Goal: Task Accomplishment & Management: Manage account settings

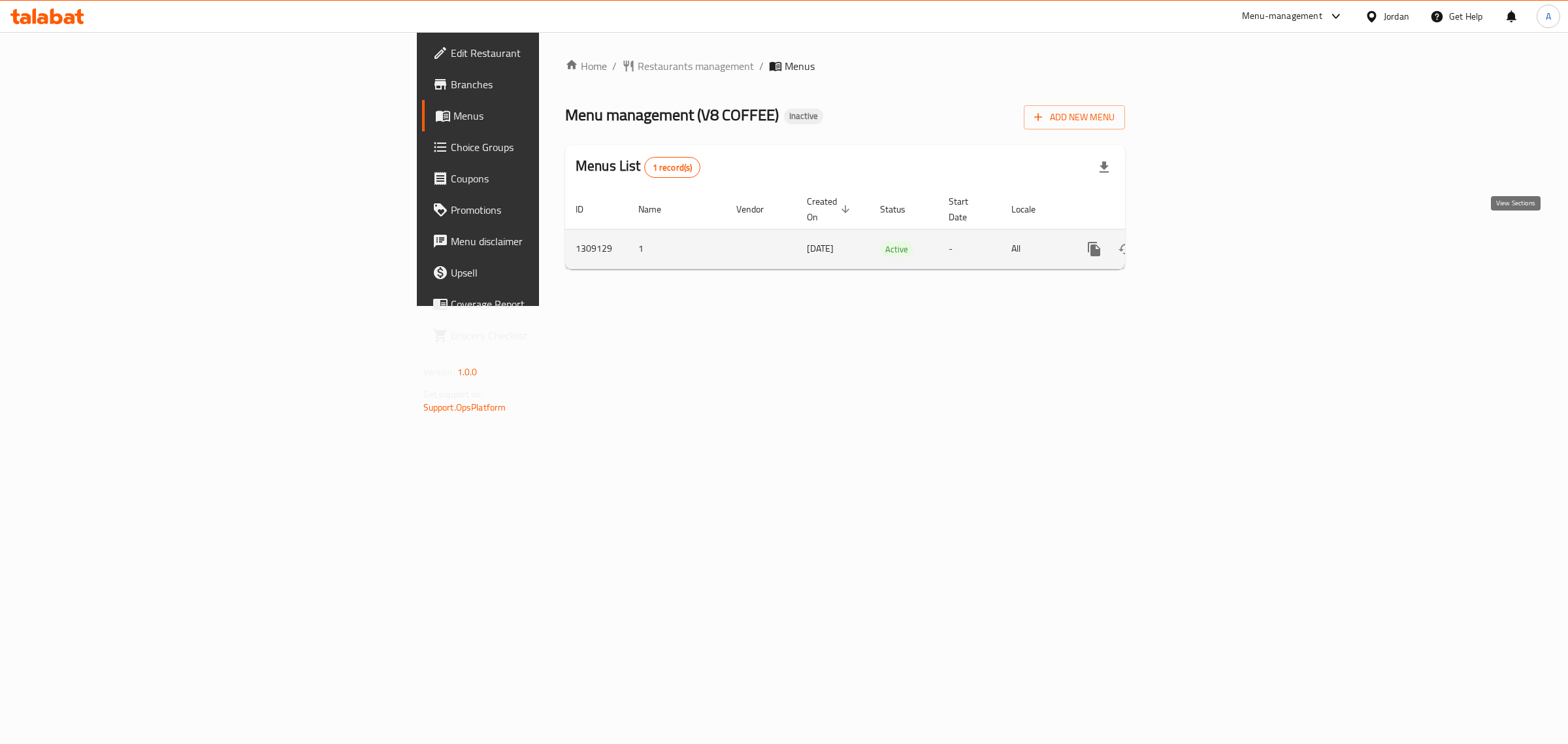
click at [1196, 241] on icon "enhanced table" at bounding box center [1189, 249] width 16 height 16
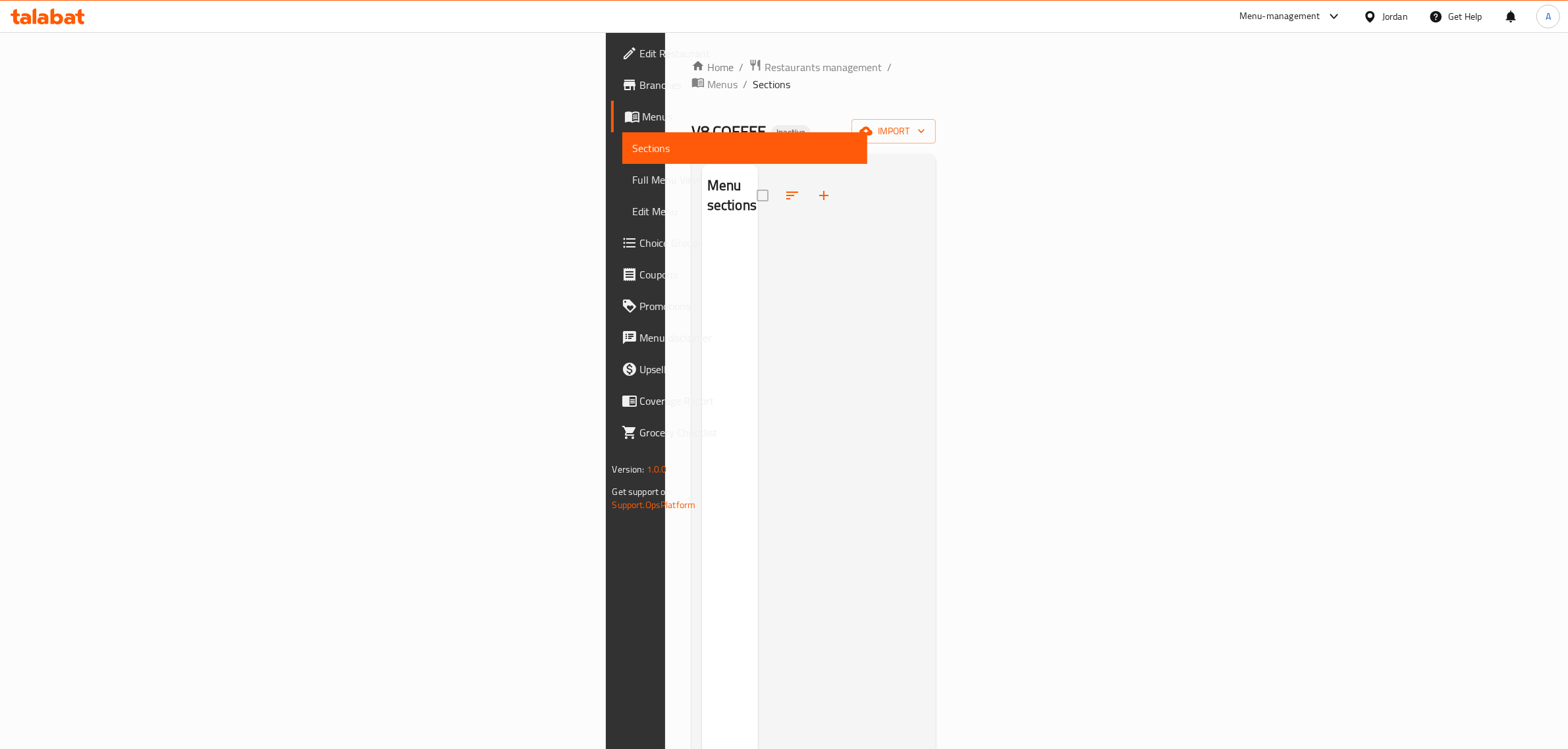
click at [937, 119] on div "V8 COFFEE Inactive import" at bounding box center [813, 131] width 245 height 24
click at [872, 127] on icon "button" at bounding box center [866, 131] width 13 height 9
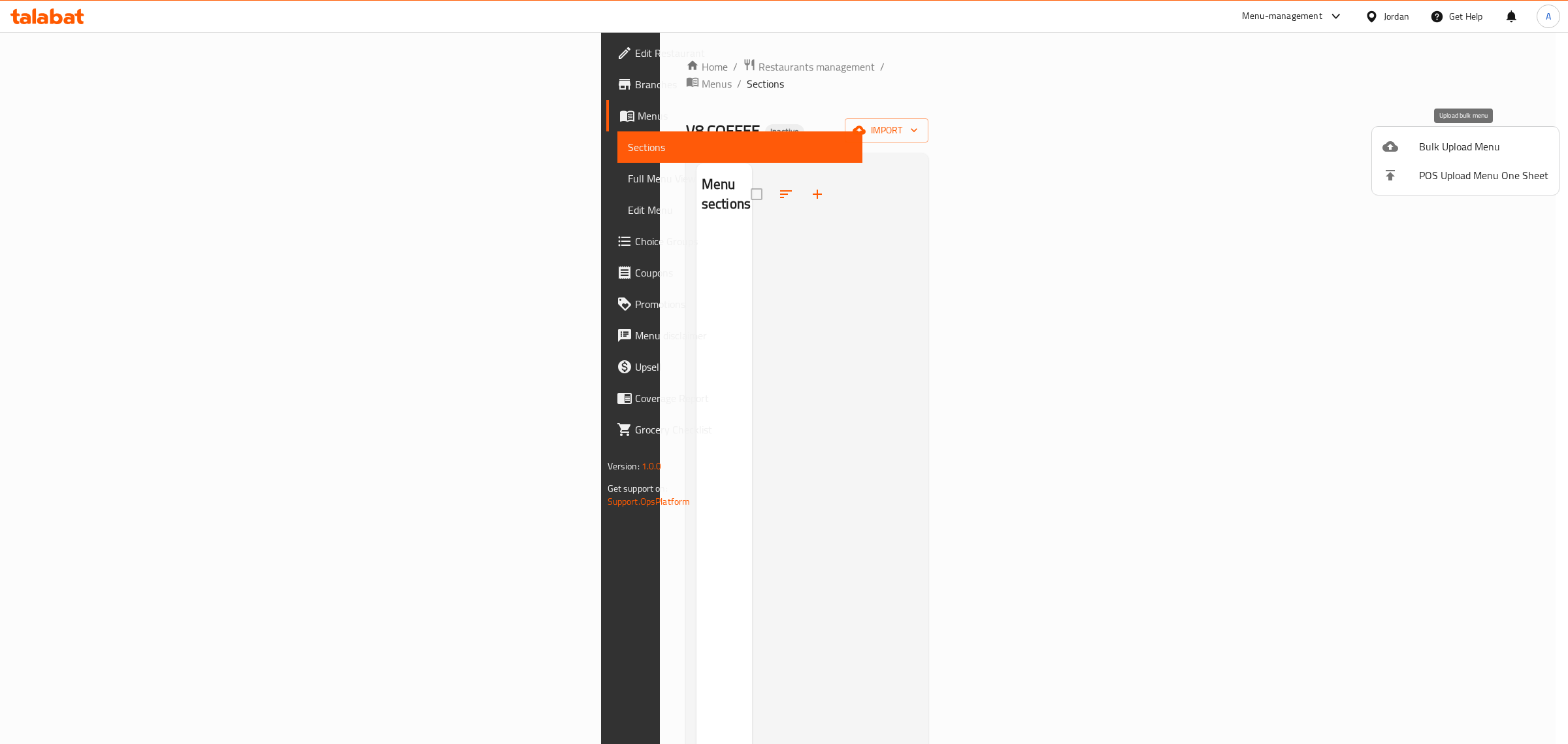
click at [1454, 144] on span "Bulk Upload Menu" at bounding box center [1484, 146] width 129 height 16
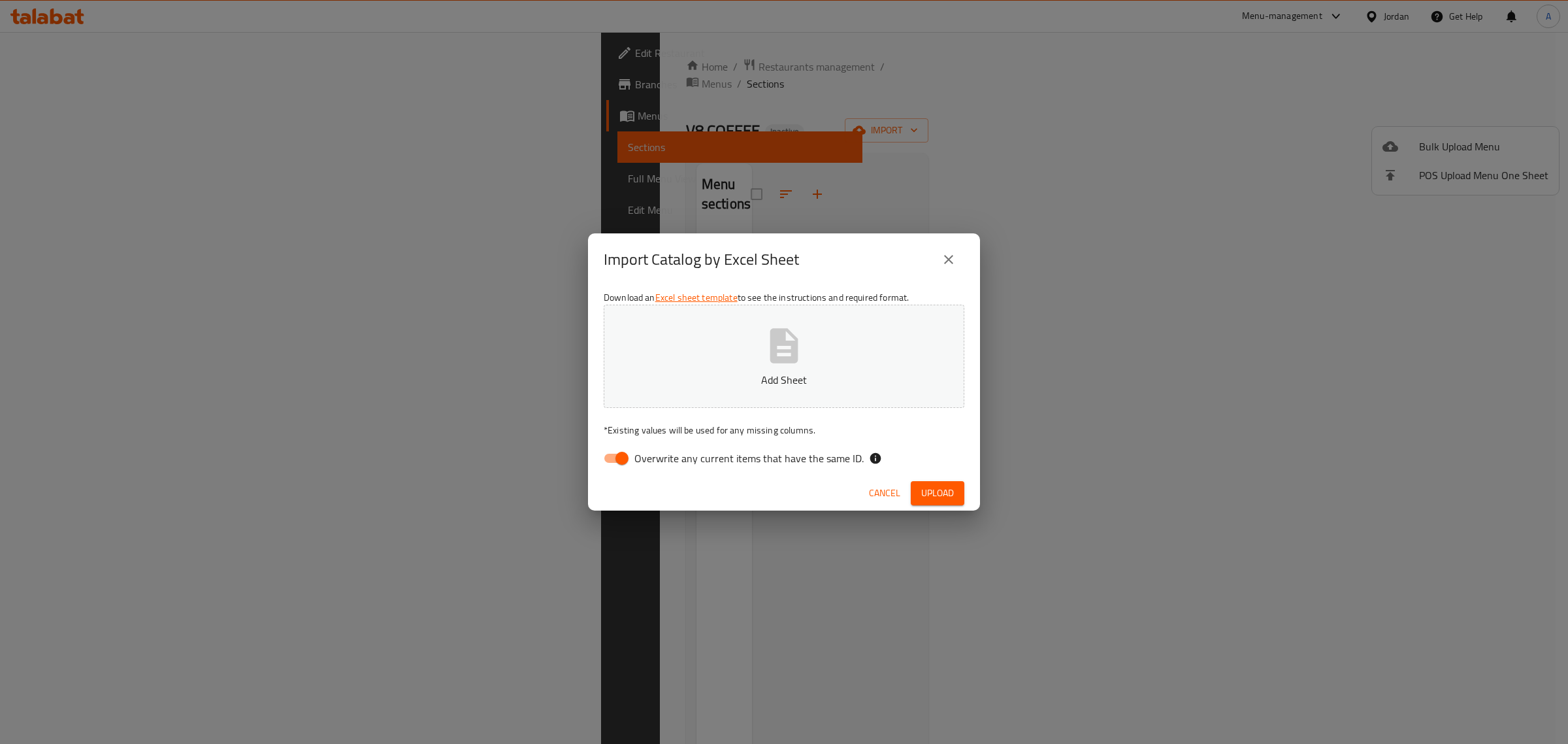
click at [687, 470] on div "Download an Excel sheet template to see the instructions and required format. A…" at bounding box center [784, 380] width 392 height 190
click at [681, 463] on span "Overwrite any current items that have the same ID." at bounding box center [749, 459] width 230 height 16
click at [659, 463] on input "Overwrite any current items that have the same ID." at bounding box center [622, 458] width 75 height 25
checkbox input "false"
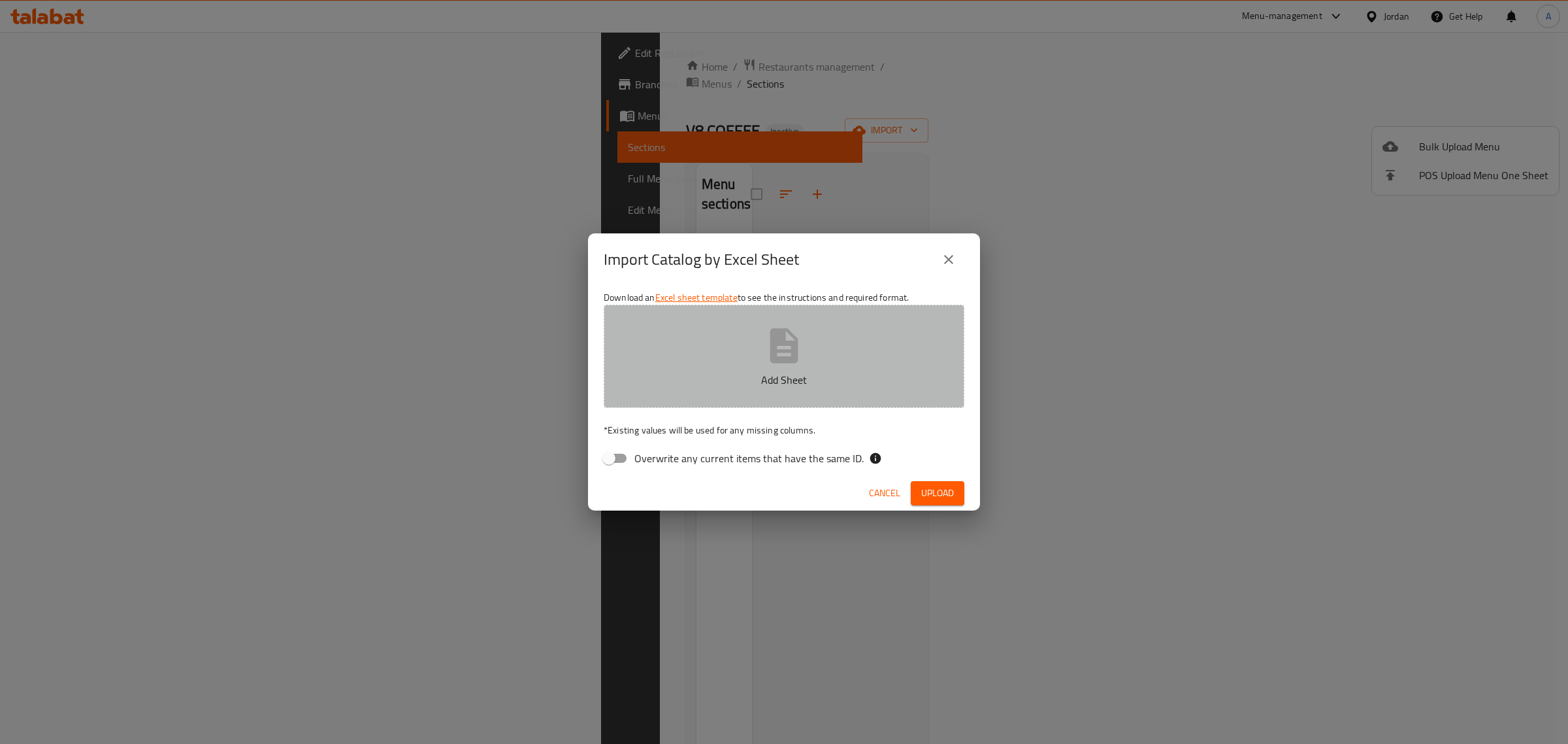
click at [659, 347] on button "Add Sheet" at bounding box center [784, 356] width 361 height 103
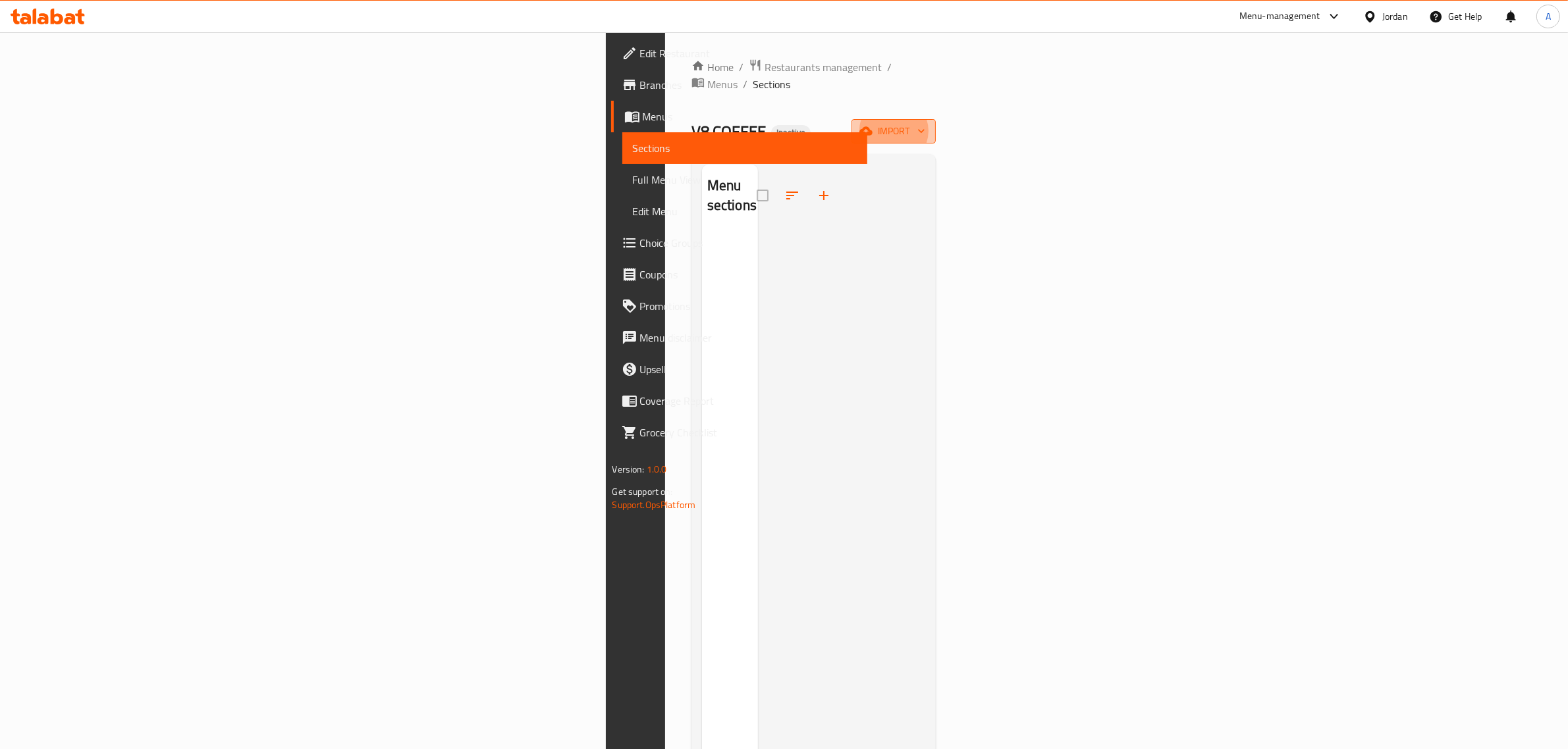
click at [928, 125] on icon "button" at bounding box center [921, 131] width 13 height 13
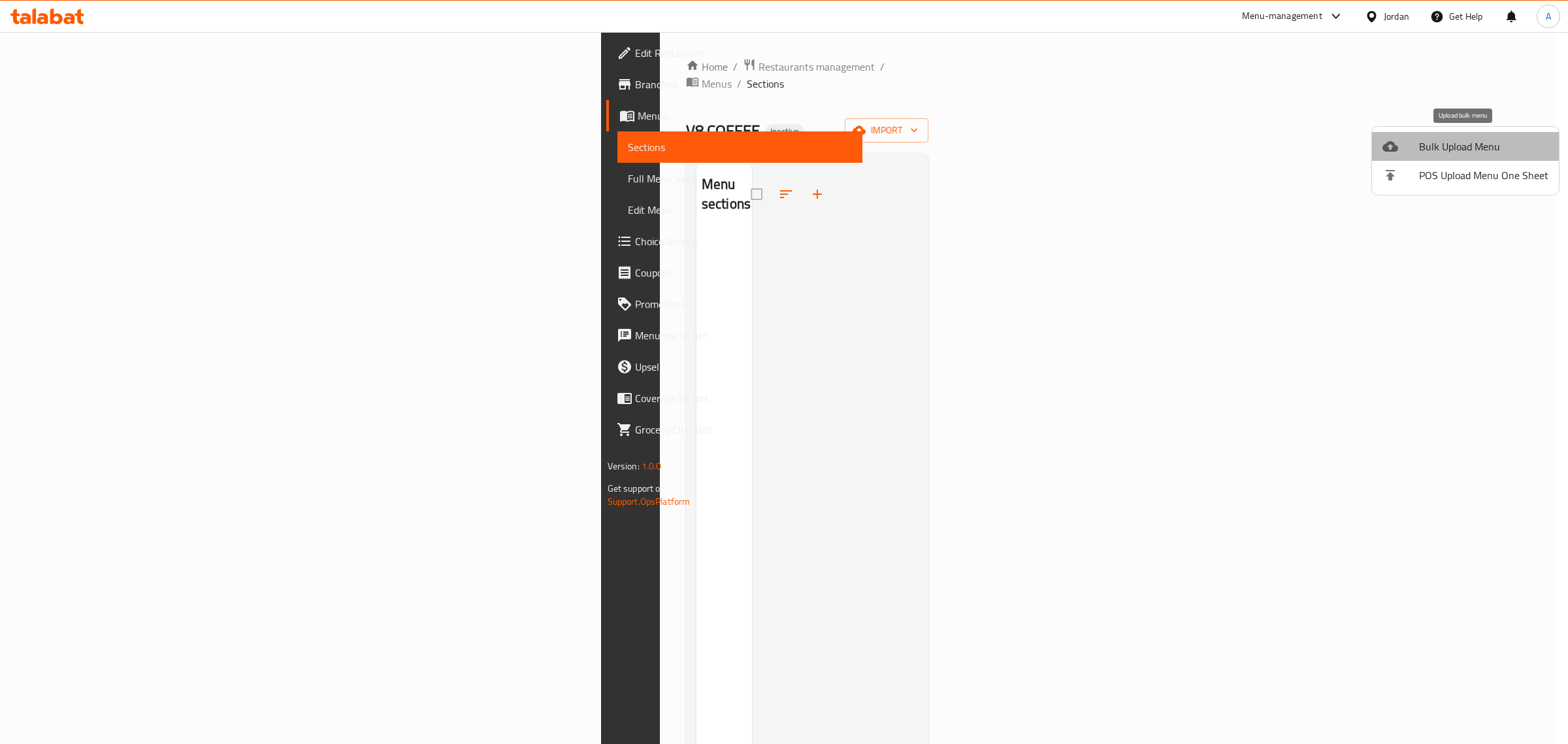
click at [1496, 139] on span "Bulk Upload Menu" at bounding box center [1484, 146] width 129 height 16
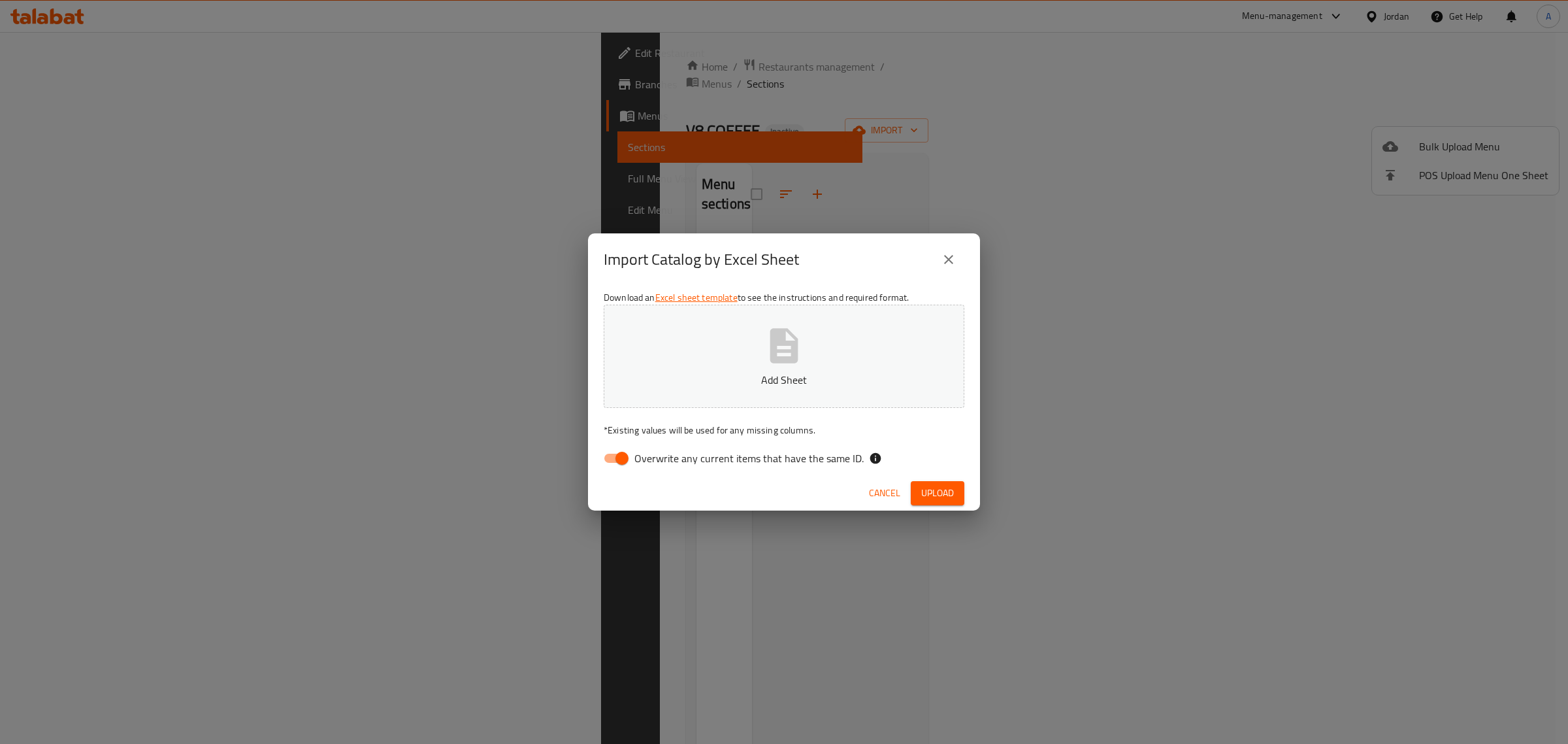
click at [654, 470] on div "Download an Excel sheet template to see the instructions and required format. A…" at bounding box center [784, 380] width 392 height 190
click at [654, 468] on label "Overwrite any current items that have the same ID." at bounding box center [730, 458] width 267 height 25
click at [654, 468] on input "Overwrite any current items that have the same ID." at bounding box center [622, 458] width 75 height 25
checkbox input "false"
click at [770, 325] on icon "button" at bounding box center [784, 345] width 42 height 42
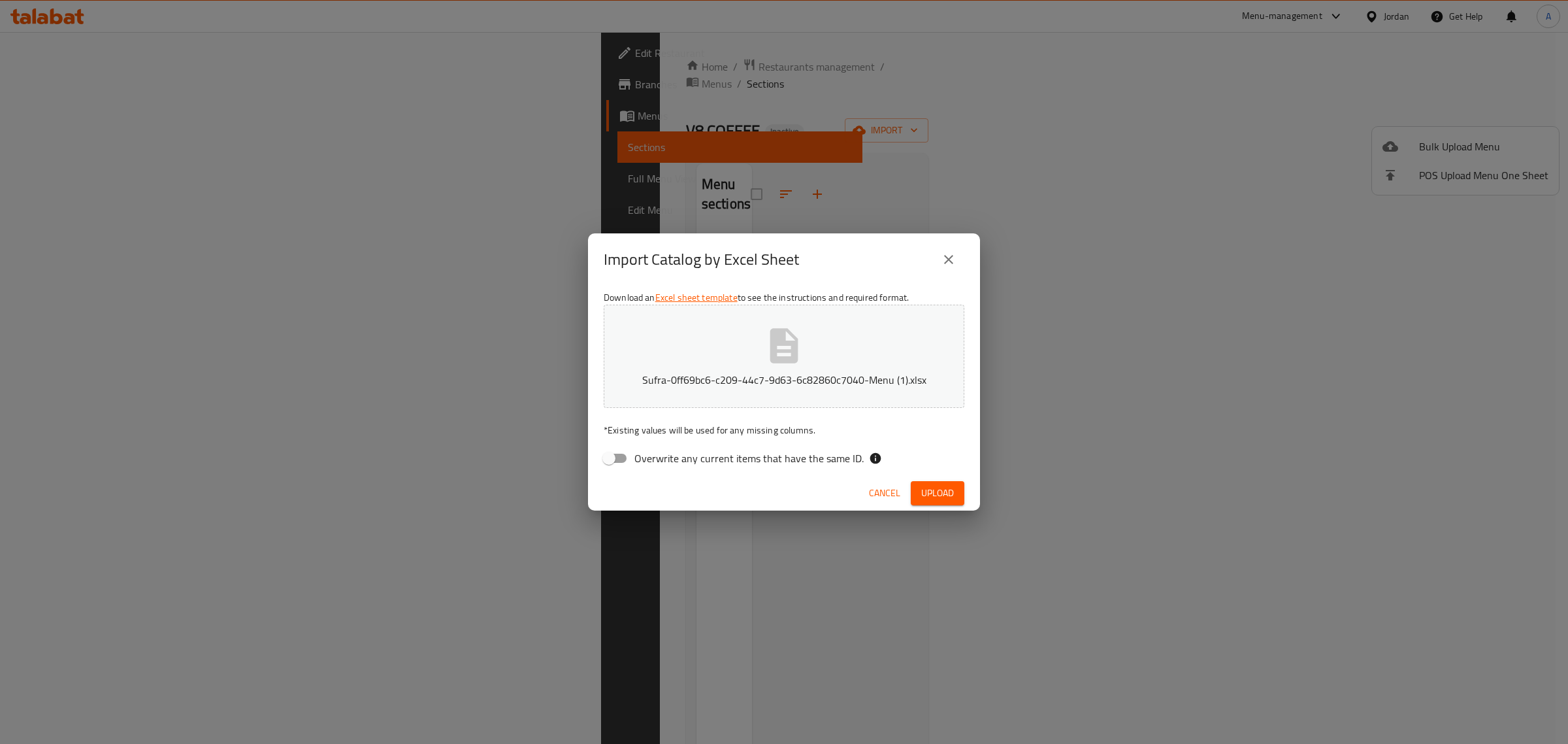
click at [954, 484] on button "Upload" at bounding box center [937, 493] width 54 height 24
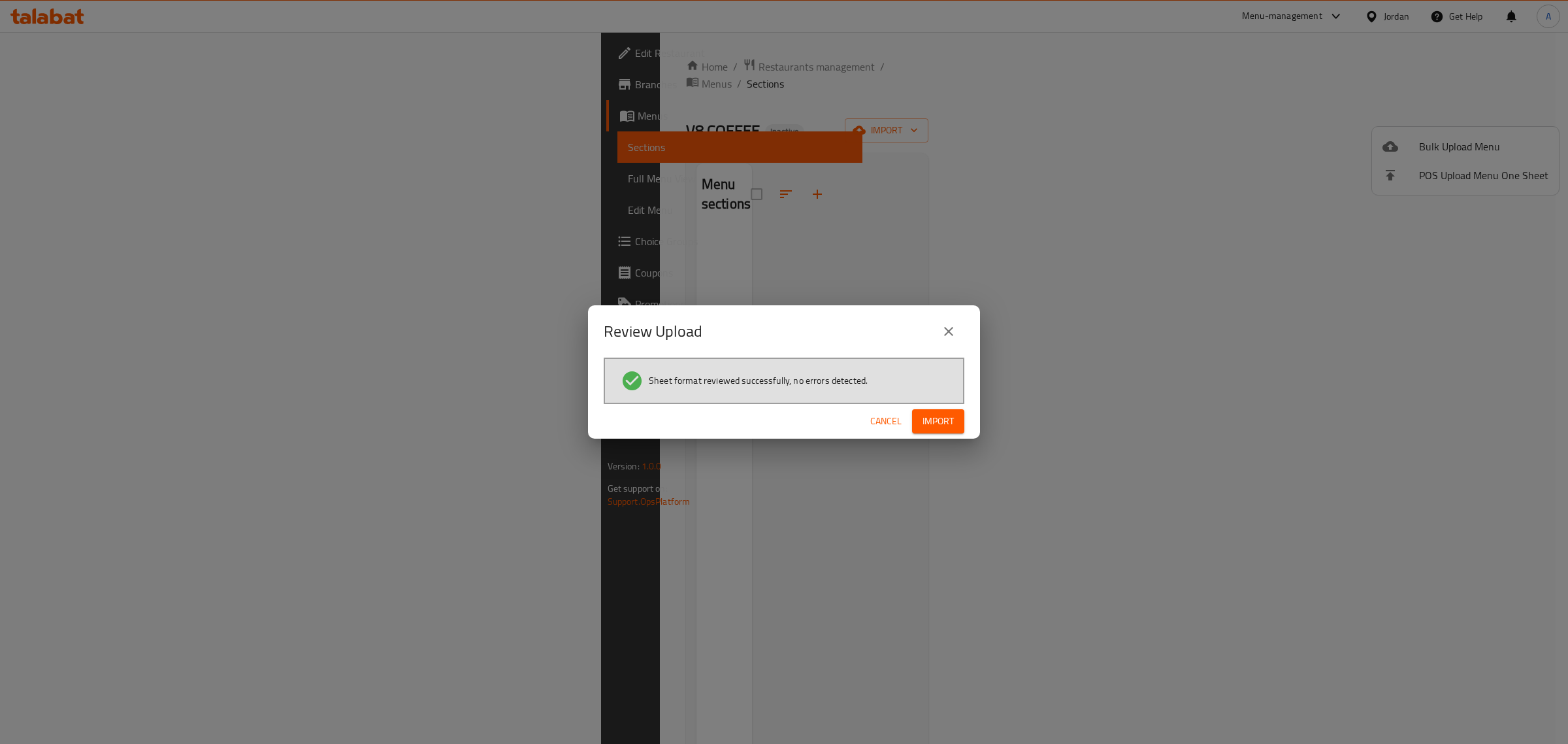
click at [949, 419] on span "Import" at bounding box center [938, 421] width 31 height 17
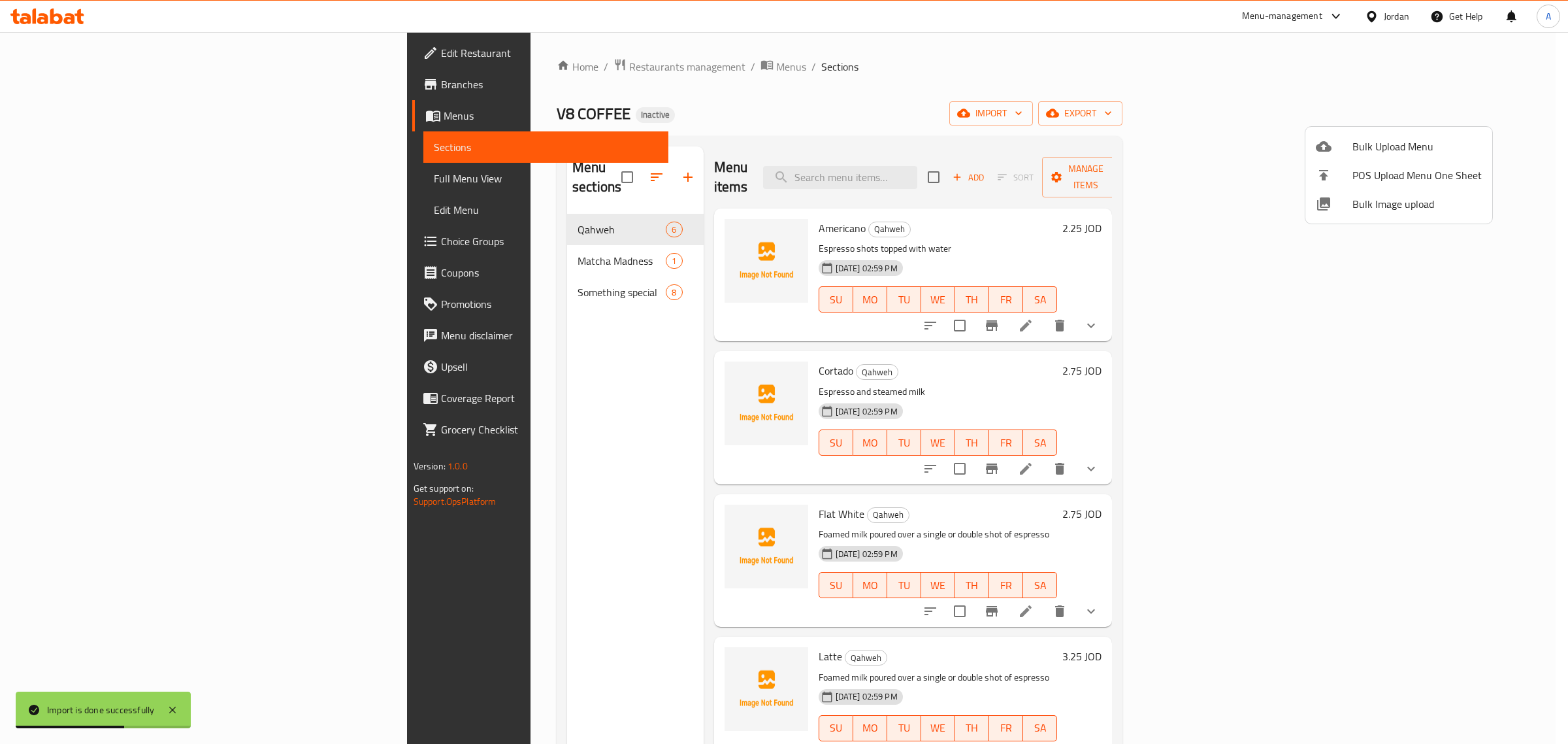
click at [126, 183] on div at bounding box center [784, 372] width 1568 height 744
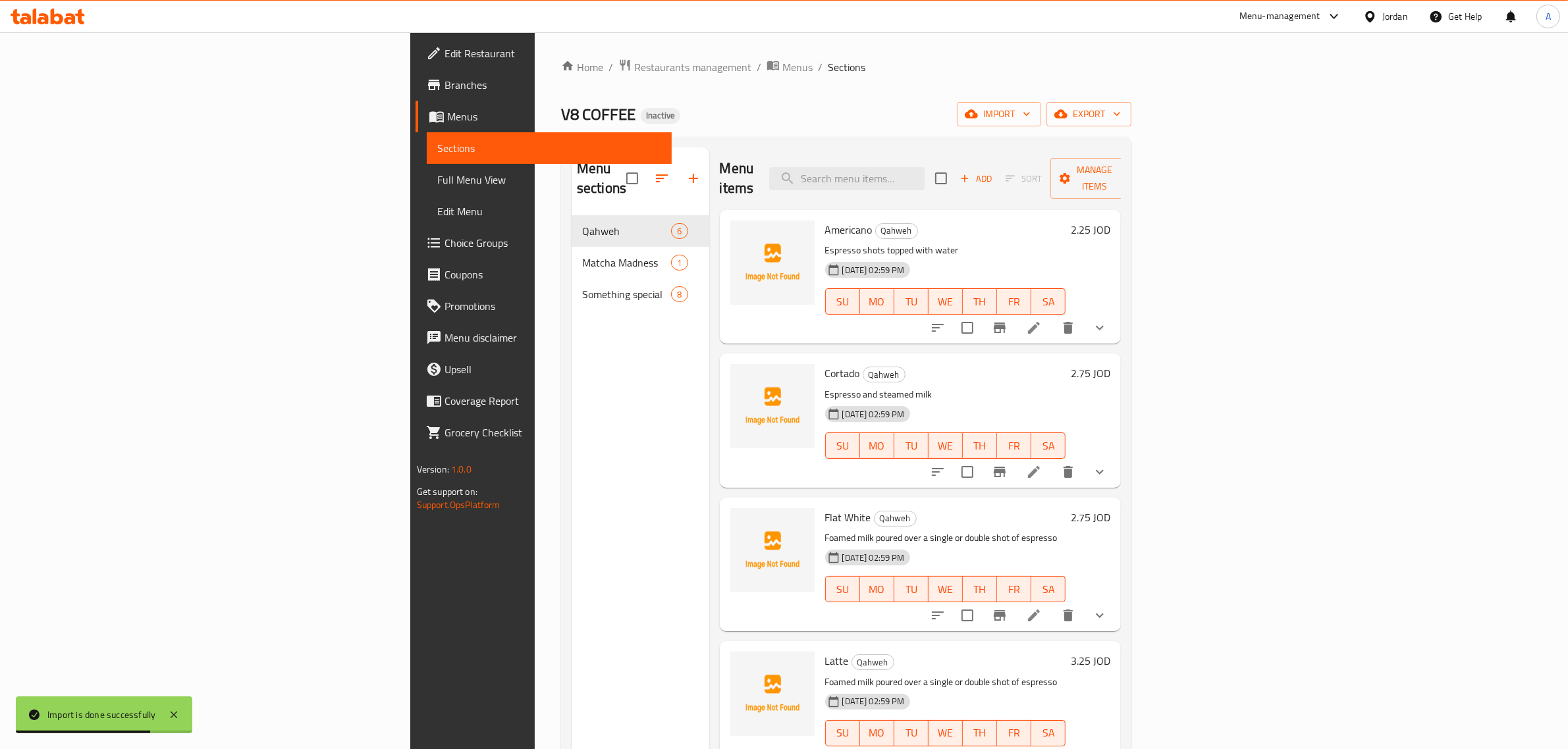
click at [437, 184] on span "Full Menu View" at bounding box center [549, 180] width 225 height 16
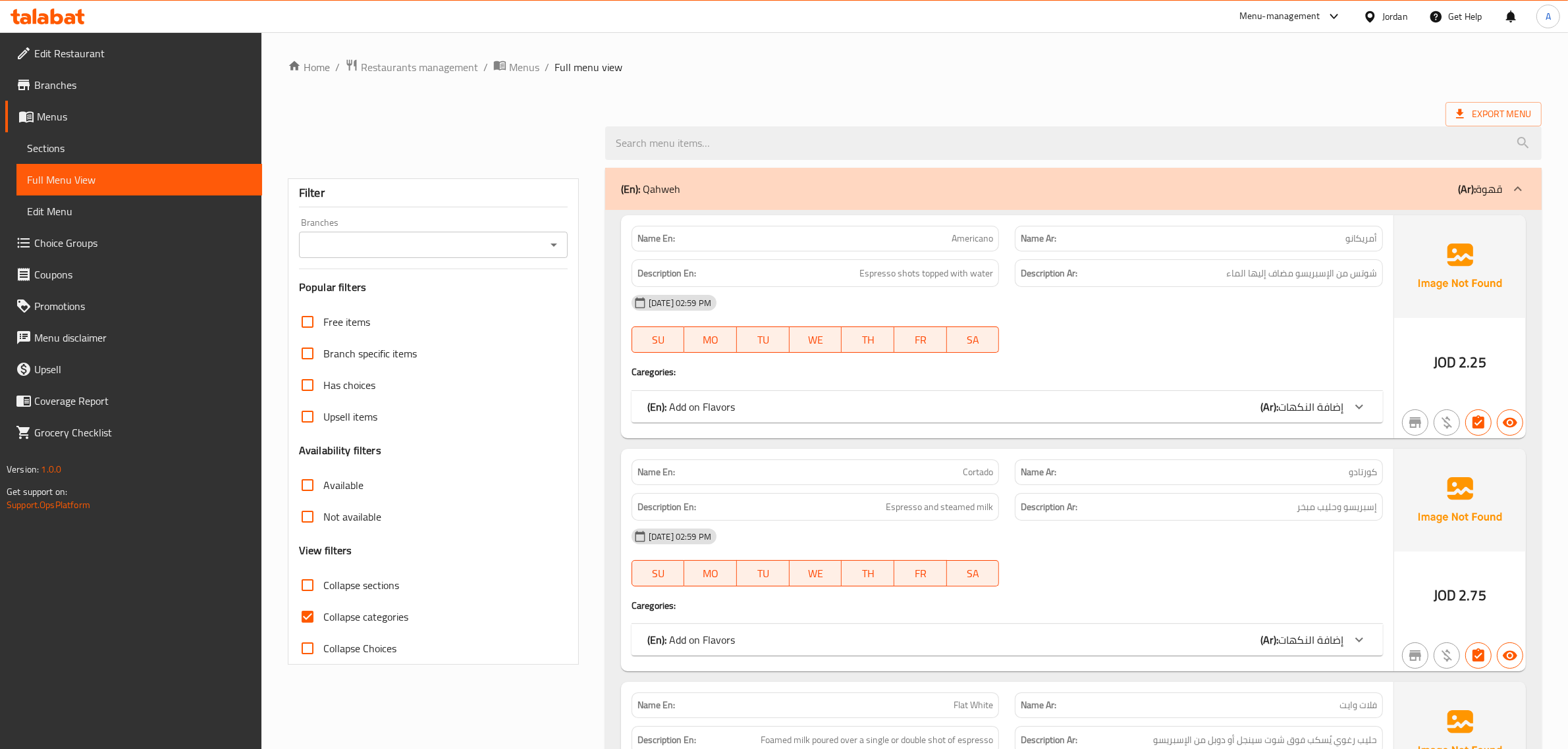
click at [323, 617] on span "Collapse categories" at bounding box center [365, 617] width 85 height 16
click at [323, 617] on input "Collapse categories" at bounding box center [307, 616] width 32 height 31
checkbox input "false"
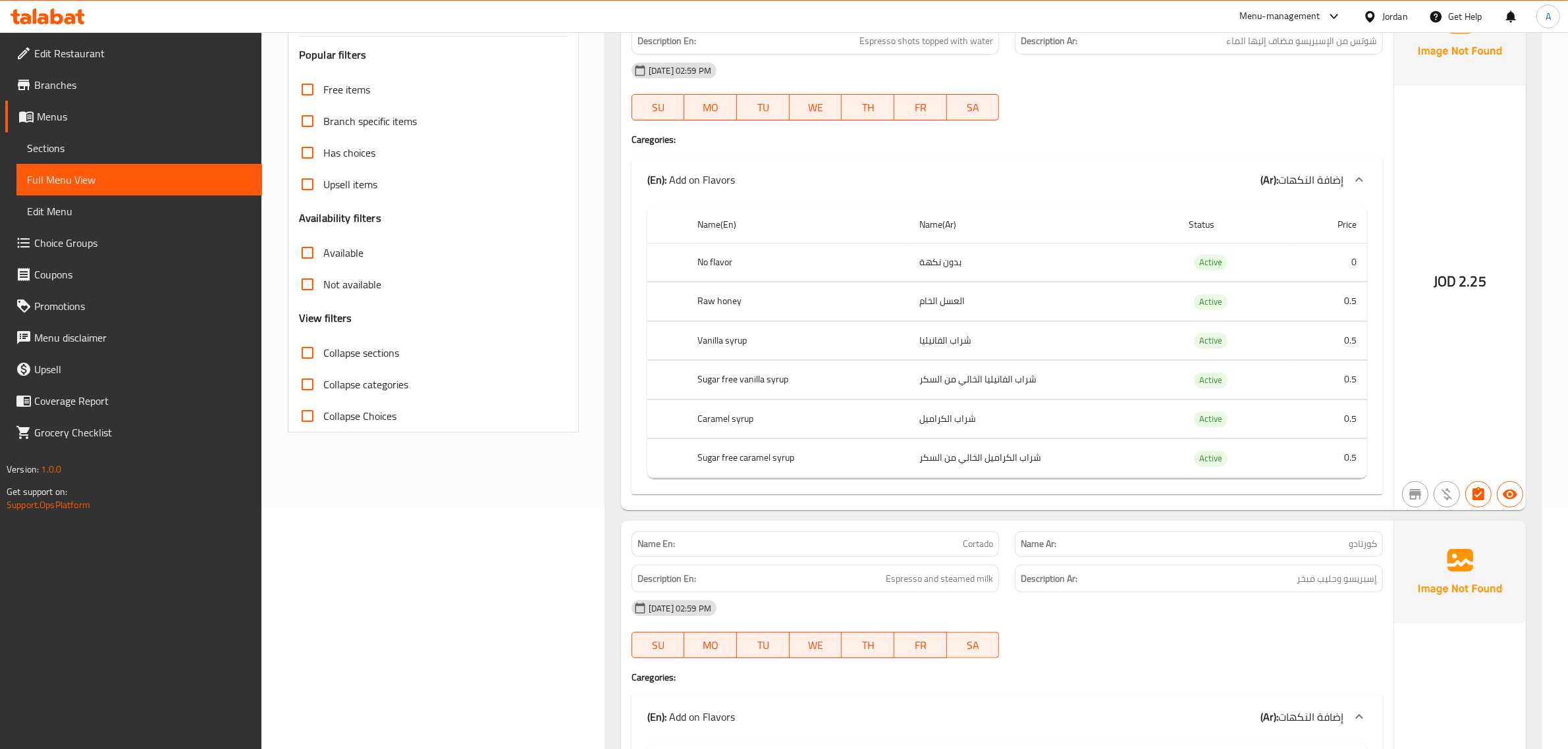
scroll to position [247, 0]
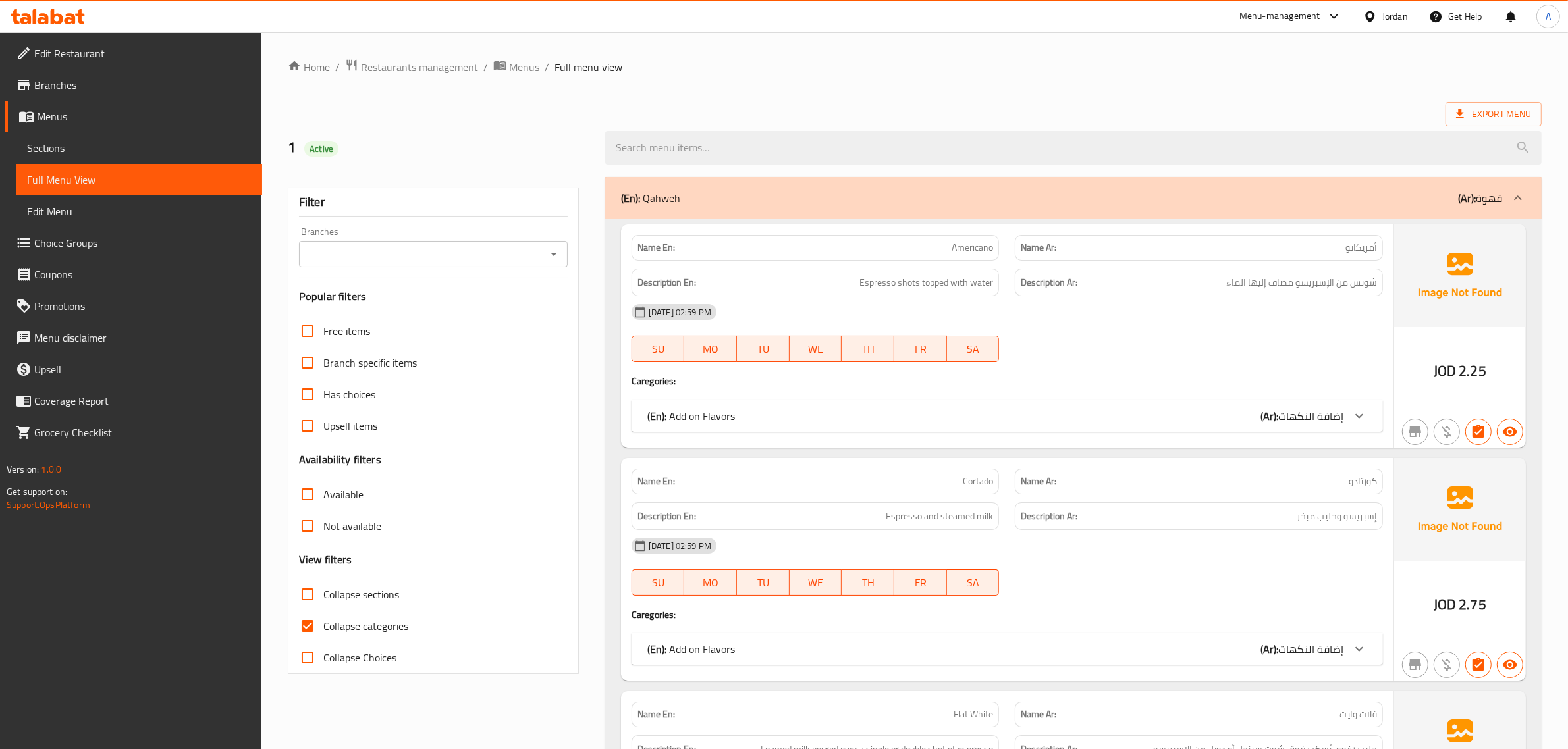
click at [79, 245] on span "Choice Groups" at bounding box center [143, 243] width 217 height 16
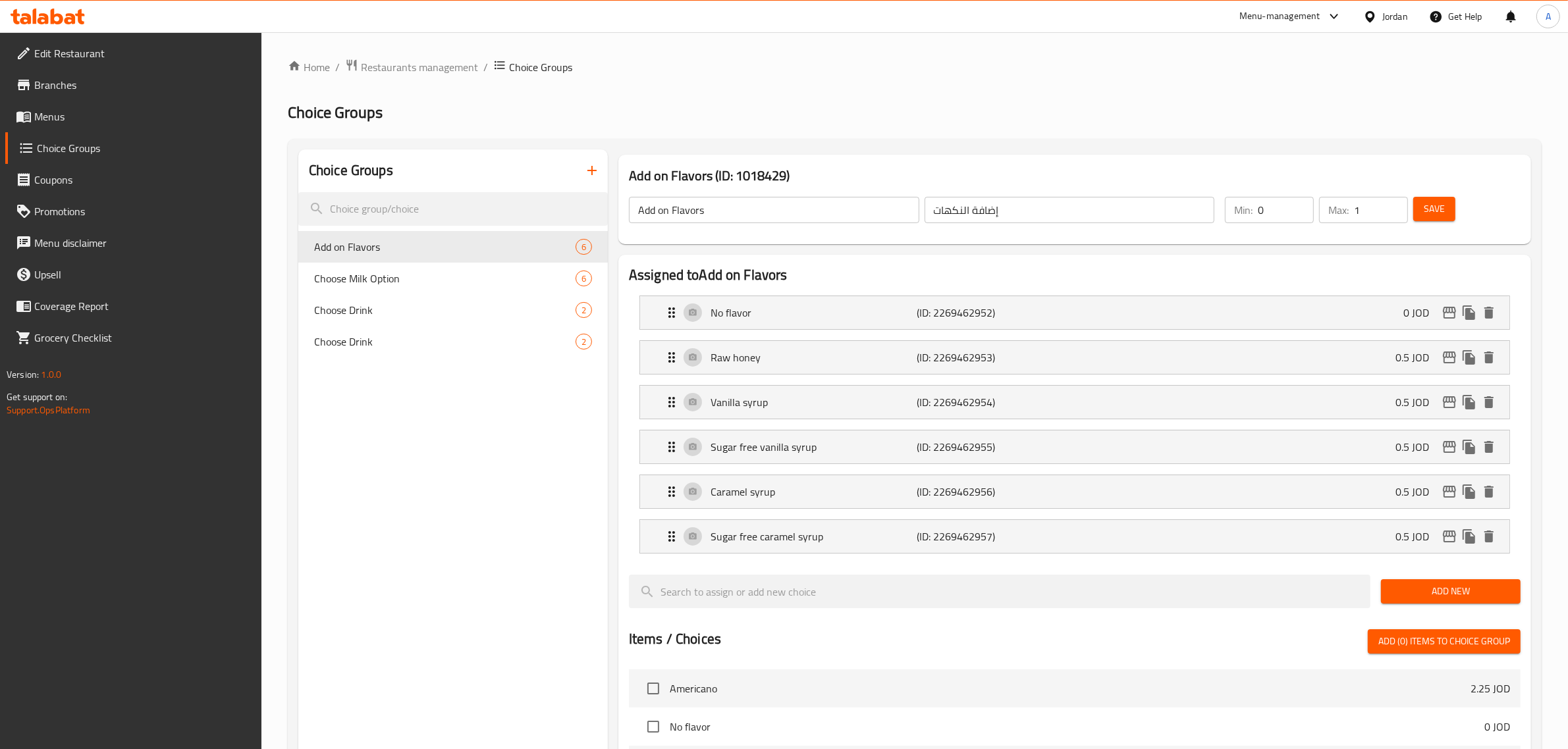
click at [558, 441] on div "Choice Groups Add on Flavors 6 Choose Milk Option 6 Choose Drink 2 Choose Drink…" at bounding box center [453, 685] width 310 height 1072
click at [593, 168] on icon "button" at bounding box center [592, 171] width 16 height 16
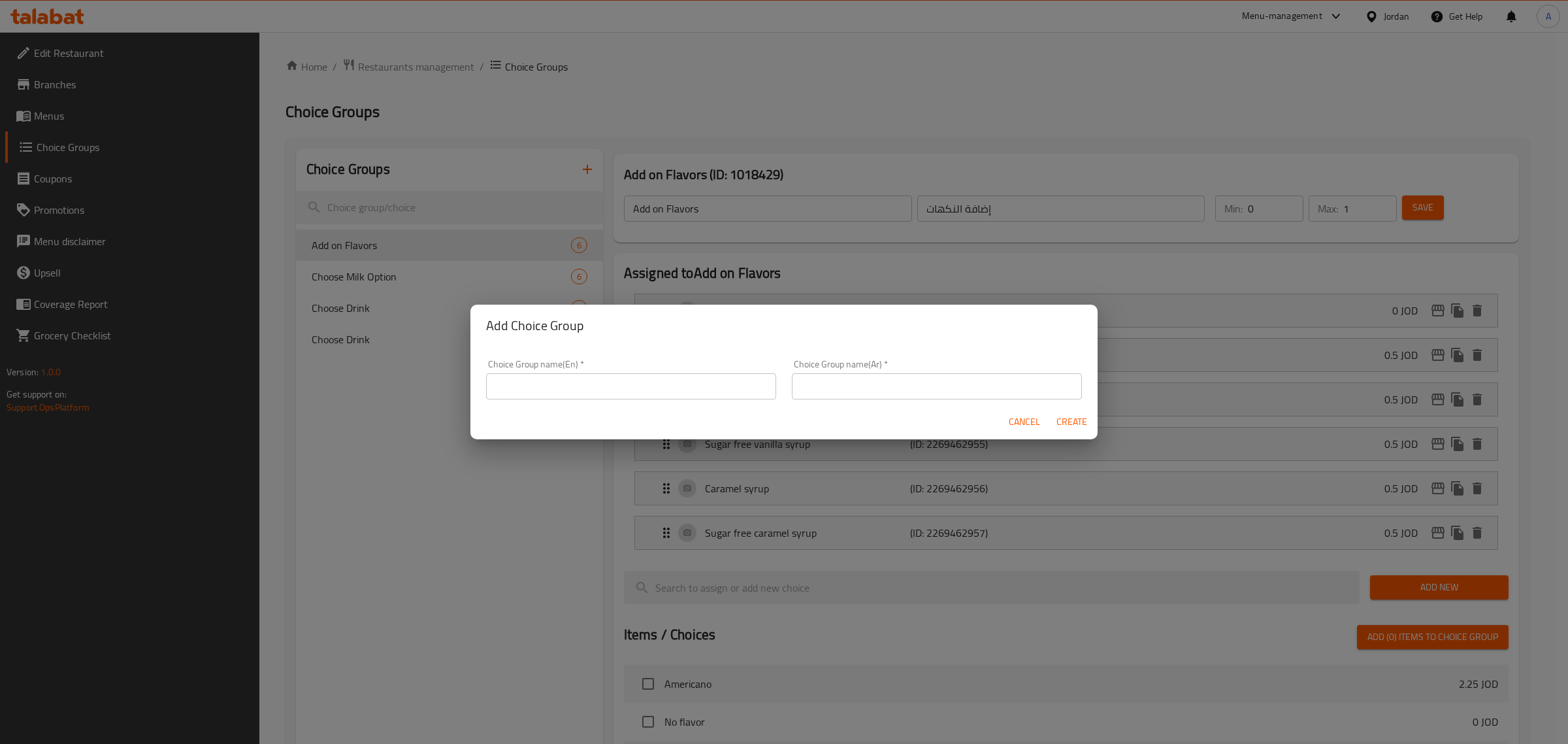
click at [678, 411] on div "Cancel Create" at bounding box center [784, 422] width 627 height 35
click at [680, 396] on input "text" at bounding box center [631, 386] width 290 height 26
type input "Your Choice Of:"
click at [855, 384] on input "text" at bounding box center [937, 386] width 290 height 26
type input "اختيارك من:"
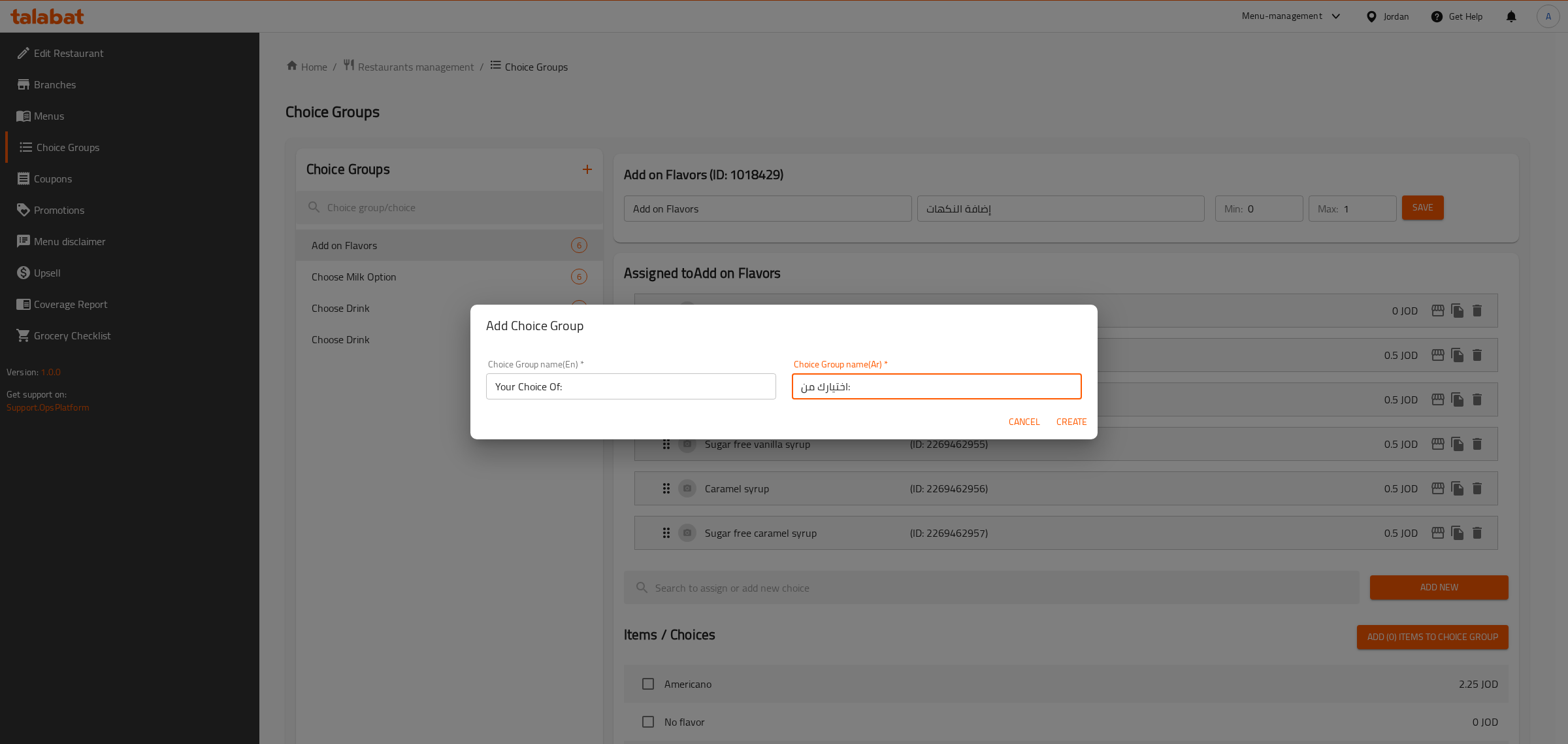
click at [1066, 419] on span "Create" at bounding box center [1071, 422] width 31 height 17
type input "Your Choice Of:"
type input "اختيارك من:"
type input "0"
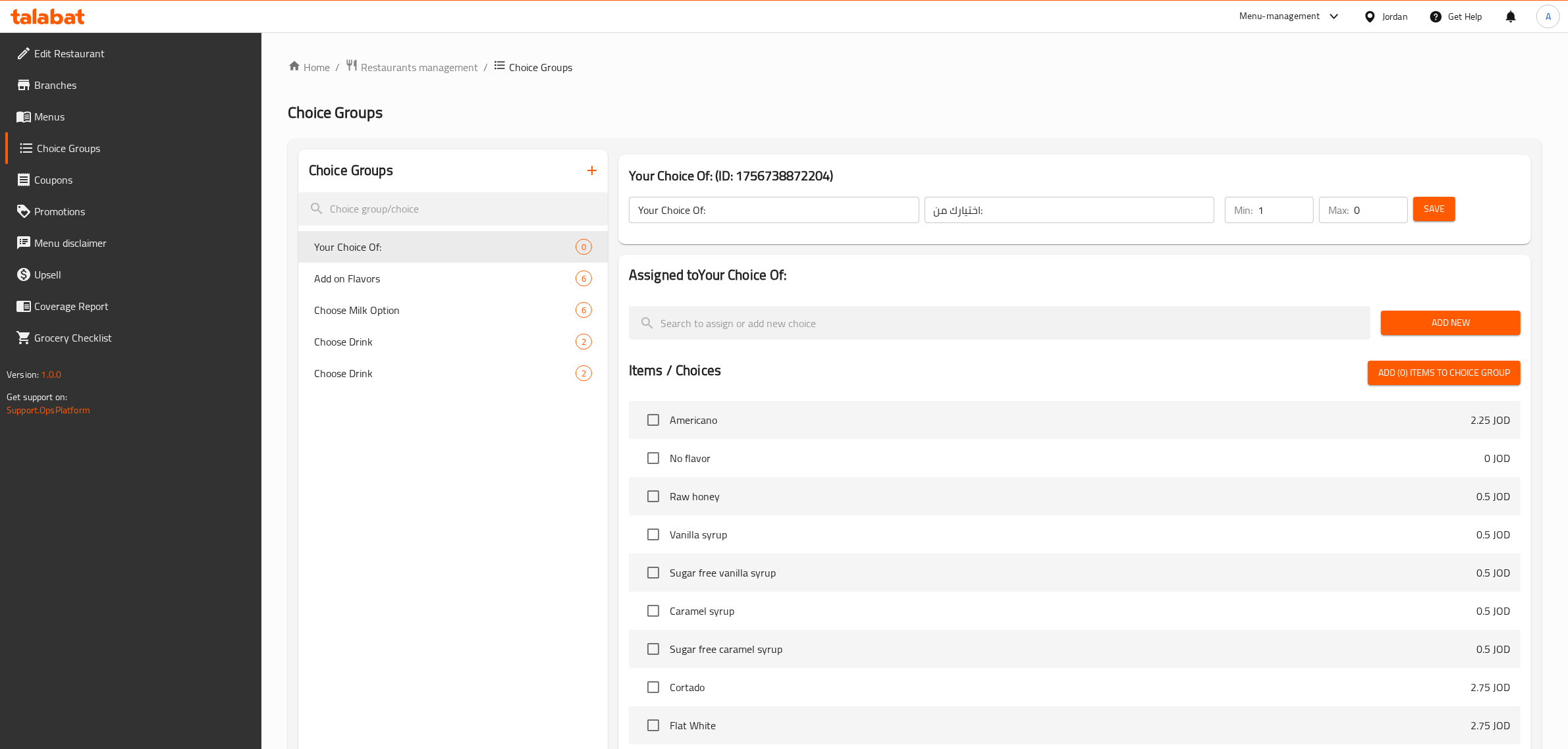
type input "1"
click at [1299, 205] on input "1" at bounding box center [1285, 210] width 56 height 26
type input "1"
click at [1396, 202] on input "1" at bounding box center [1380, 210] width 54 height 26
click at [1424, 212] on span "Save" at bounding box center [1433, 209] width 21 height 17
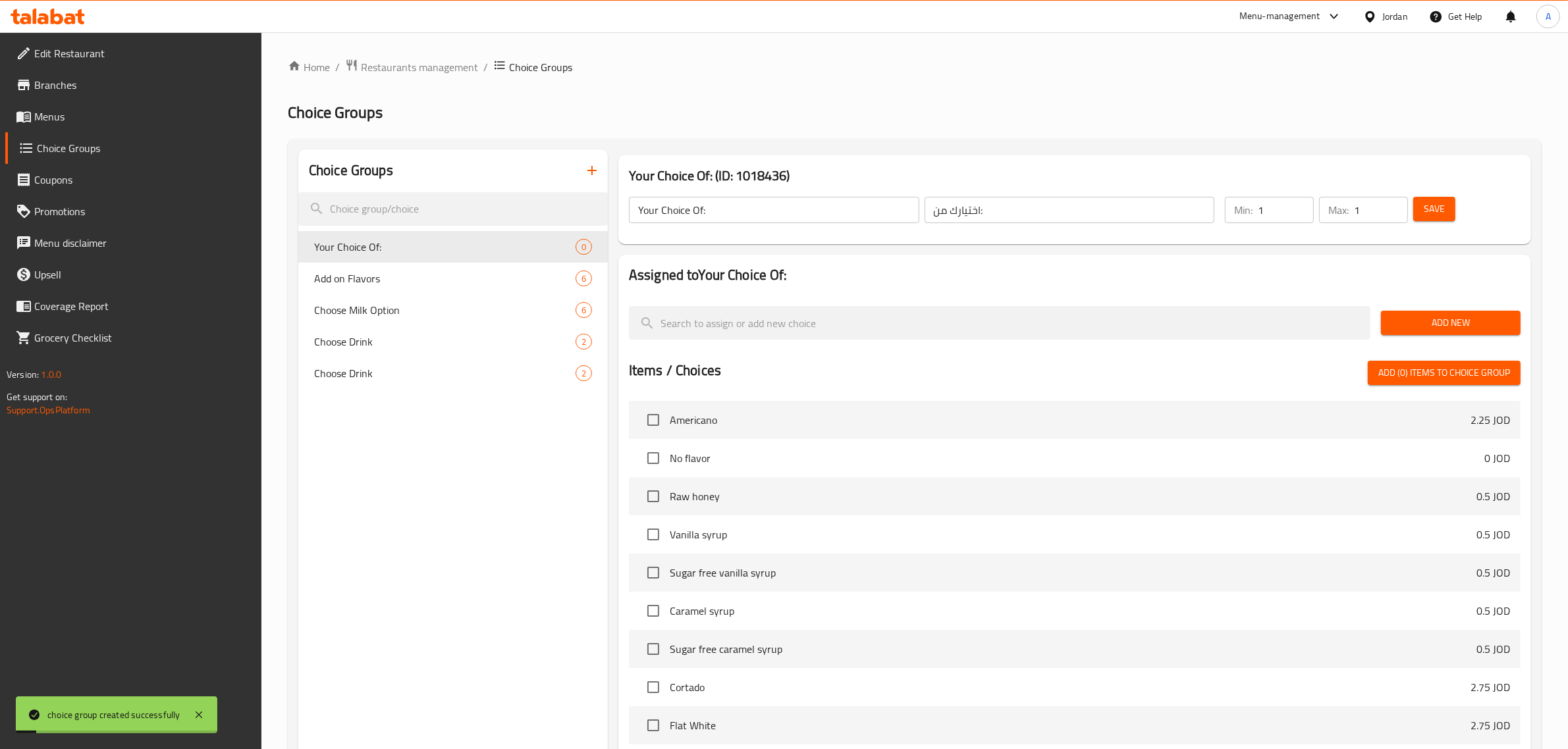
click at [1432, 321] on span "Add New" at bounding box center [1450, 322] width 119 height 17
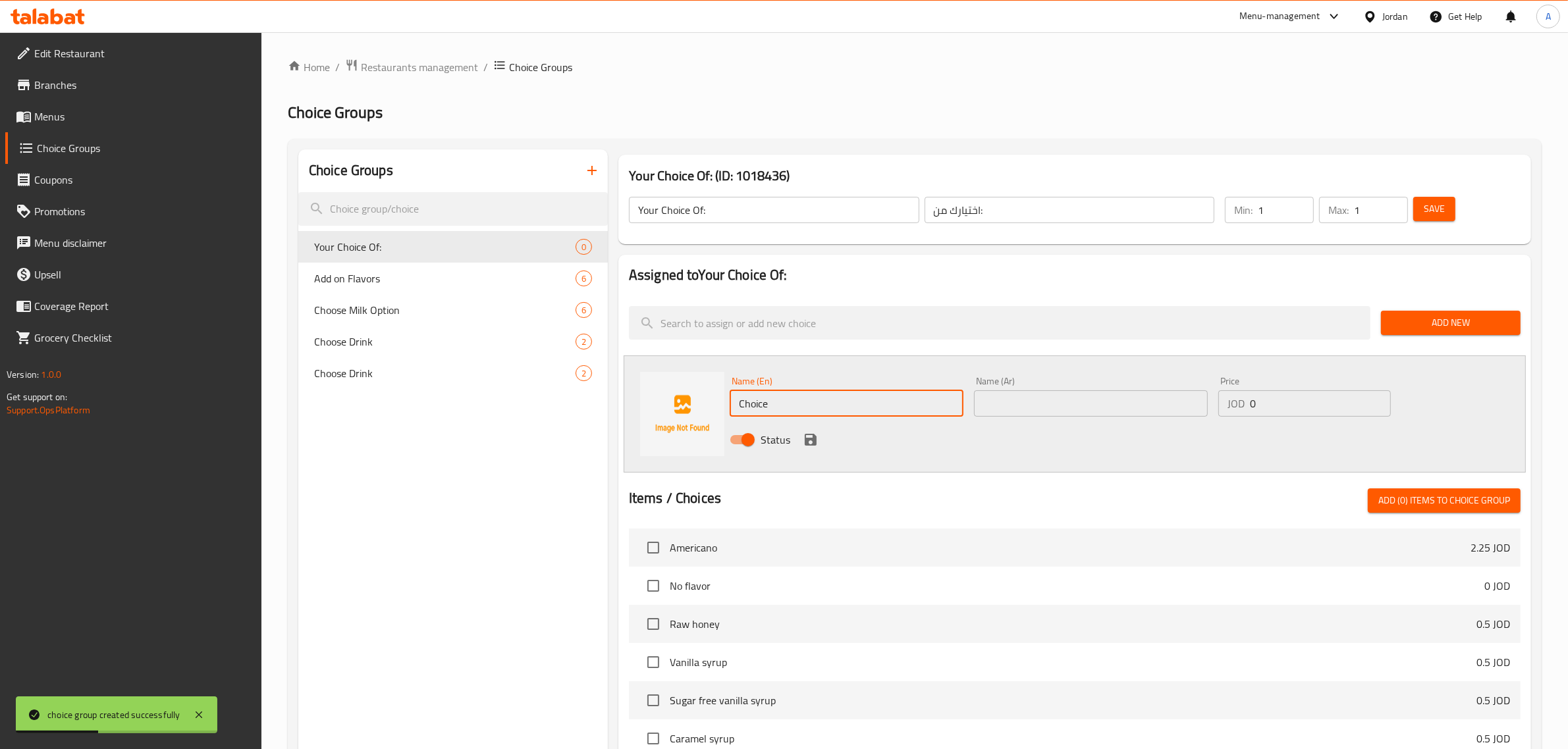
click at [795, 399] on input "Choice" at bounding box center [846, 403] width 234 height 26
type input "Single Shot"
click at [1028, 397] on input "text" at bounding box center [1091, 403] width 234 height 26
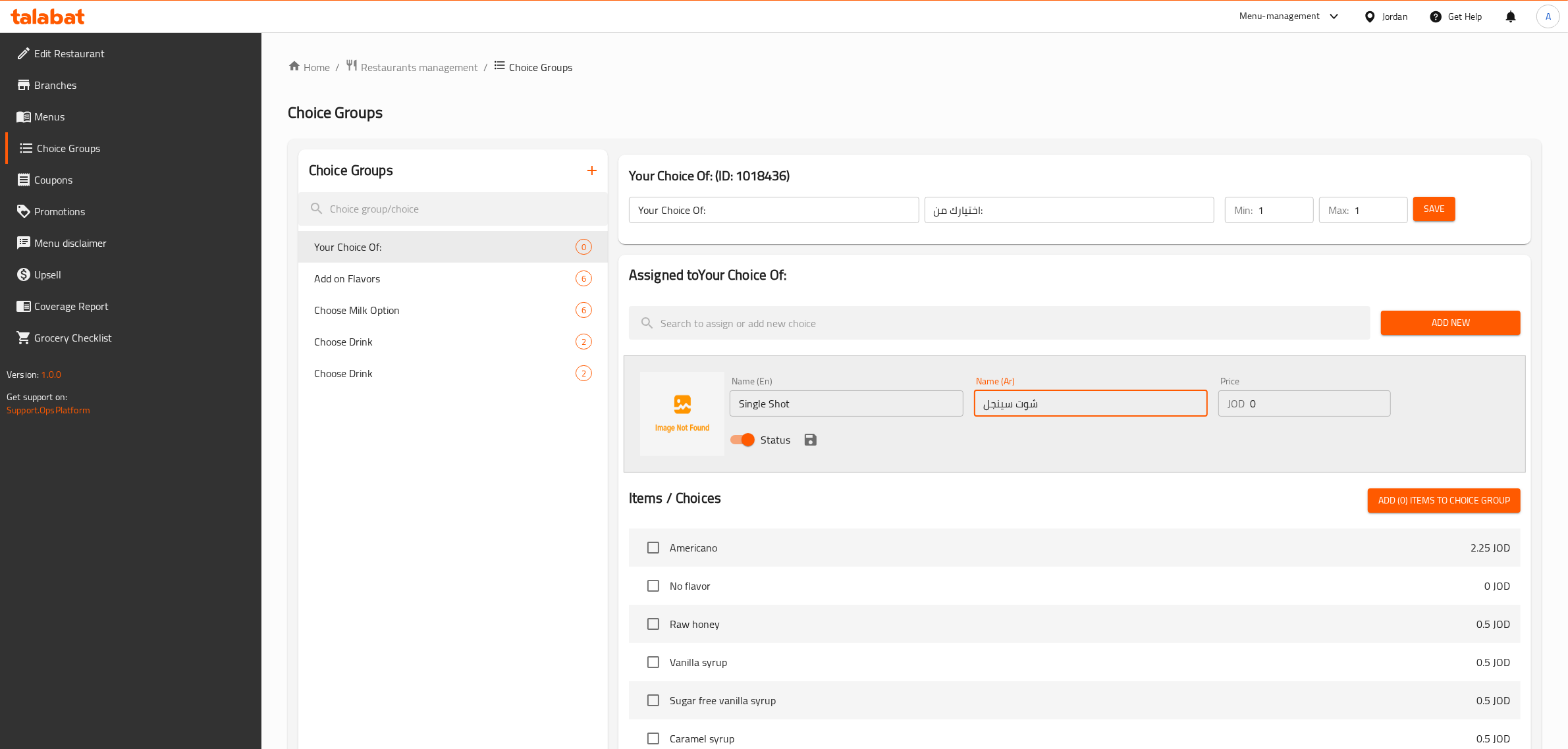
type input "شوت سينجل"
click at [810, 441] on icon "save" at bounding box center [810, 439] width 16 height 16
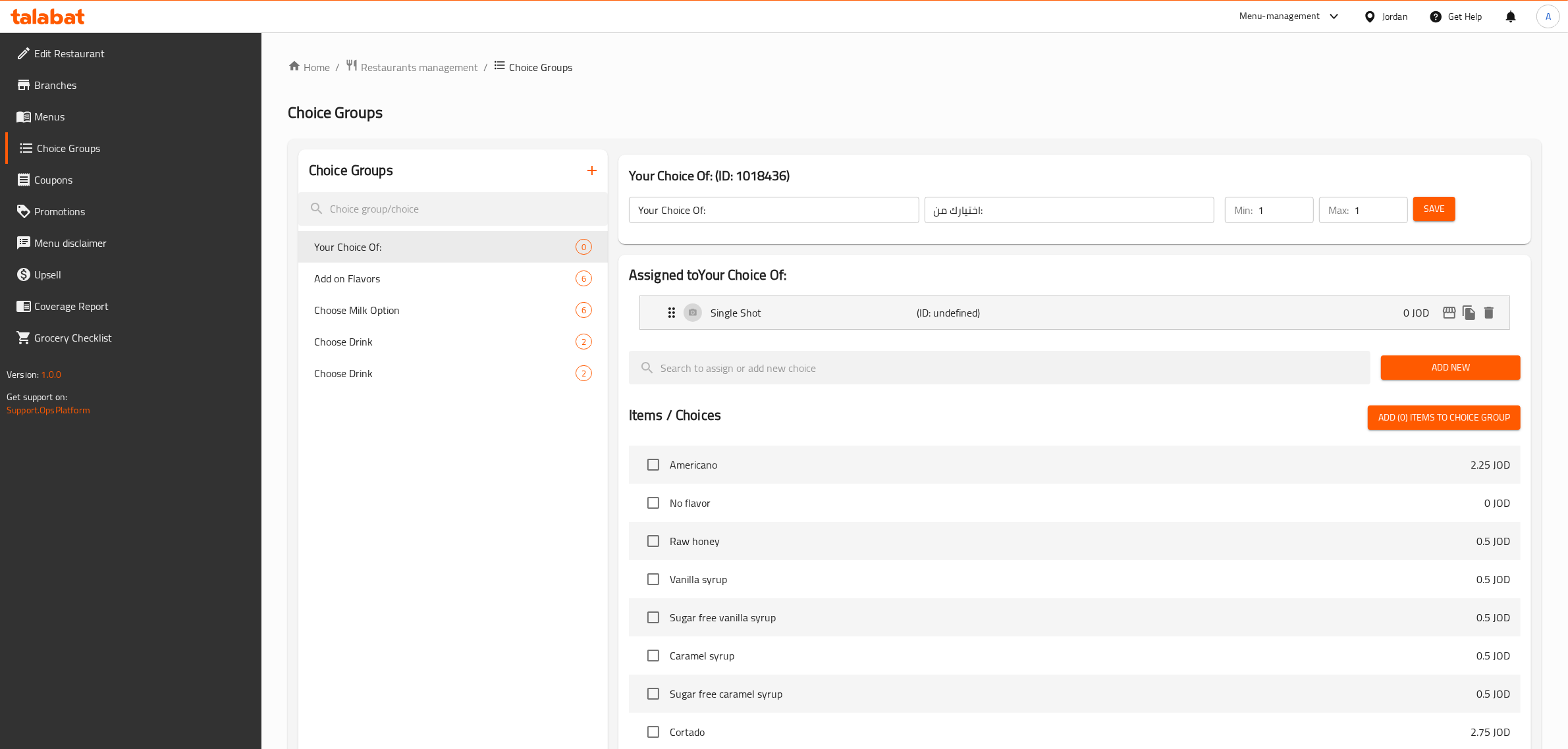
click at [1453, 362] on span "Add New" at bounding box center [1450, 367] width 119 height 17
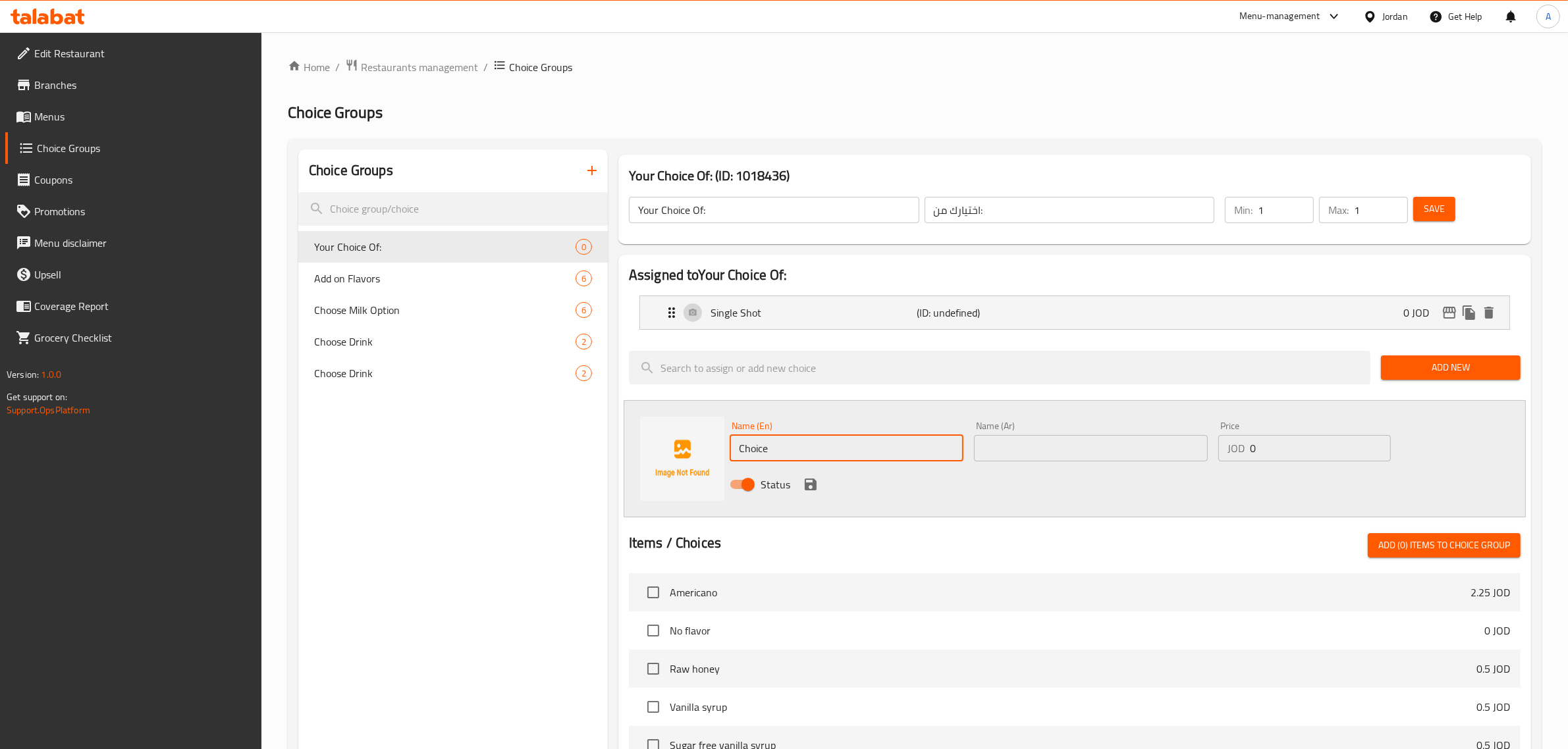
click at [808, 449] on input "Choice" at bounding box center [846, 448] width 234 height 26
type input "Double Shot"
click at [1034, 446] on input "text" at bounding box center [1091, 448] width 234 height 26
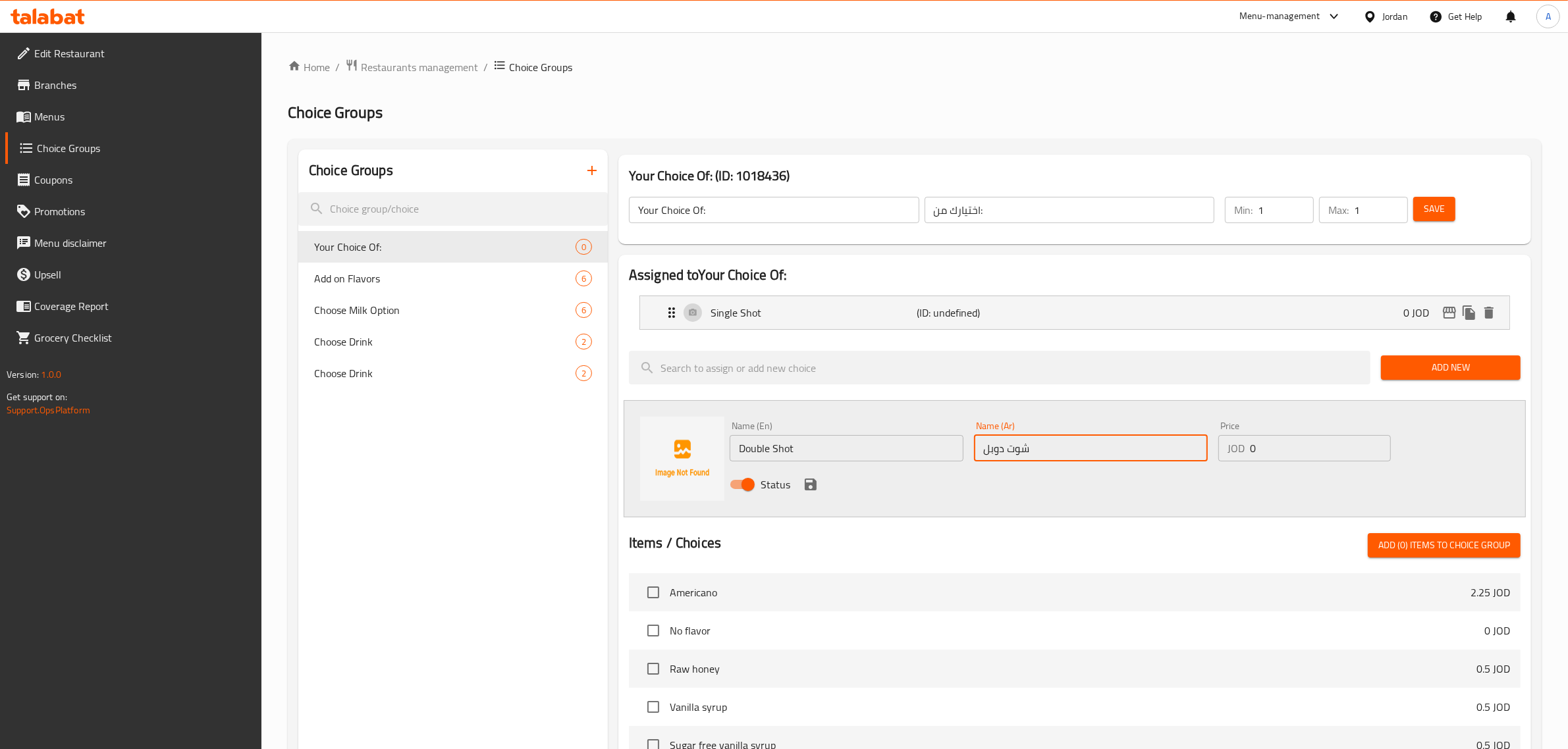
type input "شوت دوبل"
click at [797, 487] on div "Status" at bounding box center [1090, 484] width 733 height 36
click at [805, 484] on icon "save" at bounding box center [810, 484] width 12 height 12
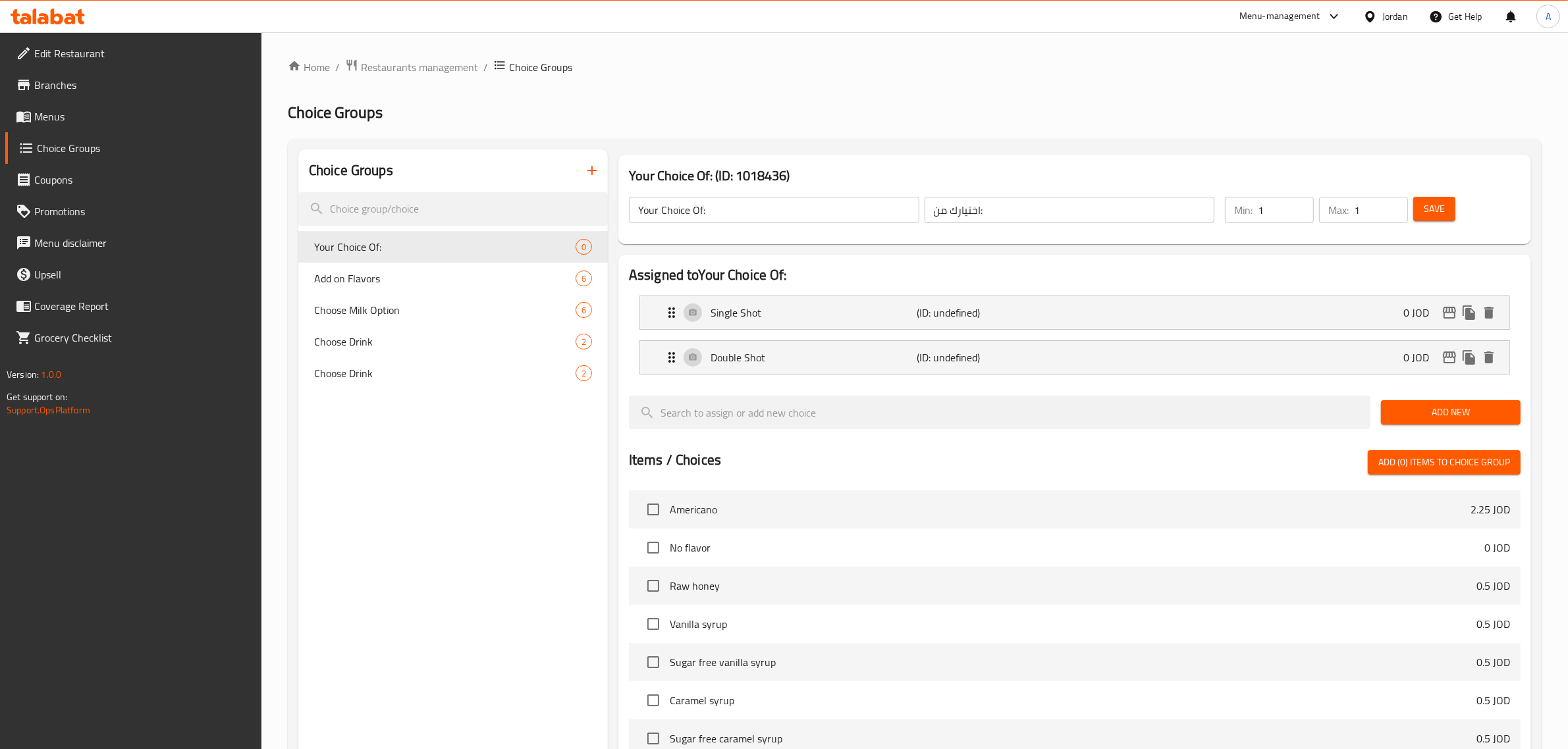
click at [1431, 207] on span "Save" at bounding box center [1433, 209] width 21 height 17
click at [550, 561] on div "Choice Groups Your Choice Of: 2 Add on Flavors 6 Choose Milk Option 6 Choose Dr…" at bounding box center [453, 596] width 310 height 893
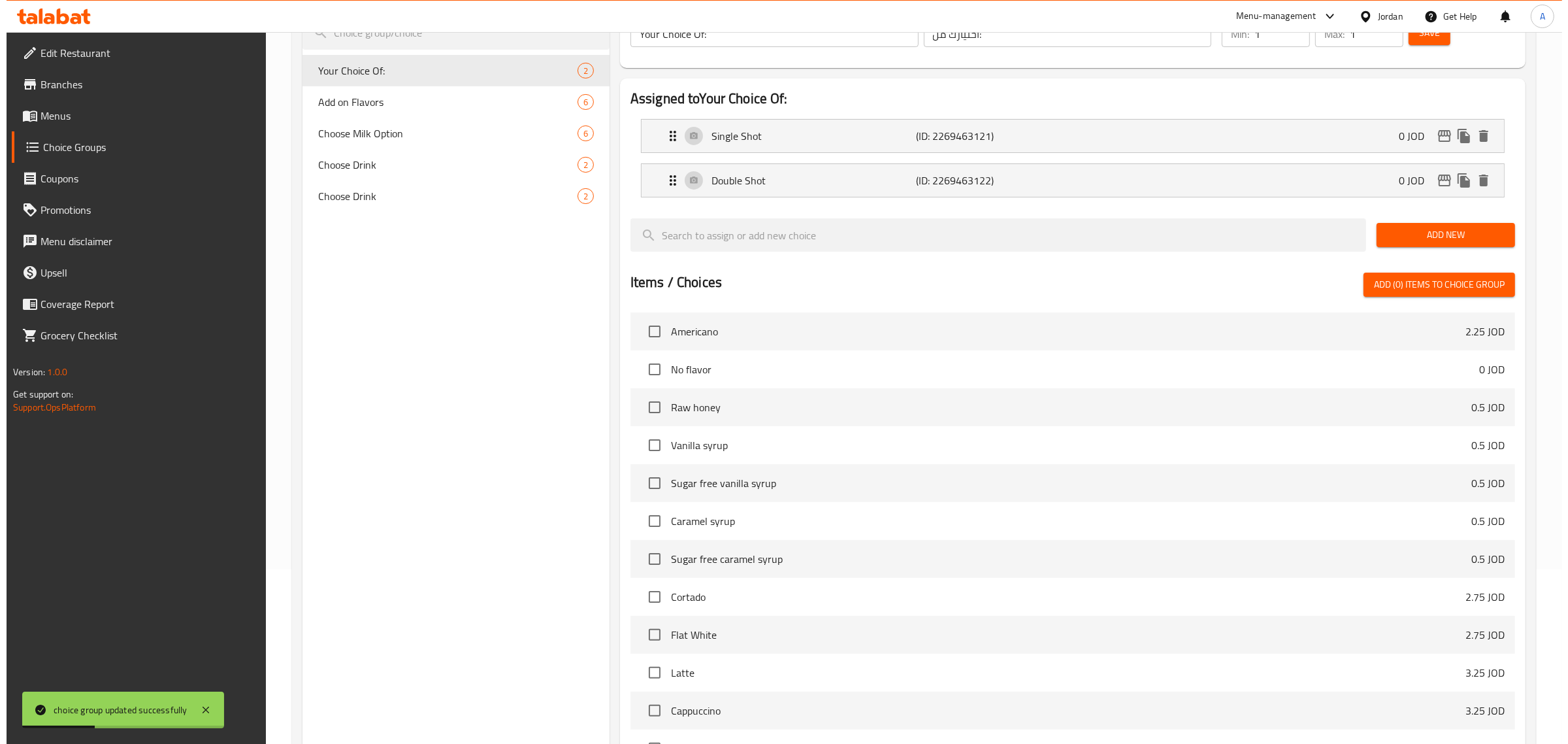
scroll to position [328, 0]
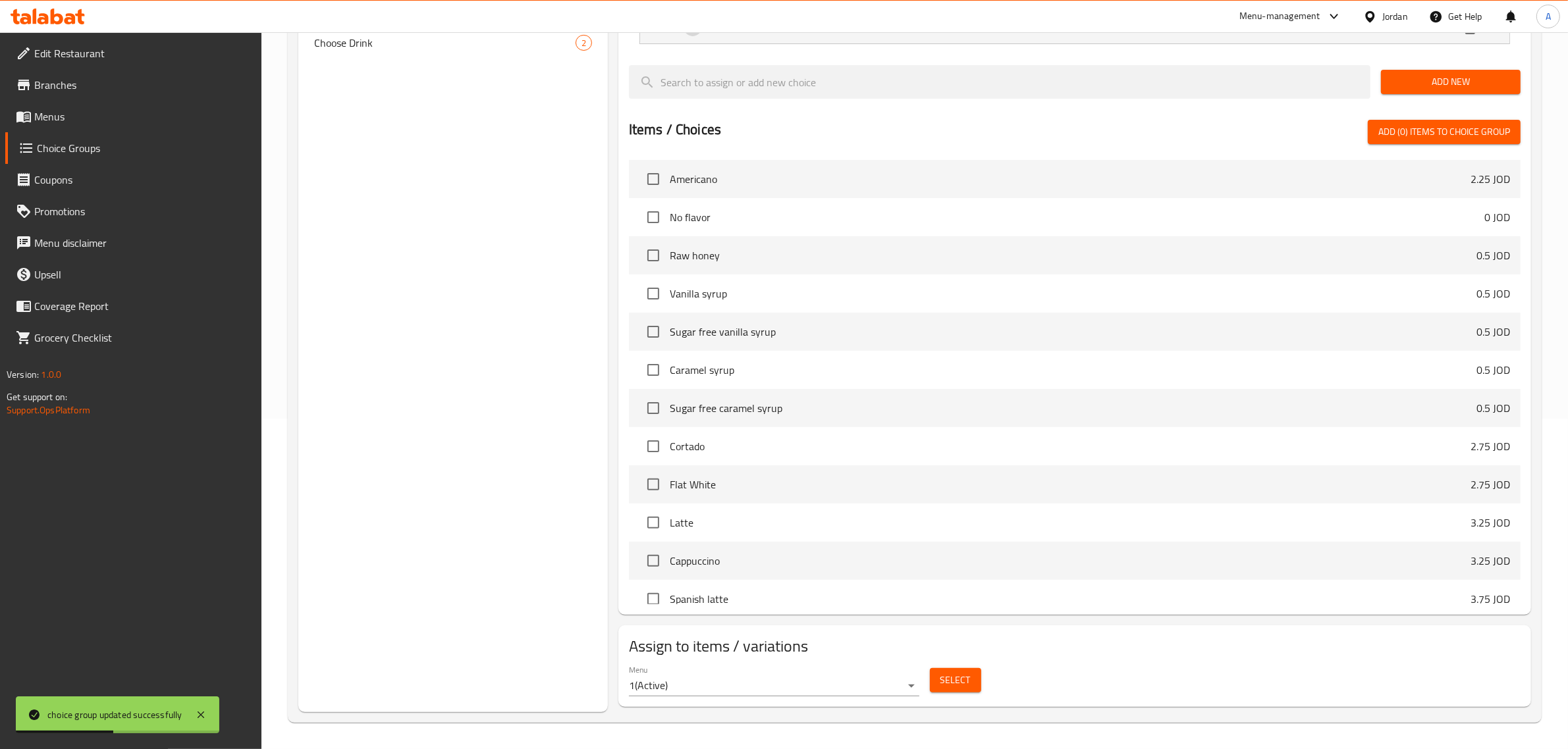
click at [949, 677] on span "Select" at bounding box center [955, 680] width 30 height 17
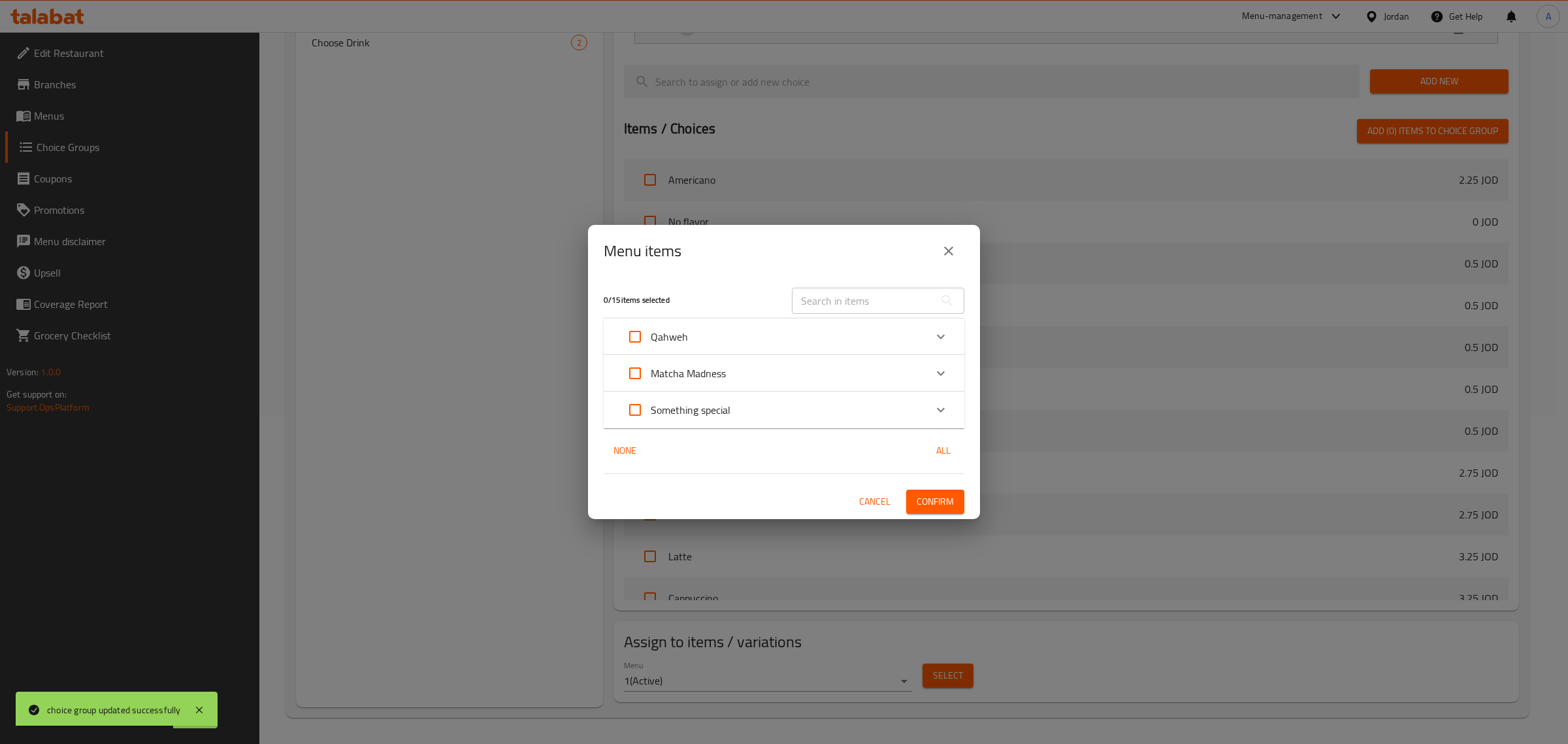
drag, startPoint x: 687, startPoint y: 256, endPoint x: 778, endPoint y: 279, distance: 93.9
click at [687, 256] on div "Menu items" at bounding box center [784, 251] width 361 height 31
click at [833, 301] on input "text" at bounding box center [863, 300] width 142 height 26
paste input "Flat White"
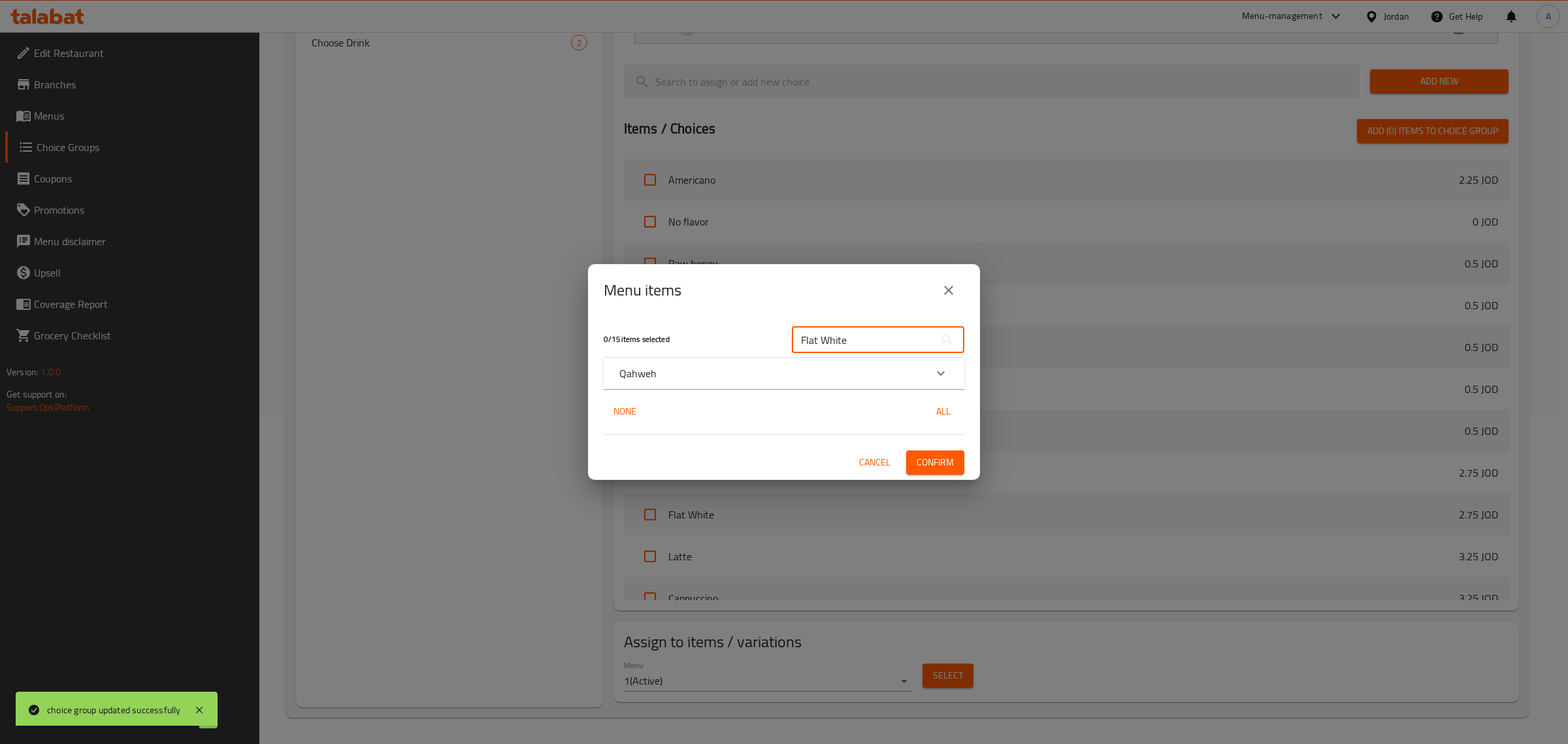
type input "Flat White"
click at [661, 375] on div "Qahweh" at bounding box center [772, 373] width 306 height 16
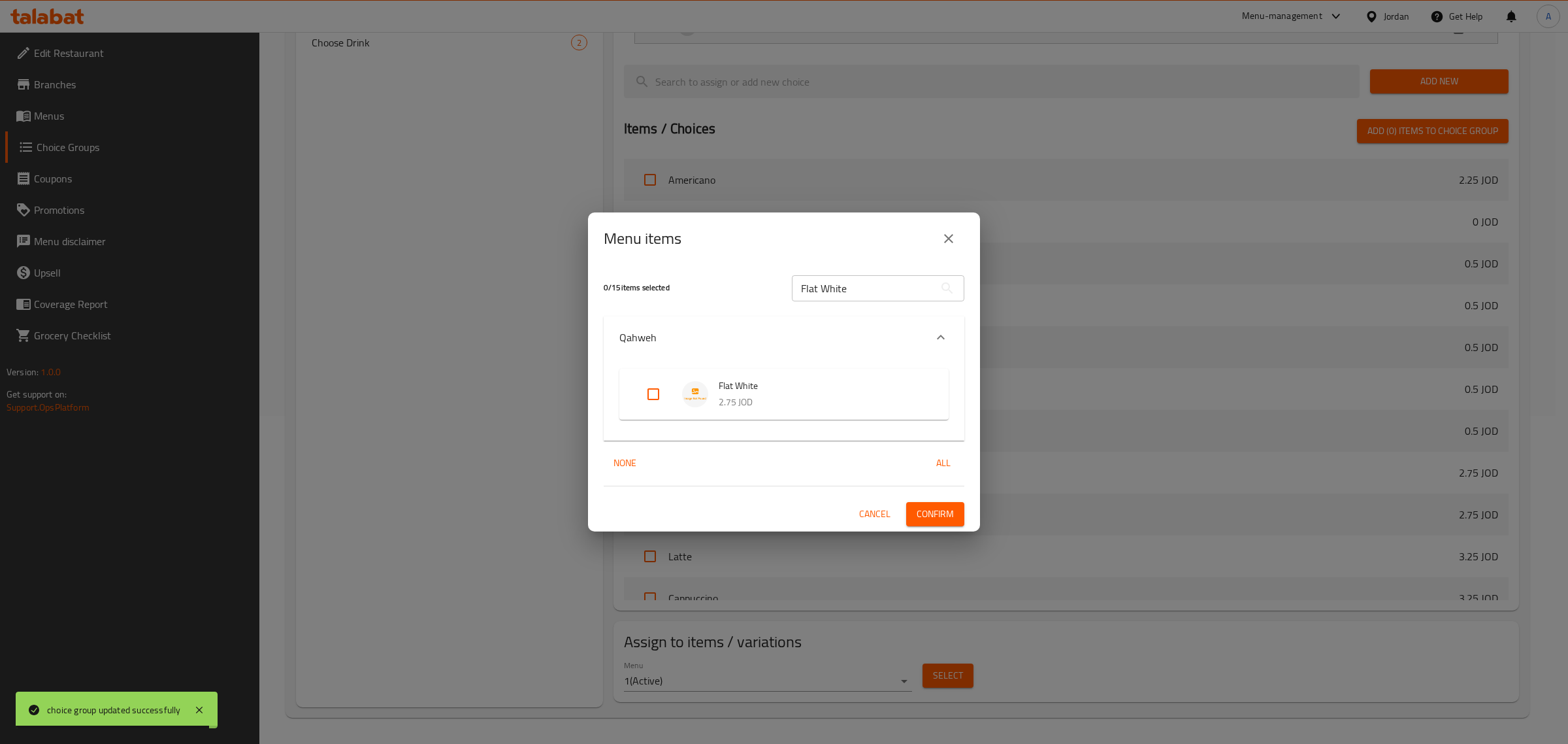
click at [651, 397] on input "Expand" at bounding box center [653, 394] width 31 height 31
checkbox input "true"
drag, startPoint x: 710, startPoint y: 252, endPoint x: 779, endPoint y: 260, distance: 69.5
click at [710, 252] on div "Menu items" at bounding box center [784, 238] width 361 height 31
click at [828, 305] on div "Flat White ​" at bounding box center [878, 288] width 188 height 42
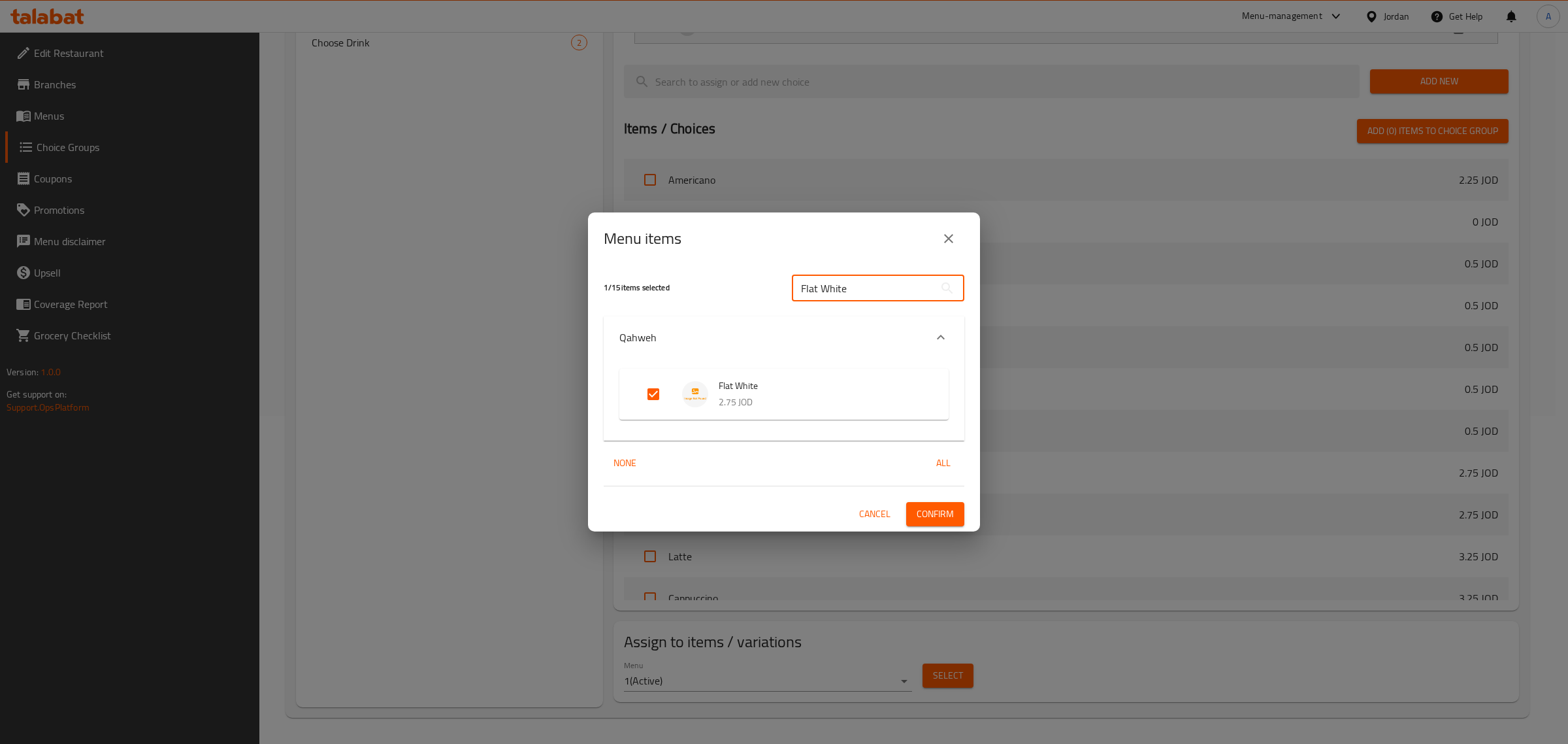
click at [826, 285] on input "Flat White" at bounding box center [863, 287] width 142 height 26
paste input "Lat"
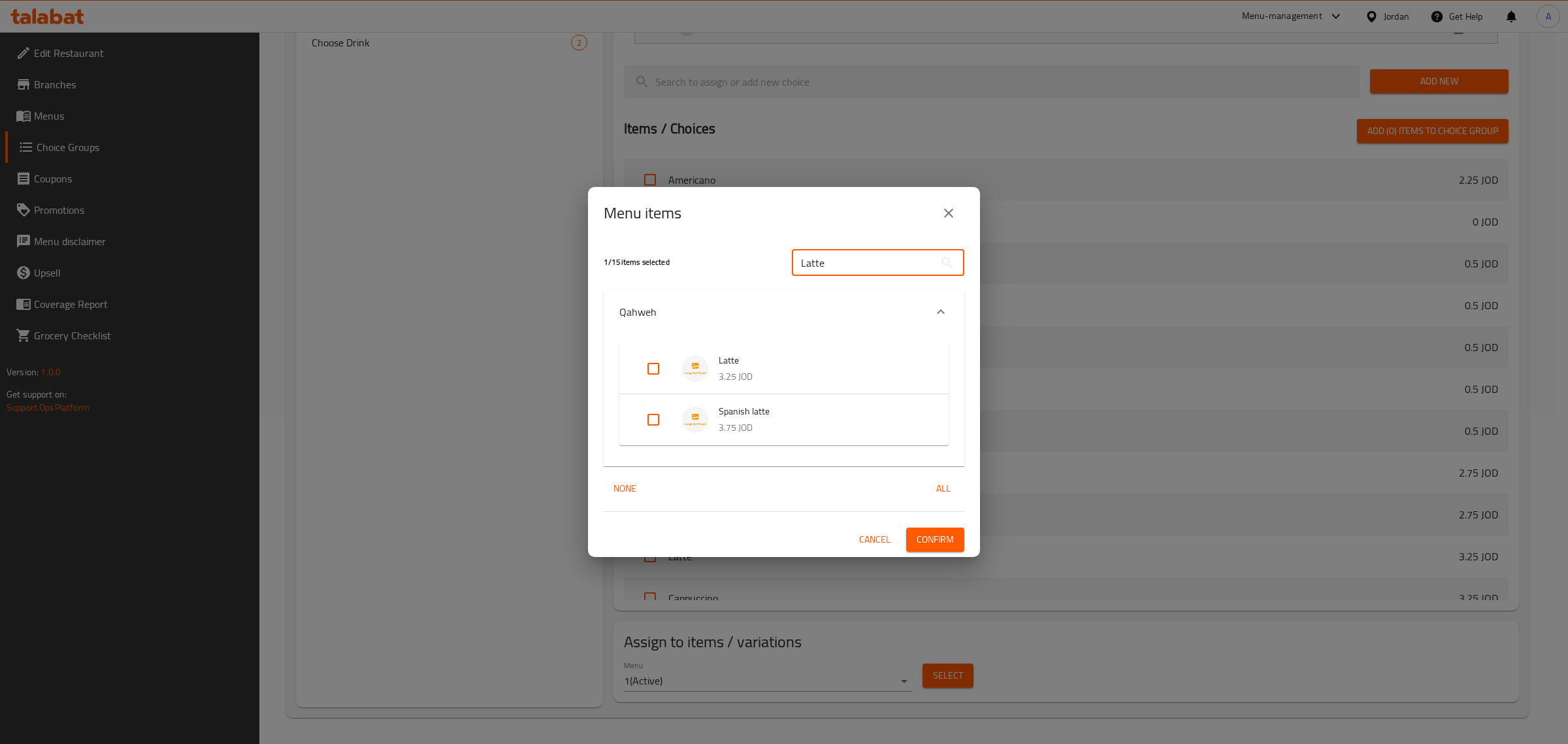
type input "Latte"
click at [654, 366] on input "Expand" at bounding box center [653, 368] width 31 height 31
checkbox input "true"
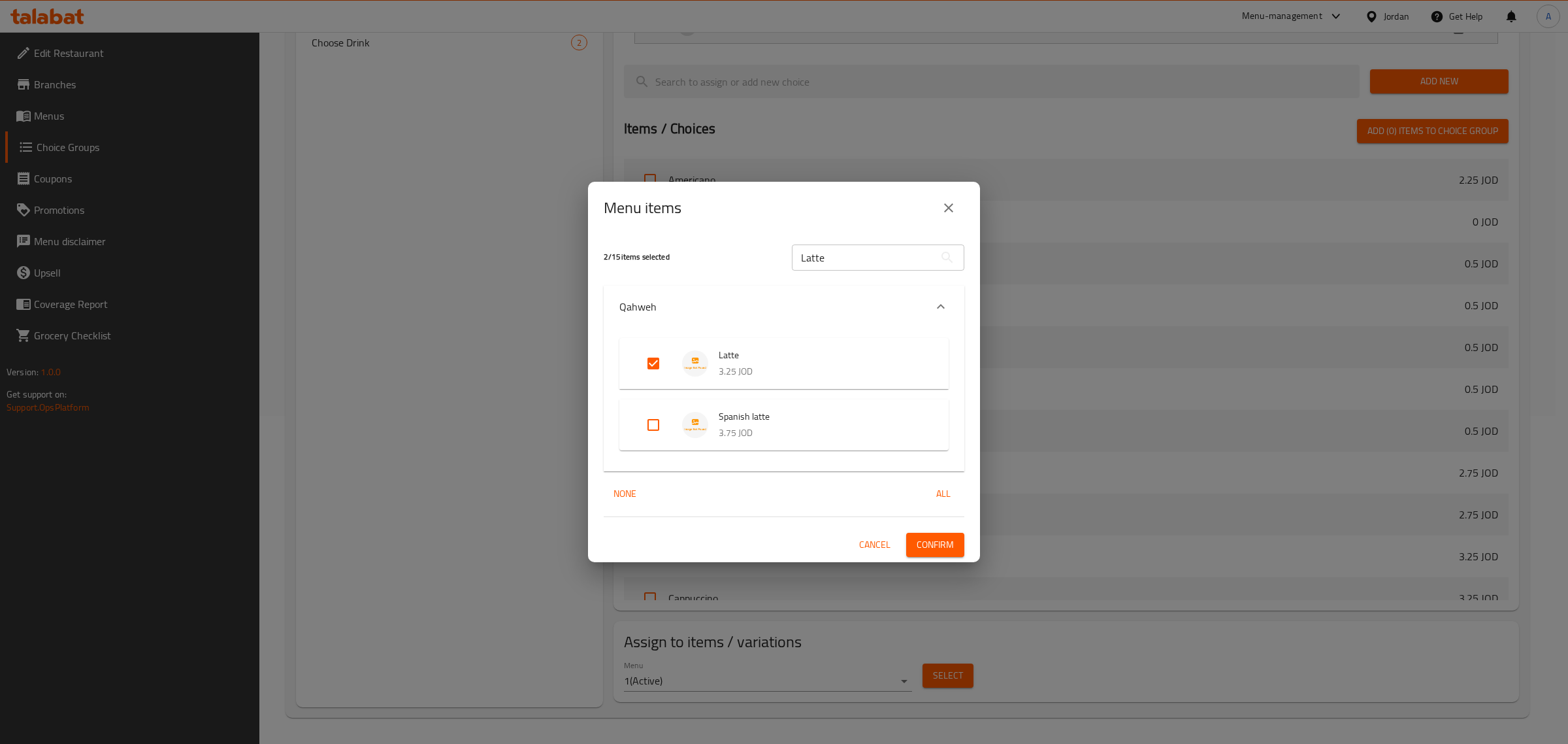
click at [838, 266] on input "Latte" at bounding box center [863, 257] width 142 height 26
paste input "Cappuccino"
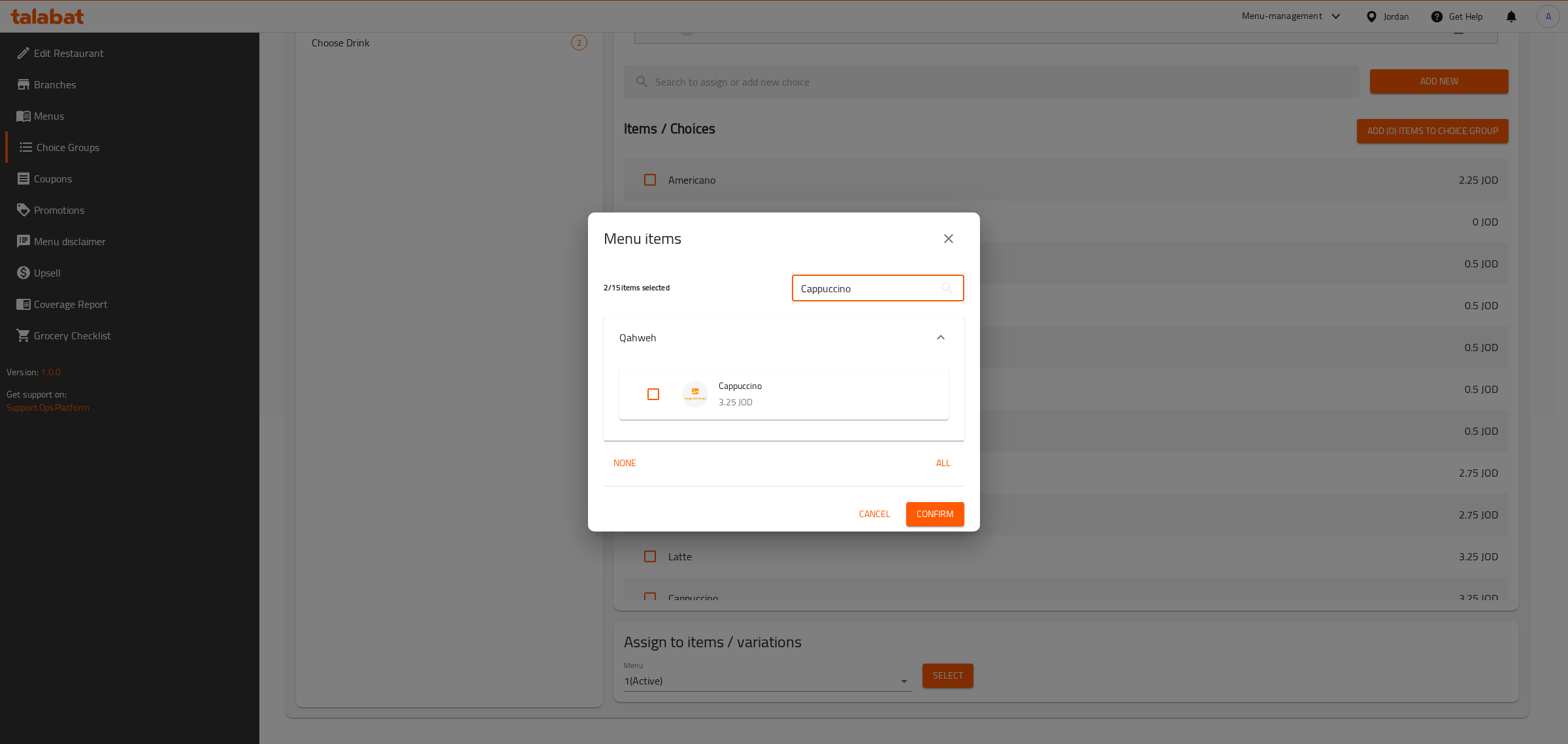
type input "Cappuccino"
click at [648, 399] on input "Expand" at bounding box center [653, 394] width 31 height 31
checkbox input "true"
click at [931, 510] on span "Confirm" at bounding box center [935, 514] width 37 height 17
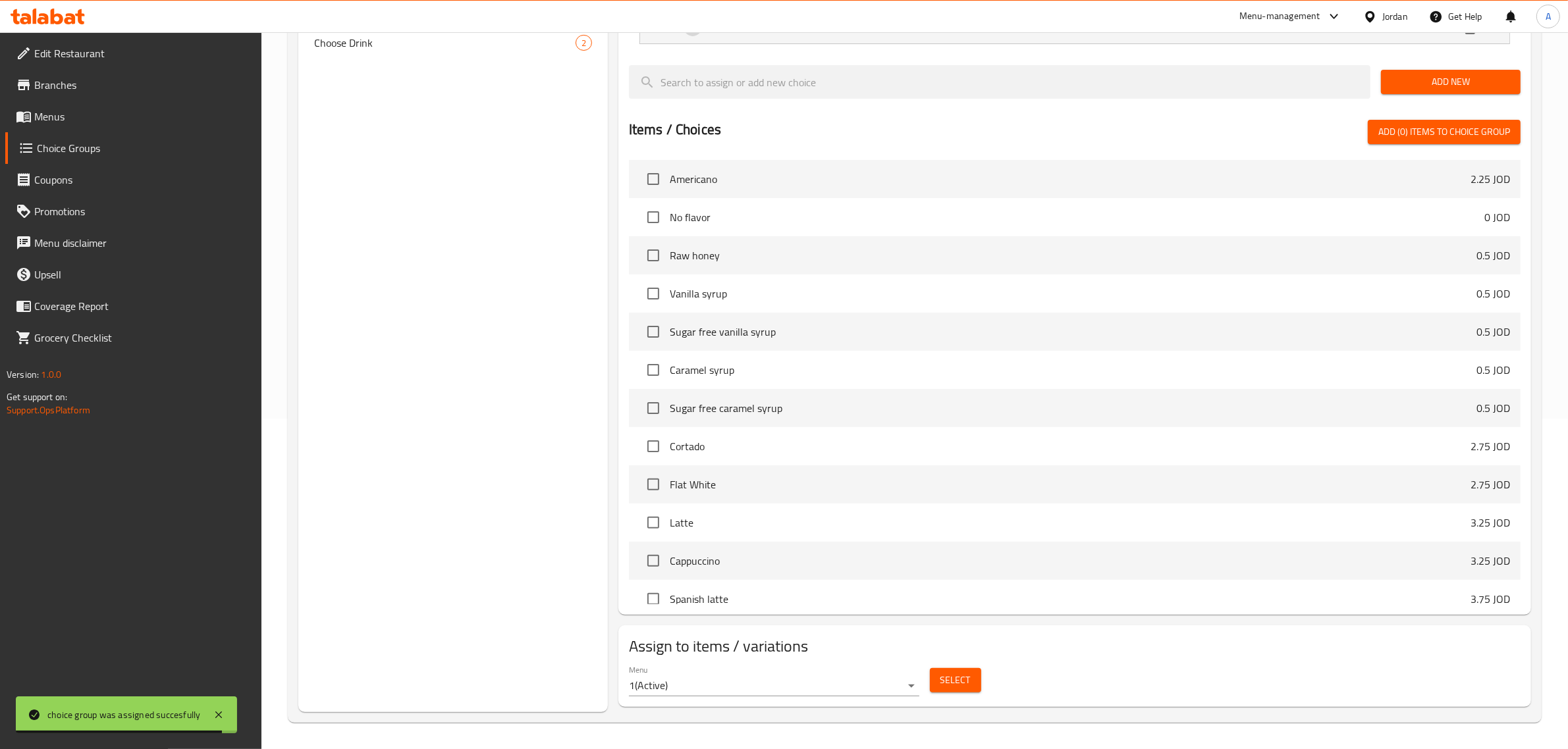
click at [739, 419] on body "choice group was assigned succesfully ​ Menu-management Jordan Get Help A Edit …" at bounding box center [784, 60] width 1568 height 717
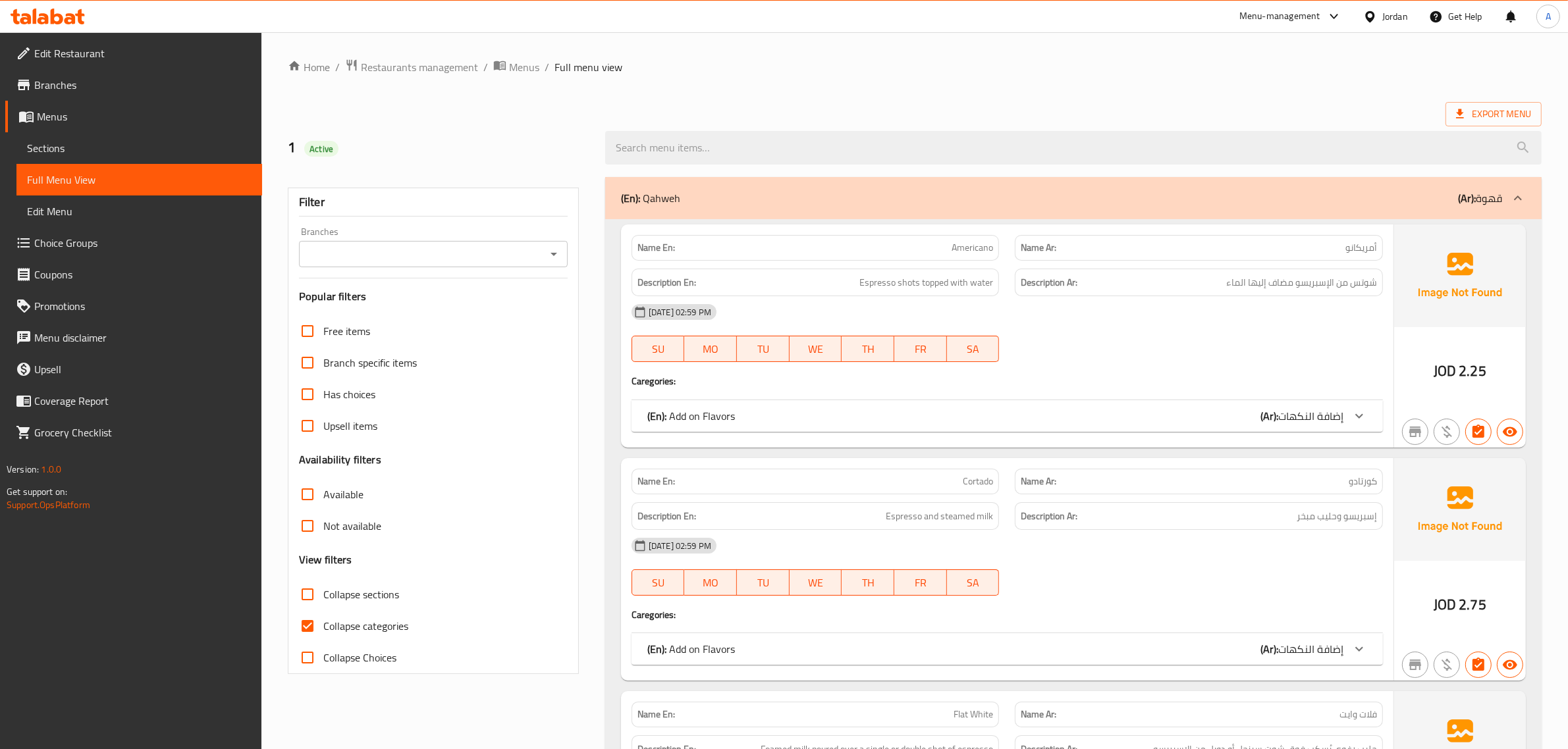
click at [373, 634] on span "Collapse categories" at bounding box center [365, 626] width 85 height 16
click at [323, 634] on input "Collapse categories" at bounding box center [307, 625] width 32 height 31
checkbox input "false"
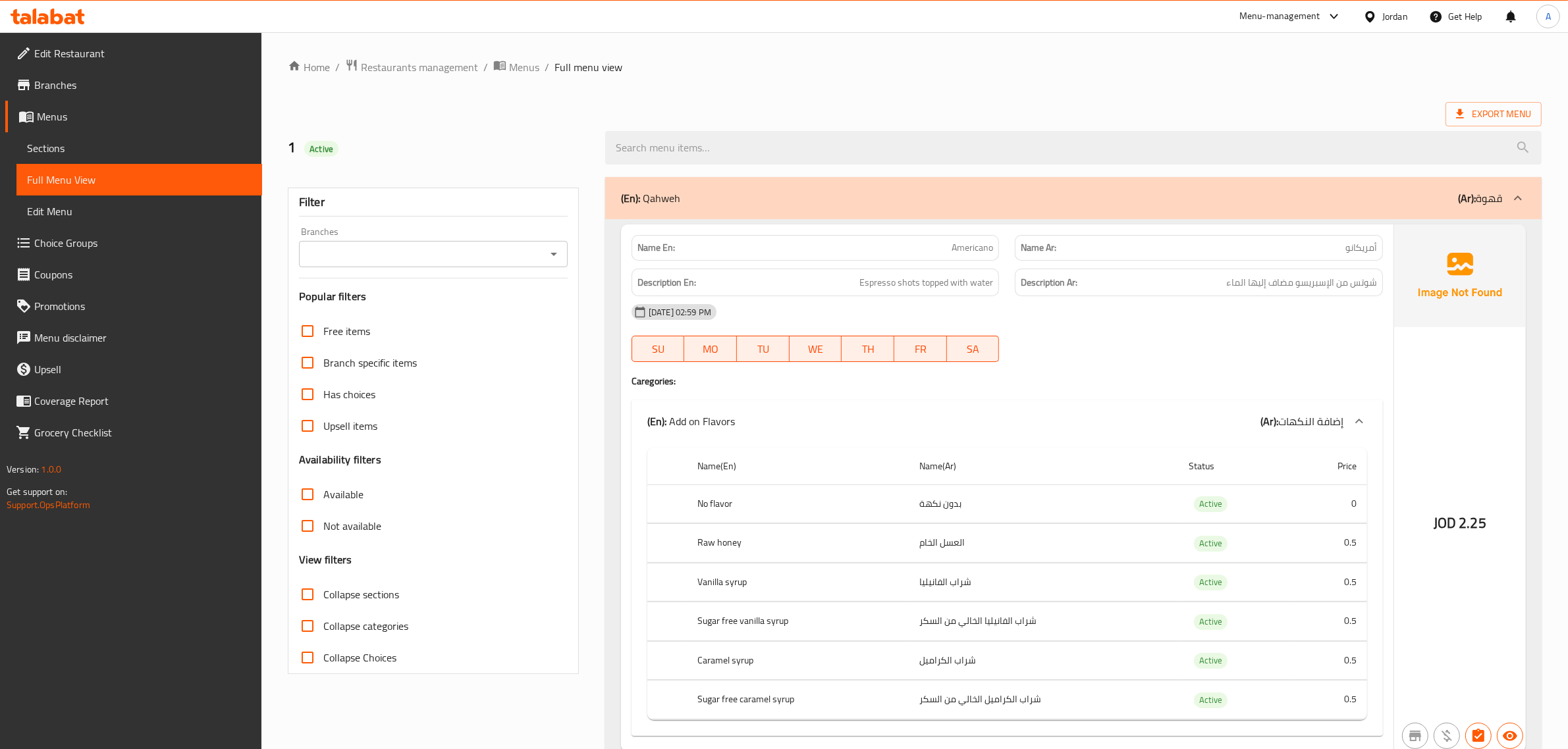
click at [56, 121] on span "Menus" at bounding box center [144, 117] width 215 height 16
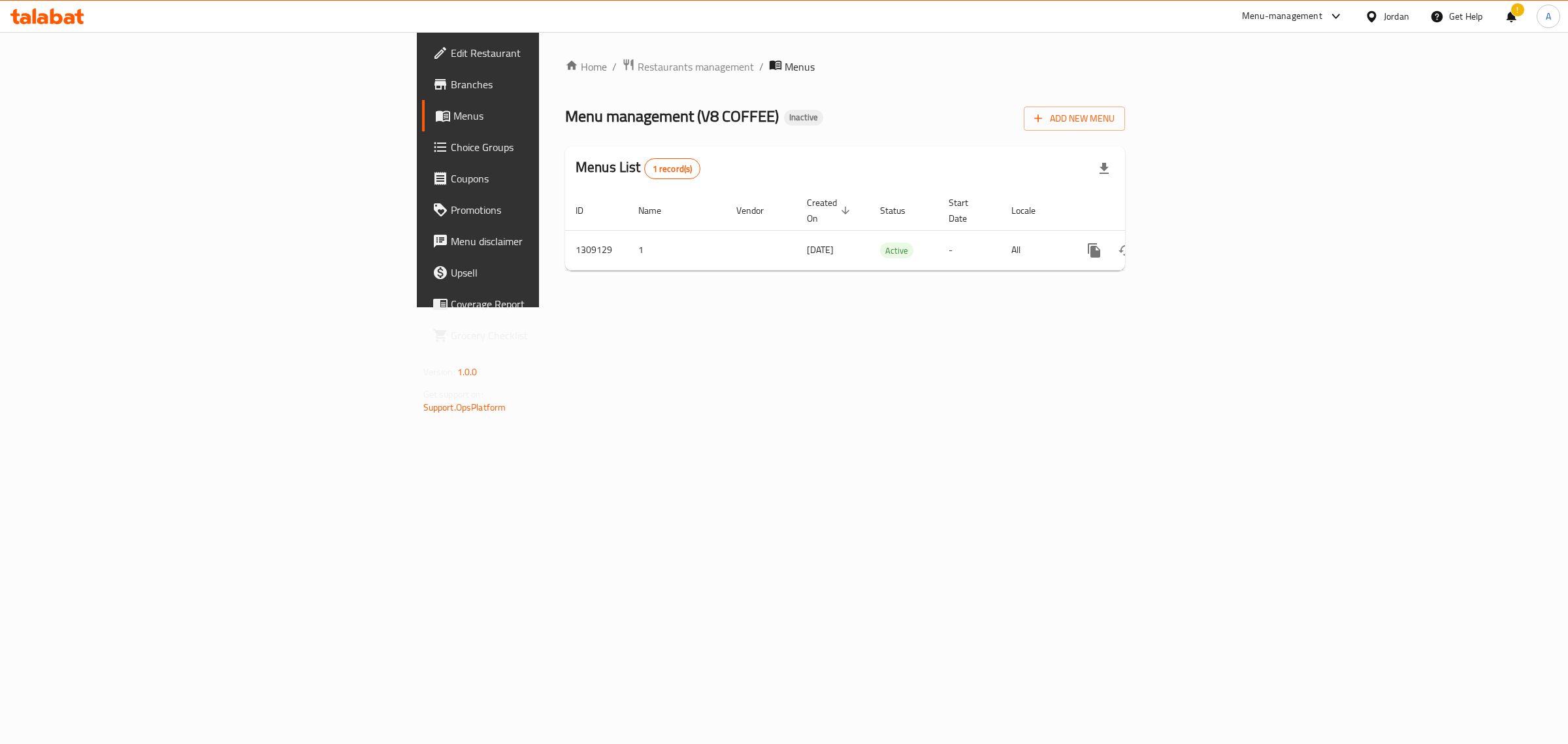
click at [1125, 103] on div "Add New Menu" at bounding box center [1074, 116] width 101 height 29
click at [1115, 114] on span "Add New Menu" at bounding box center [1074, 118] width 80 height 17
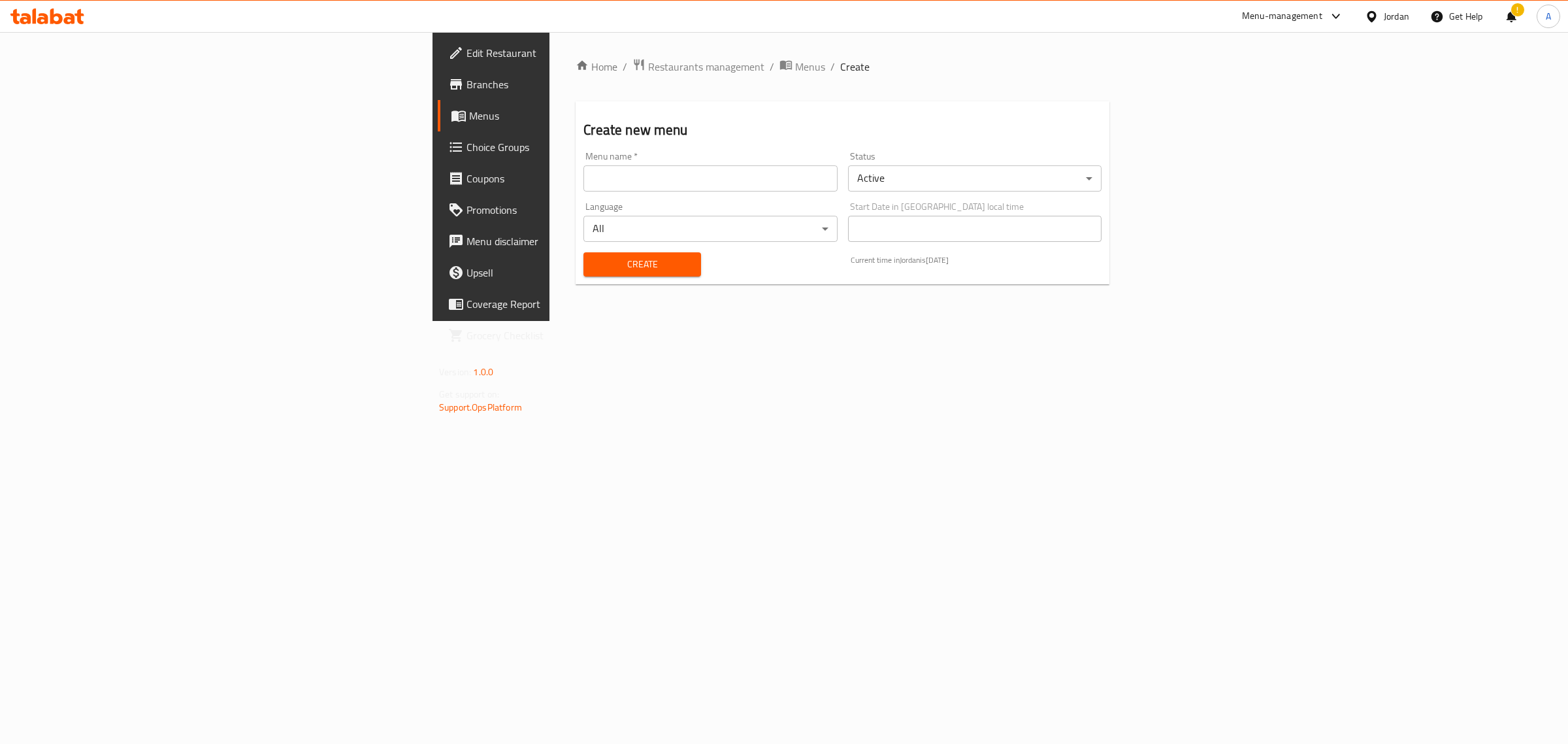
click at [647, 174] on input "text" at bounding box center [710, 178] width 253 height 26
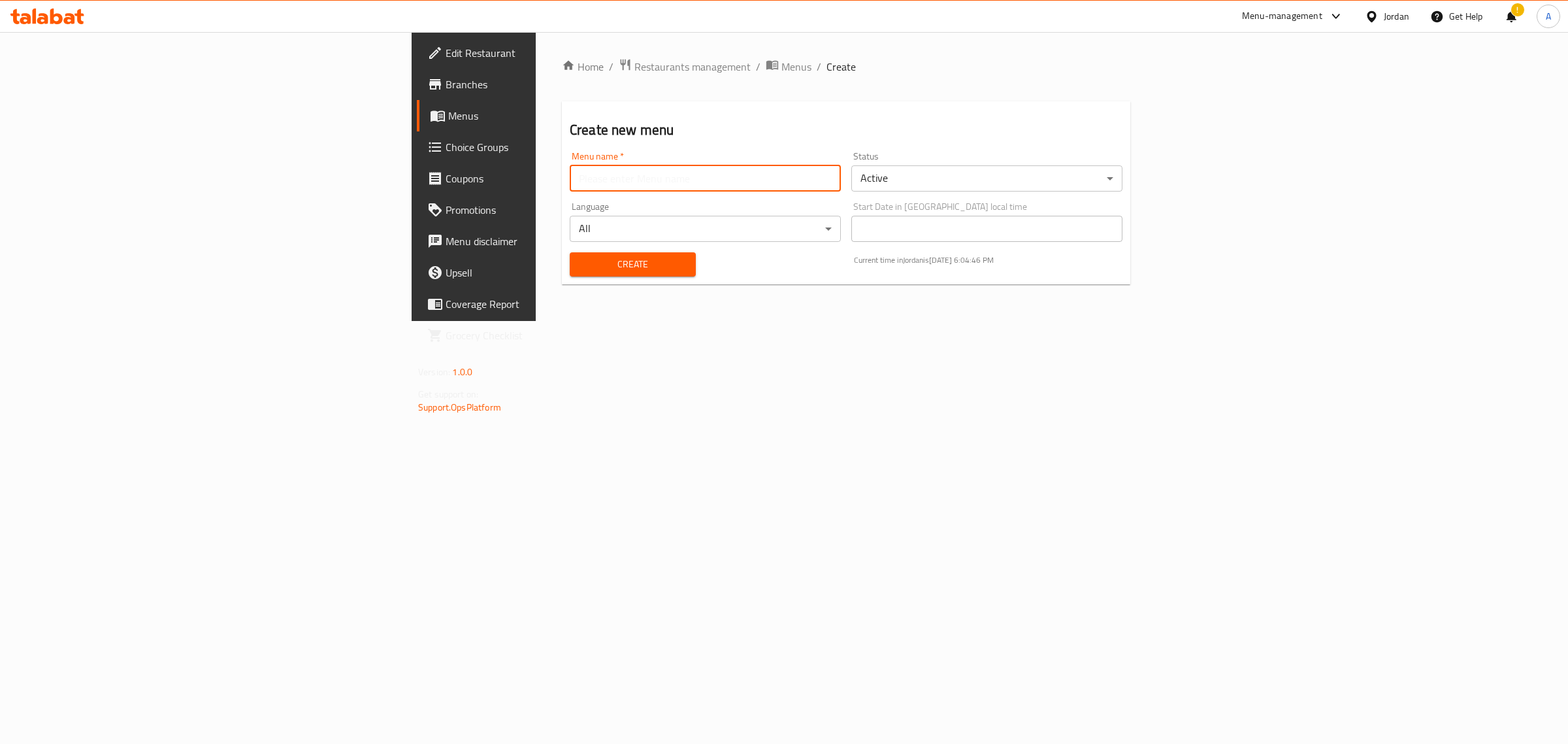
type input "2"
click at [569, 275] on button "Create" at bounding box center [633, 264] width 126 height 24
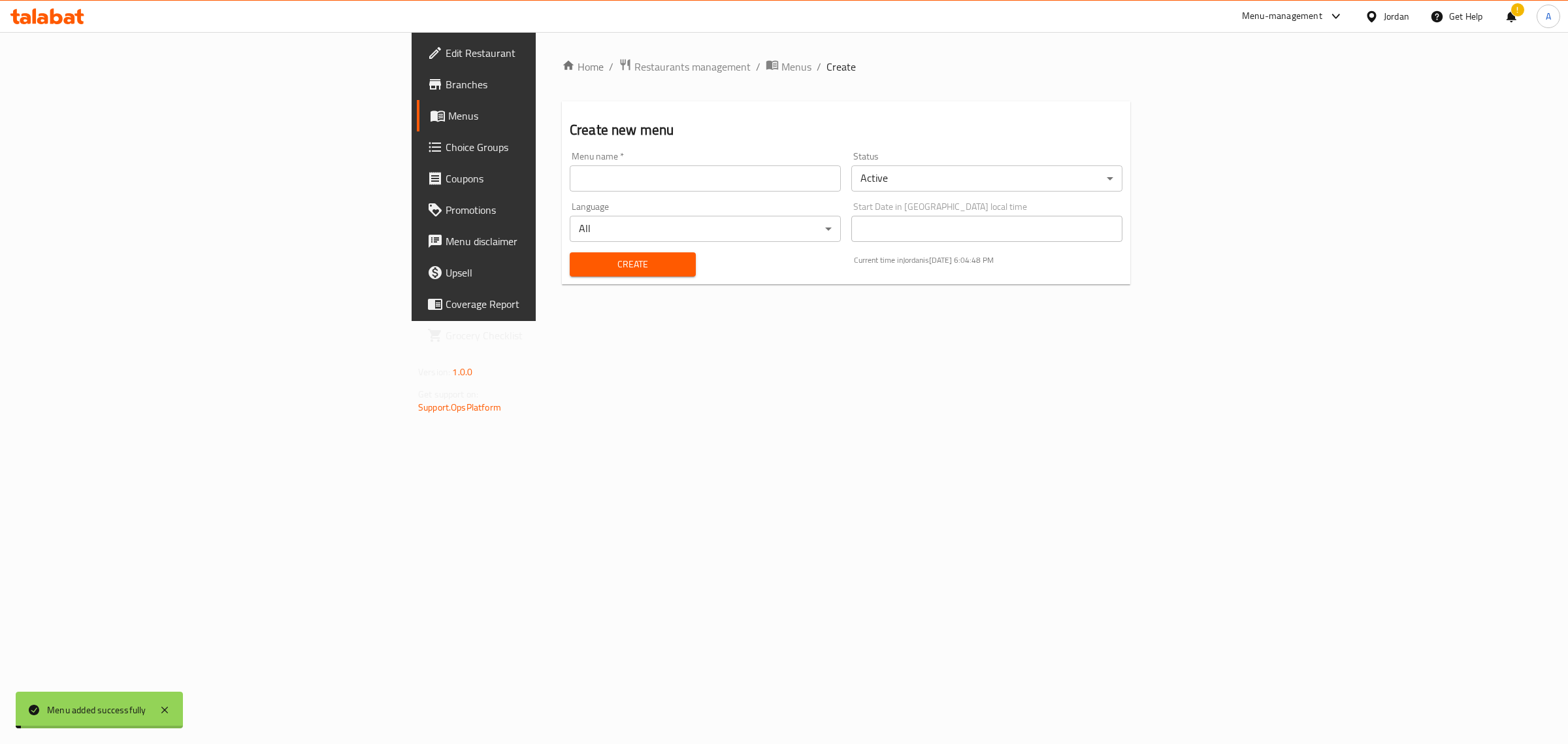
click at [1516, 23] on div "!" at bounding box center [1511, 16] width 15 height 31
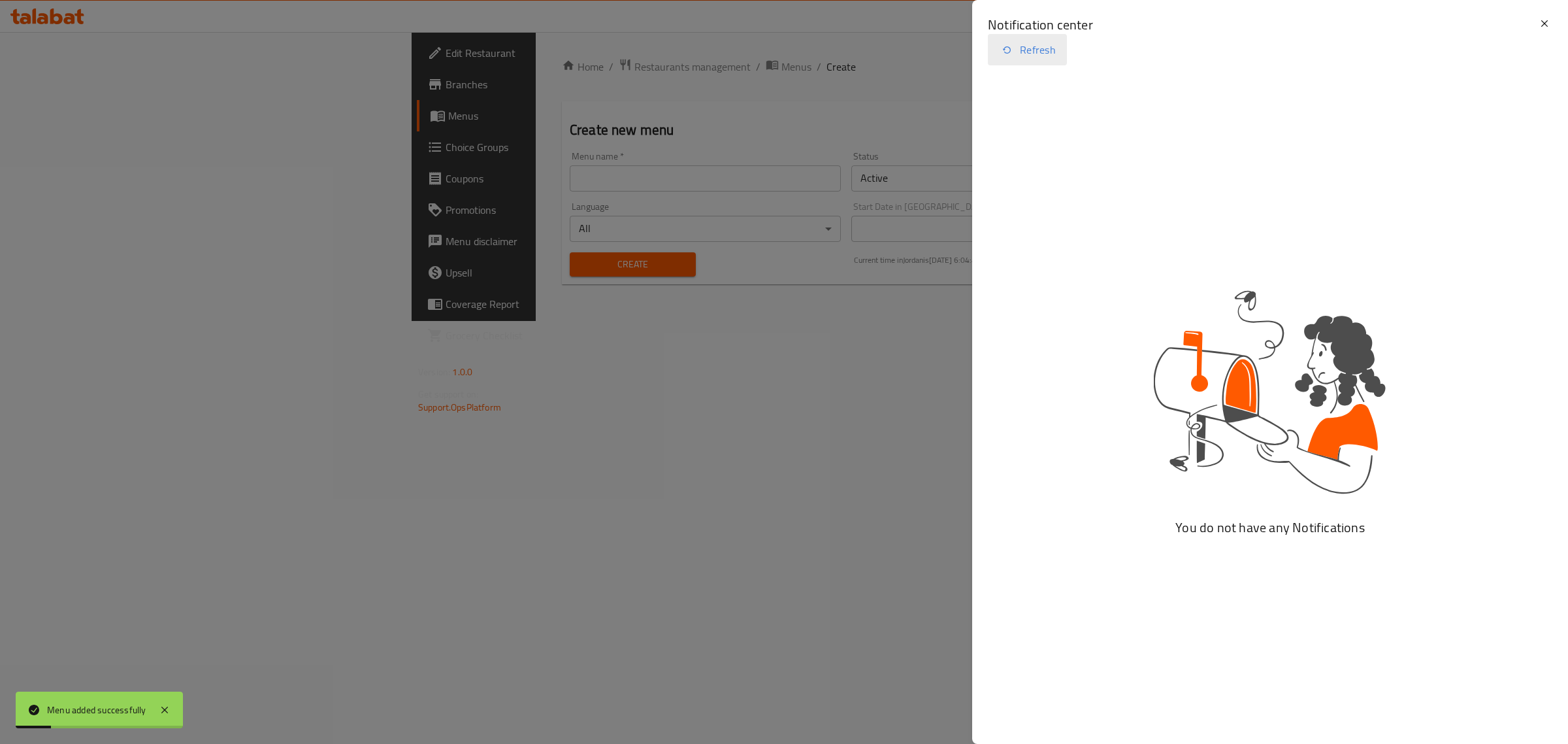
click at [1039, 46] on button "Refresh" at bounding box center [1027, 49] width 79 height 31
click at [1557, 18] on div "Notification center Updated: Now" at bounding box center [1270, 40] width 596 height 80
click at [1547, 26] on icon at bounding box center [1545, 23] width 7 height 7
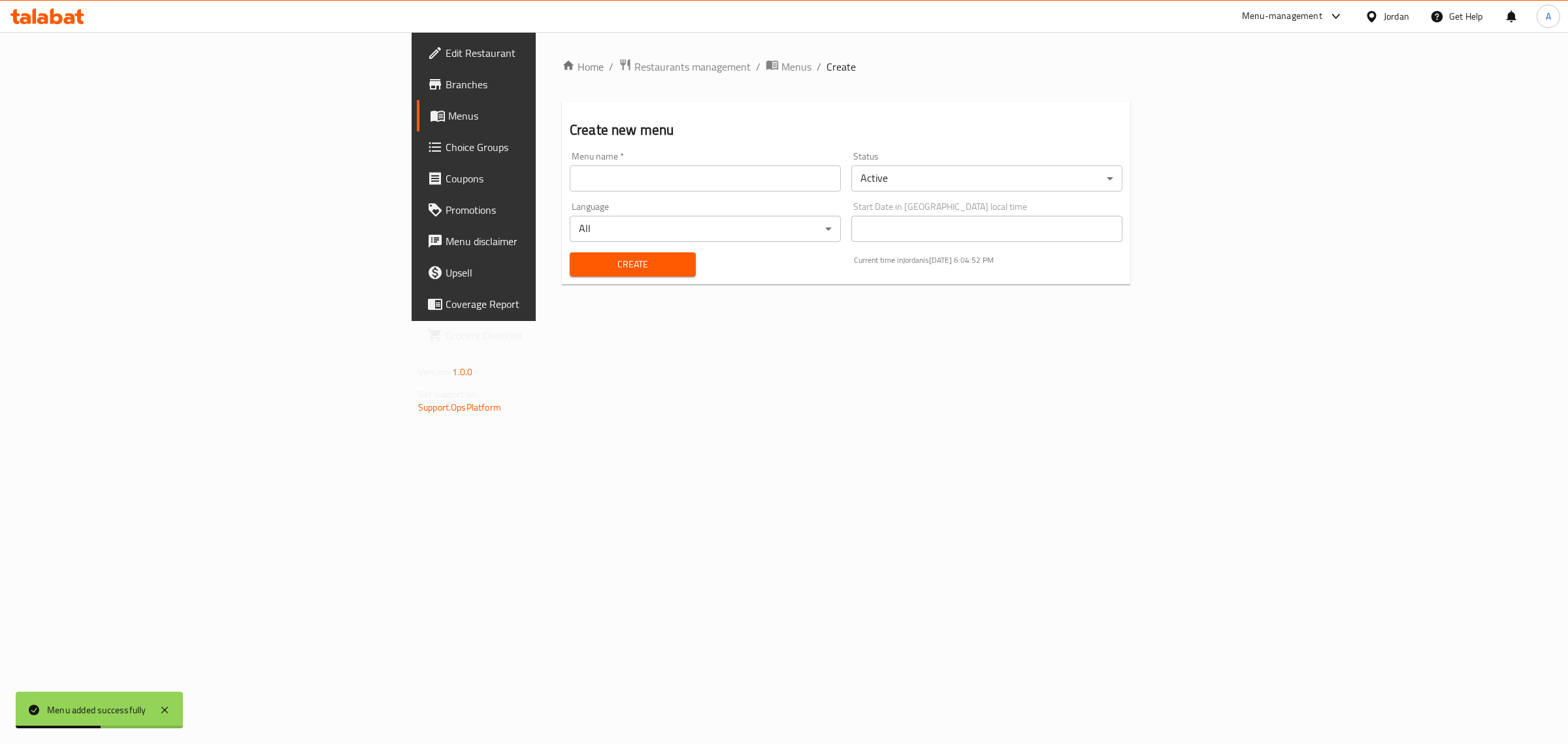
click at [949, 98] on div "Home / Restaurants management / Menus / Create Create new menu Menu name   * Me…" at bounding box center [846, 176] width 568 height 237
click at [448, 120] on span "Menus" at bounding box center [555, 116] width 215 height 16
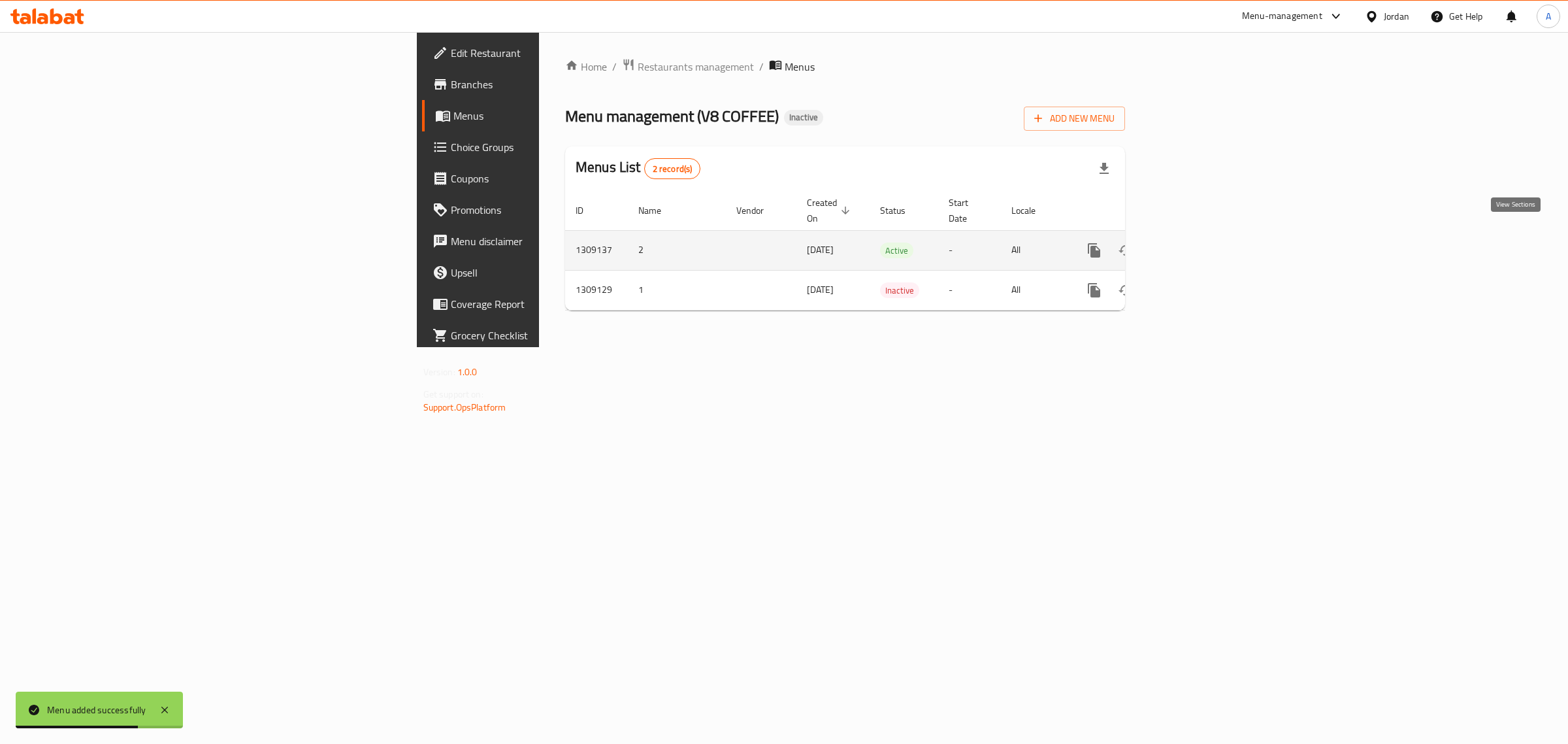
click at [1196, 242] on icon "enhanced table" at bounding box center [1189, 250] width 16 height 16
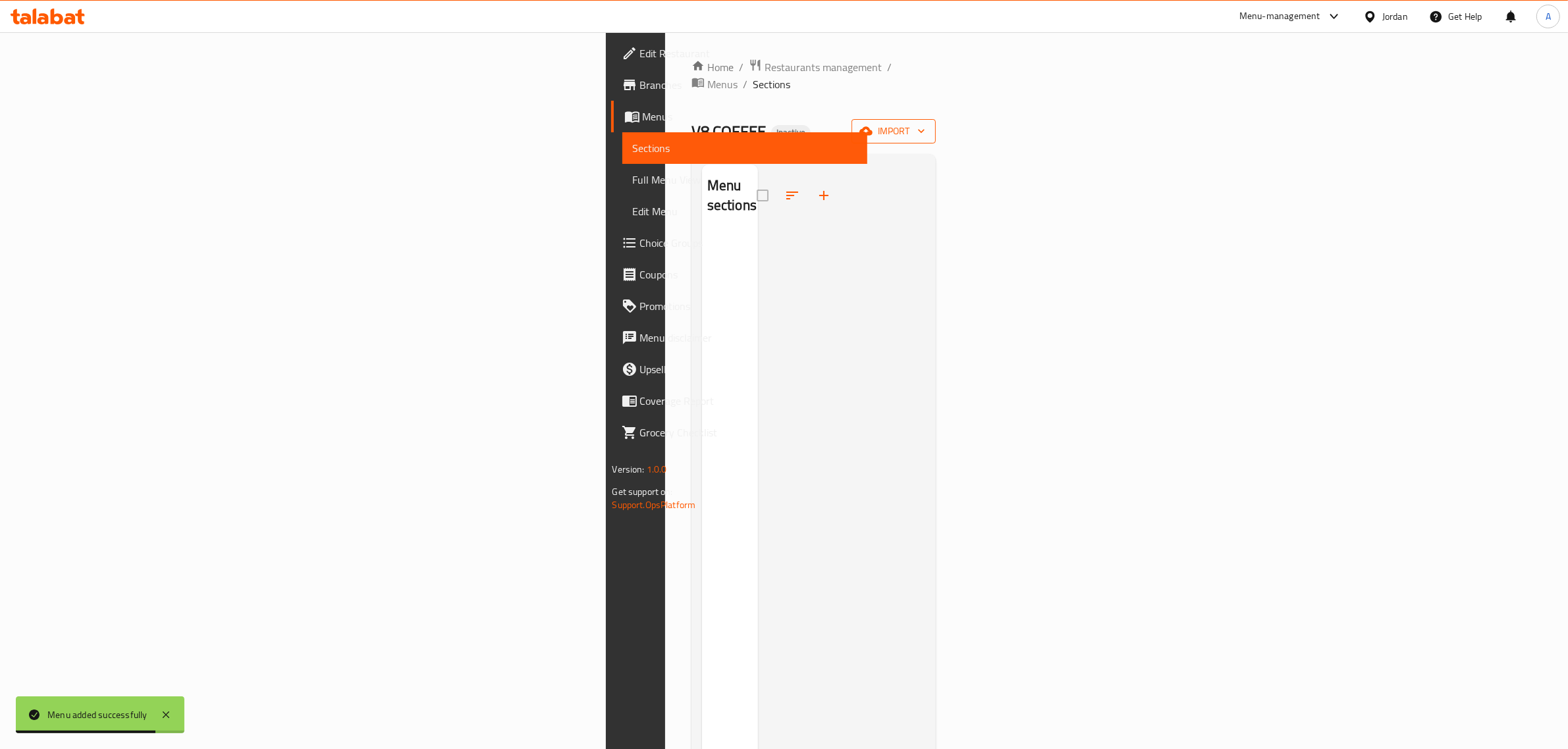
click at [936, 119] on button "import" at bounding box center [894, 131] width 84 height 24
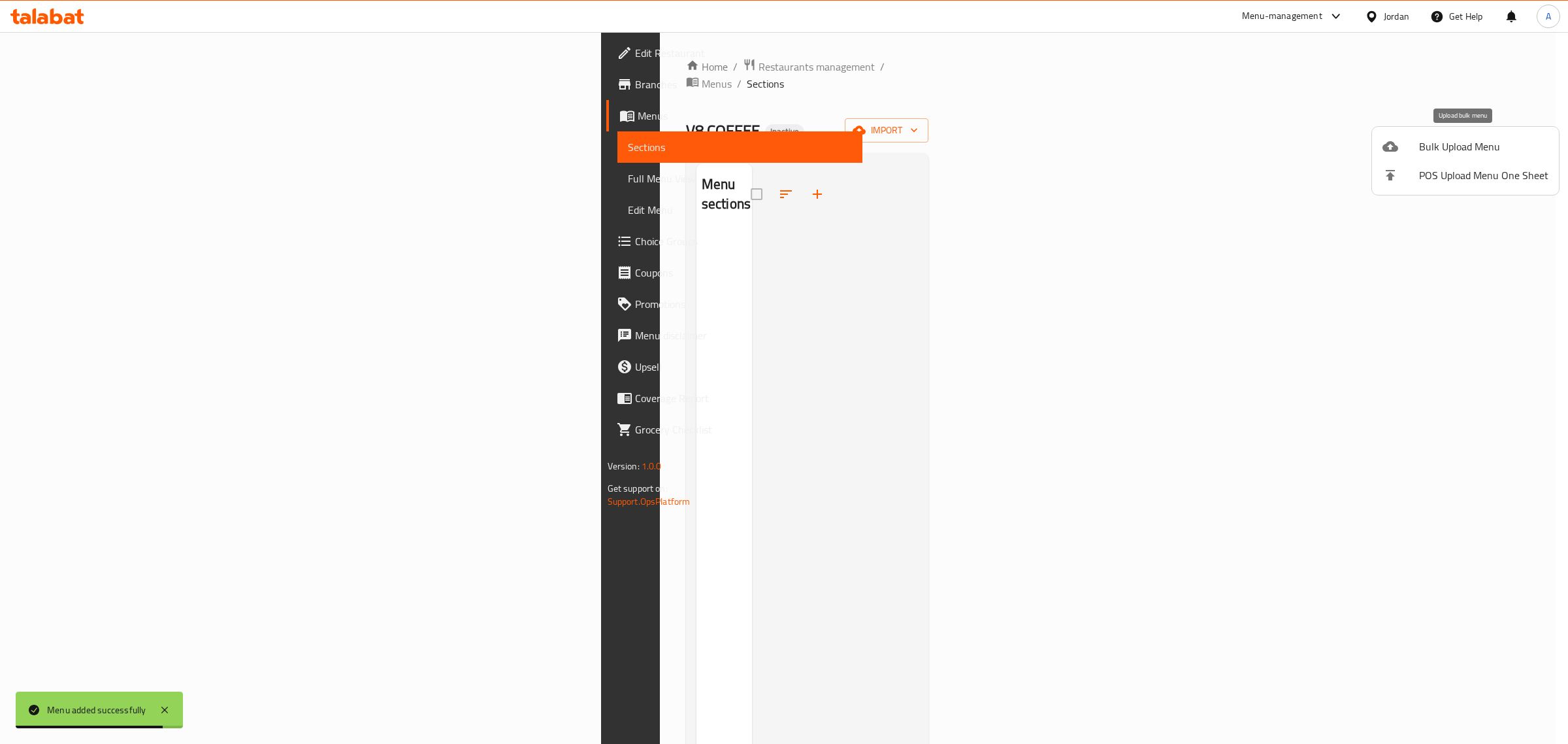
click at [1457, 152] on span "Bulk Upload Menu" at bounding box center [1484, 146] width 129 height 16
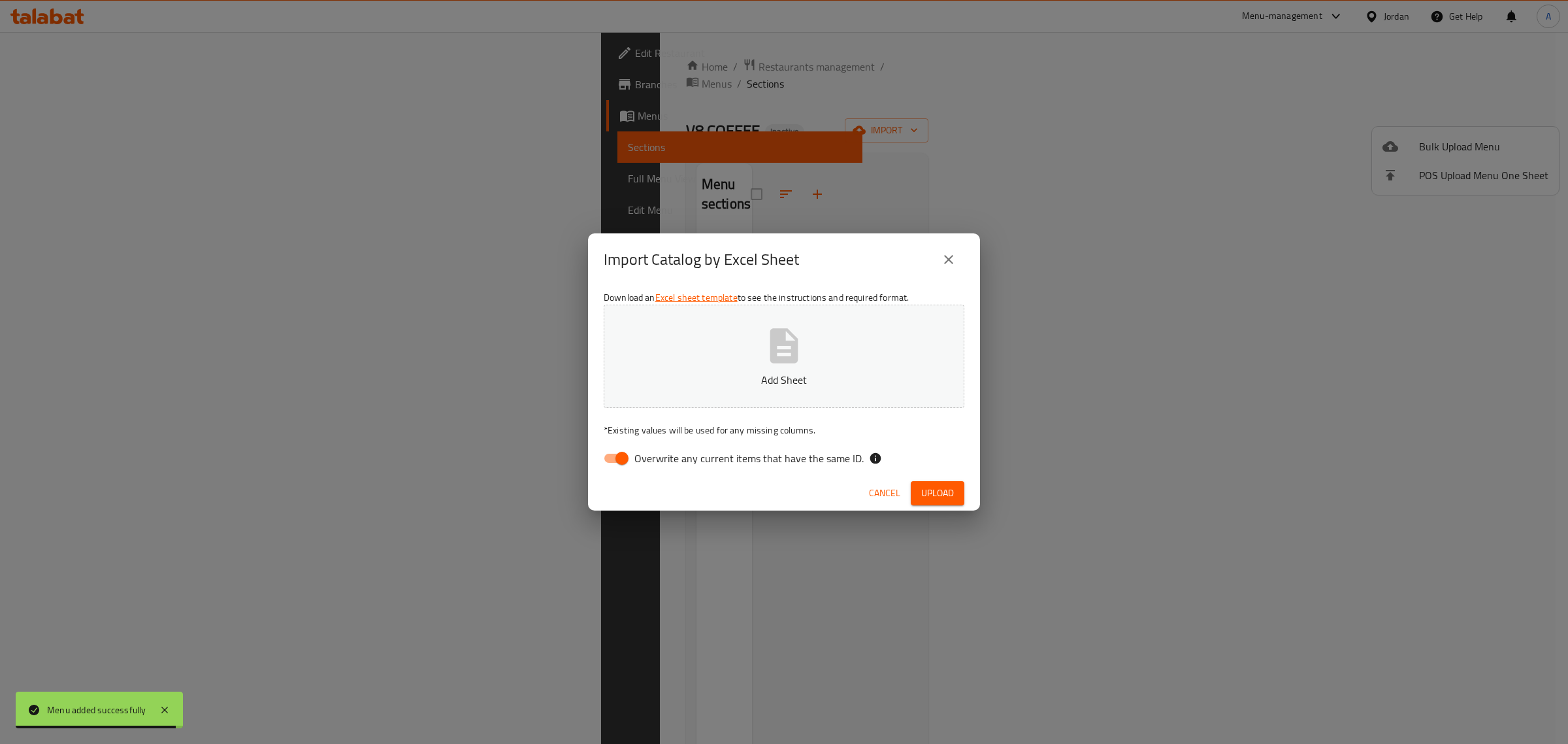
click at [645, 467] on label "Overwrite any current items that have the same ID." at bounding box center [730, 458] width 267 height 25
click at [645, 467] on input "Overwrite any current items that have the same ID." at bounding box center [622, 458] width 75 height 25
checkbox input "false"
click at [688, 357] on button "Add Sheet" at bounding box center [784, 356] width 361 height 103
click at [945, 492] on span "Upload" at bounding box center [937, 493] width 33 height 17
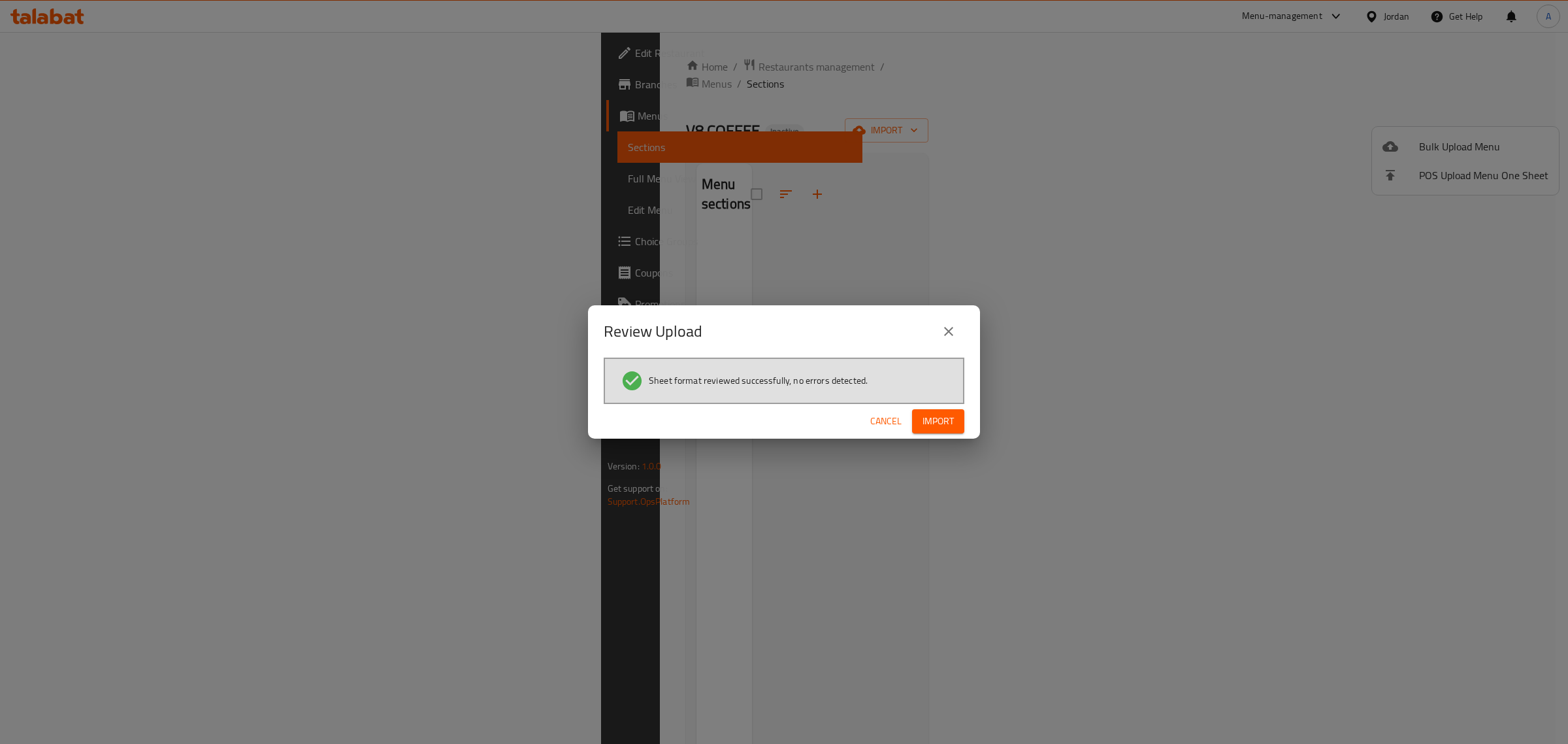
click at [933, 430] on button "Import" at bounding box center [938, 421] width 53 height 24
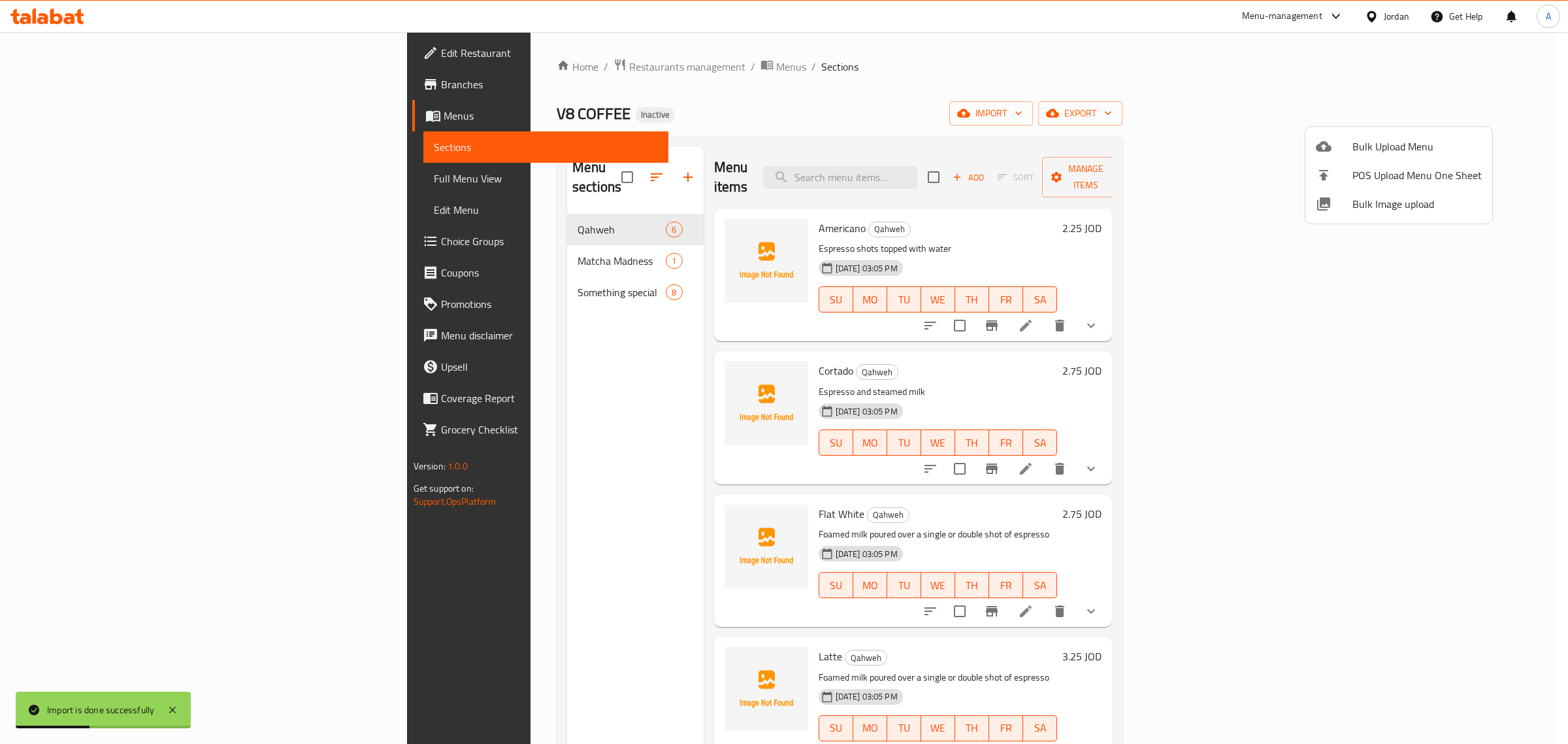
click at [139, 174] on div at bounding box center [784, 372] width 1568 height 744
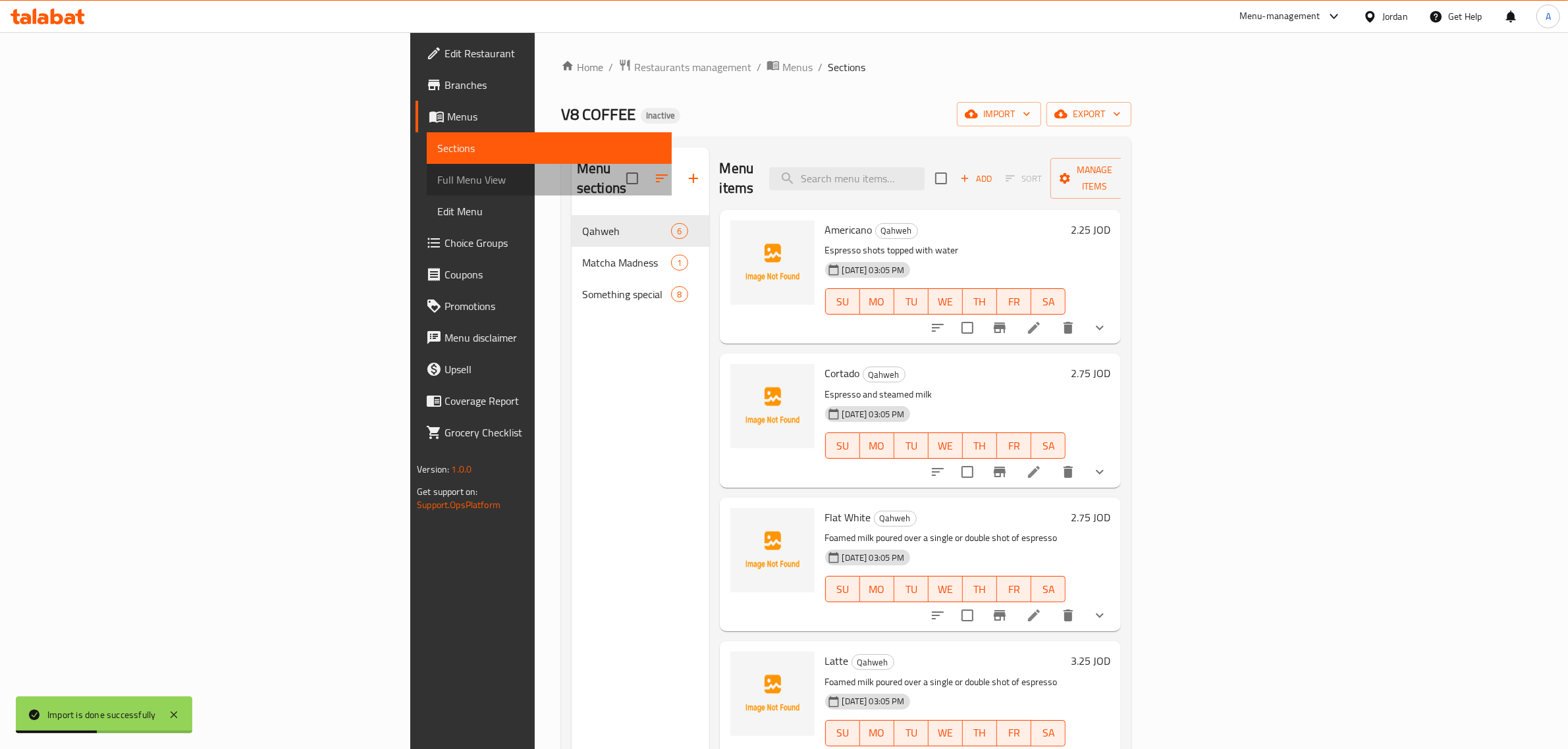
click at [437, 176] on span "Full Menu View" at bounding box center [549, 180] width 225 height 16
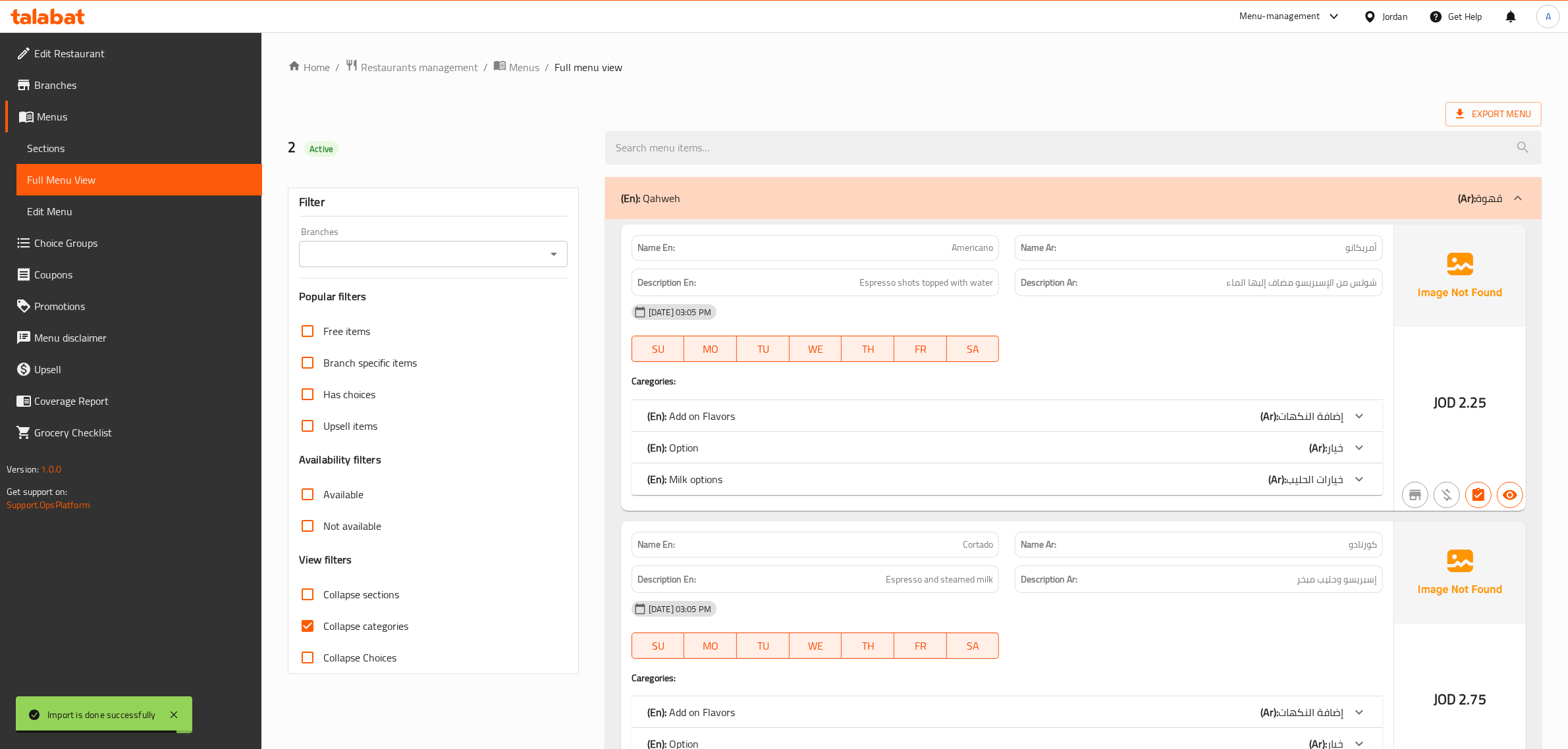
click at [371, 618] on span "Collapse categories" at bounding box center [365, 626] width 85 height 16
click at [323, 616] on input "Collapse categories" at bounding box center [307, 625] width 32 height 31
checkbox input "false"
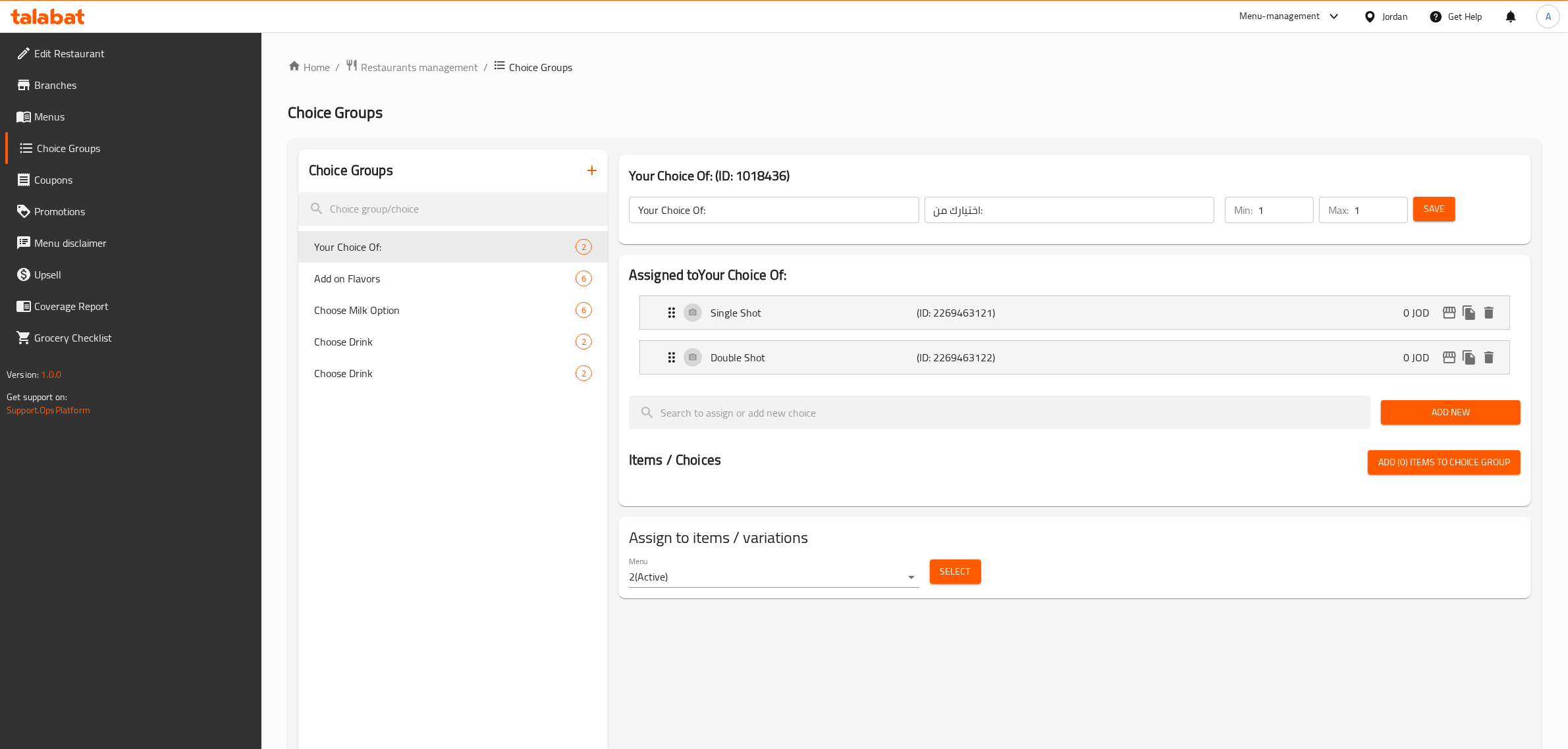
click at [970, 580] on button "Select" at bounding box center [955, 571] width 52 height 24
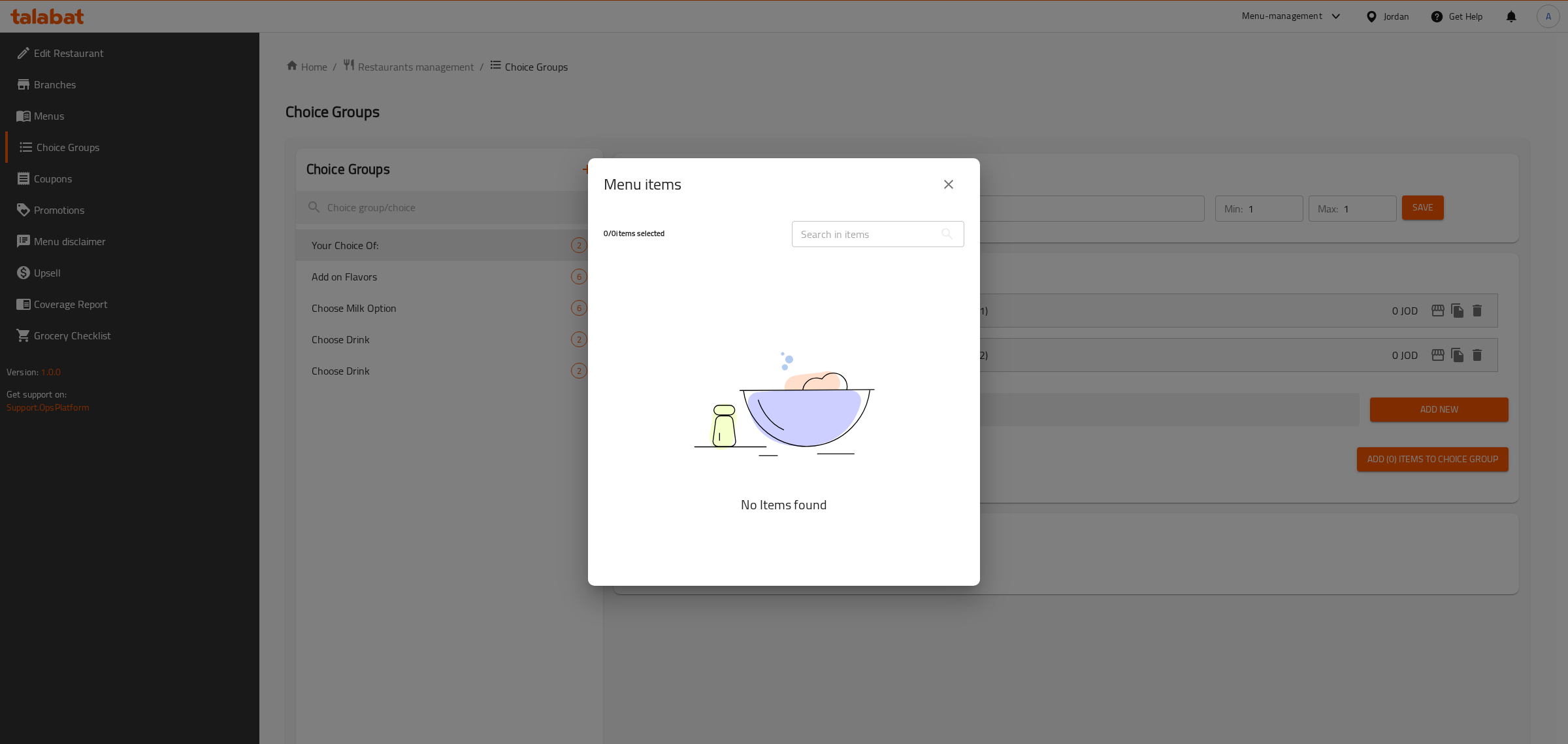
click at [854, 233] on input "text" at bounding box center [863, 234] width 142 height 26
paste input "Flat White"
type input "Flat White"
click at [756, 186] on div "Menu items" at bounding box center [784, 184] width 361 height 31
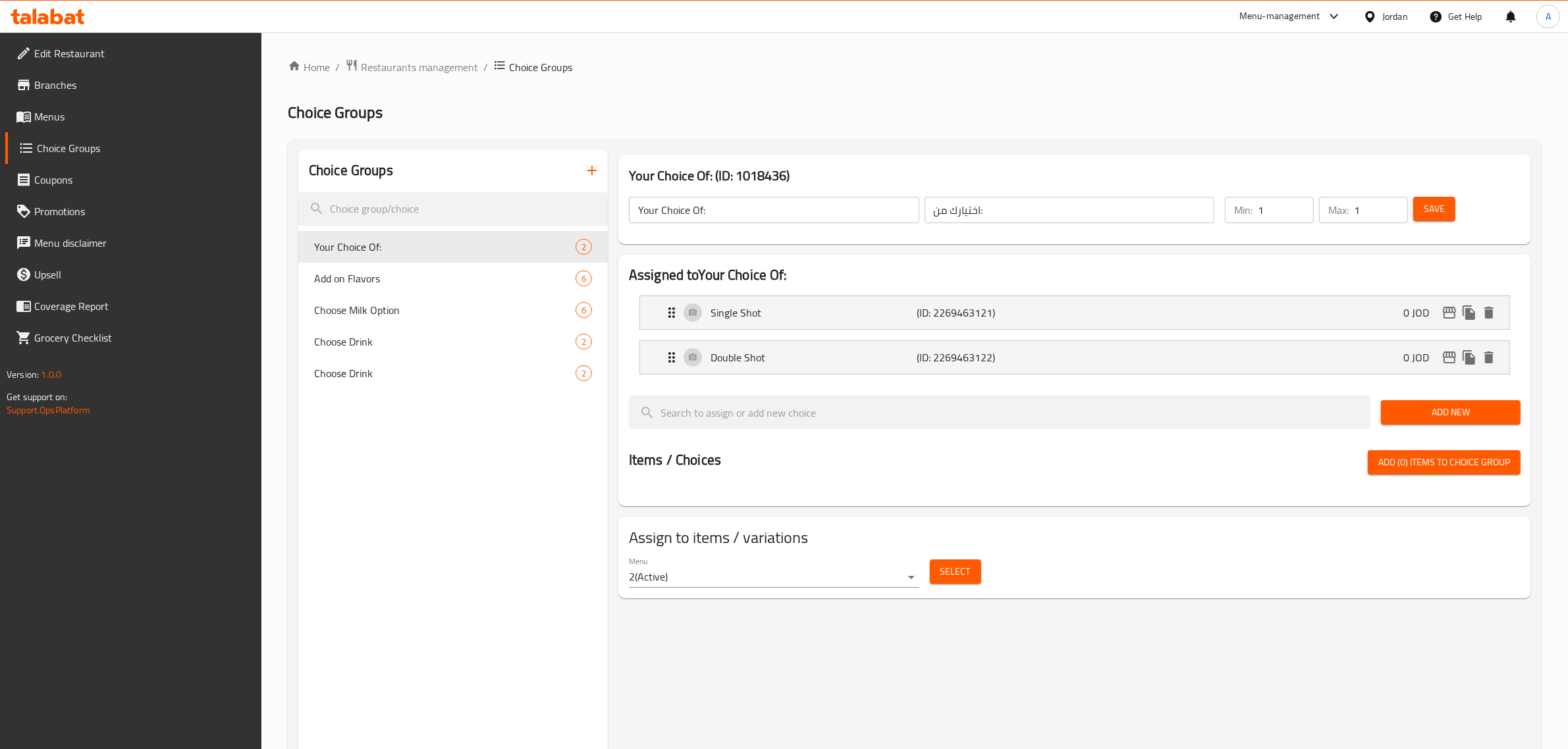
click at [690, 80] on div "Home / Restaurants management / Choice Groups Choice Groups Choice Groups Your …" at bounding box center [914, 483] width 1254 height 850
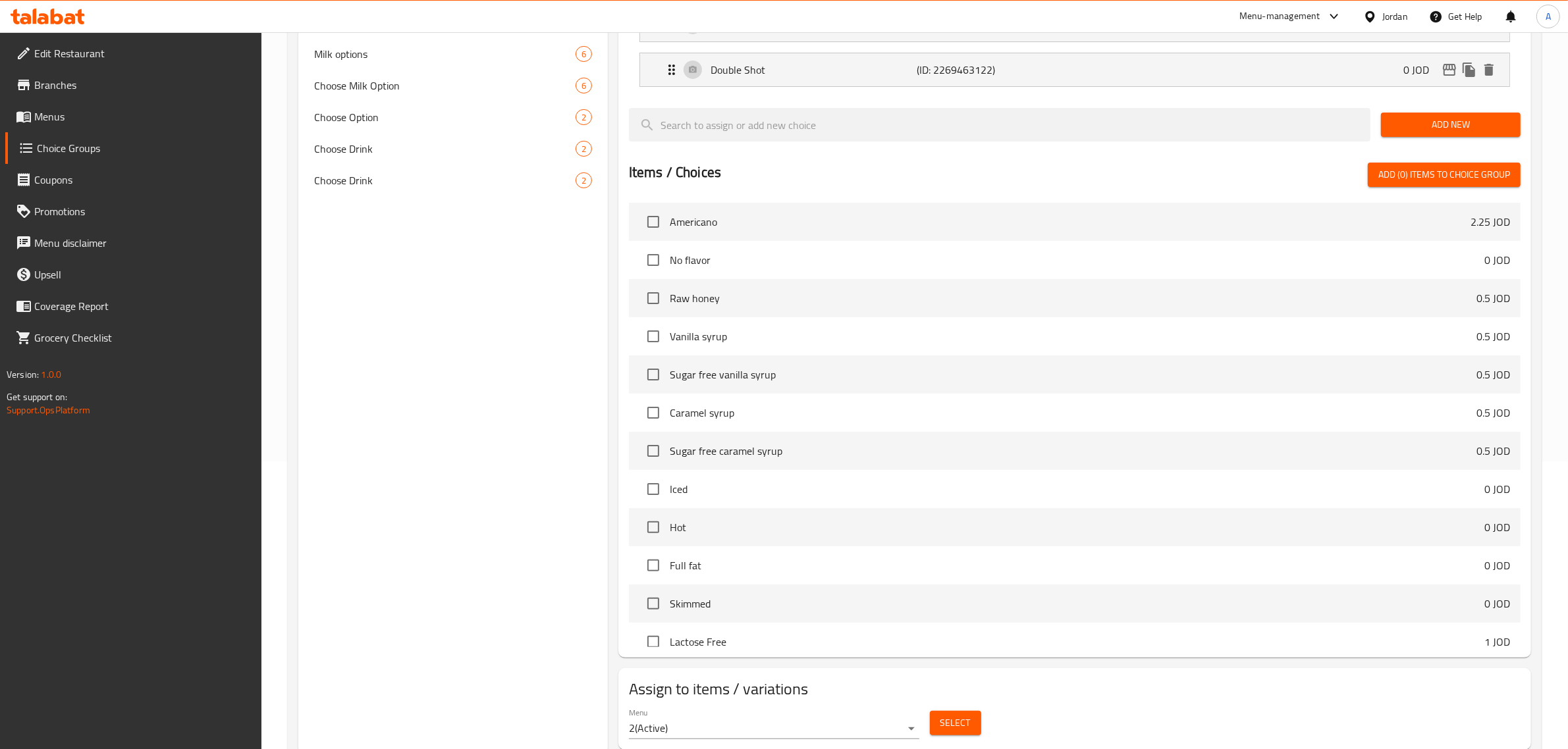
scroll to position [330, 0]
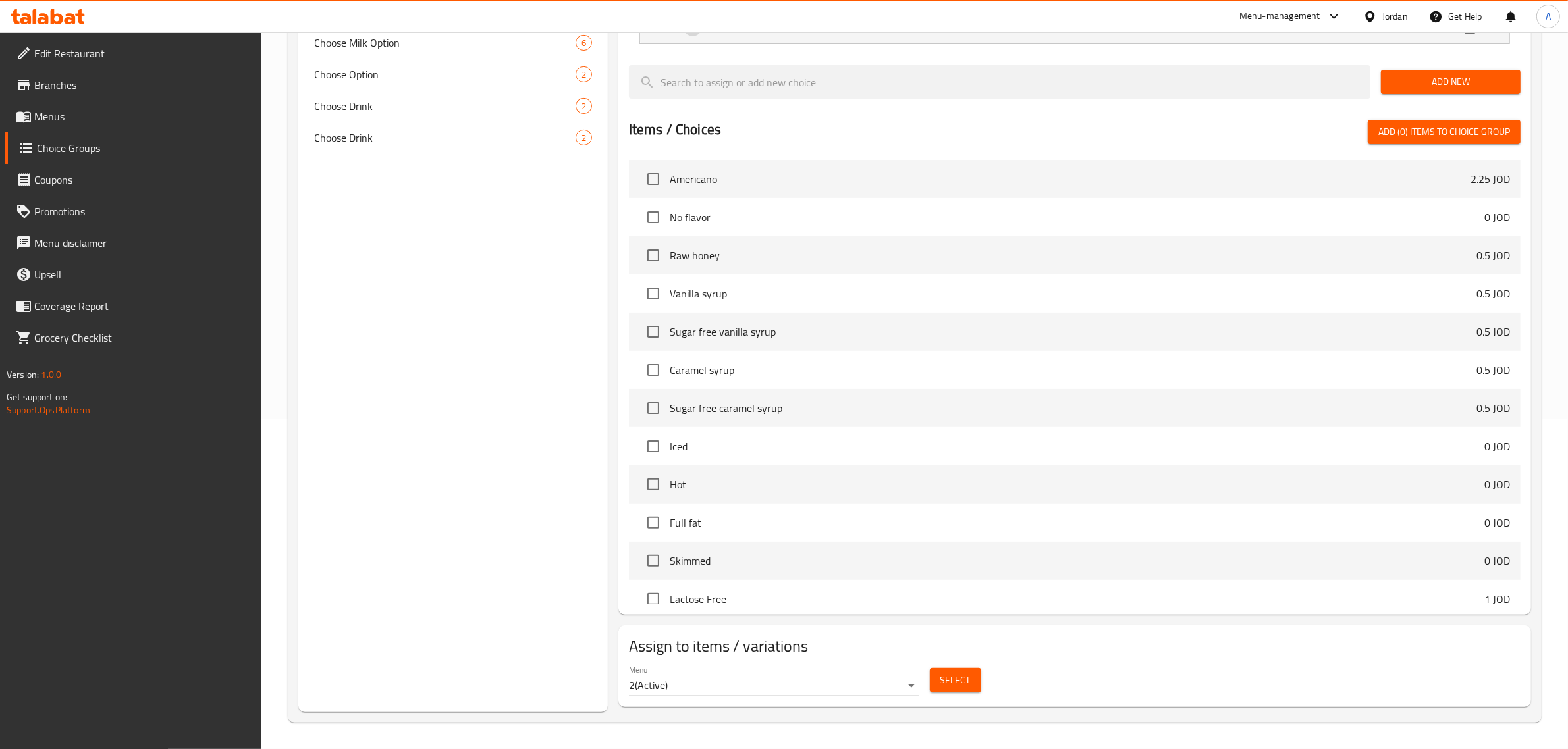
click at [959, 680] on span "Select" at bounding box center [955, 680] width 30 height 17
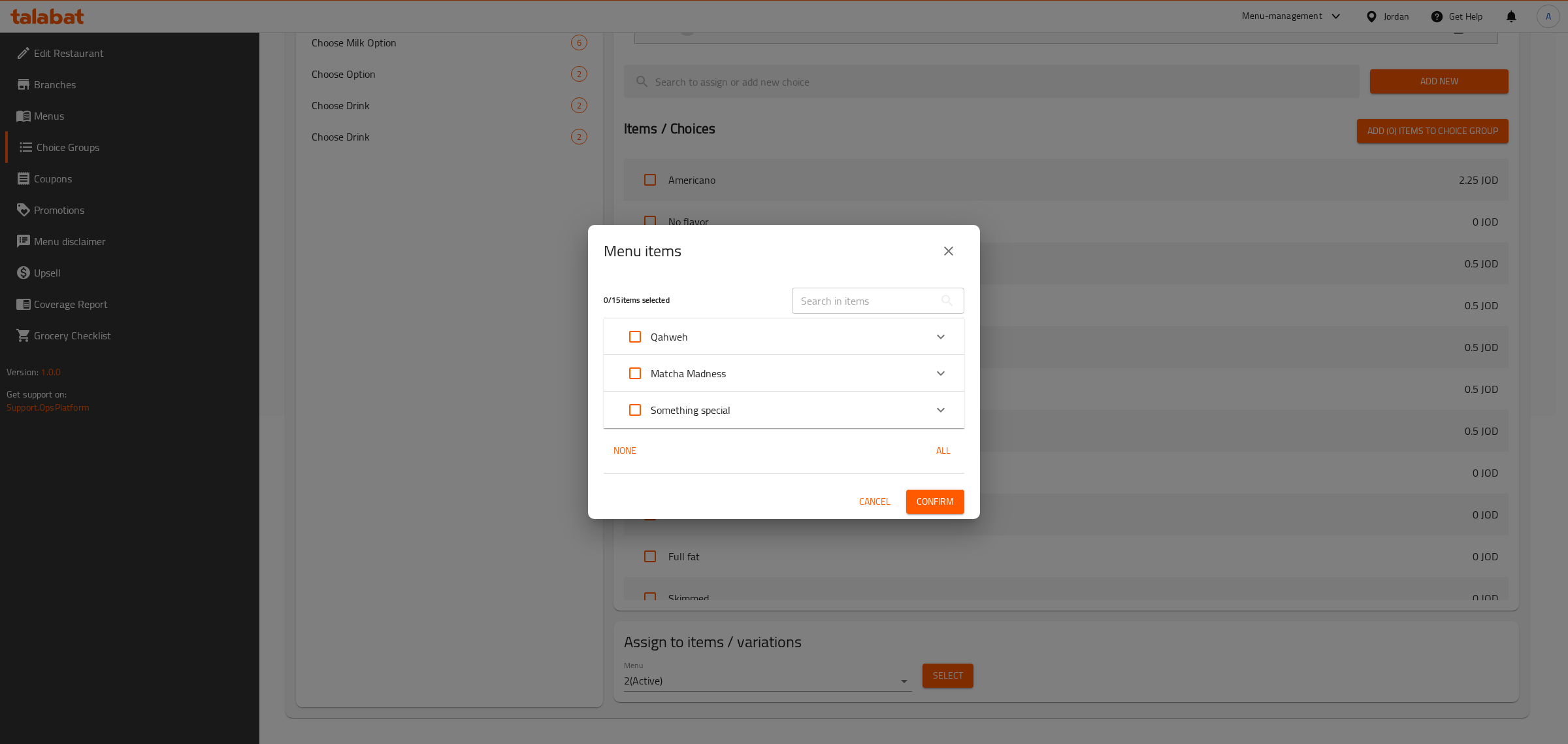
click at [856, 299] on input "text" at bounding box center [863, 300] width 142 height 26
paste input "Flat White"
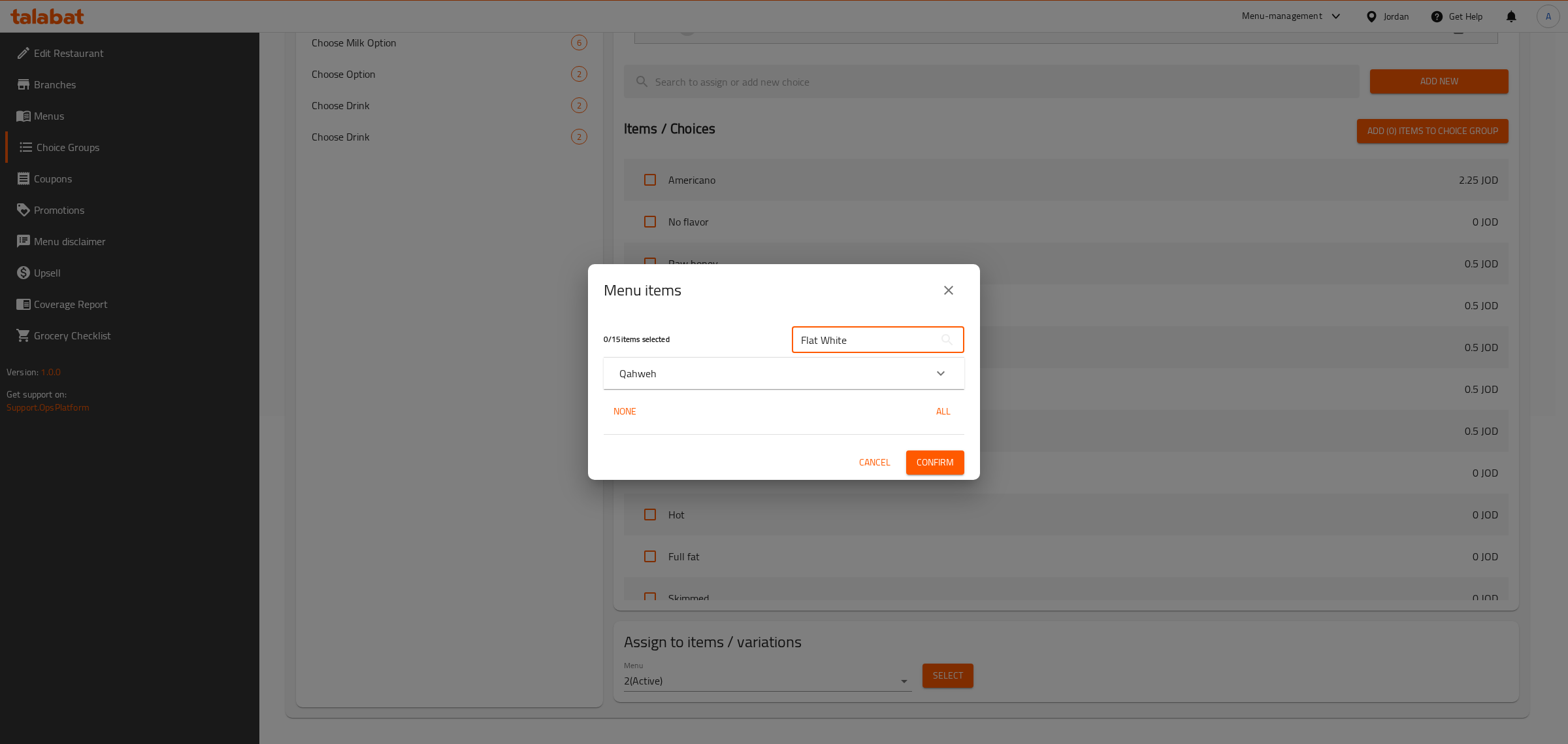
type input "Flat White"
click at [700, 376] on div "Qahweh" at bounding box center [772, 373] width 306 height 16
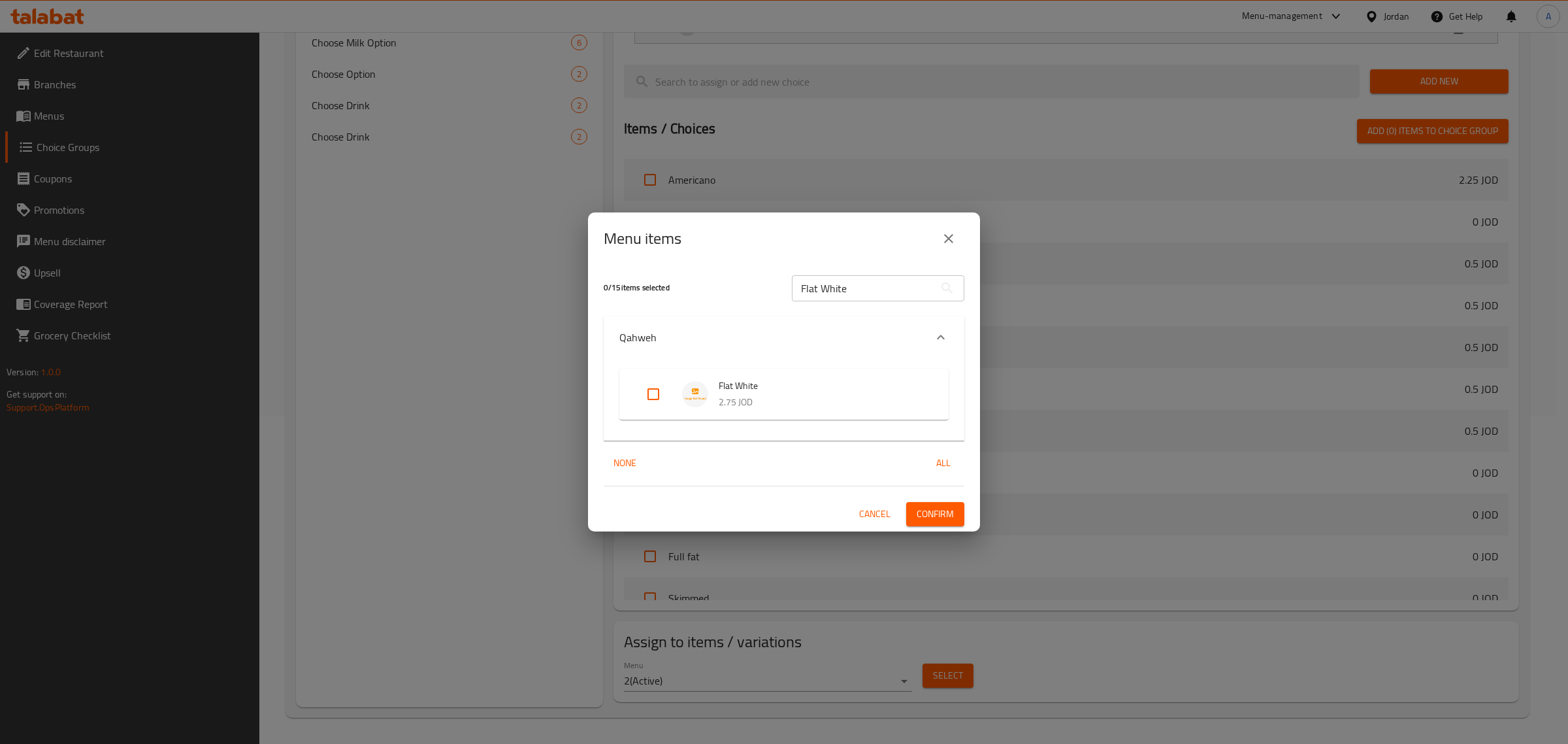
click at [664, 385] on input "Expand" at bounding box center [653, 394] width 31 height 31
checkbox input "true"
click at [778, 242] on div "Menu items" at bounding box center [784, 238] width 361 height 31
click at [840, 279] on input "Flat White" at bounding box center [863, 287] width 142 height 26
paste input "Lat"
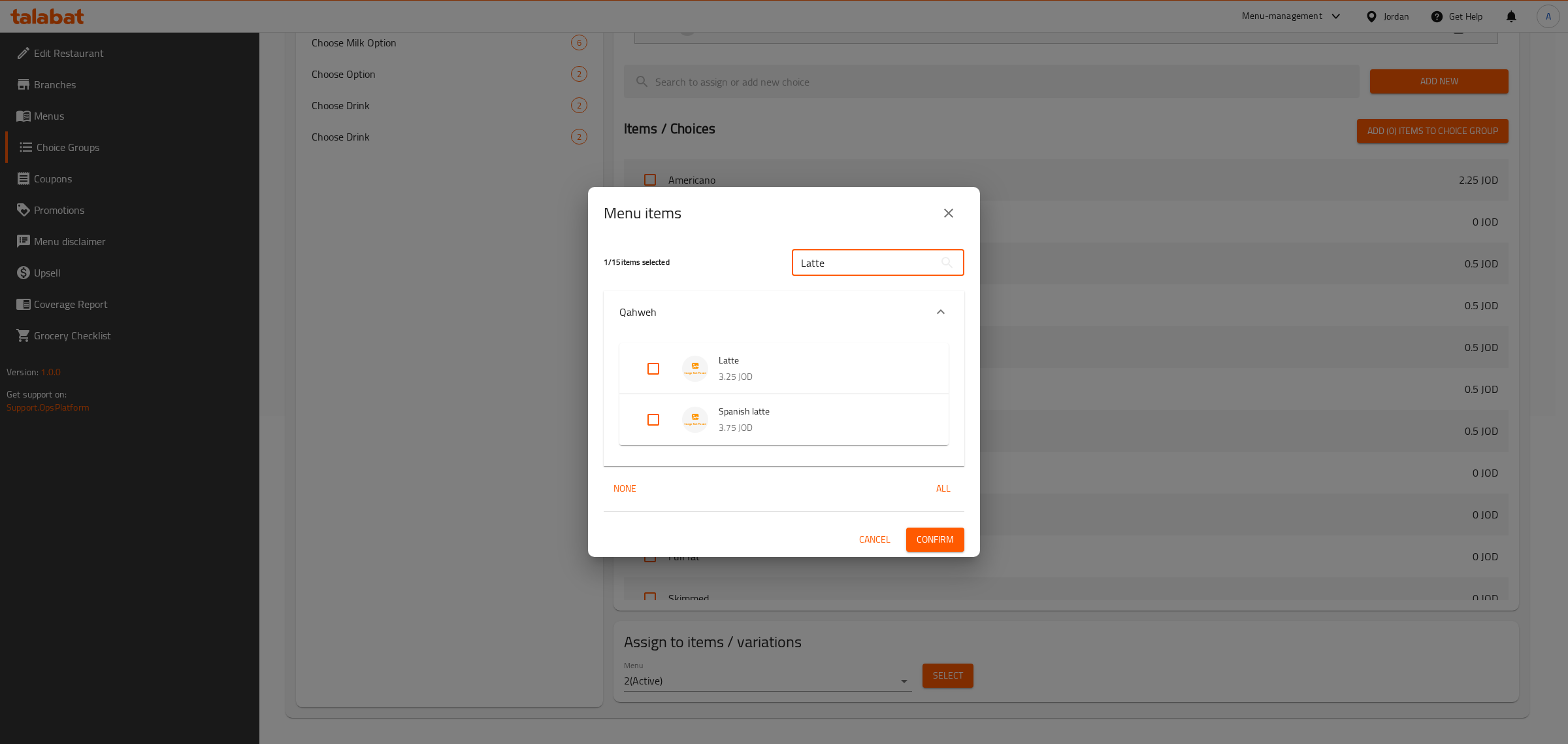
type input "Latte"
click at [653, 366] on input "Expand" at bounding box center [653, 368] width 31 height 31
checkbox input "true"
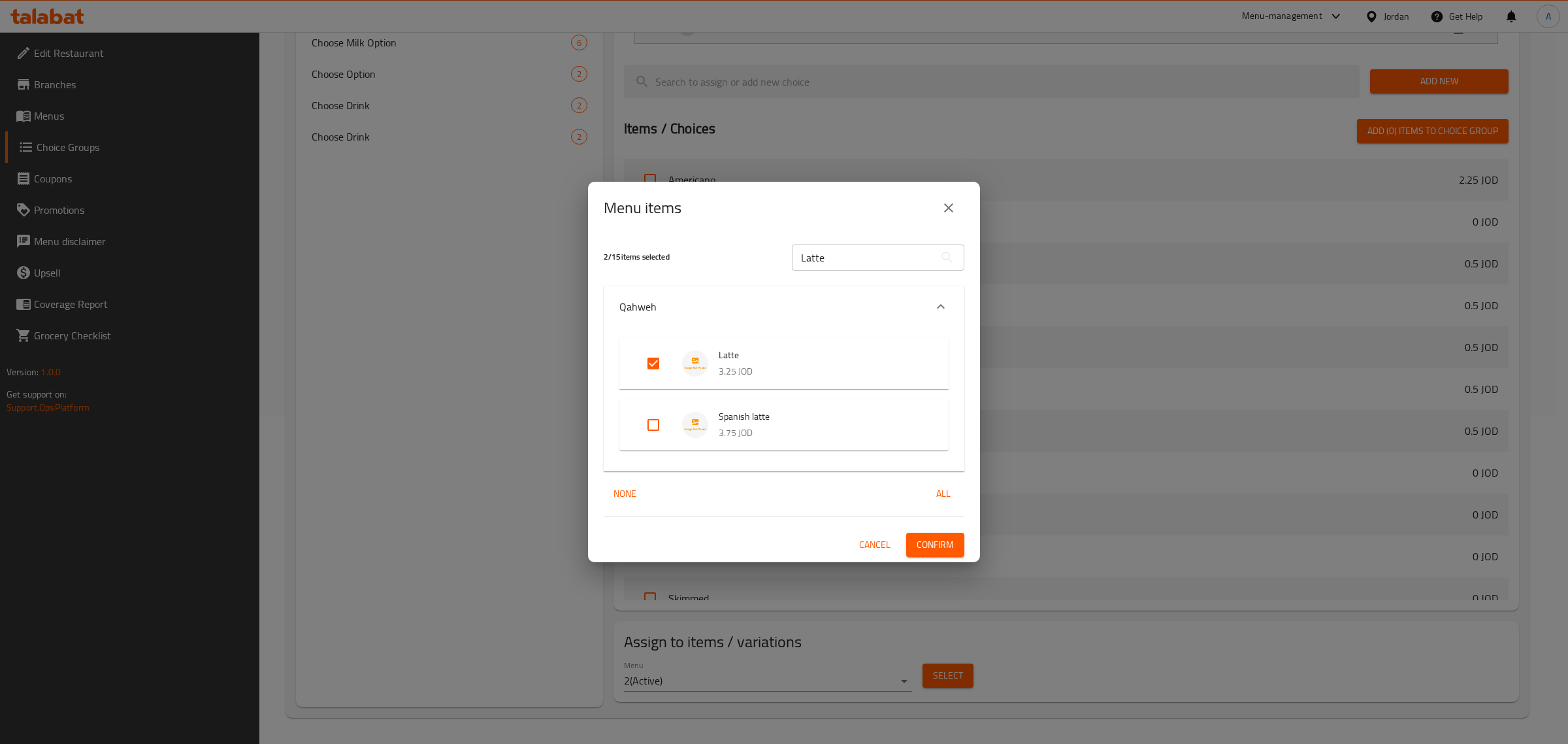
click at [736, 218] on div "Menu items" at bounding box center [784, 208] width 361 height 31
click at [846, 268] on input "Latte" at bounding box center [863, 257] width 142 height 26
paste input "Cappuccino"
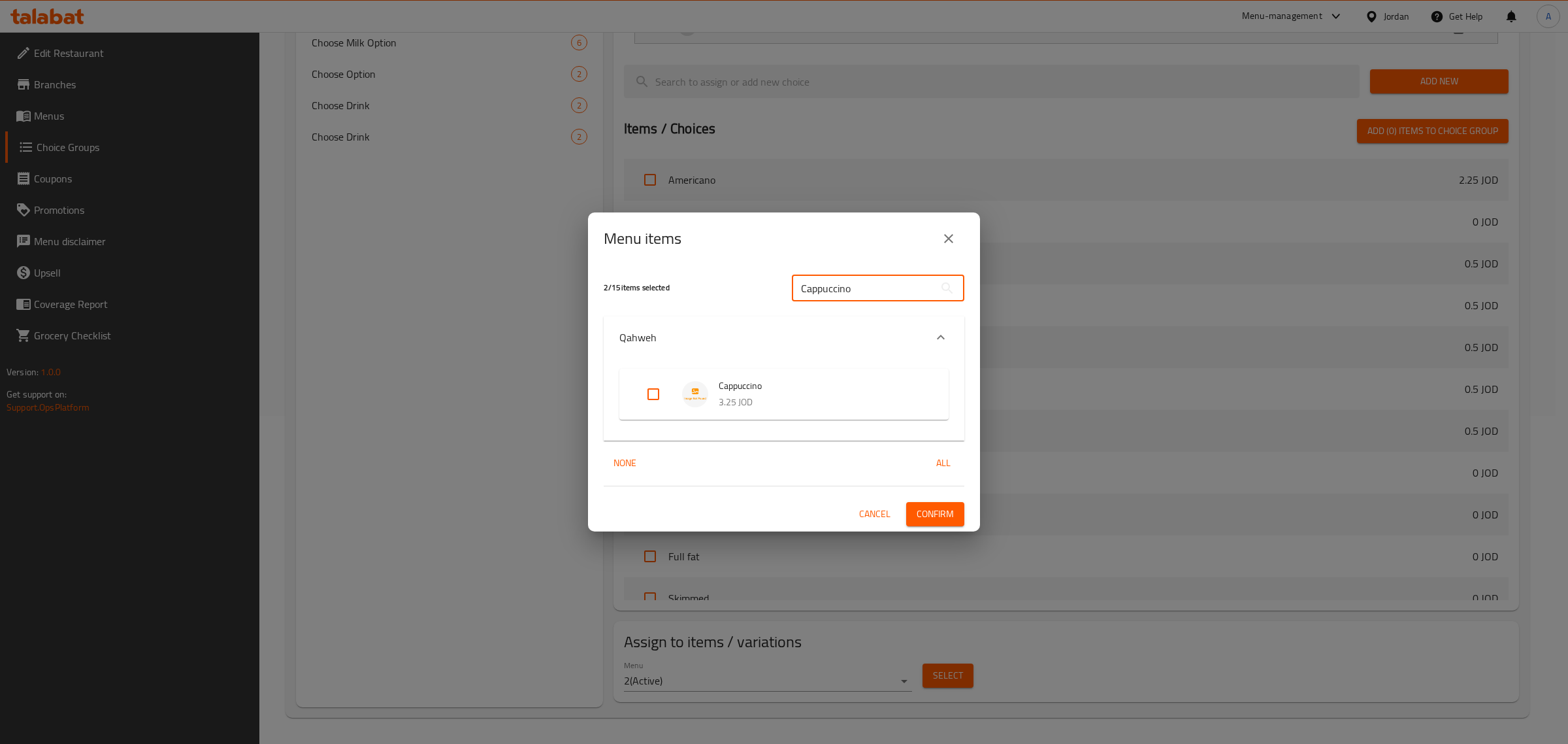
type input "Cappuccino"
click at [651, 387] on input "Expand" at bounding box center [653, 394] width 31 height 31
checkbox input "true"
click at [925, 516] on span "Confirm" at bounding box center [935, 514] width 37 height 17
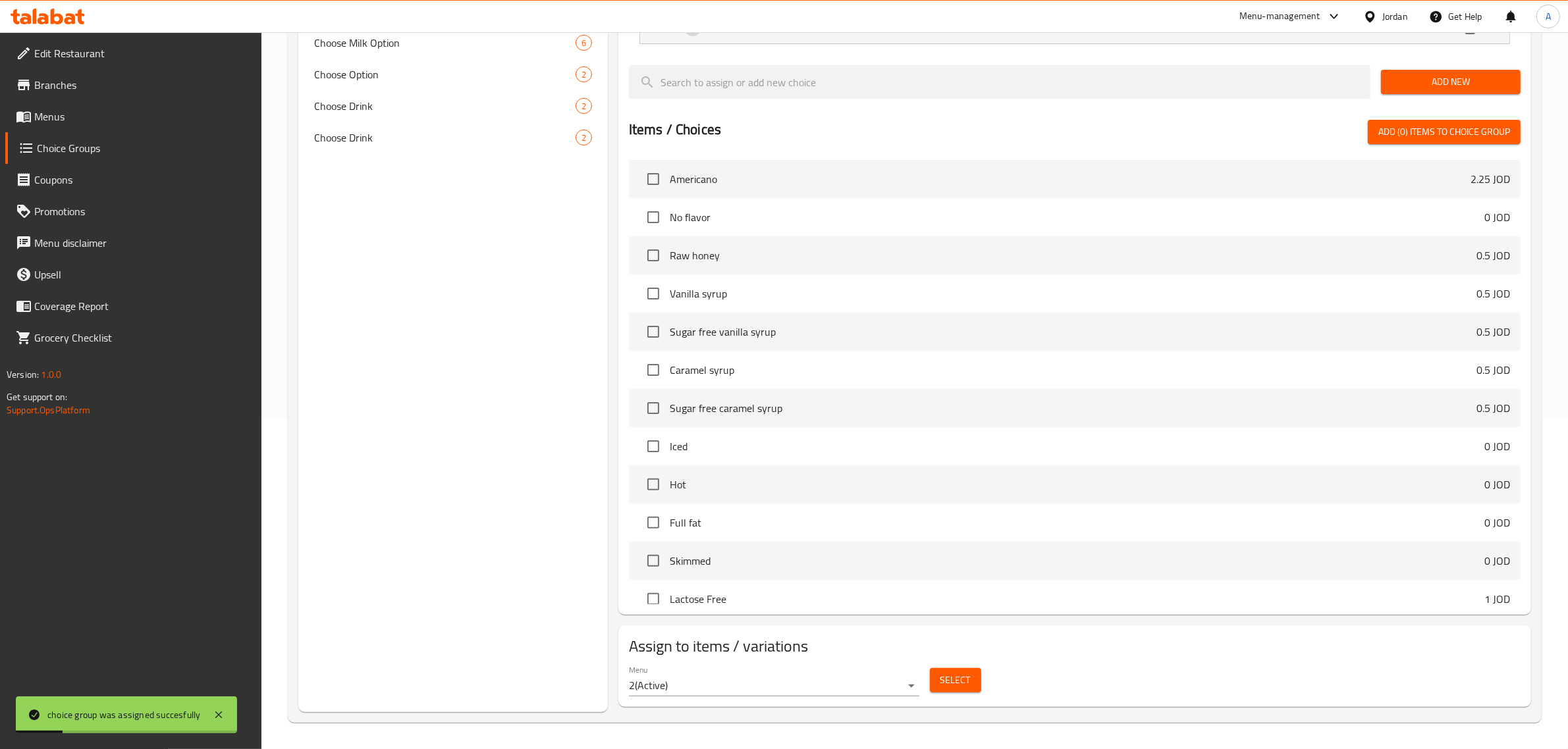
drag, startPoint x: 422, startPoint y: 444, endPoint x: 422, endPoint y: 419, distance: 25.0
click at [422, 433] on div "Choice Groups Your Choice Of: 2 Add on Flavors 6 Option 2 Milk options 6 Choose…" at bounding box center [453, 265] width 310 height 893
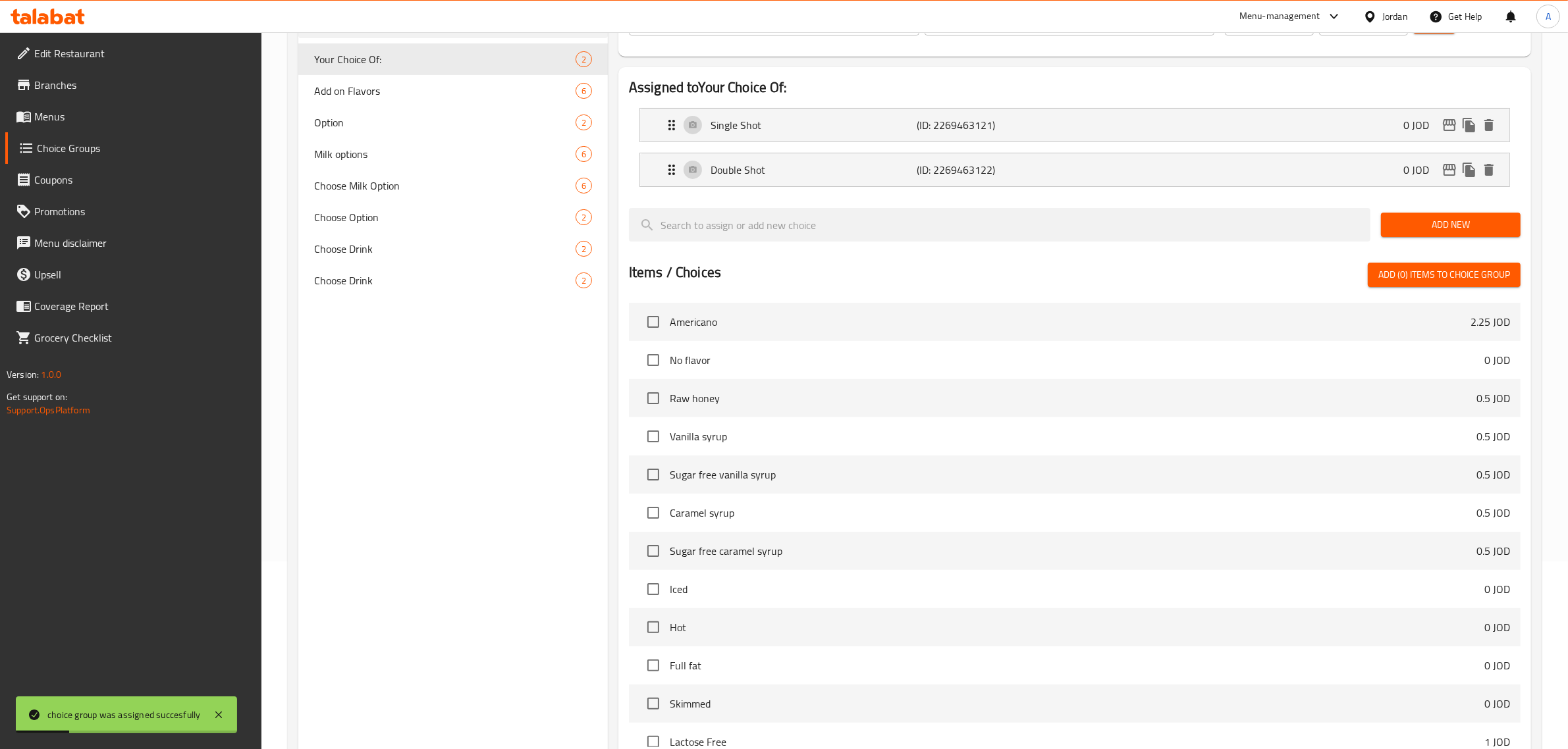
scroll to position [0, 0]
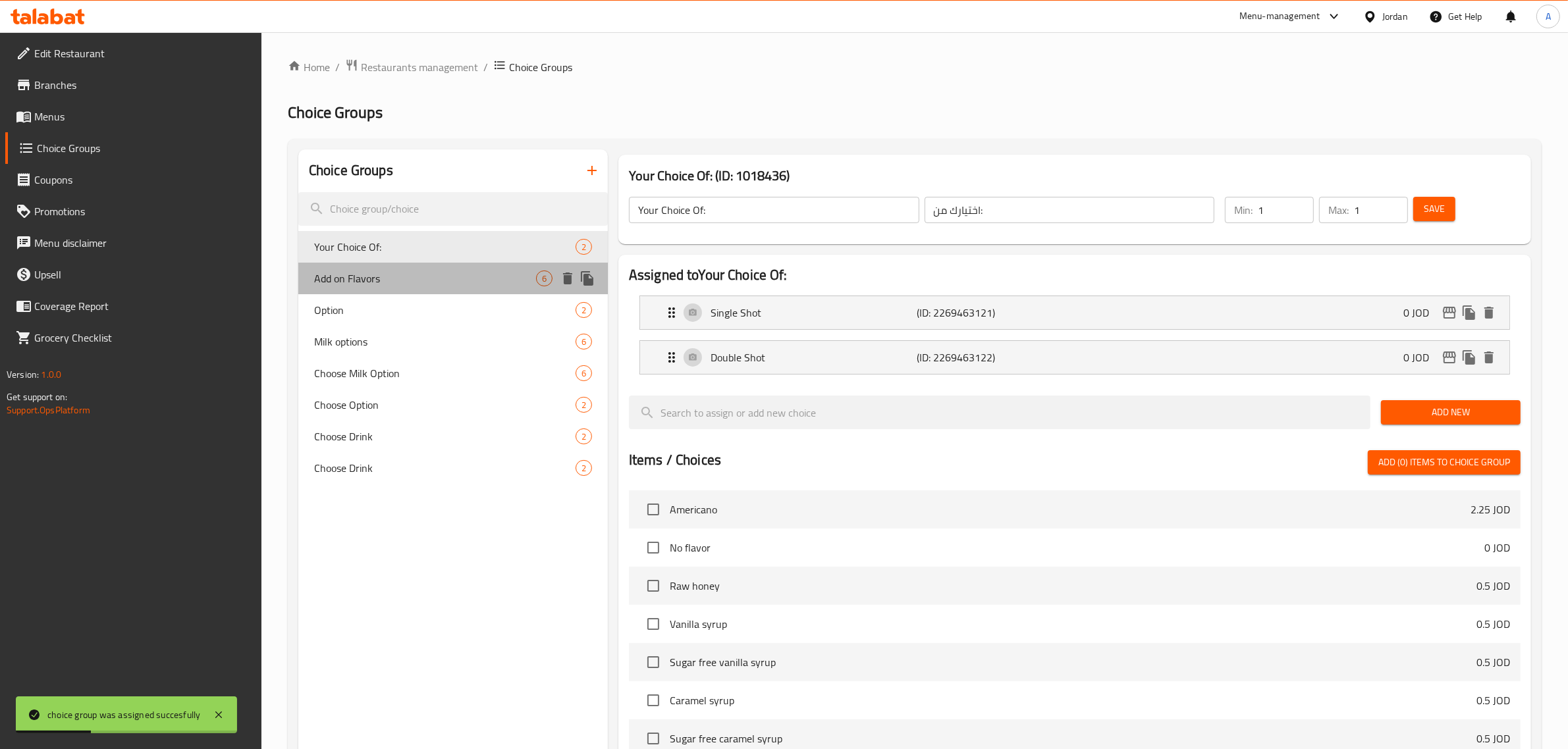
click at [402, 273] on span "Add on Flavors" at bounding box center [424, 279] width 222 height 16
type input "Add on Flavors"
type input "إضافة النكهات"
type input "0"
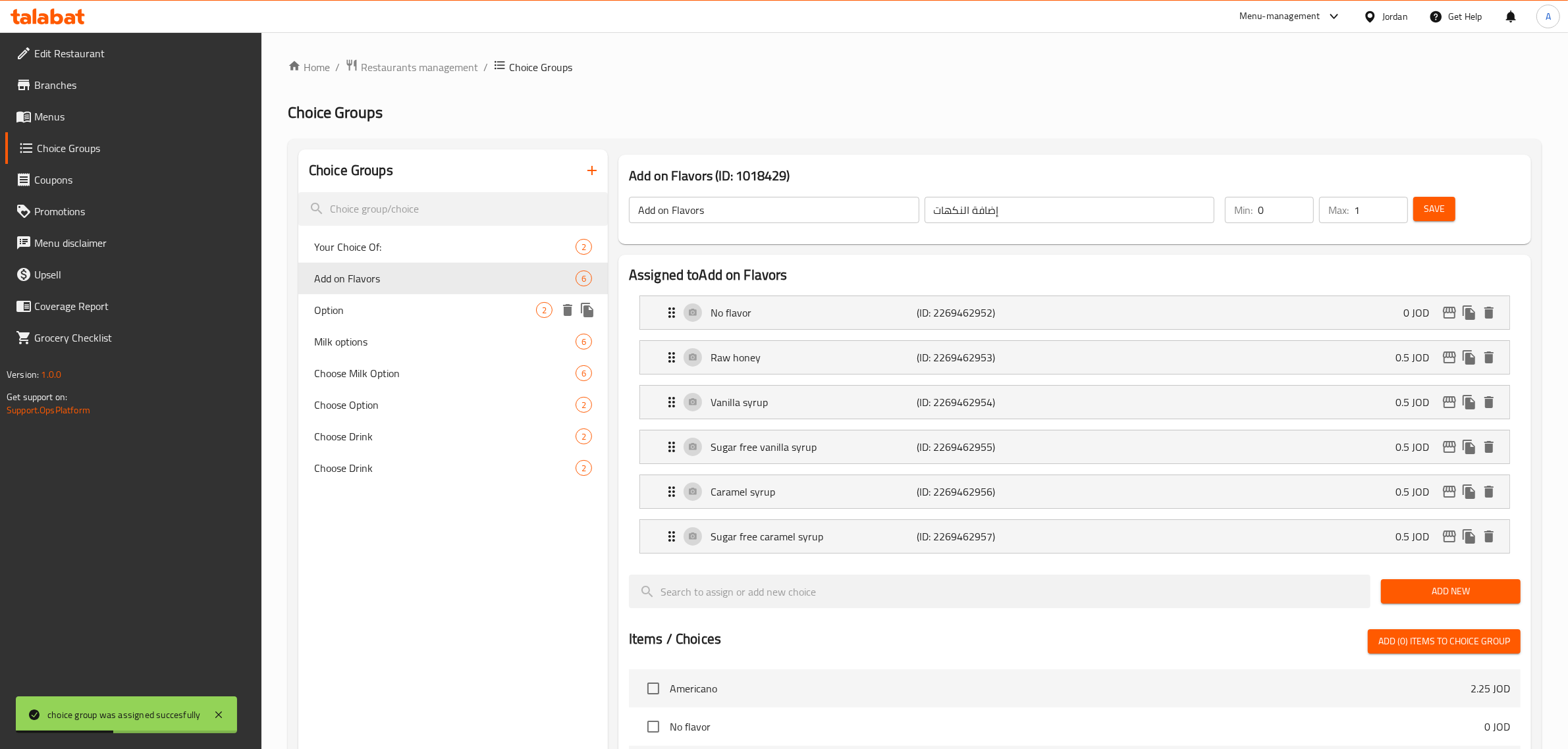
click at [397, 311] on span "Option" at bounding box center [424, 310] width 222 height 16
type input "Option"
type input "خيار"
type input "1"
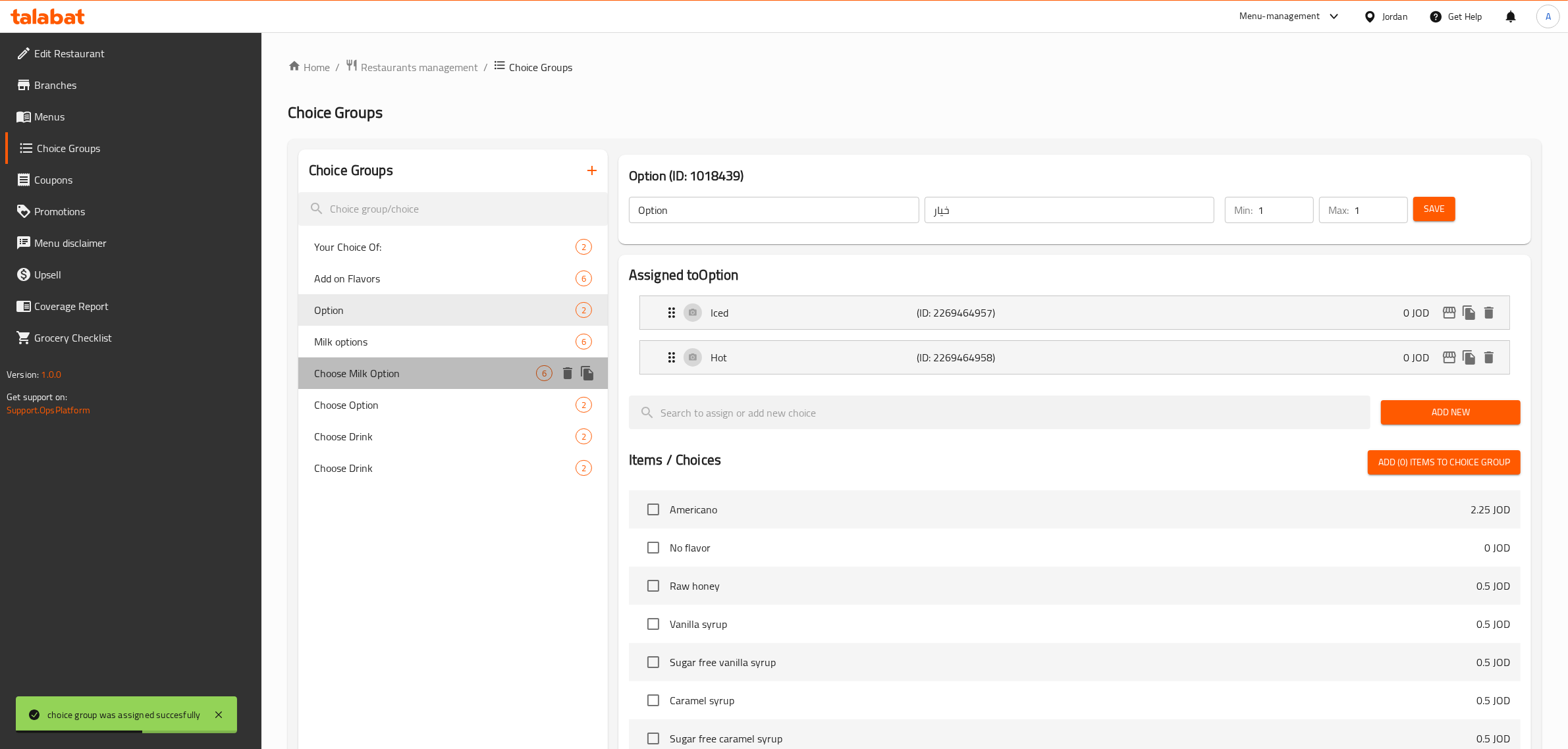
click at [399, 360] on div "Choose Milk Option 6" at bounding box center [453, 372] width 310 height 31
type input "Choose Milk Option"
type input "اختر خيار الحليب"
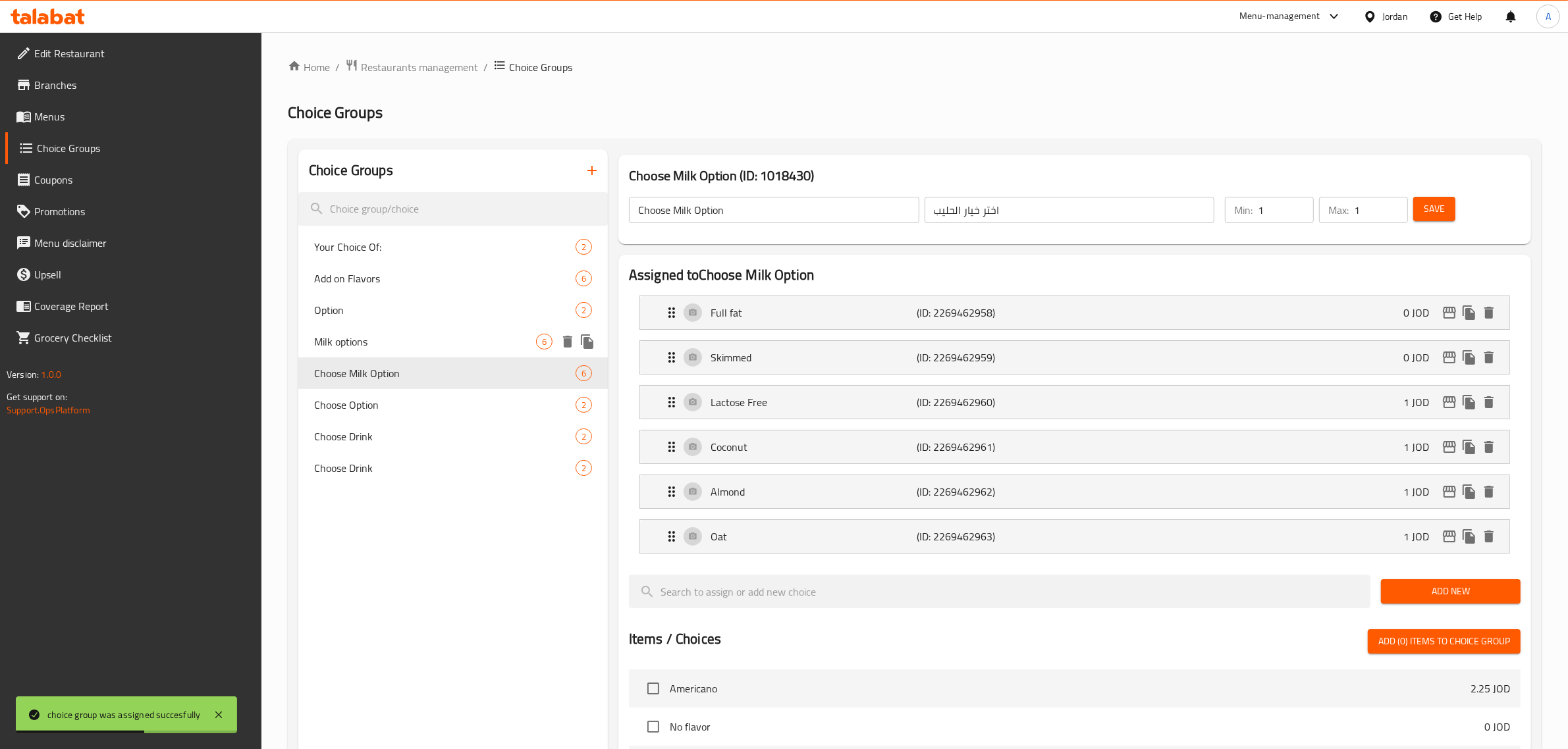
click at [394, 351] on div "Milk options 6" at bounding box center [453, 341] width 310 height 31
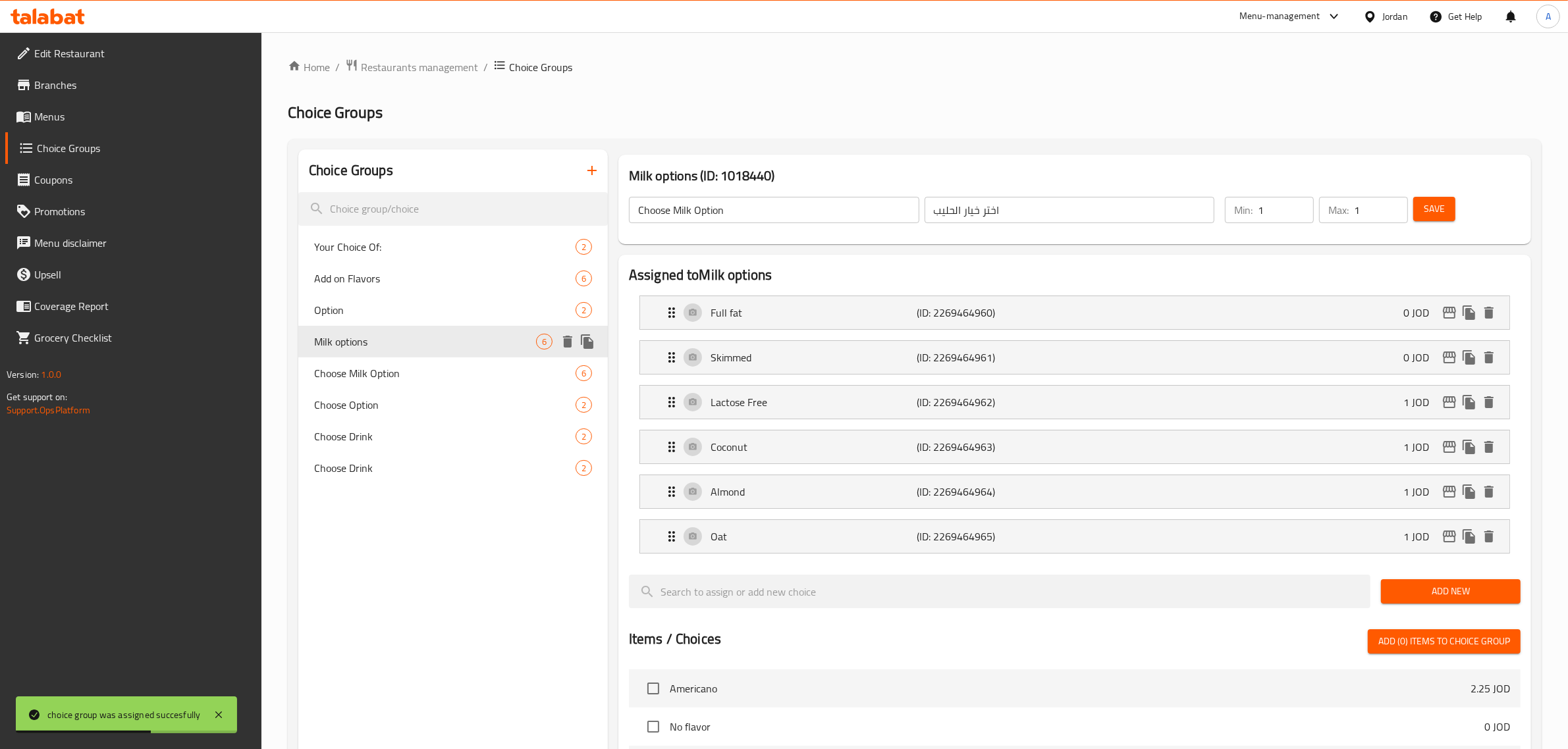
type input "Milk options"
type input "خيارات الحليب"
click at [794, 543] on p "Oat" at bounding box center [814, 537] width 206 height 16
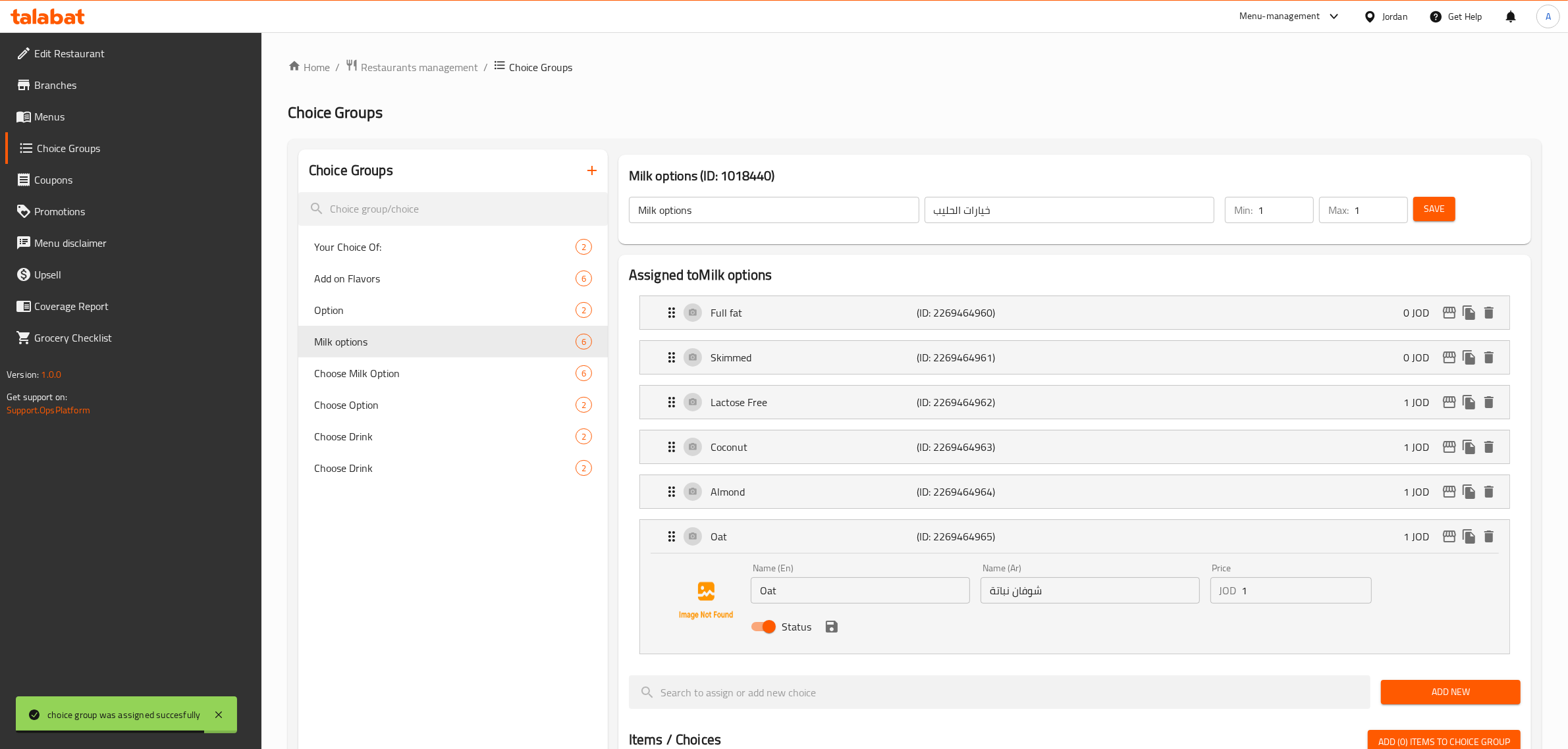
click at [994, 592] on input "شوفان نباتة" at bounding box center [1089, 590] width 219 height 26
click at [996, 592] on input "شوفان نباتة" at bounding box center [1089, 590] width 219 height 26
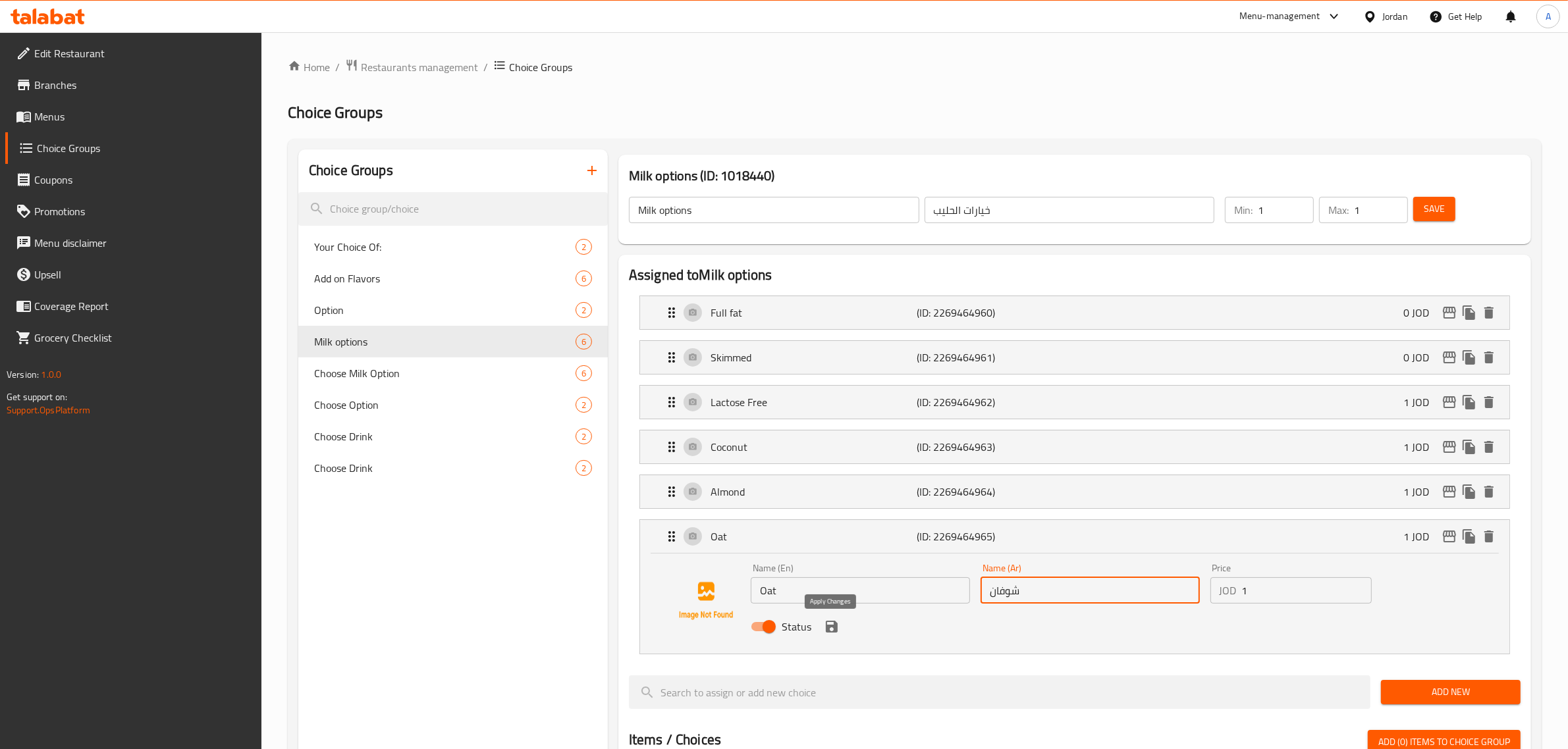
click at [833, 630] on icon "save" at bounding box center [832, 626] width 12 height 12
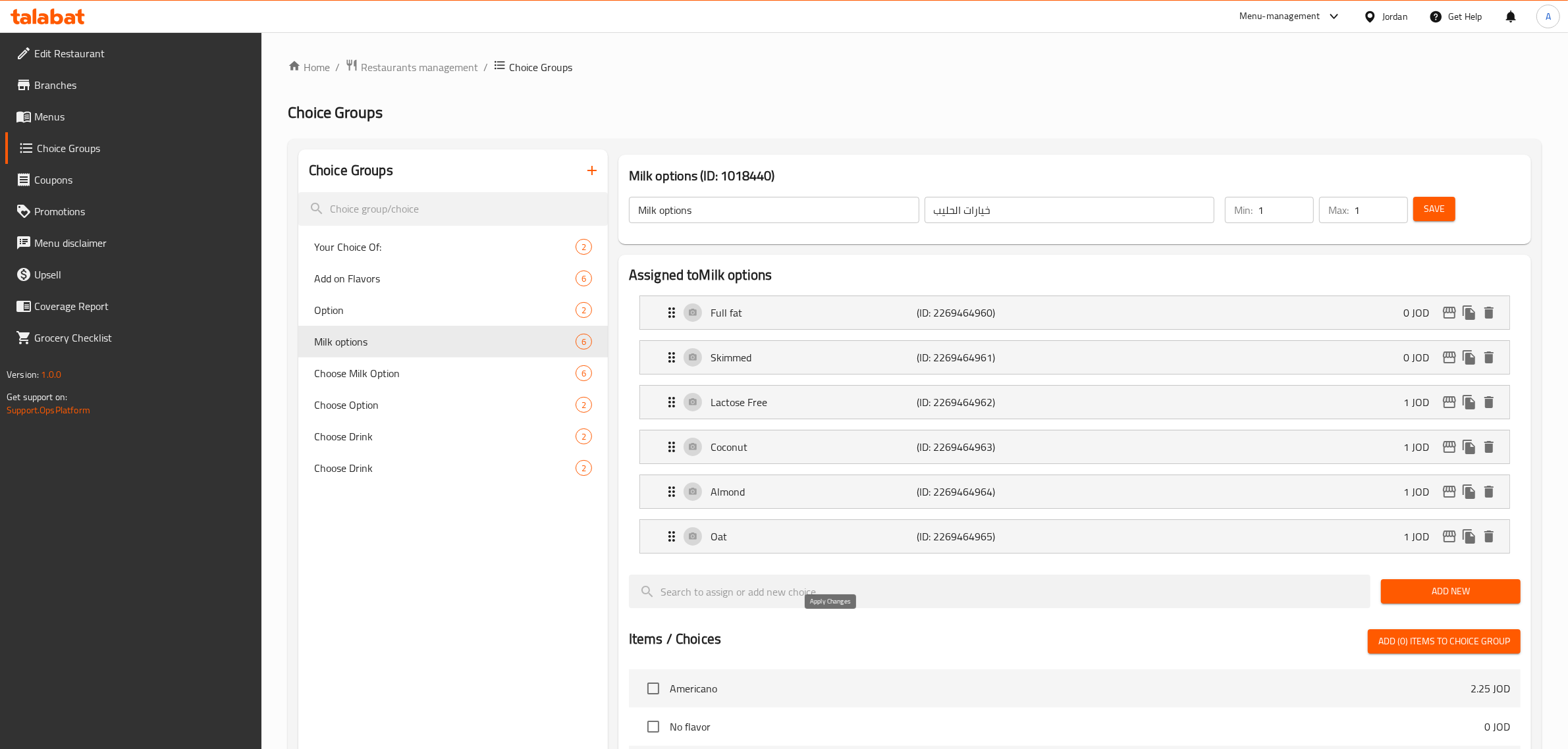
type input "شوفان"
click at [1442, 208] on span "Save" at bounding box center [1433, 209] width 21 height 17
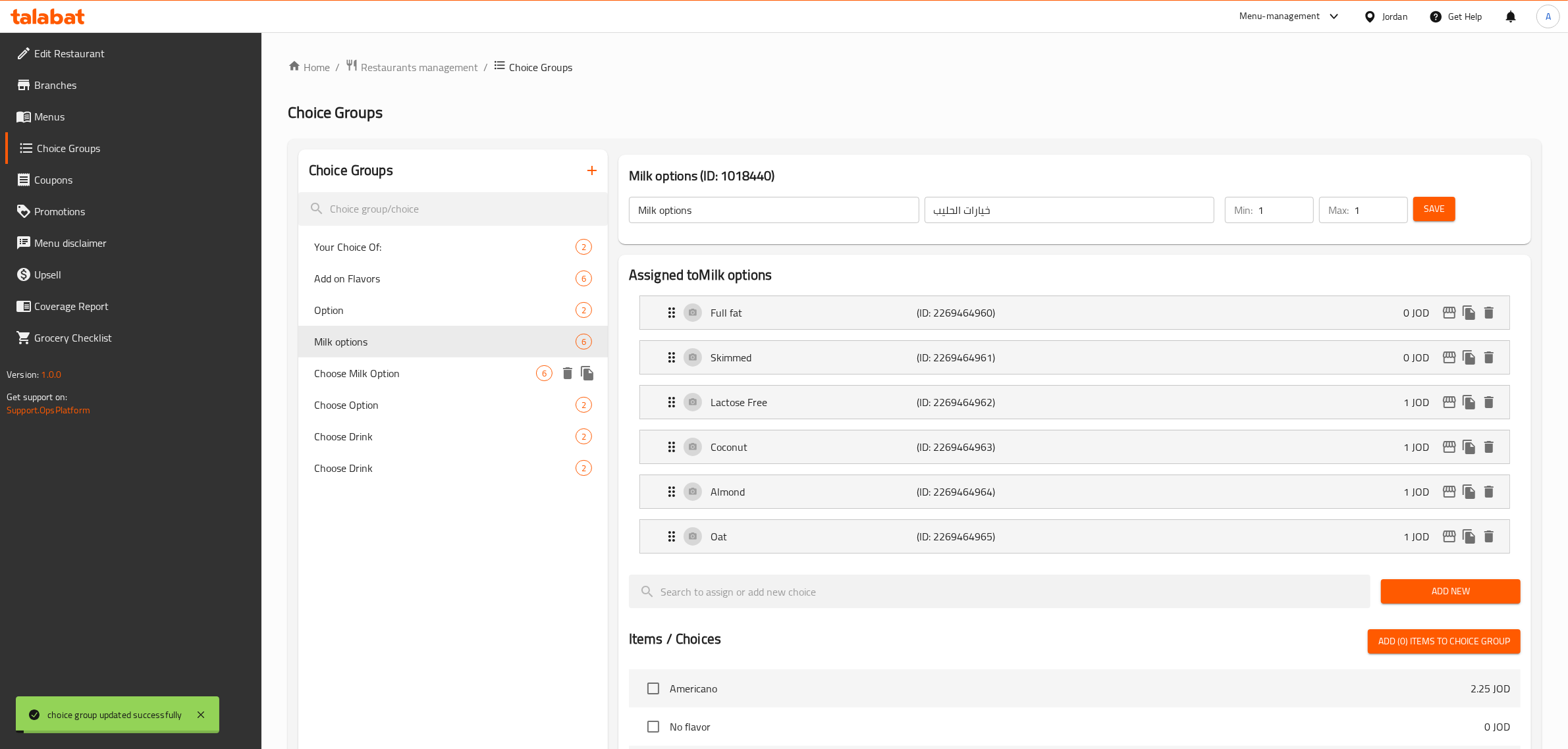
click at [374, 370] on span "Choose Milk Option" at bounding box center [424, 373] width 222 height 16
type input "Choose Milk Option"
type input "اختر خيار الحليب"
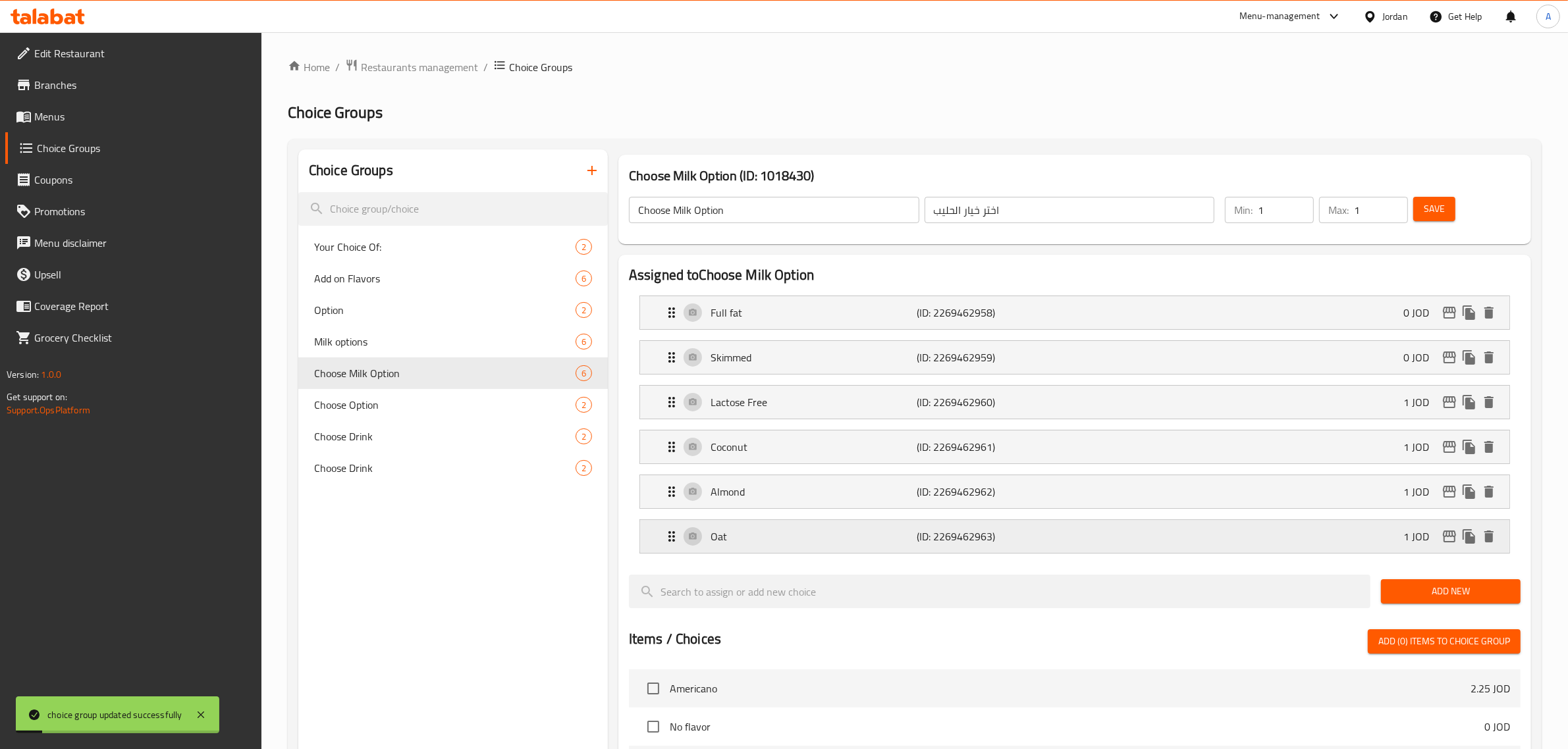
click at [719, 550] on div "Oat (ID: 2269462963) 1 JOD" at bounding box center [1079, 536] width 830 height 33
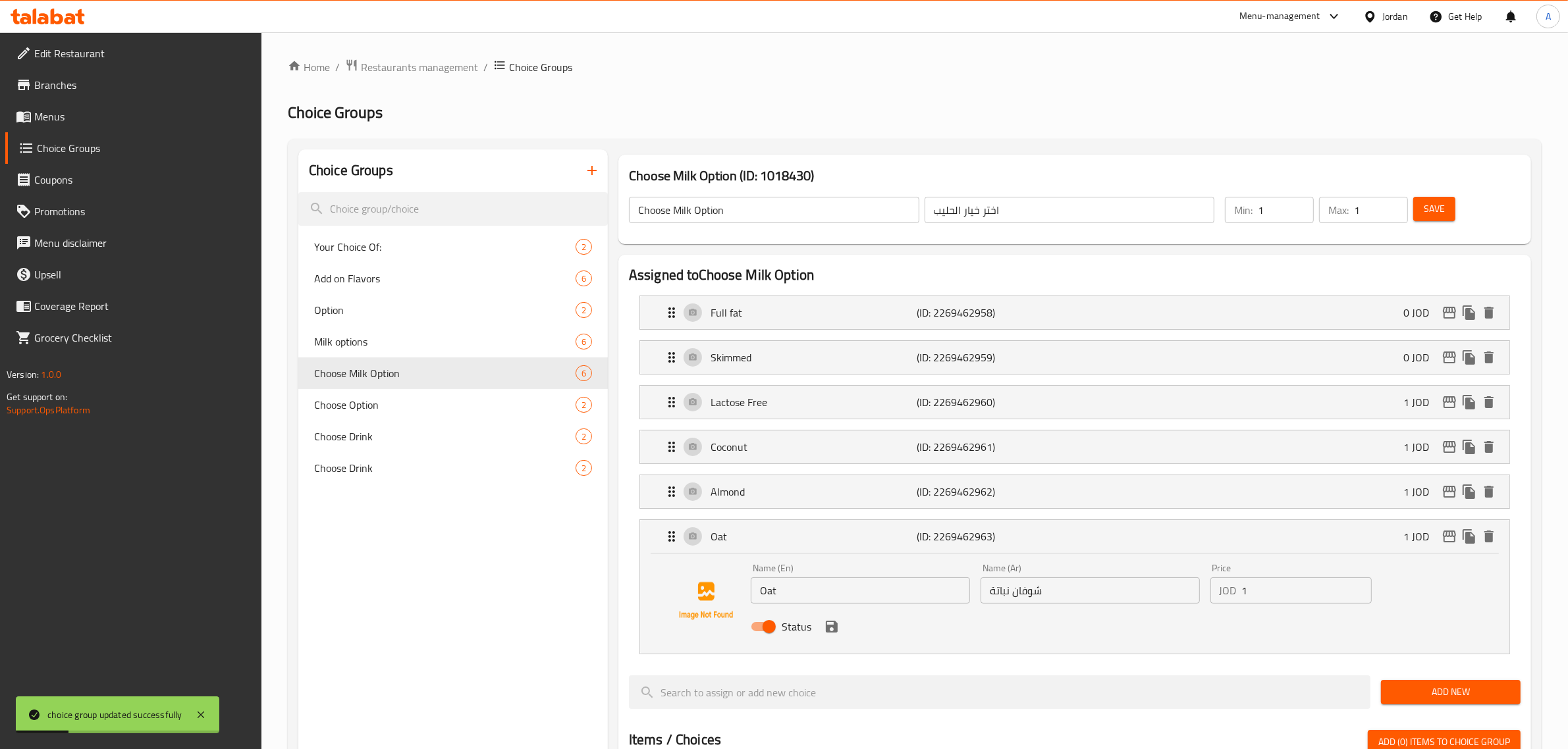
click at [1004, 589] on input "شوفان نباتة" at bounding box center [1089, 590] width 219 height 26
click at [831, 626] on icon "save" at bounding box center [832, 626] width 16 height 16
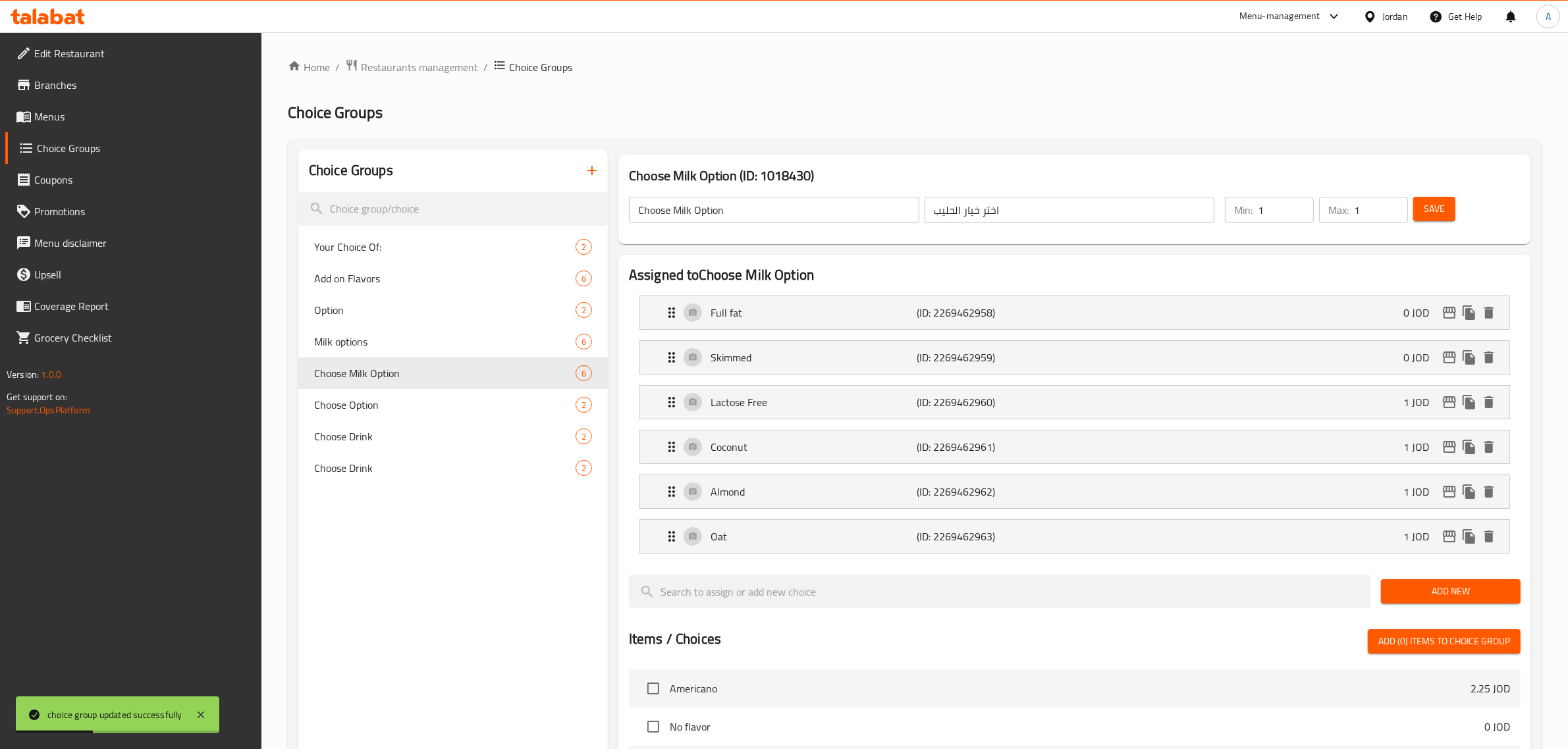
type input "شوفان"
click at [1427, 201] on span "Save" at bounding box center [1433, 209] width 21 height 17
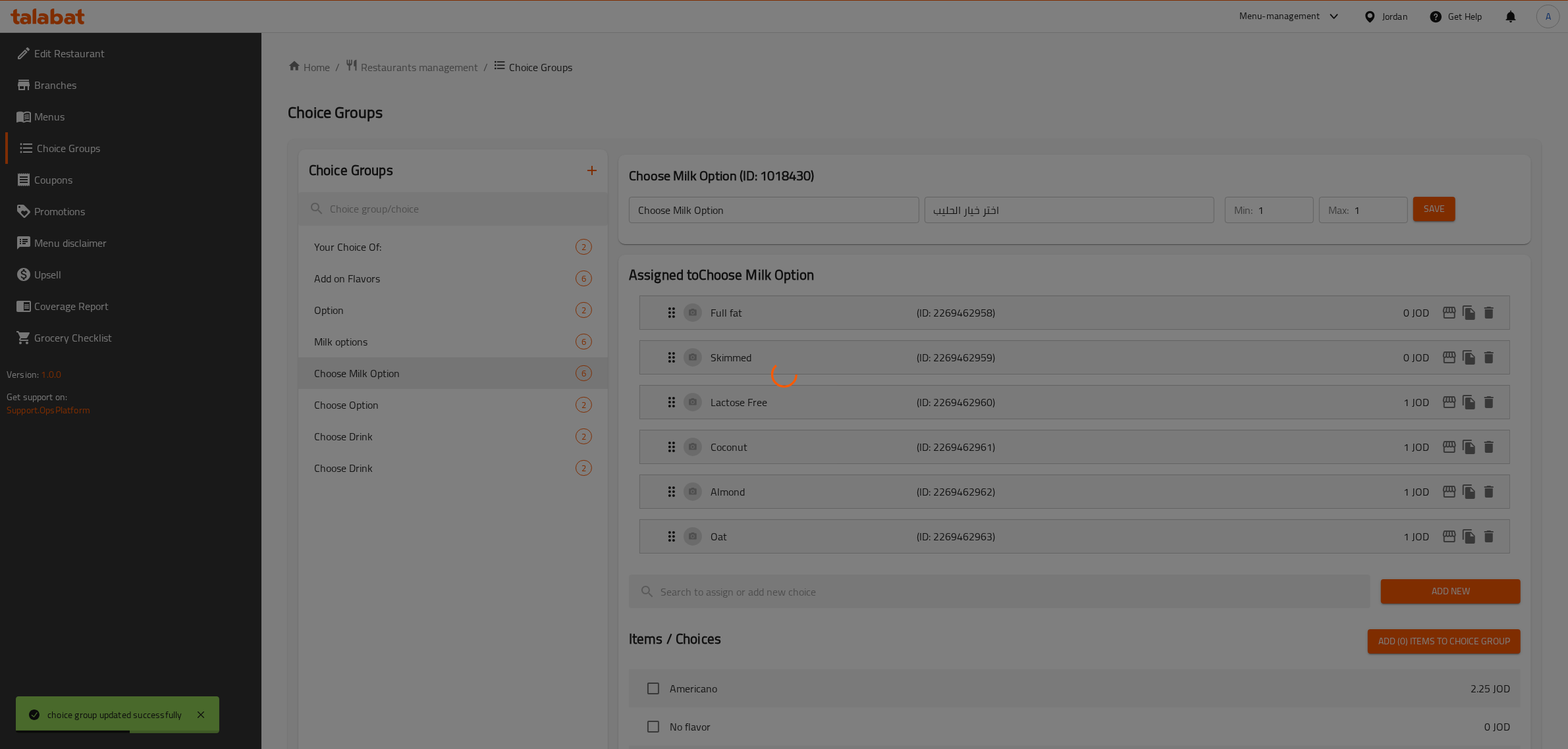
click at [364, 409] on div at bounding box center [784, 374] width 1568 height 749
click at [366, 408] on div at bounding box center [784, 374] width 1568 height 749
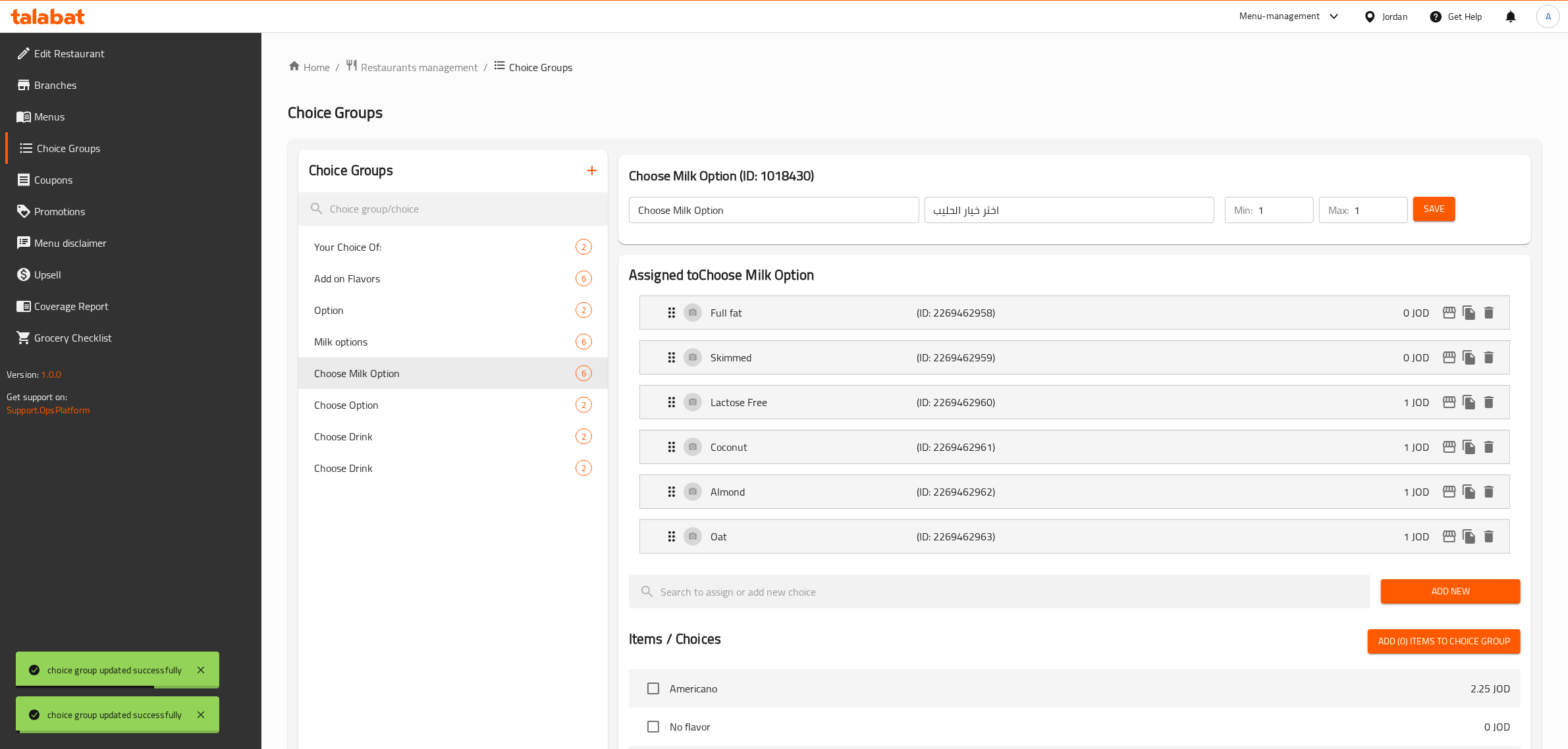
click at [366, 408] on span "Choose Option" at bounding box center [444, 405] width 261 height 16
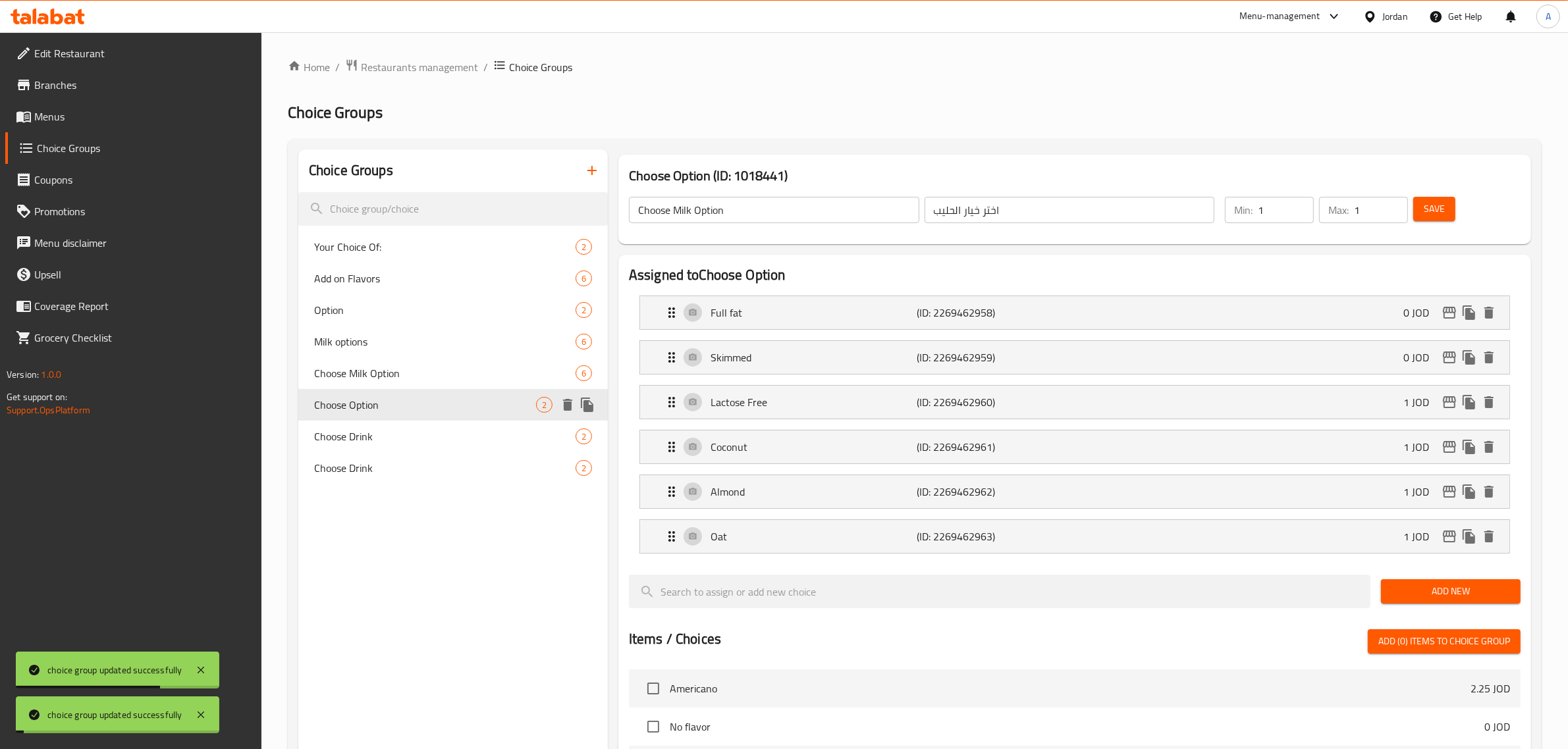
type input "Choose Option"
type input "اختر الخيار"
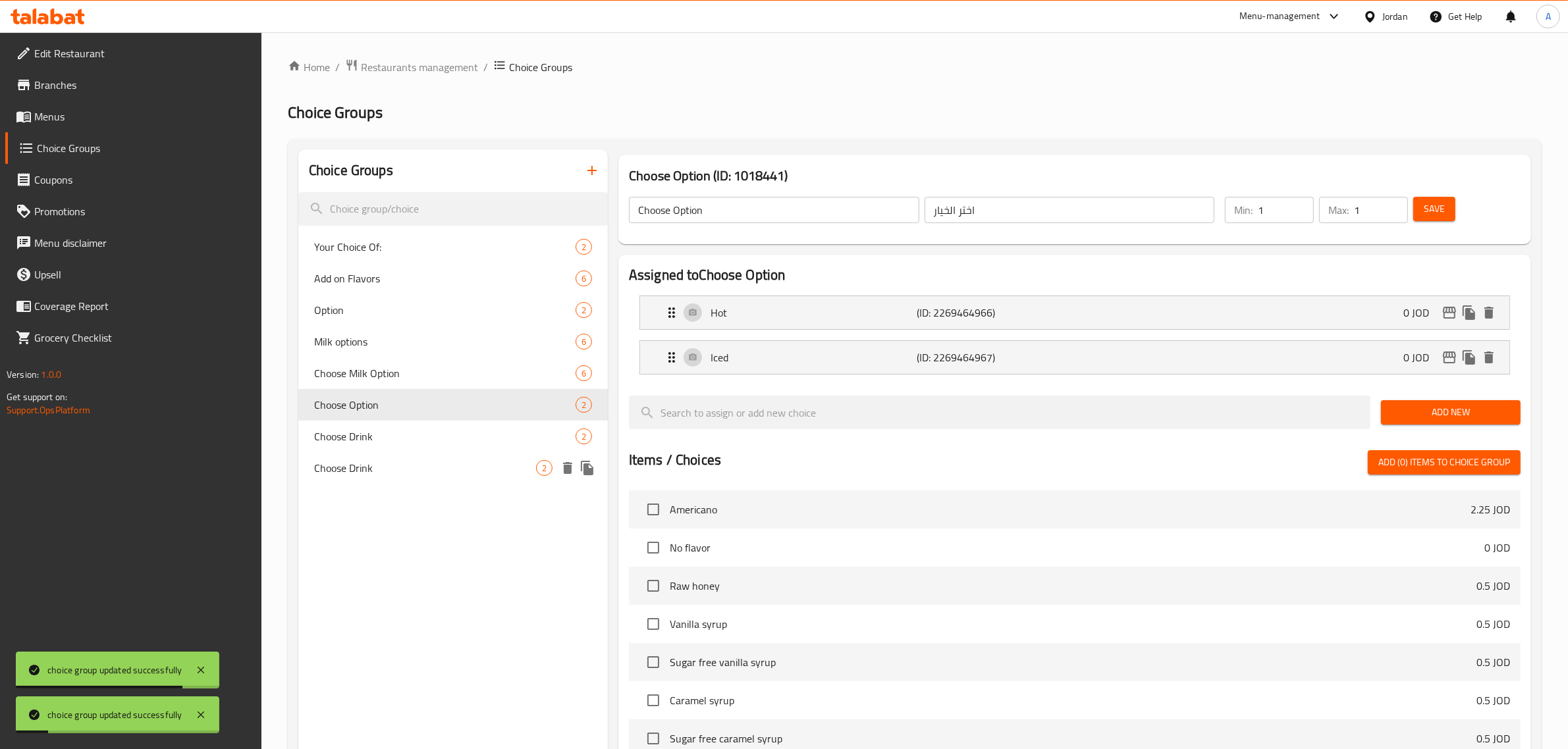
click at [345, 452] on div "Choose Drink 2" at bounding box center [453, 468] width 310 height 31
type input "Choose Drink"
type input "اختر مشروبًا"
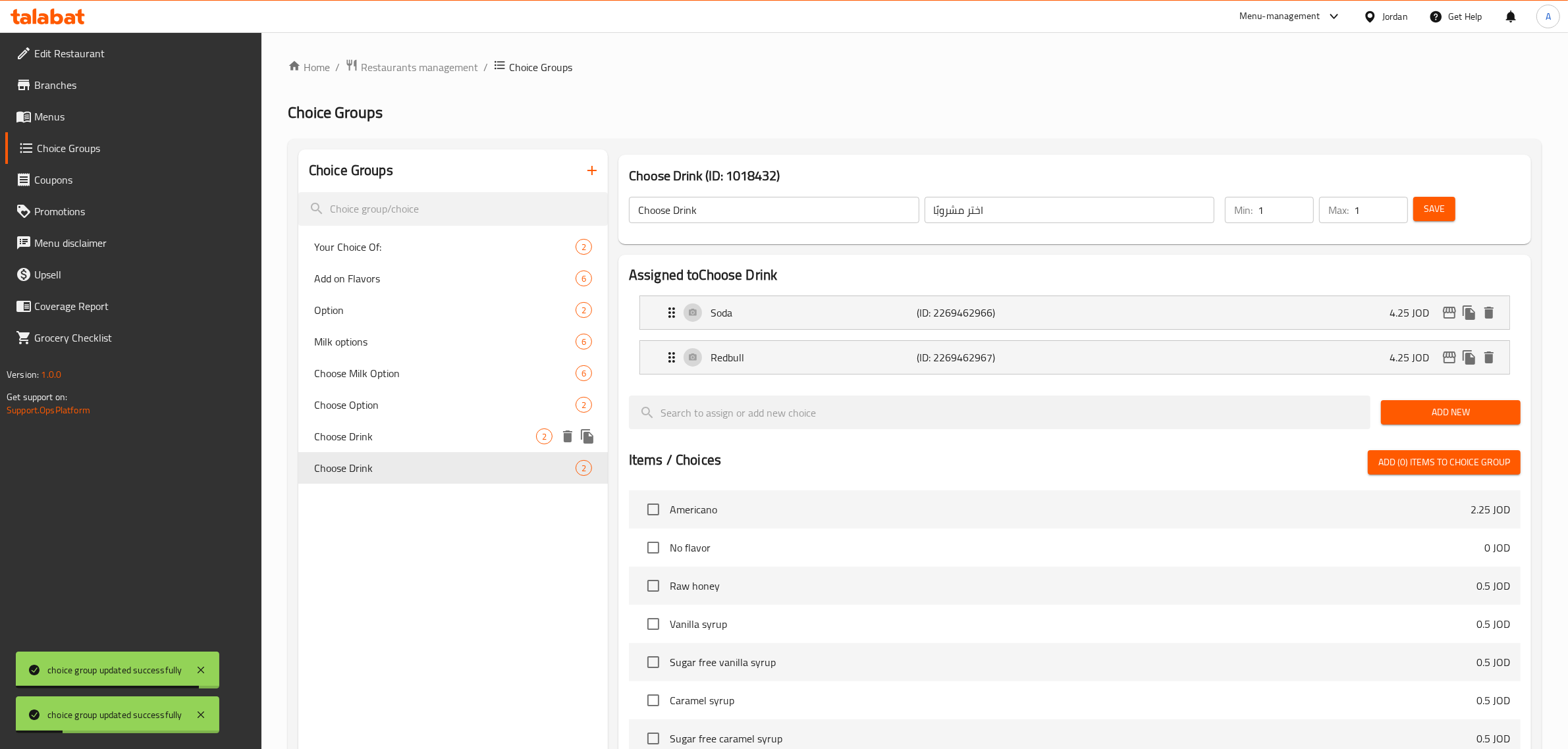
click at [377, 434] on span "Choose Drink" at bounding box center [424, 436] width 222 height 16
click at [798, 376] on li "Redbull (ID: 2269462965) 4.25 JOD Name (En) Redbull Name (En) Name (Ar) ريد بول…" at bounding box center [1075, 357] width 892 height 45
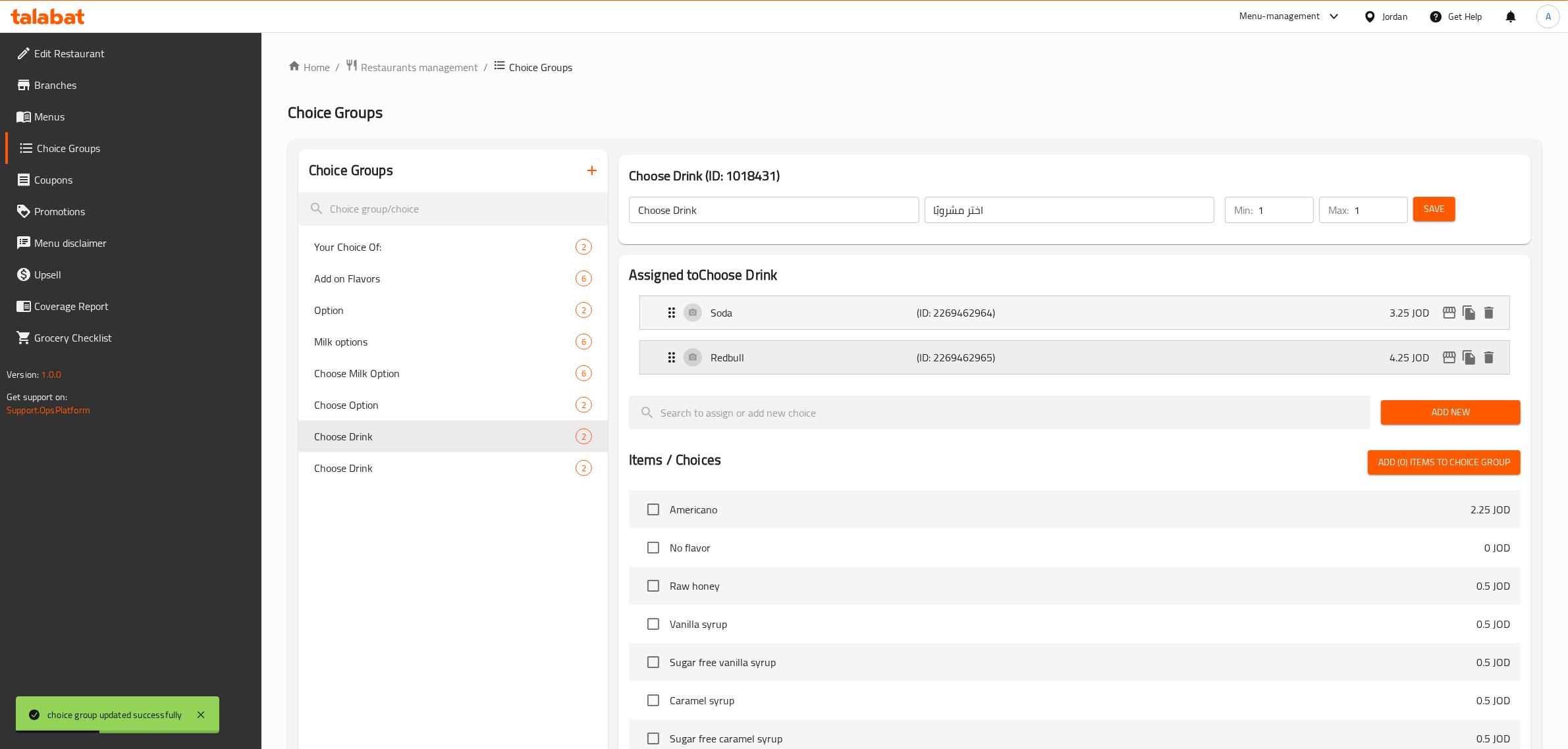
click at [835, 353] on p "Redbull" at bounding box center [814, 358] width 206 height 16
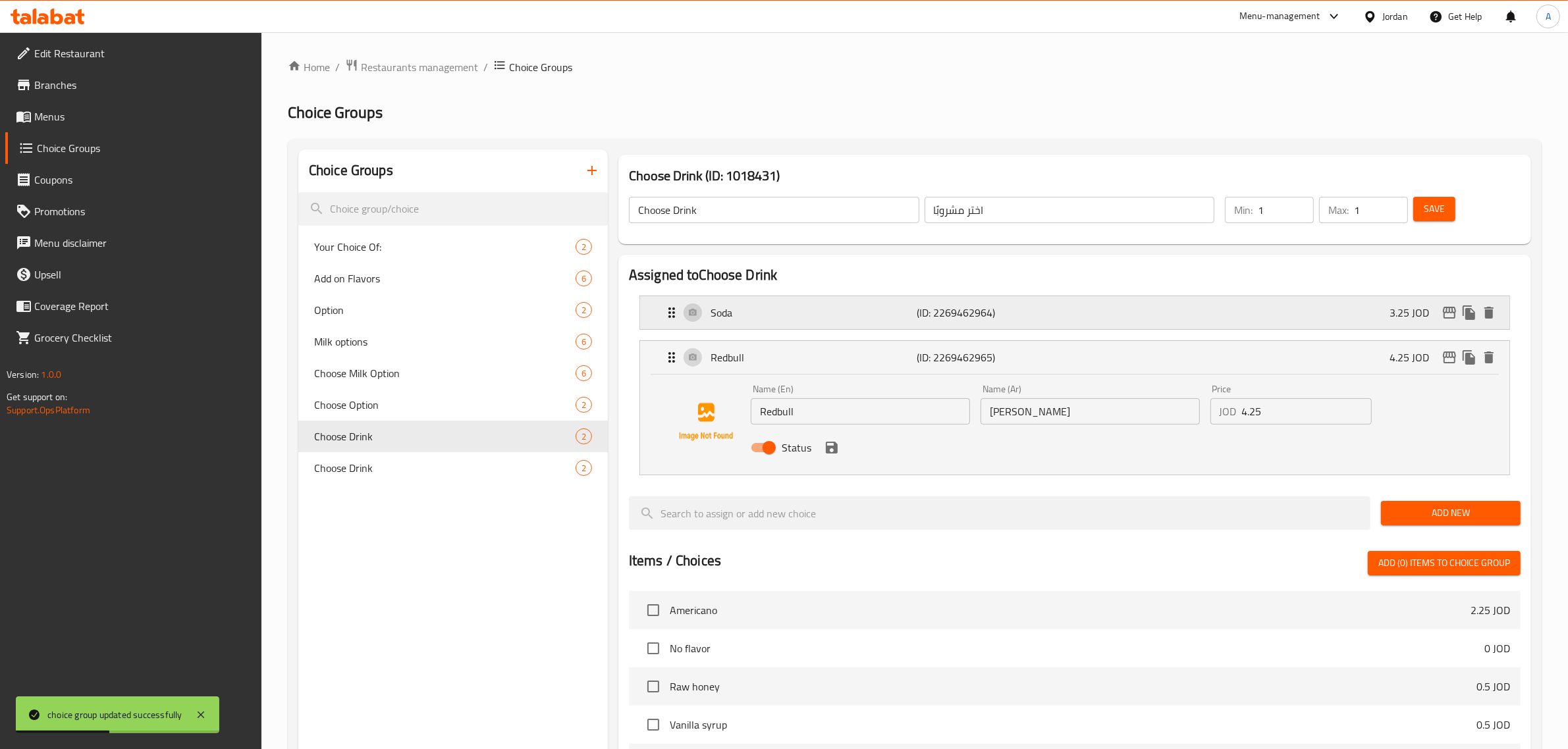
click at [843, 307] on p "Soda" at bounding box center [814, 313] width 206 height 16
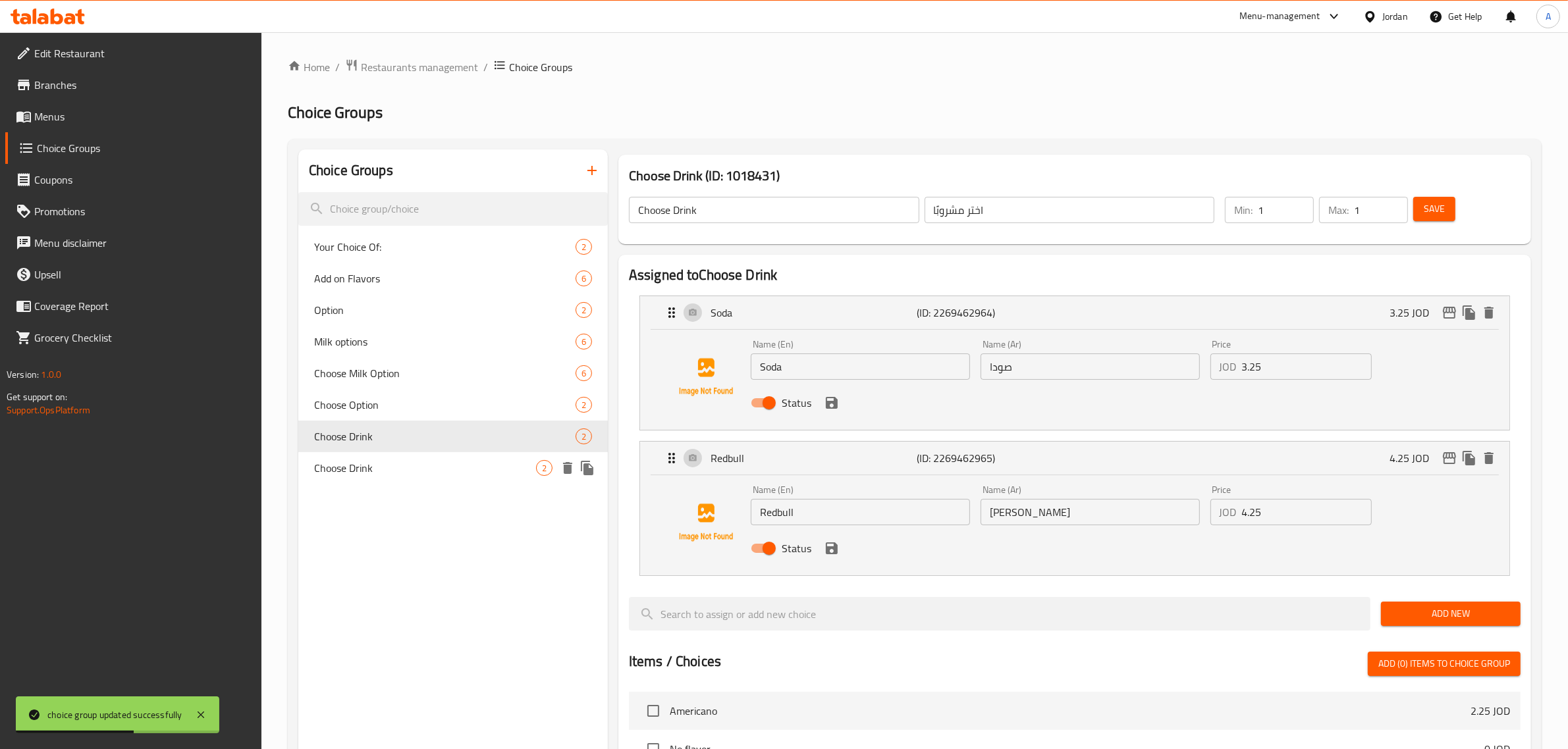
click at [379, 475] on span "Choose Drink" at bounding box center [424, 468] width 222 height 16
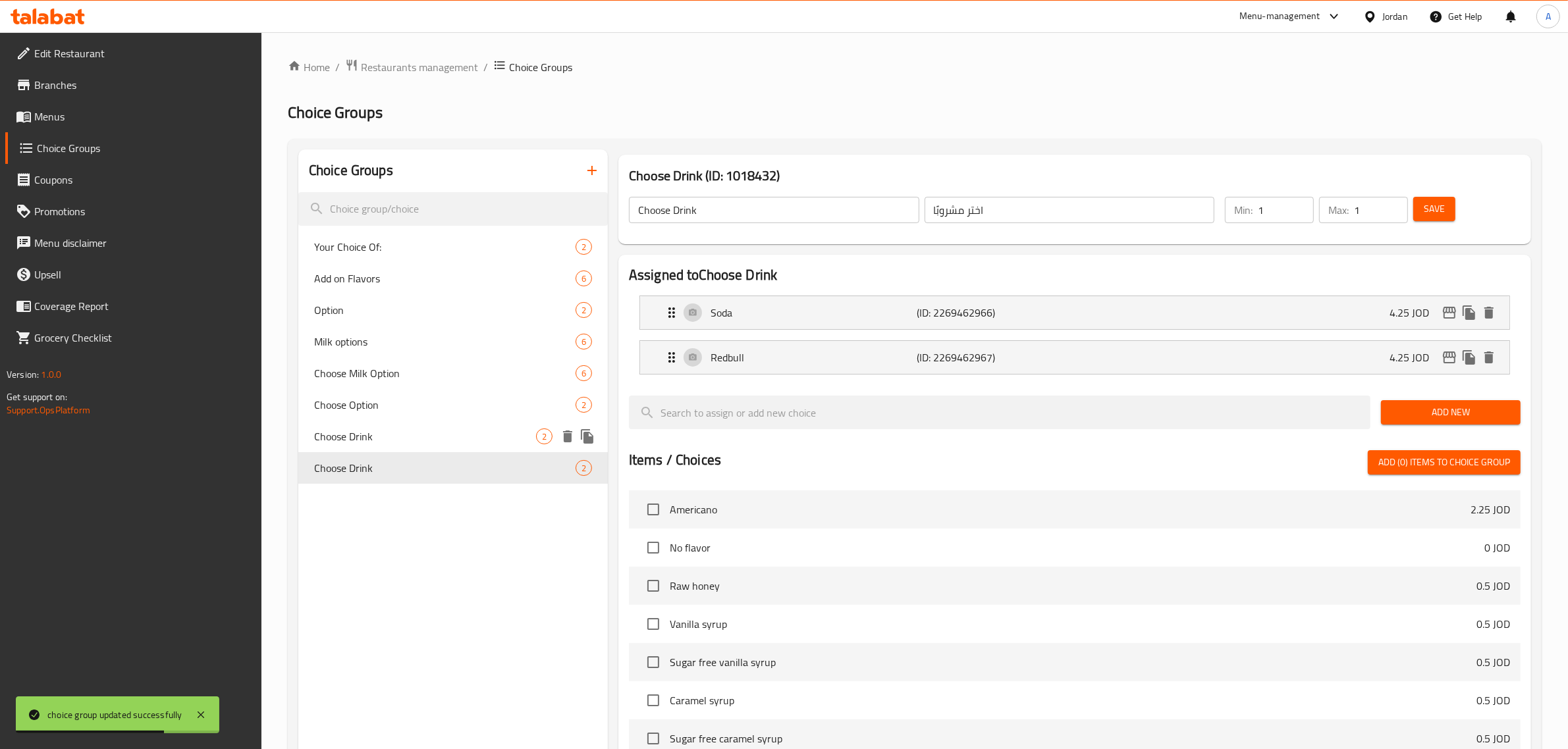
click at [376, 441] on span "Choose Drink" at bounding box center [424, 436] width 222 height 16
click at [379, 456] on div "Choose Drink 2" at bounding box center [453, 468] width 310 height 31
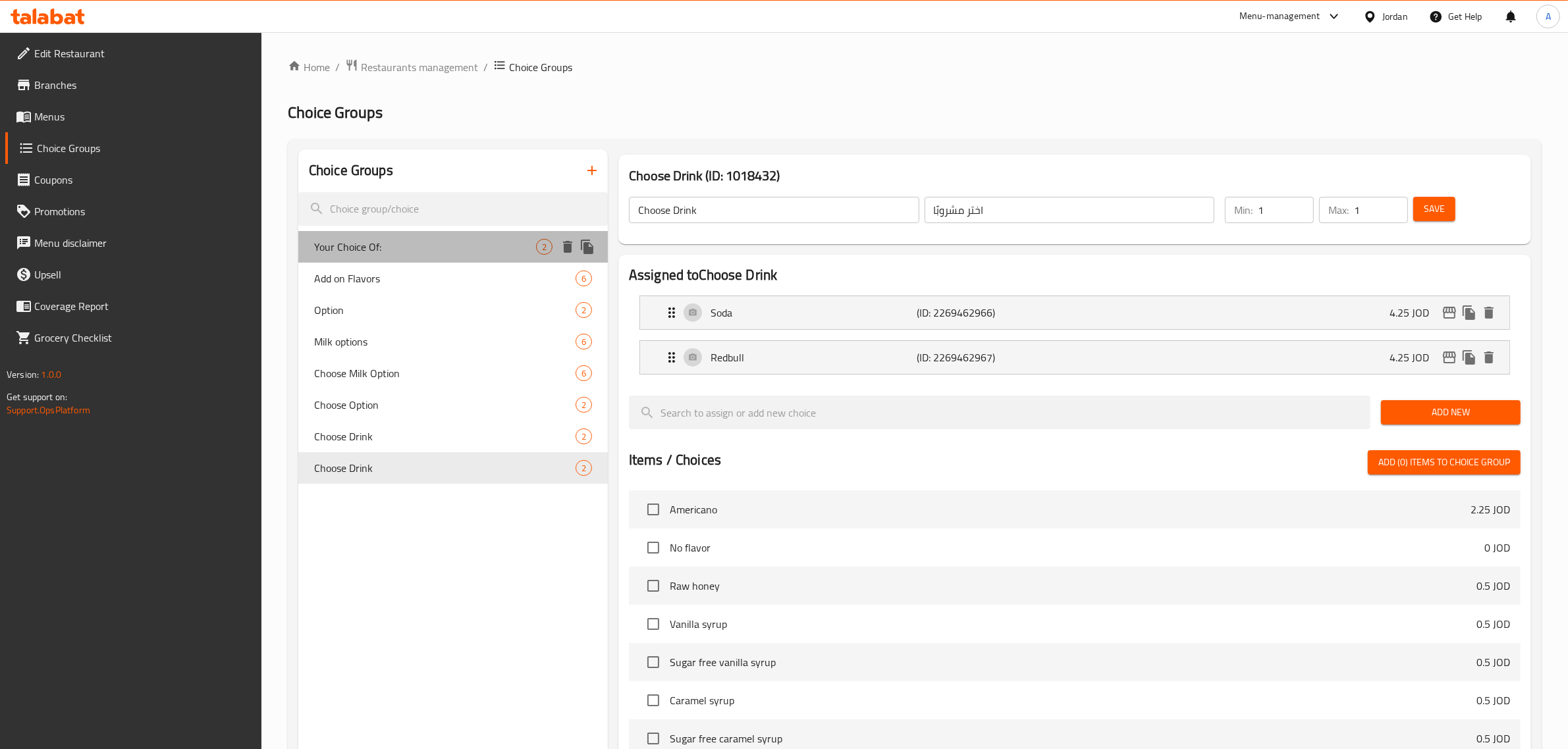
click at [441, 252] on span "Your Choice Of:" at bounding box center [424, 247] width 222 height 16
type input "Your Choice Of:"
type input "اختيارك من:"
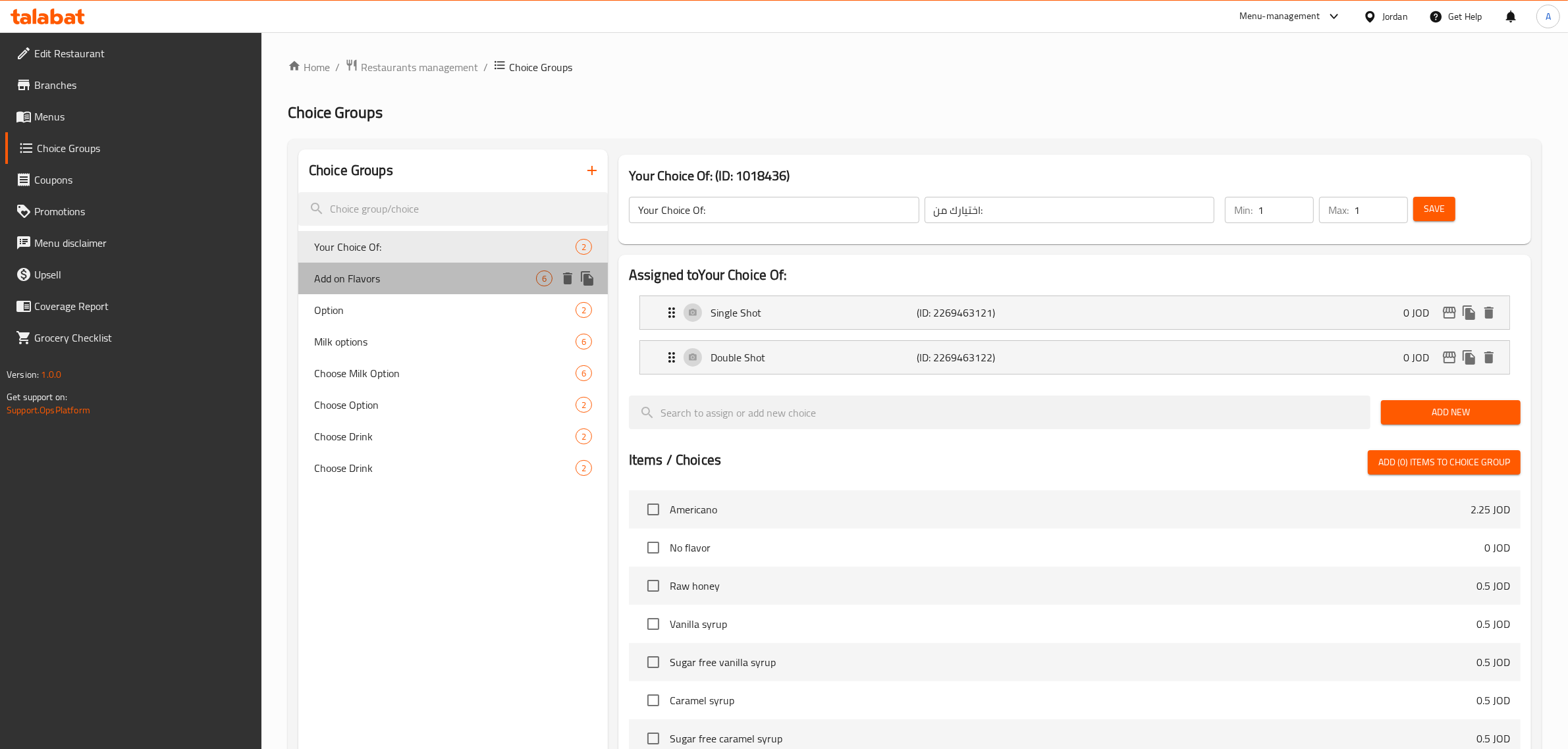
click at [442, 274] on span "Add on Flavors" at bounding box center [424, 279] width 222 height 16
type input "Add on Flavors"
type input "إضافة النكهات"
type input "0"
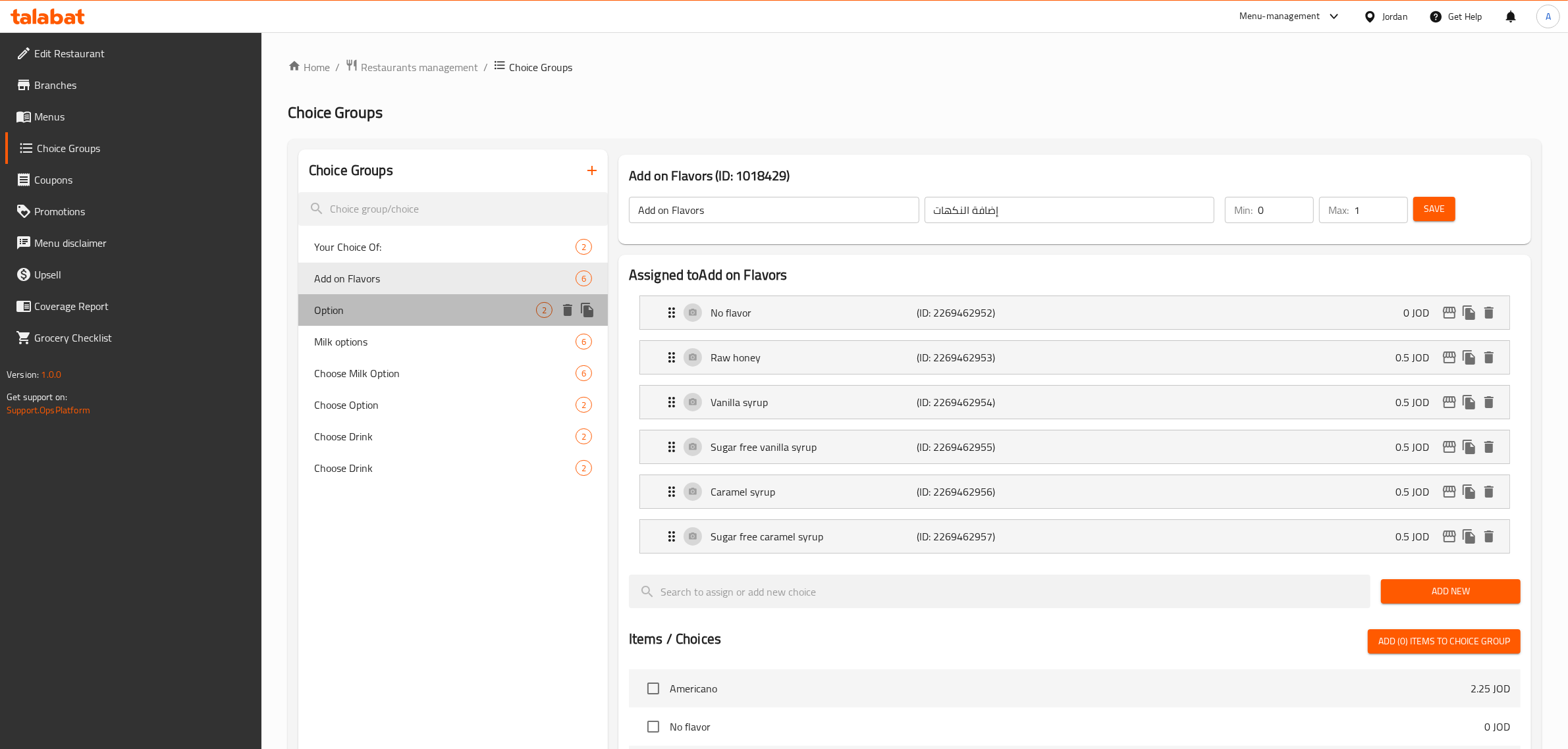
click at [361, 310] on span "Option" at bounding box center [424, 310] width 222 height 16
type input "Option"
type input "خيار"
type input "1"
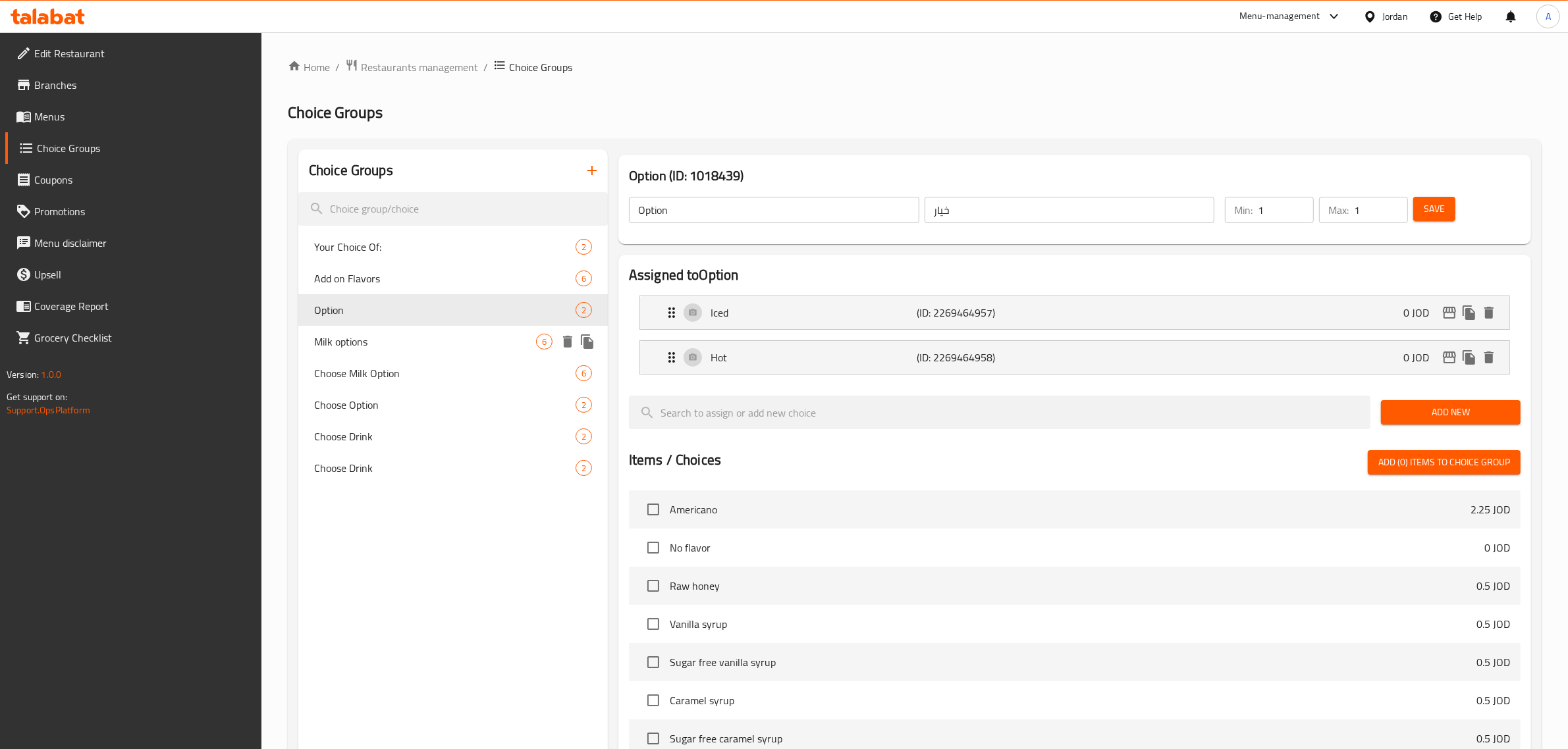
click at [377, 348] on span "Milk options" at bounding box center [424, 342] width 222 height 16
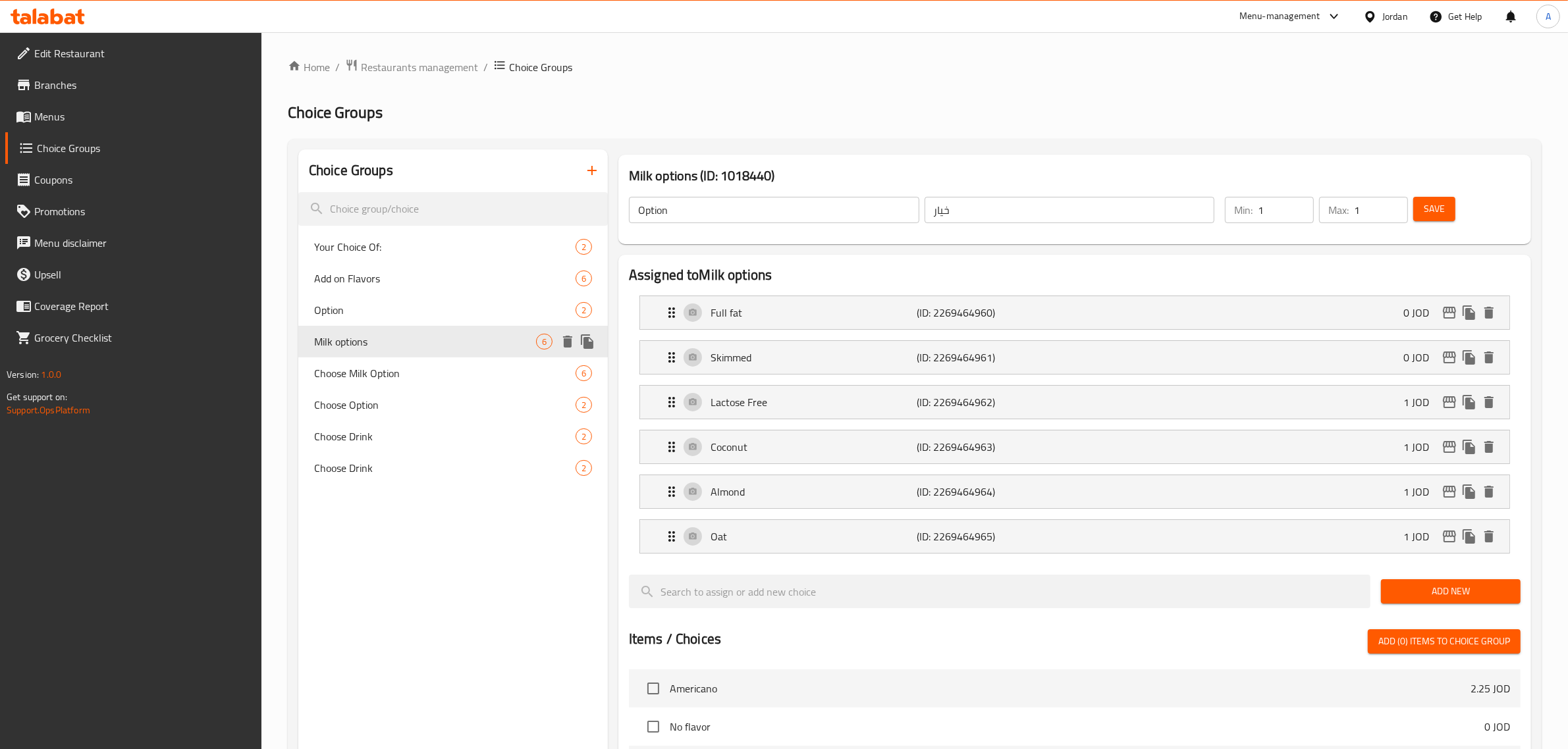
type input "Milk options"
type input "خيارات الحليب"
click at [380, 366] on span "Choose Milk Option" at bounding box center [424, 373] width 222 height 16
type input "Choose Milk Option"
type input "اختر خيار الحليب"
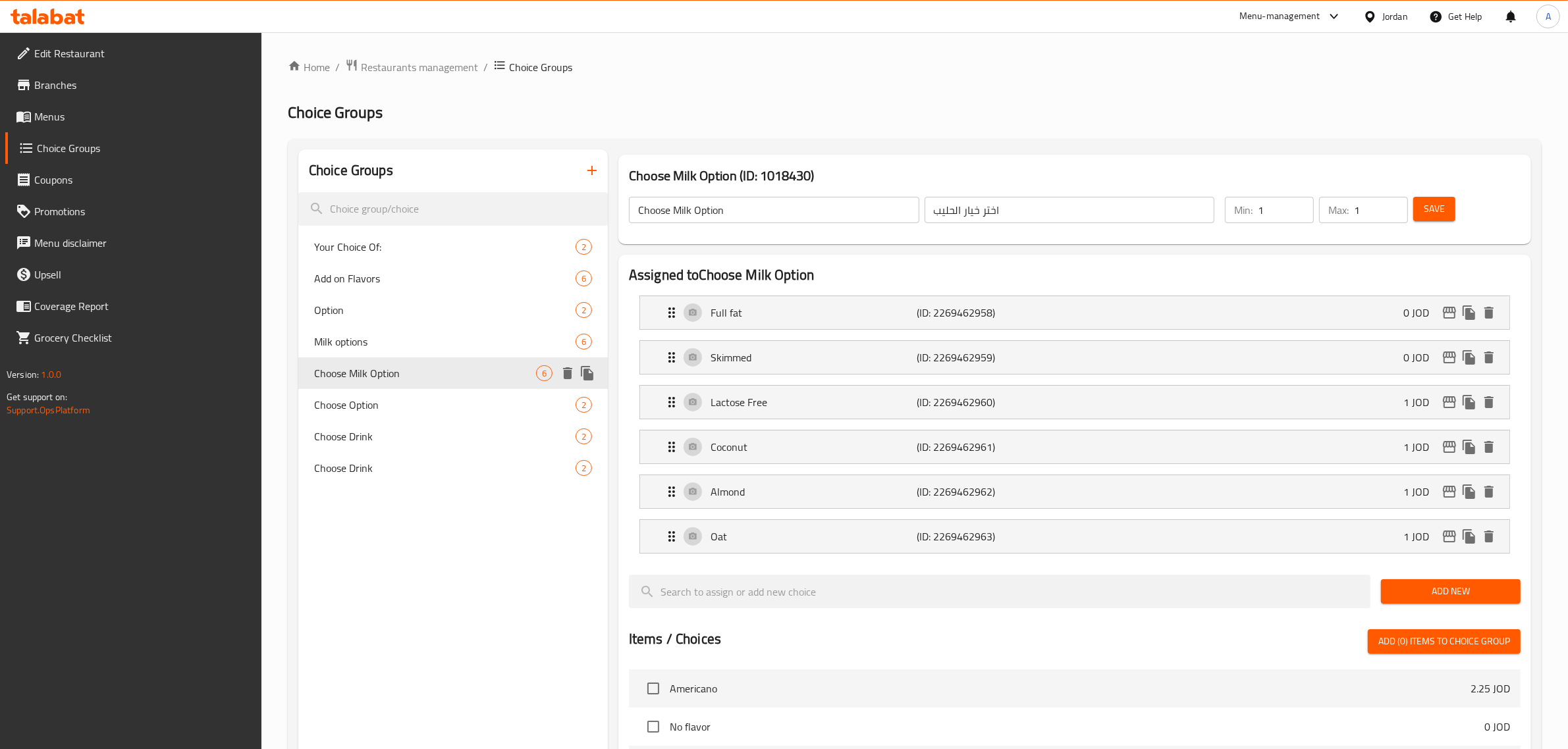
click at [398, 372] on span "Choose Milk Option" at bounding box center [424, 373] width 222 height 16
click at [403, 389] on div "Choose Option 2" at bounding box center [453, 404] width 310 height 31
type input "Choose Option"
type input "اختر الخيار"
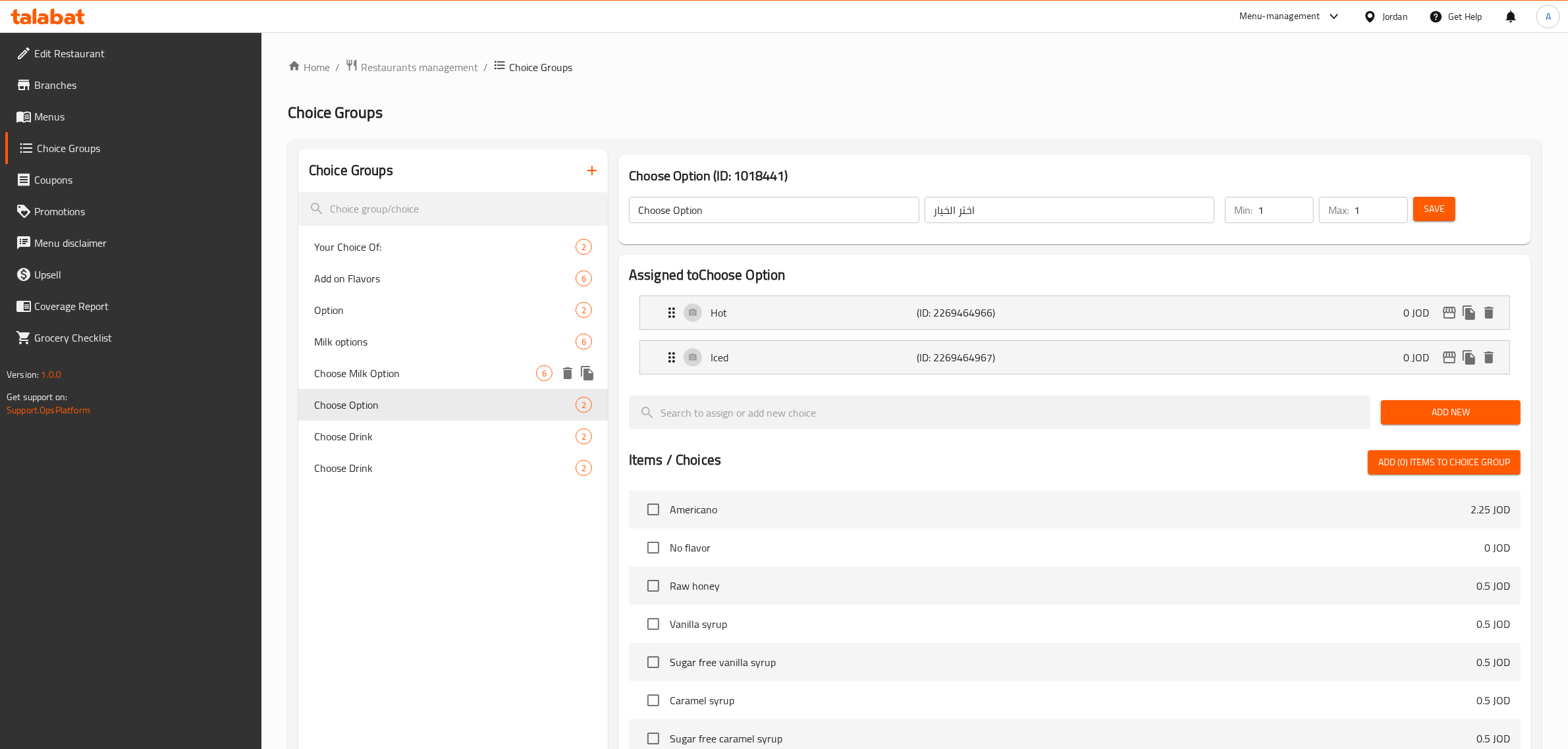
click at [405, 358] on div "Choose Milk Option 6" at bounding box center [453, 372] width 310 height 31
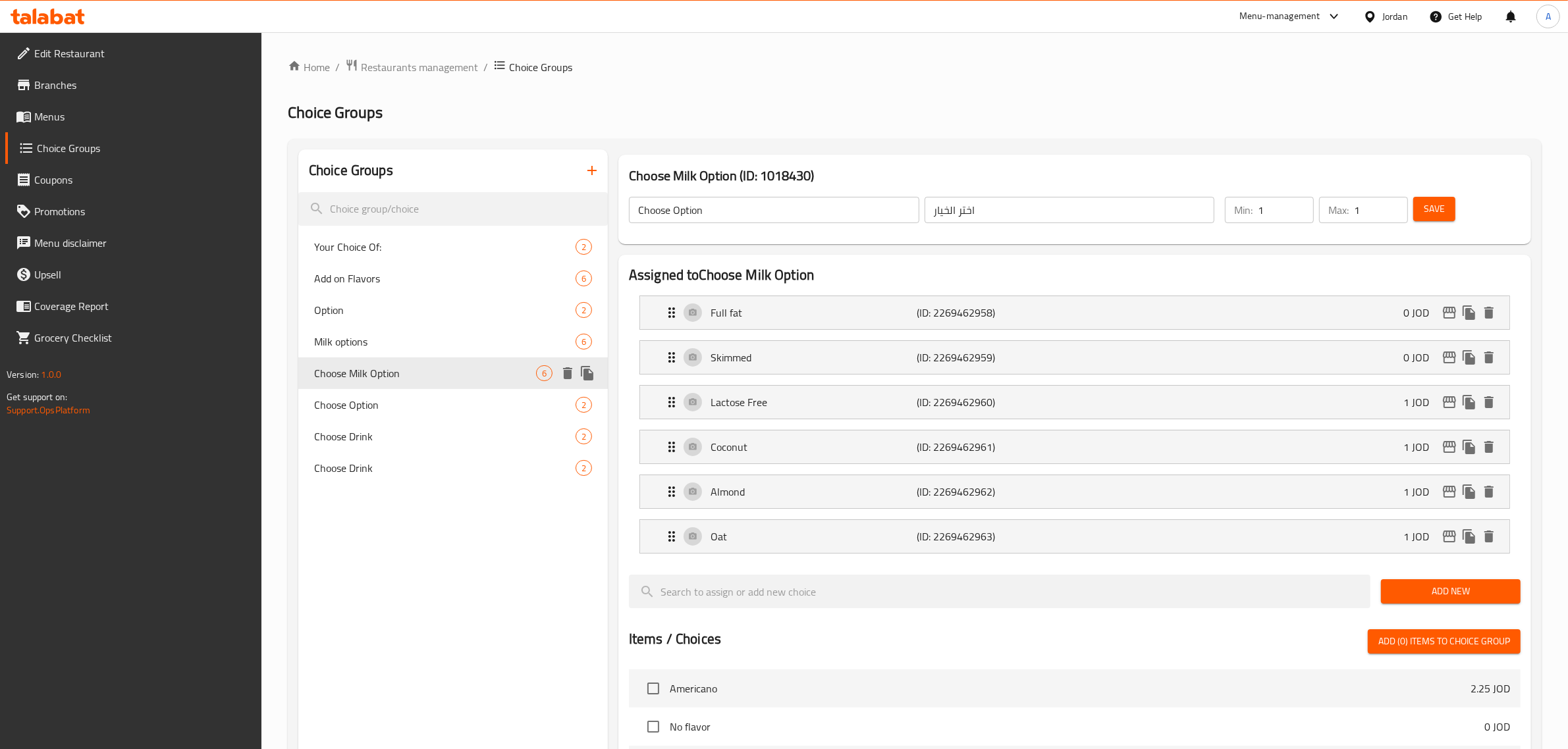
type input "Choose Milk Option"
type input "اختر خيار الحليب"
click at [396, 346] on span "Milk options" at bounding box center [424, 342] width 222 height 16
type input "Milk options"
type input "خيارات الحليب"
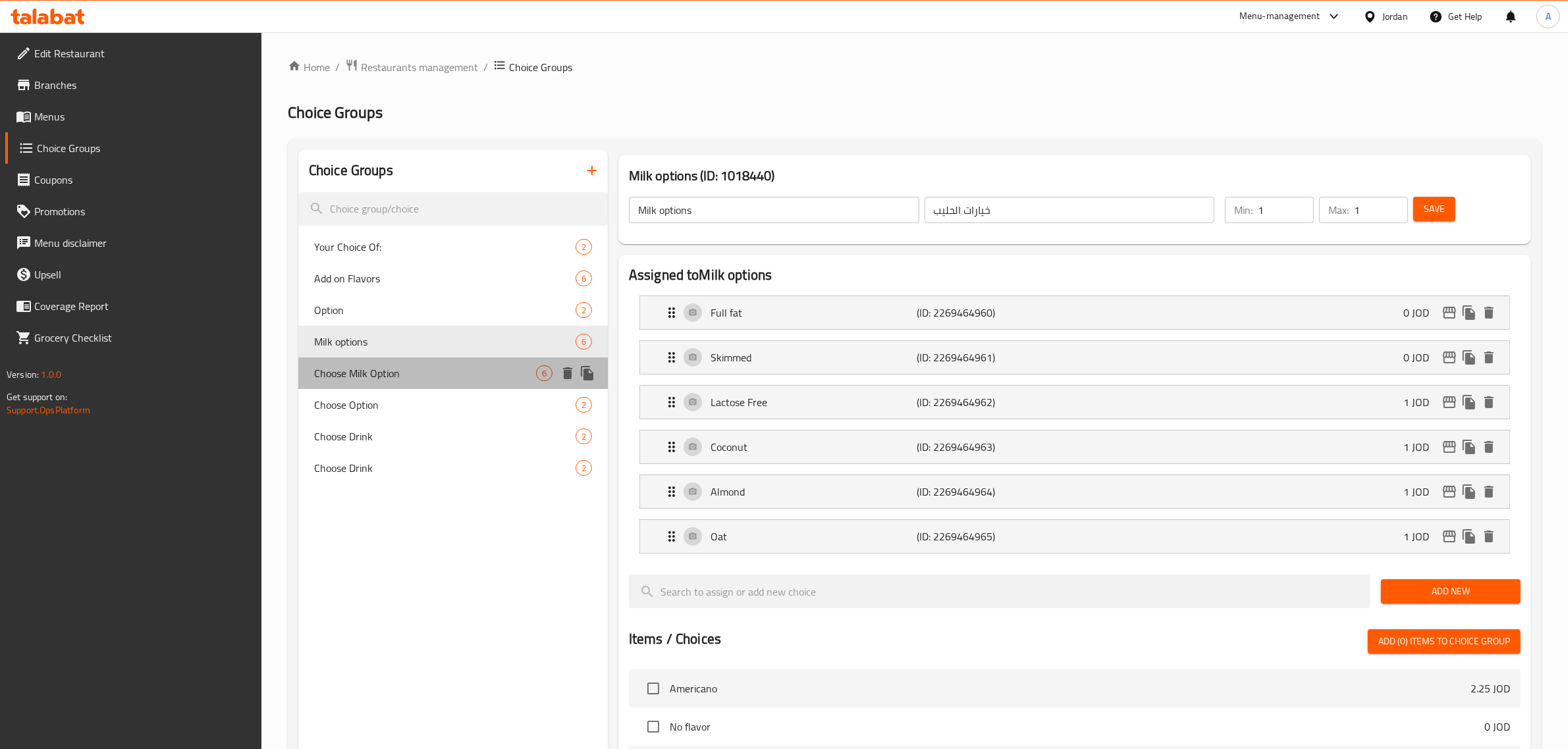
click at [398, 360] on div "Choose Milk Option 6" at bounding box center [453, 372] width 310 height 31
type input "Choose Milk Option"
type input "اختر خيار الحليب"
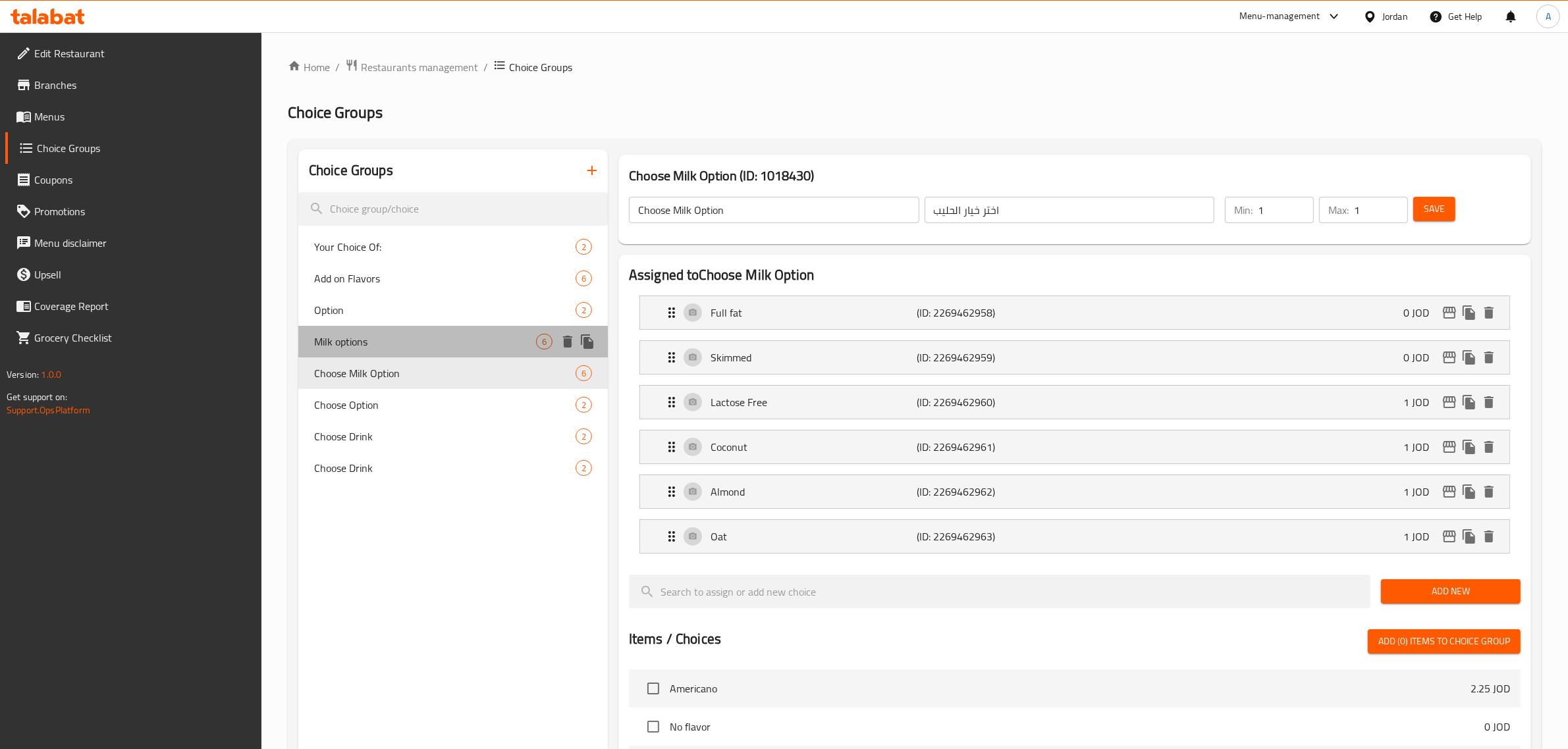
click at [400, 340] on span "Milk options" at bounding box center [424, 342] width 222 height 16
type input "Milk options"
type input "خيارات الحليب"
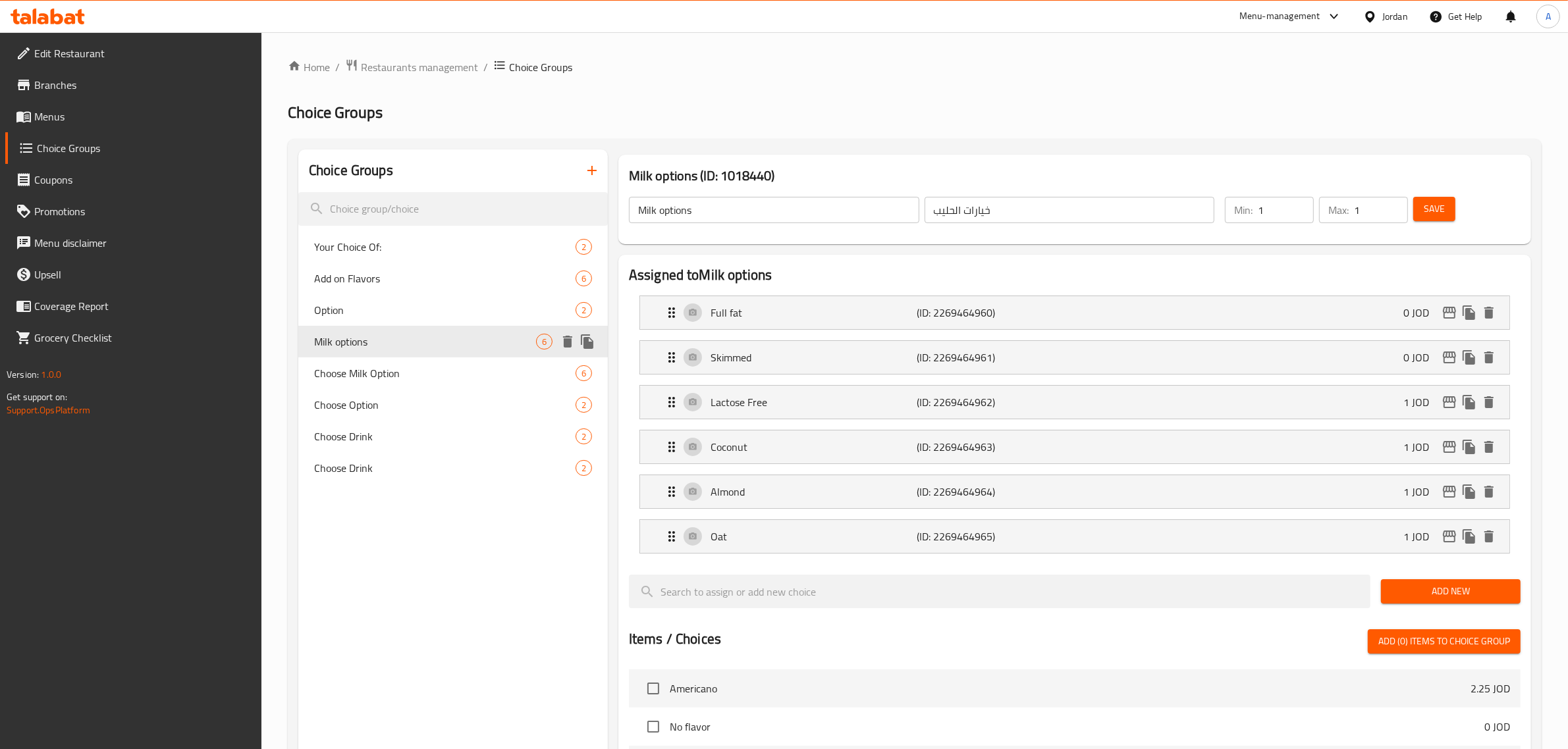
click at [404, 352] on div "Milk options 6" at bounding box center [453, 341] width 310 height 31
click at [408, 329] on div "Milk options 6" at bounding box center [453, 341] width 310 height 31
click at [408, 355] on div "Milk options 6" at bounding box center [453, 341] width 310 height 31
click at [409, 362] on div "Choose Milk Option 6" at bounding box center [453, 372] width 310 height 31
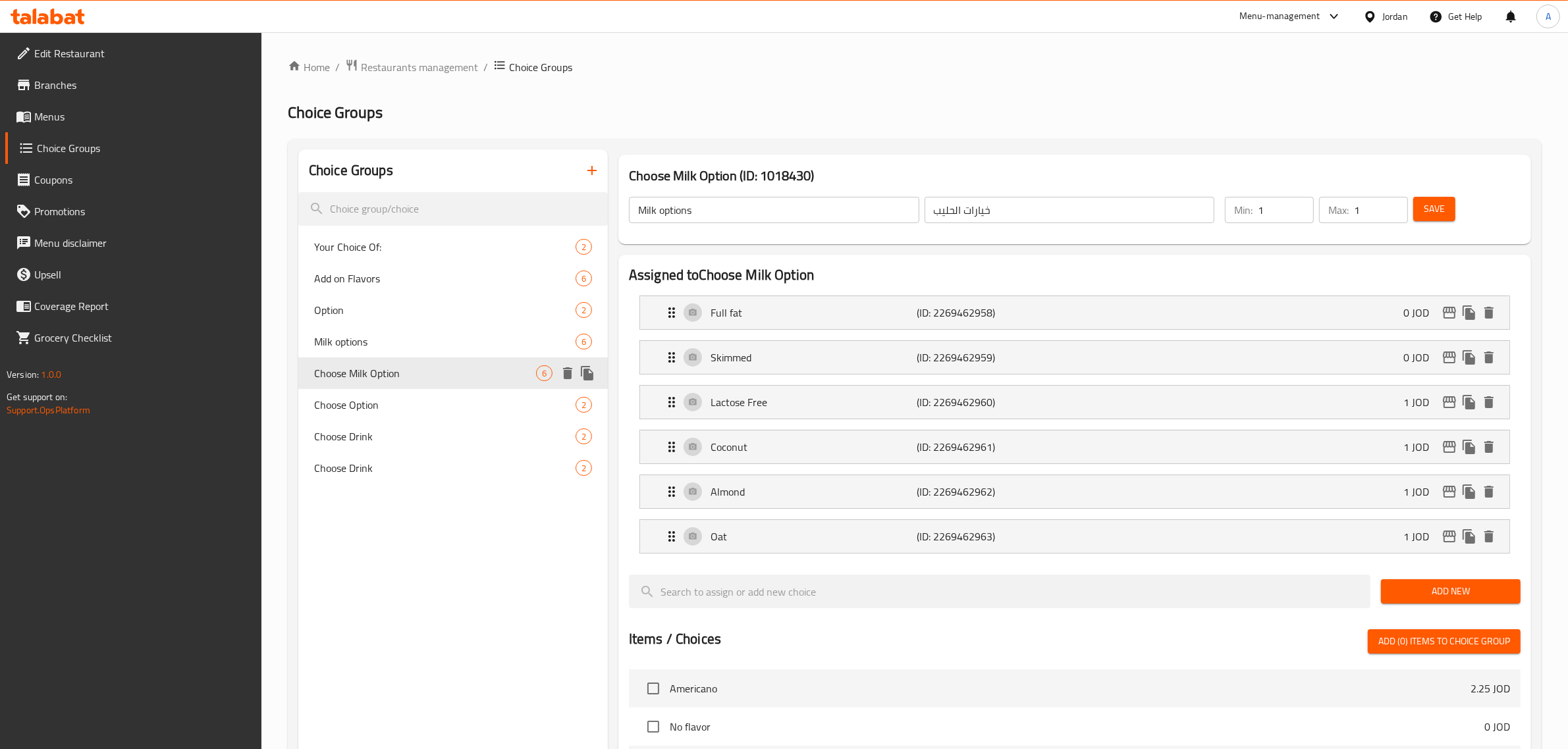
type input "Choose Milk Option"
type input "اختر خيار الحليب"
click at [412, 337] on span "Milk options" at bounding box center [424, 342] width 222 height 16
type input "Milk options"
type input "خيارات الحليب"
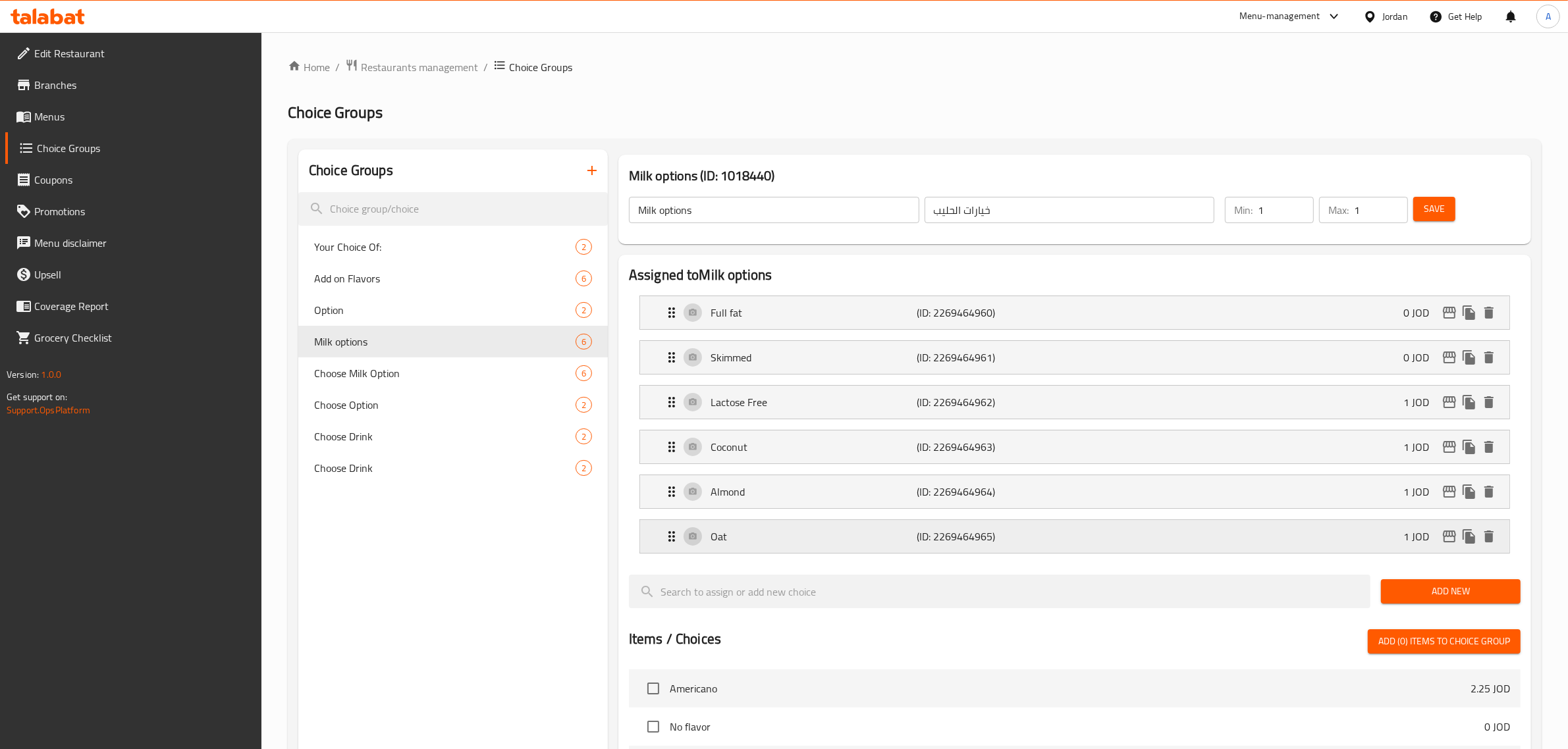
click at [747, 531] on p "Oat" at bounding box center [814, 537] width 206 height 16
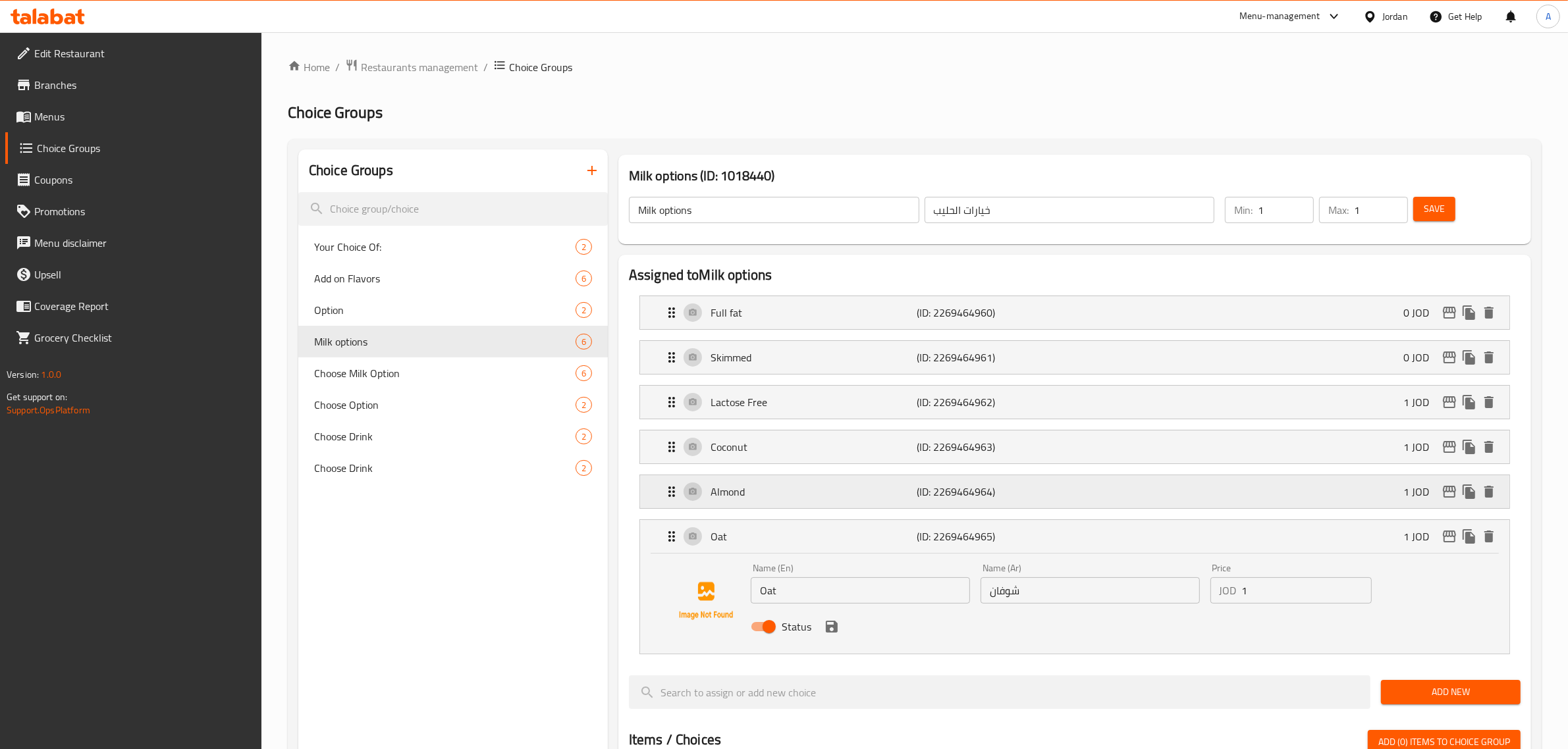
click at [788, 497] on p "Almond" at bounding box center [814, 492] width 206 height 16
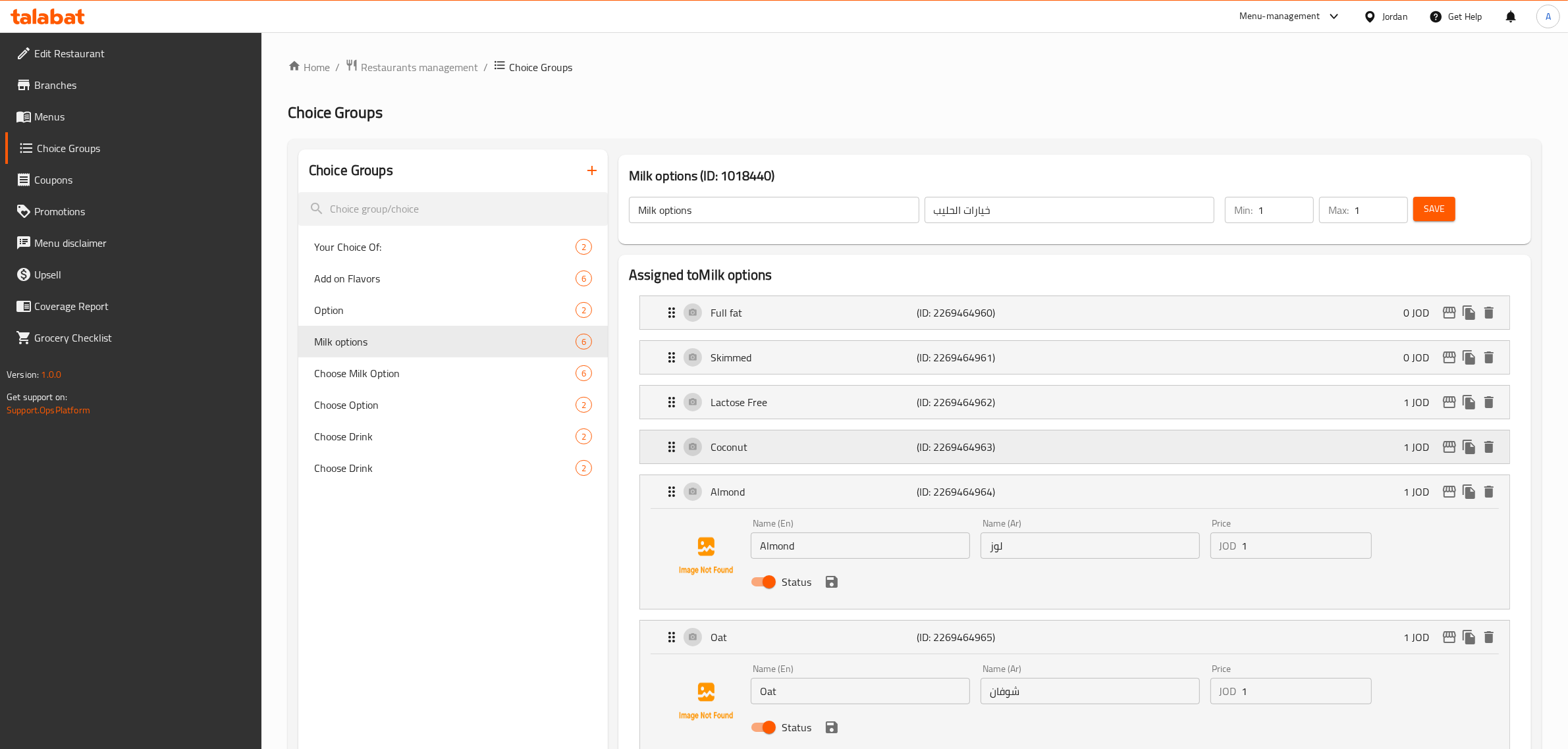
click at [789, 458] on div "Coconut (ID: 2269464963) 1 JOD" at bounding box center [1079, 446] width 830 height 33
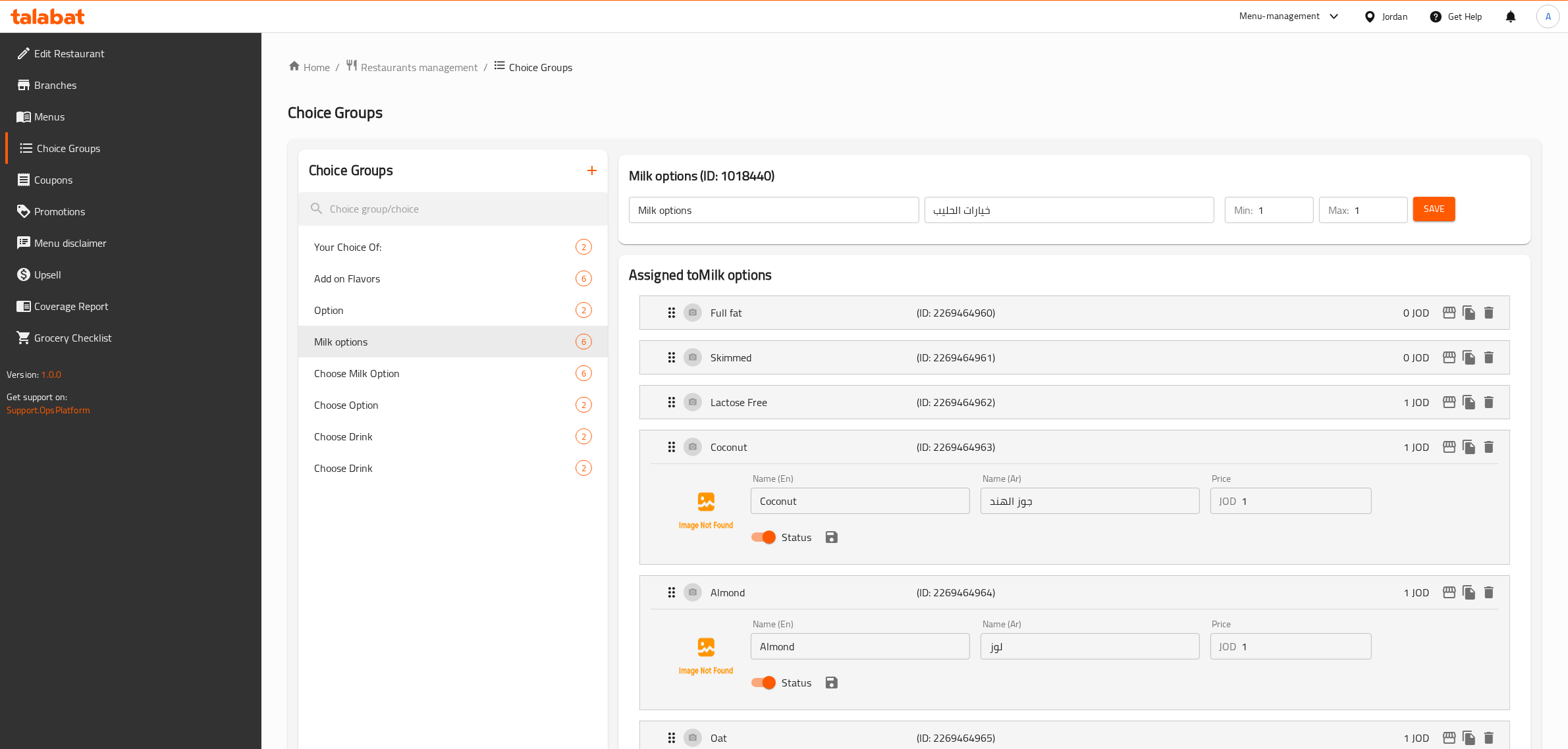
click at [801, 421] on li "Lactose Free (ID: 2269464962) 1 JOD Name (En) Lactose Free Name (En) Name (Ar) …" at bounding box center [1075, 402] width 892 height 45
click at [804, 377] on li "Skimmed (ID: 2269464961) 0 JOD Name (En) Skimmed Name (En) Name (Ar) خالي الدسم…" at bounding box center [1075, 357] width 892 height 45
click at [790, 406] on p "Lactose Free" at bounding box center [814, 402] width 206 height 16
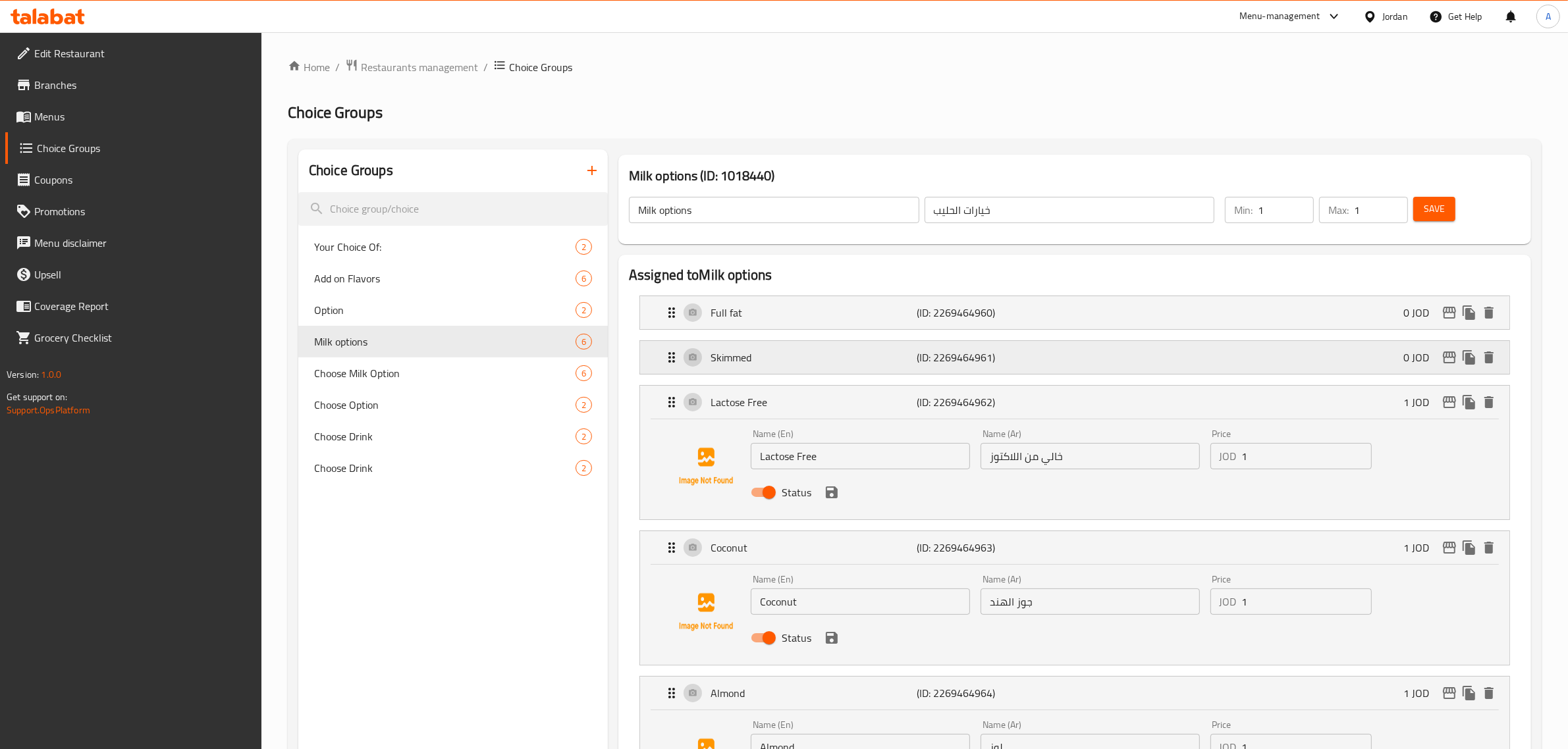
click at [800, 366] on div "Skimmed (ID: 2269464961) 0 JOD" at bounding box center [1079, 357] width 830 height 33
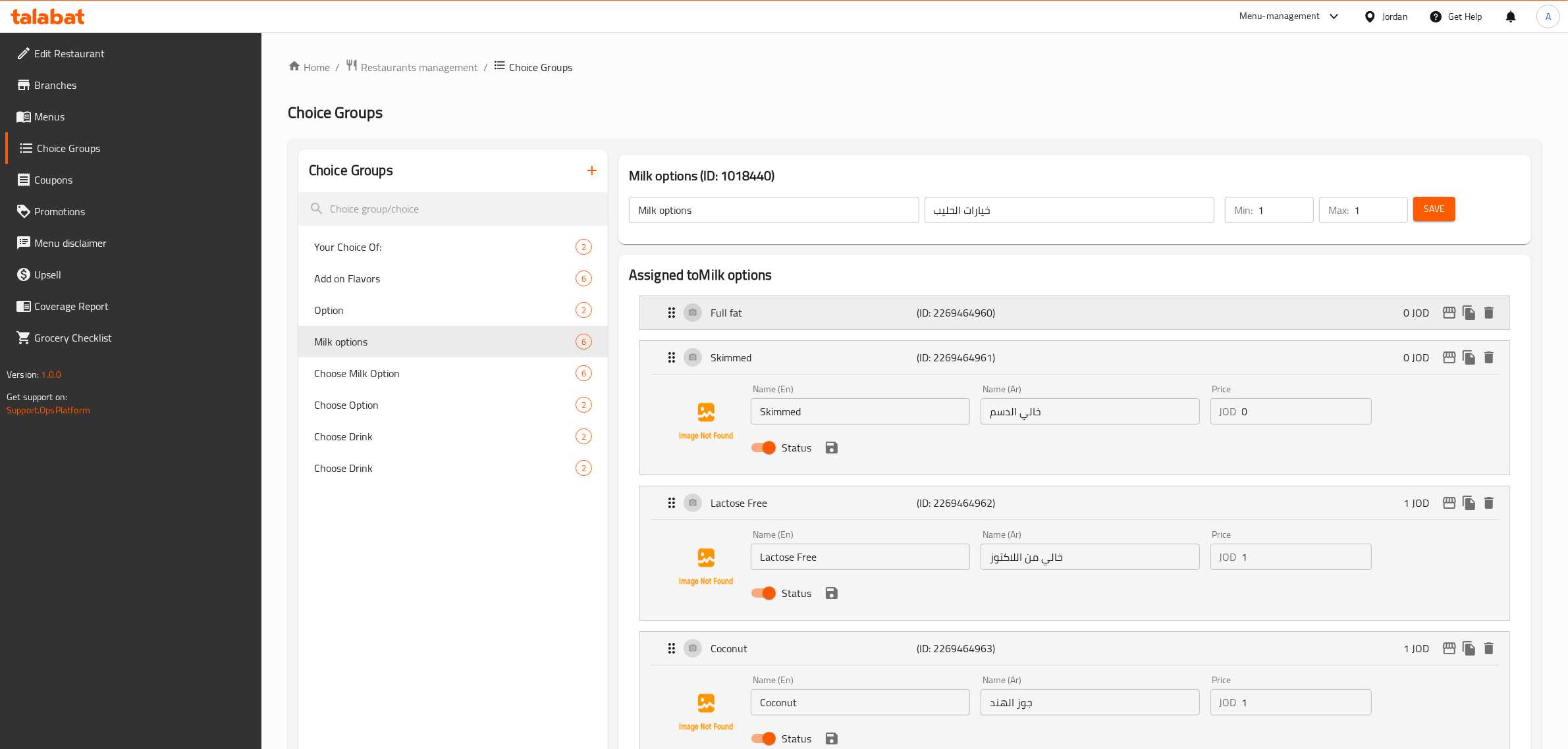
click at [800, 307] on p "Full fat" at bounding box center [814, 313] width 206 height 16
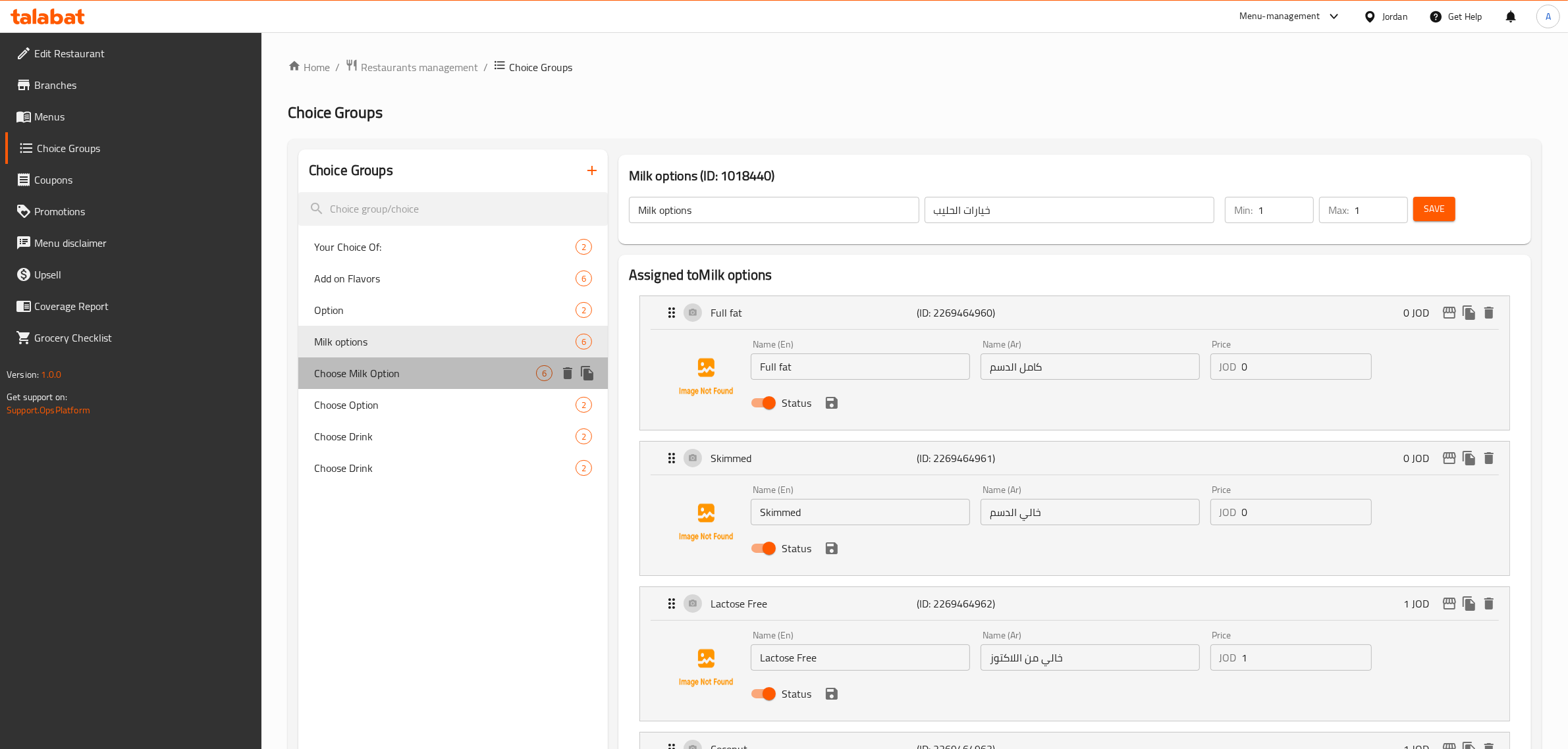
click at [393, 366] on span "Choose Milk Option" at bounding box center [424, 373] width 222 height 16
type input "Choose Milk Option"
type input "اختر خيار الحليب"
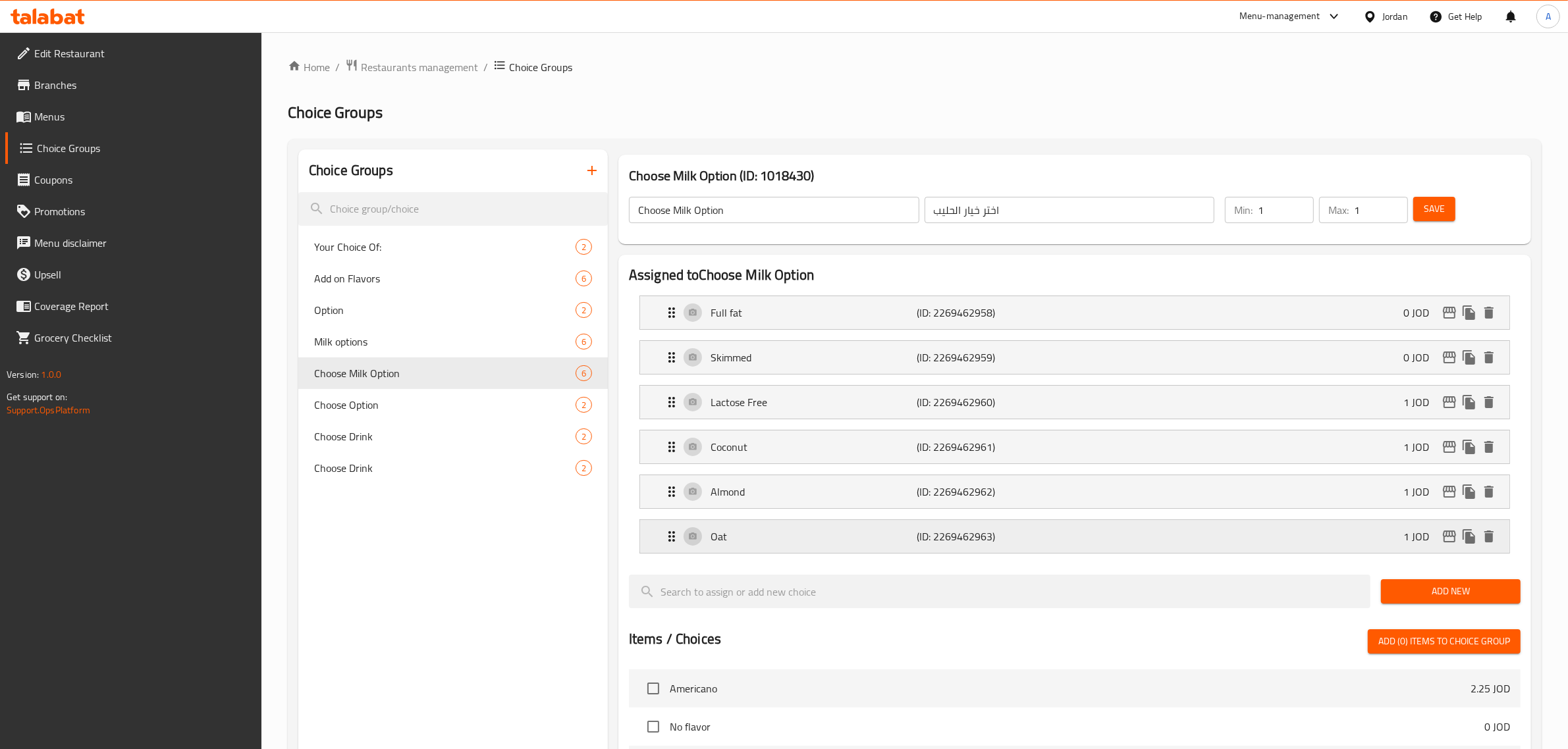
click at [798, 537] on p "Oat" at bounding box center [814, 537] width 206 height 16
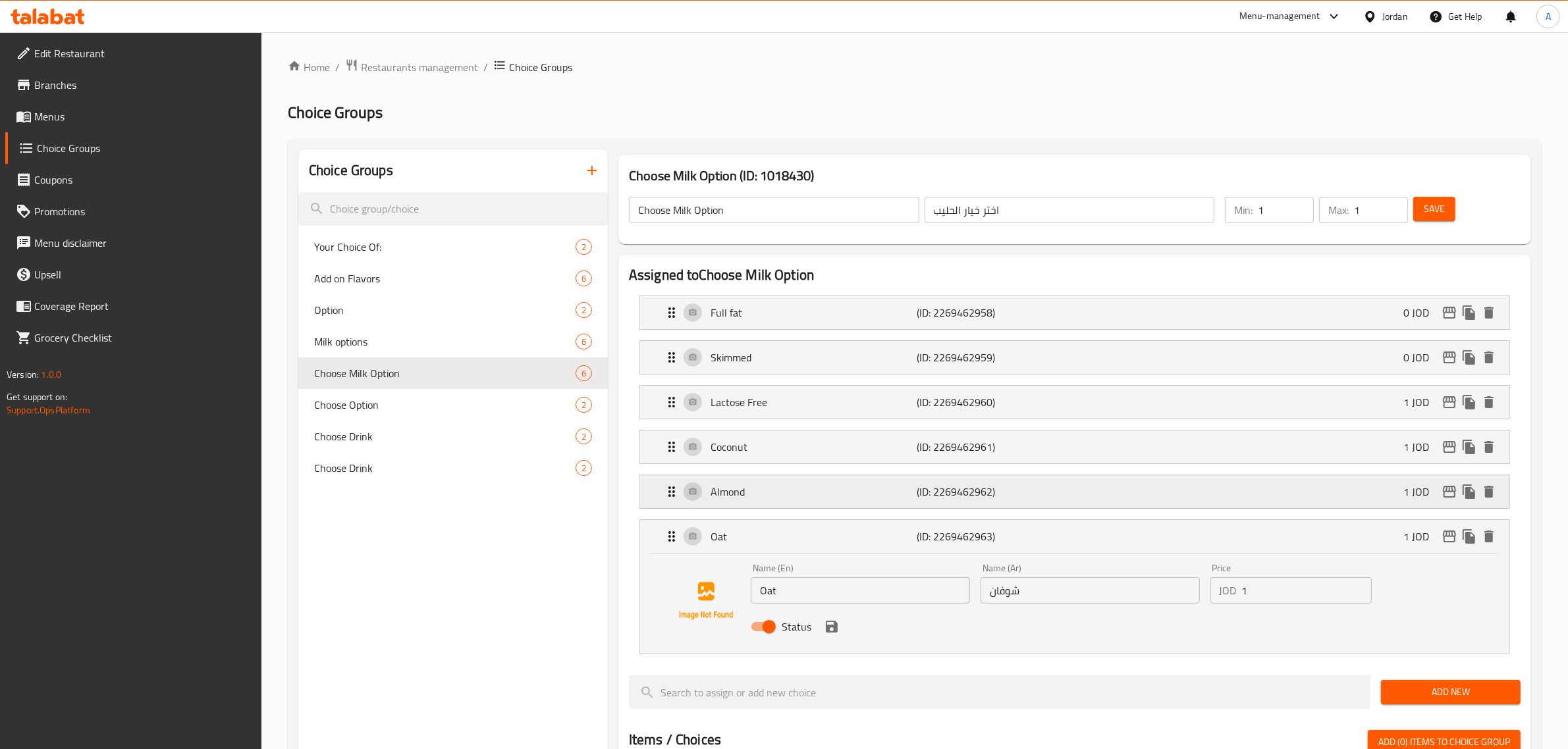
click at [788, 489] on p "Almond" at bounding box center [814, 492] width 206 height 16
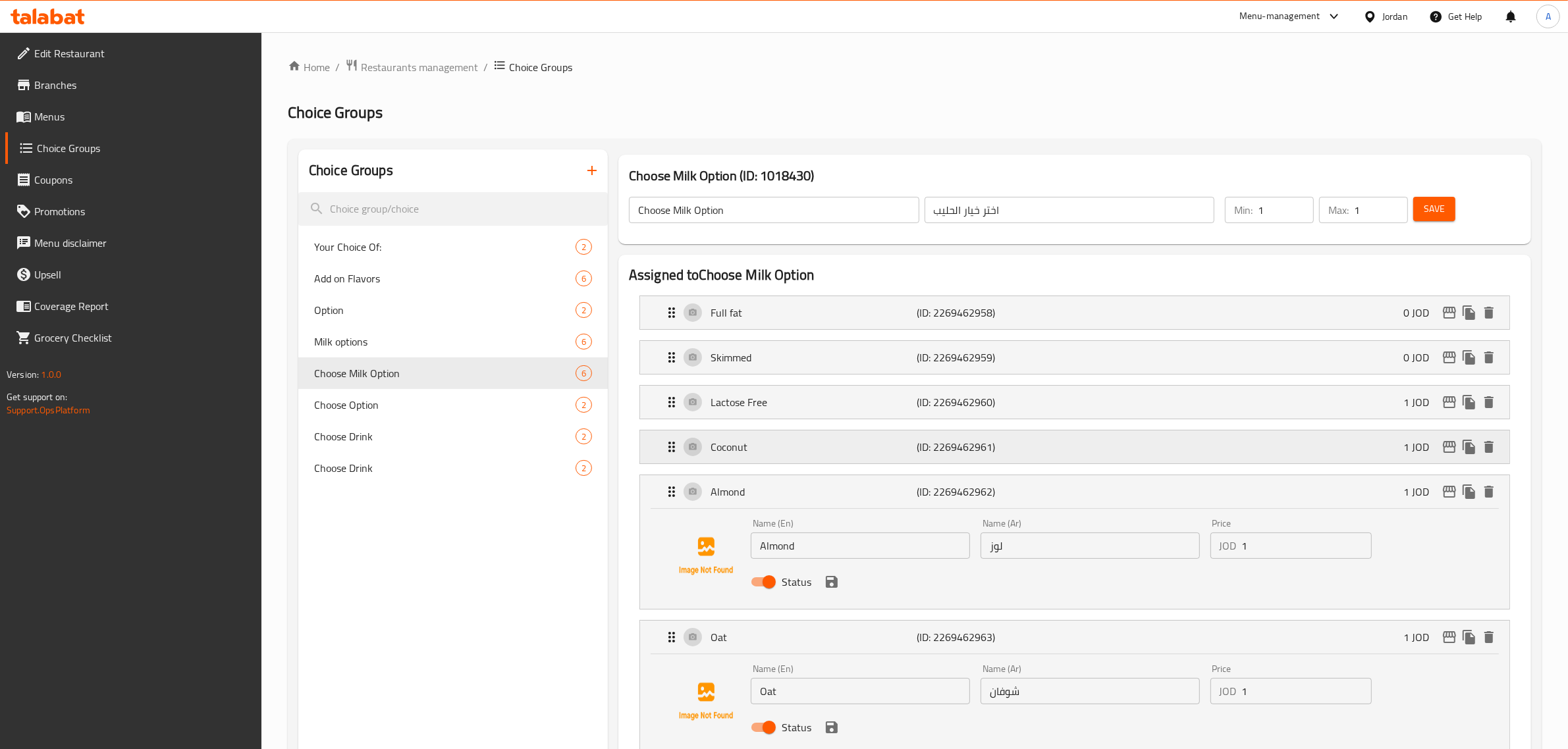
click at [797, 449] on p "Coconut" at bounding box center [814, 447] width 206 height 16
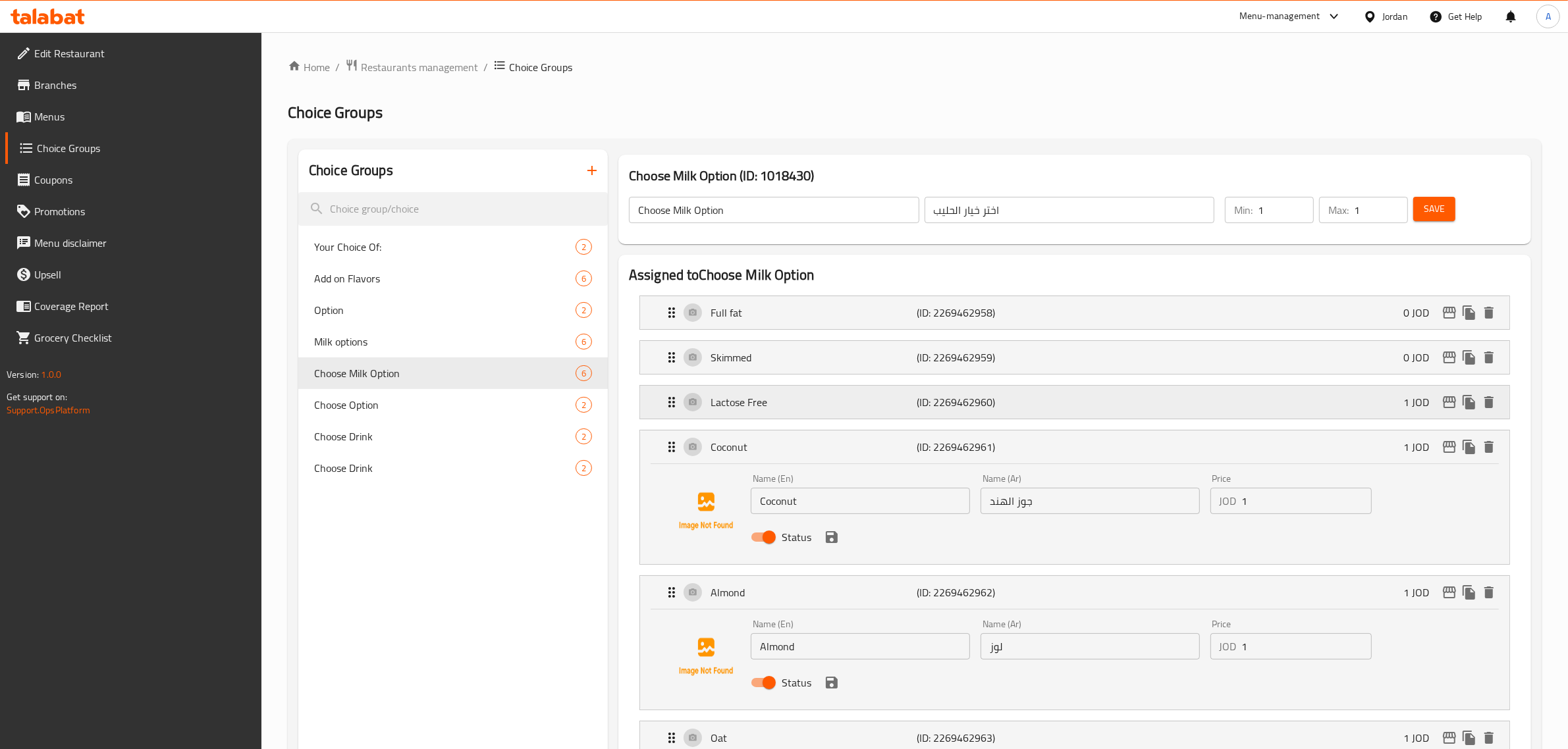
click at [801, 405] on p "Lactose Free" at bounding box center [814, 402] width 206 height 16
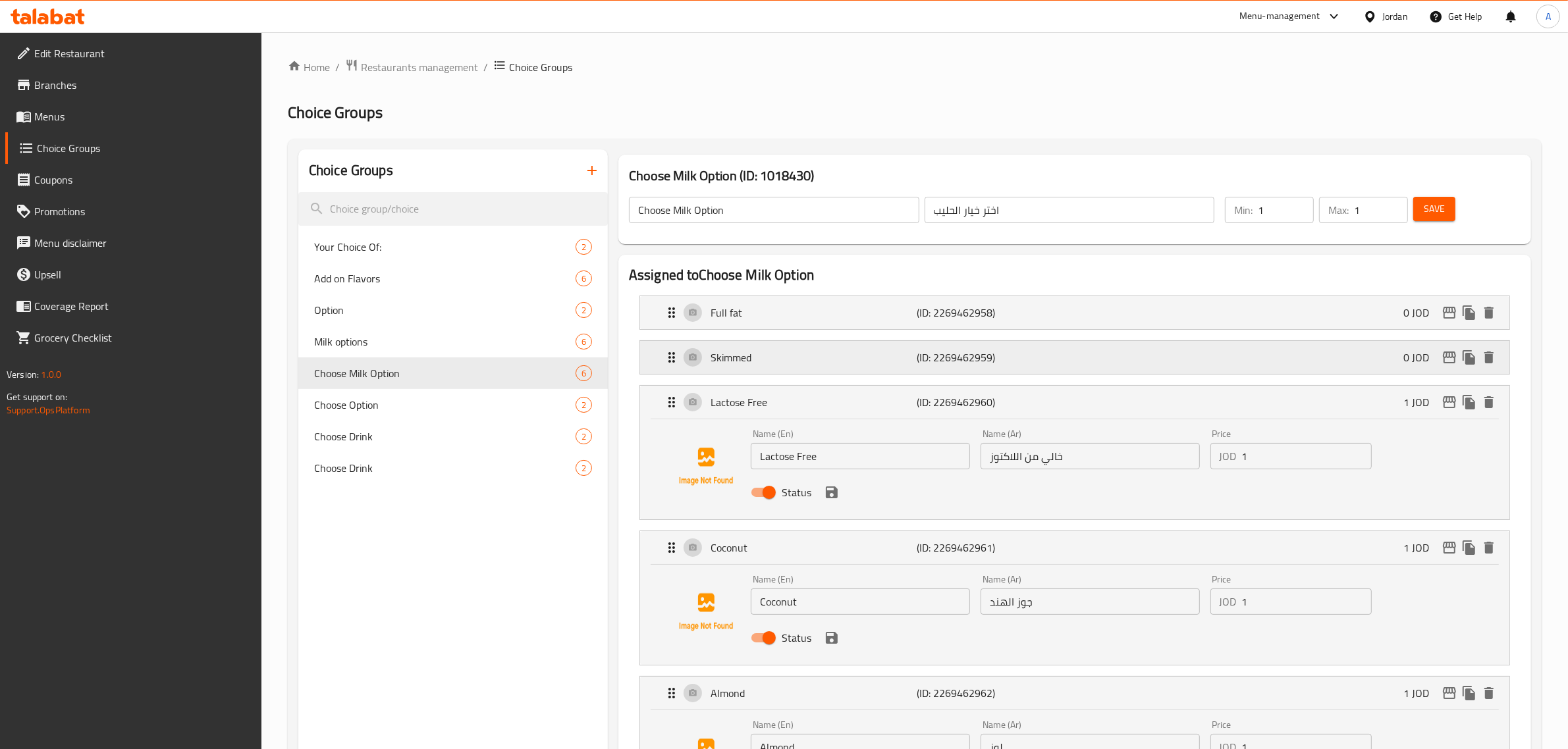
click at [797, 360] on p "Skimmed" at bounding box center [814, 358] width 206 height 16
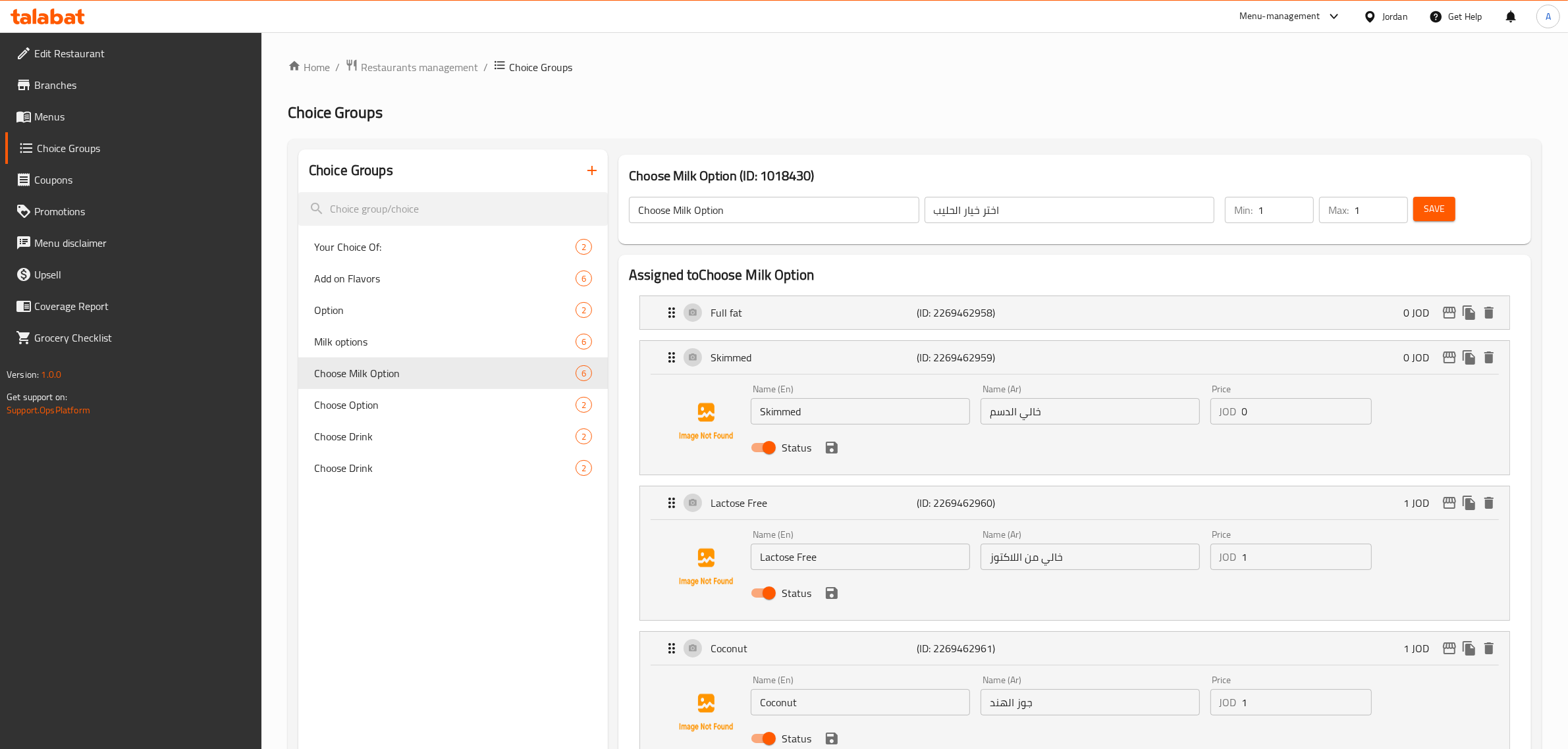
click at [798, 293] on li "Full fat (ID: 2269462958) 0 JOD Name (En) Full fat Name (En) Name (Ar) كامل الد…" at bounding box center [1075, 312] width 892 height 45
click at [798, 308] on p "Full fat" at bounding box center [814, 313] width 206 height 16
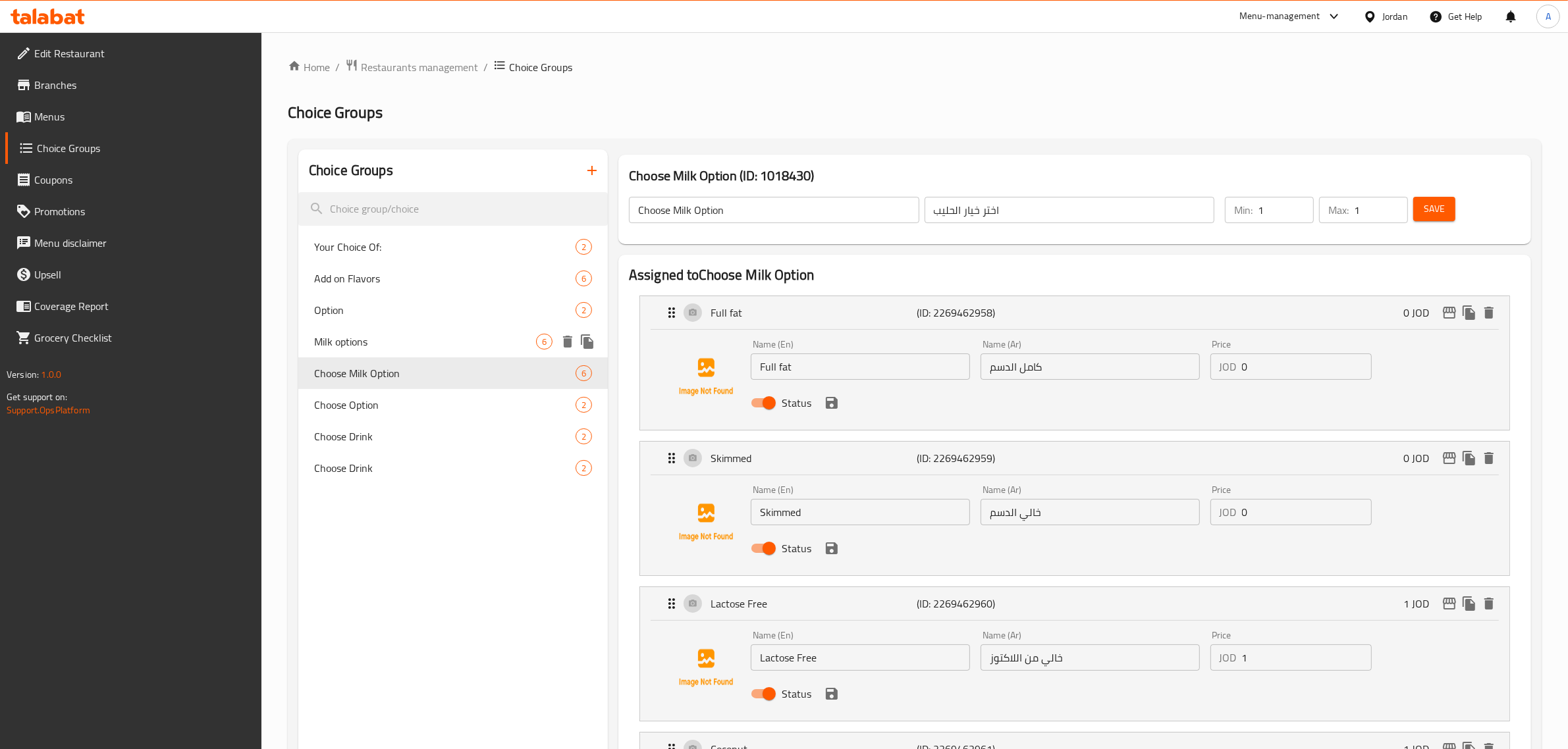
click at [400, 347] on span "Milk options" at bounding box center [424, 342] width 222 height 16
type input "Milk options"
type input "خيارات الحليب"
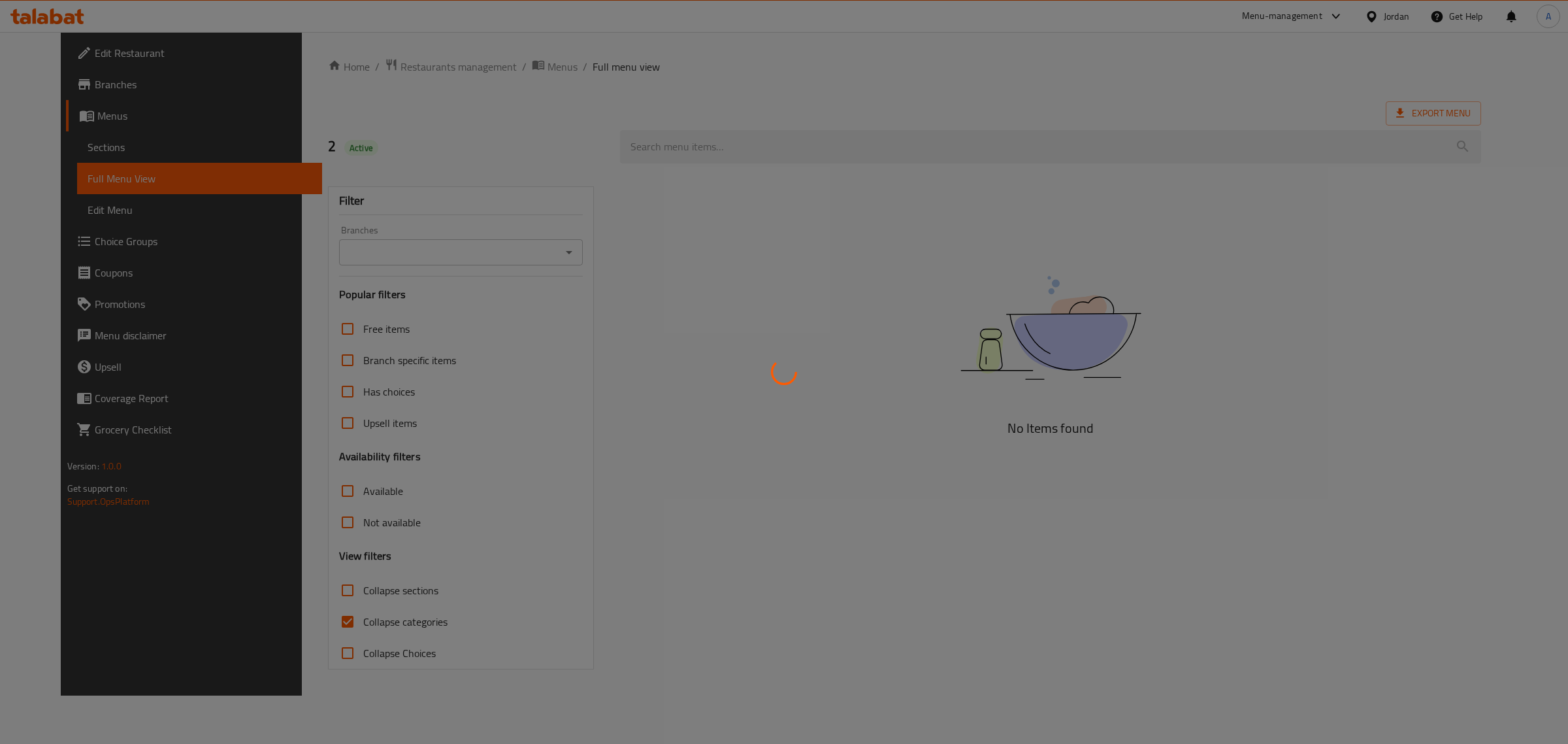
click at [318, 622] on div at bounding box center [784, 372] width 1568 height 744
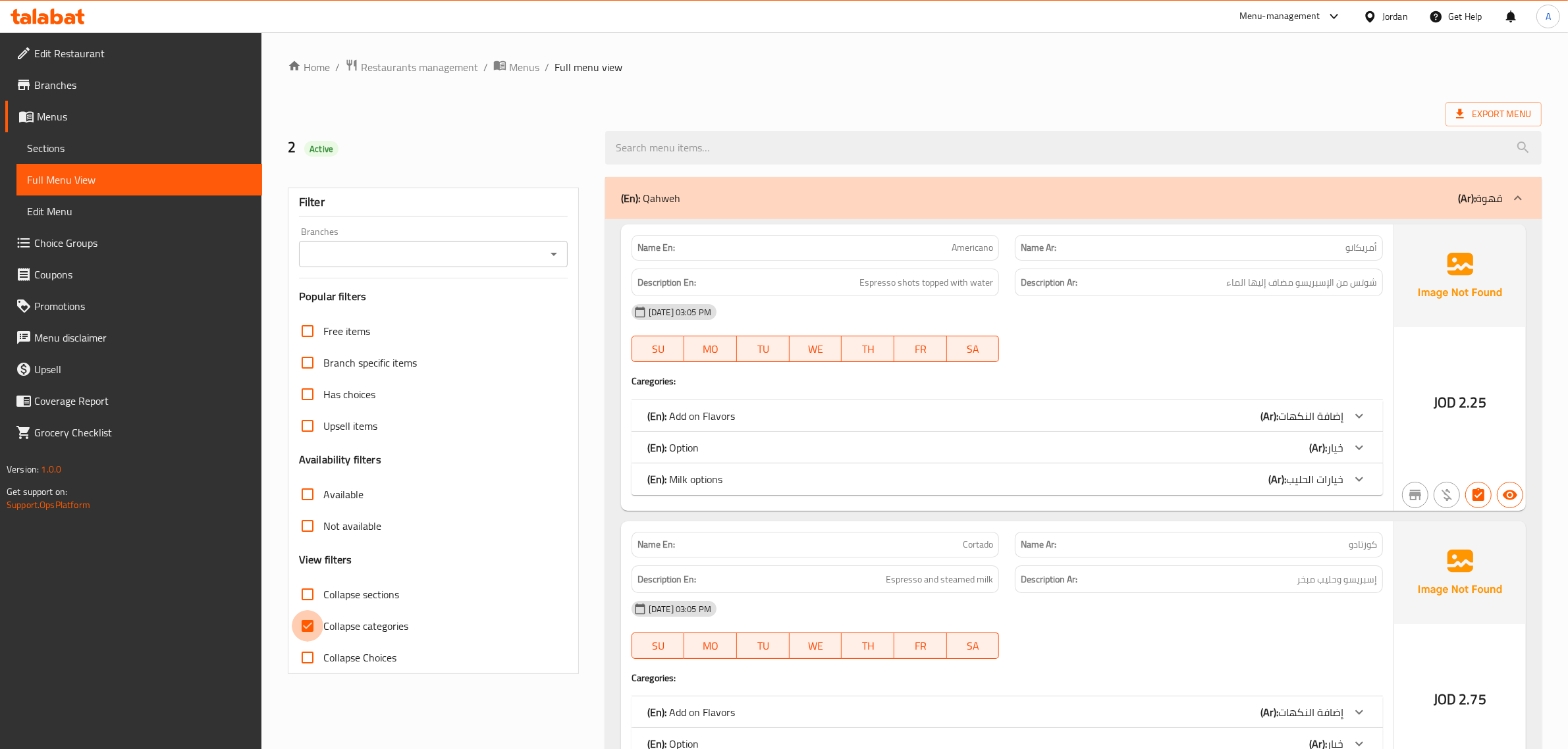
click at [320, 626] on input "Collapse categories" at bounding box center [307, 625] width 32 height 31
checkbox input "false"
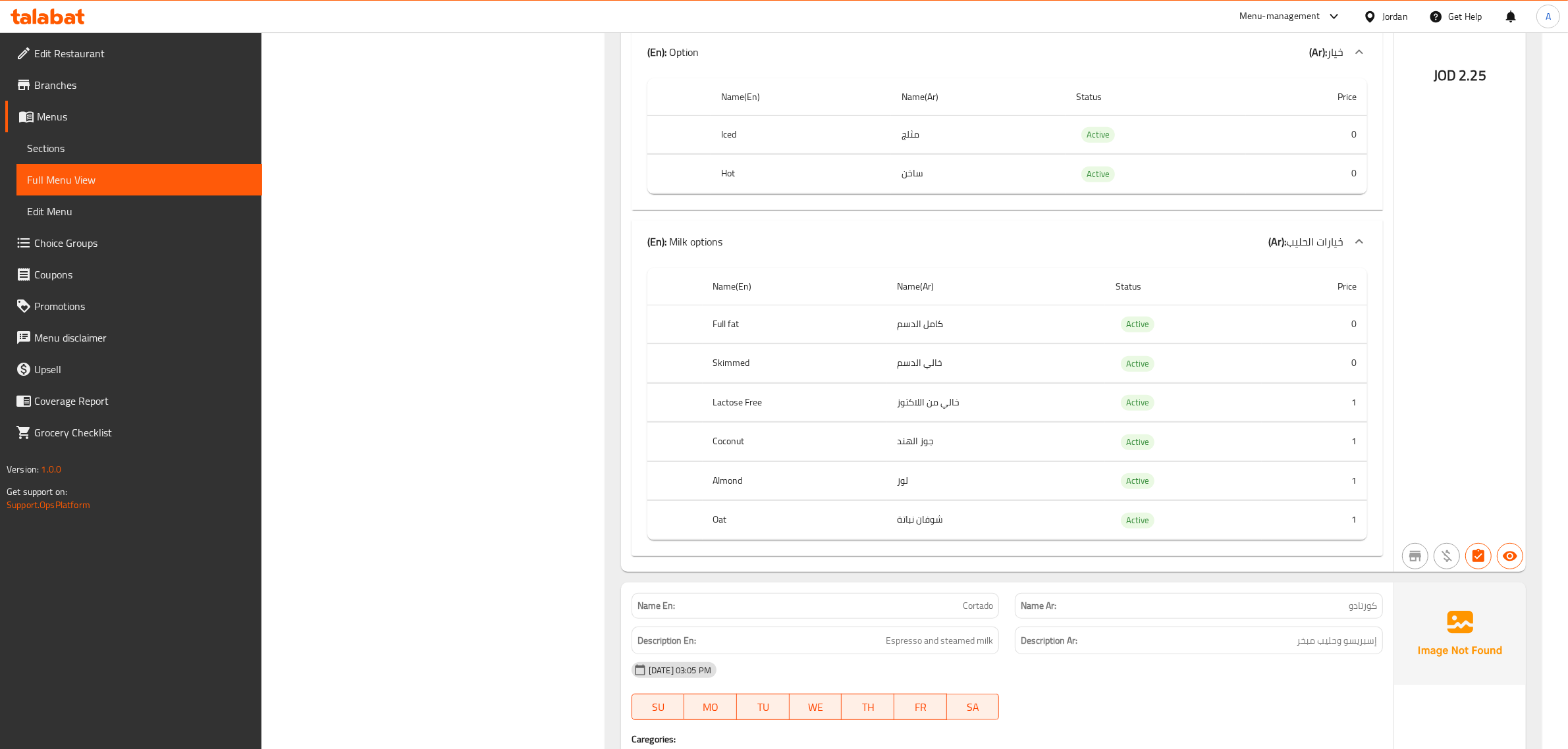
scroll to position [740, 0]
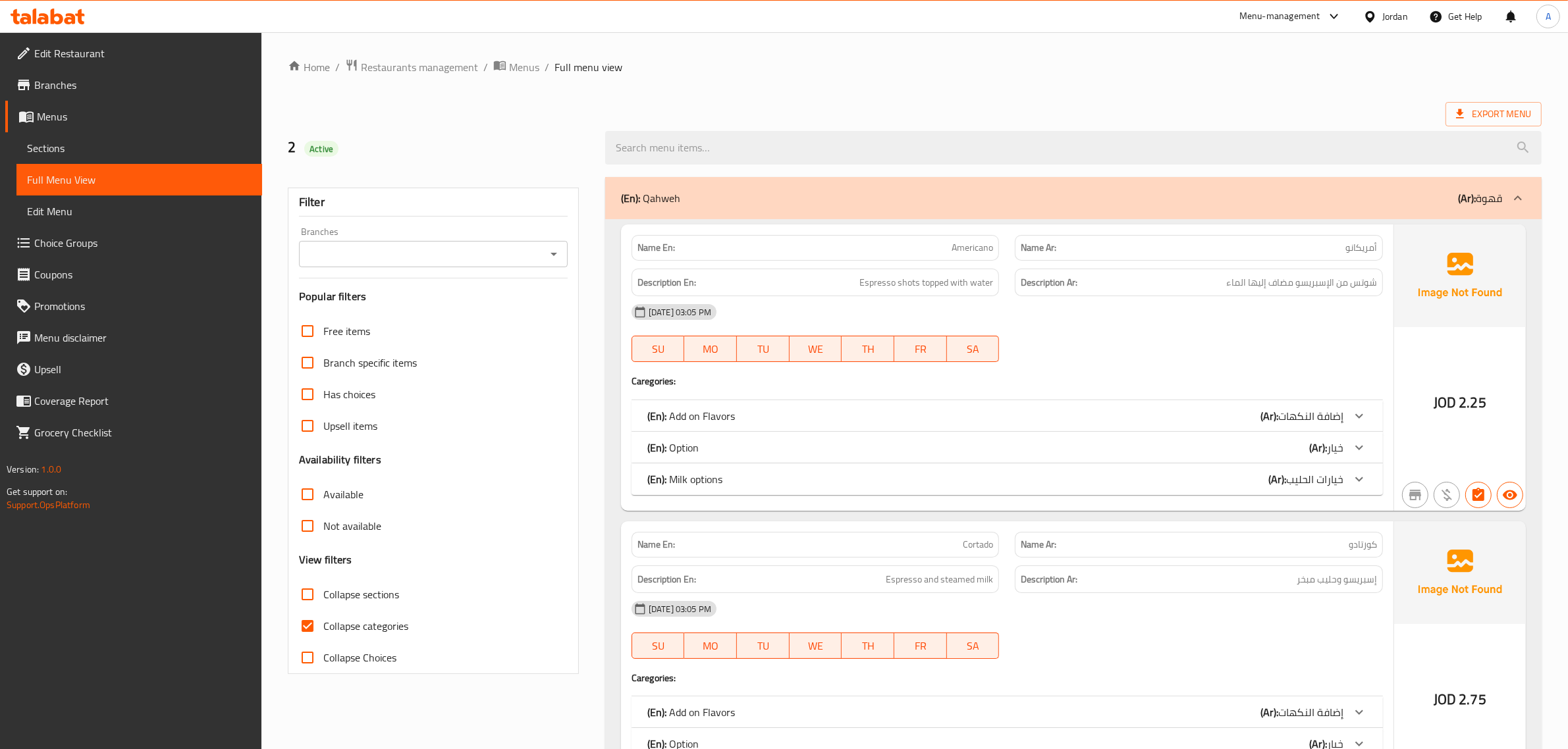
click at [306, 627] on input "Collapse categories" at bounding box center [307, 625] width 32 height 31
checkbox input "false"
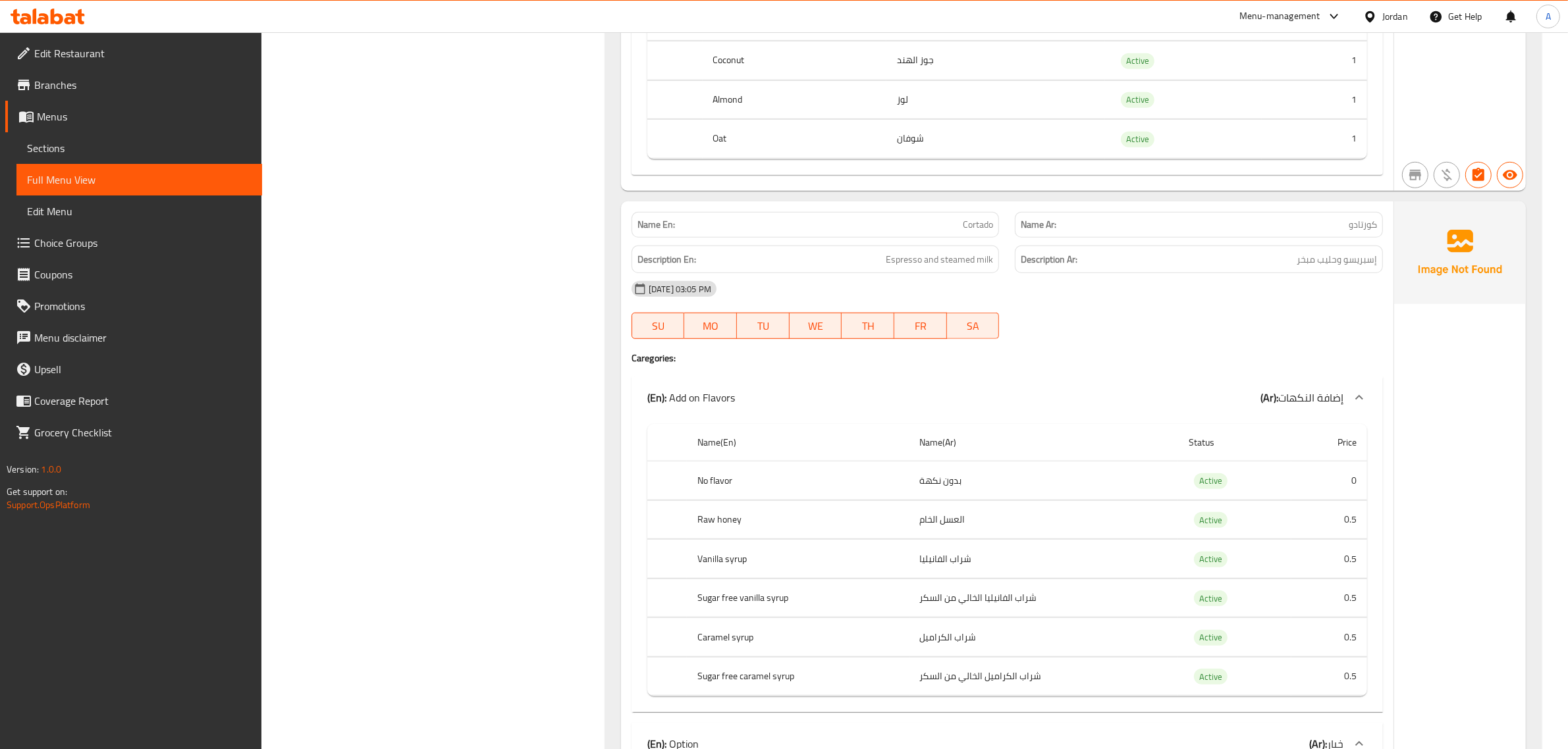
scroll to position [904, 0]
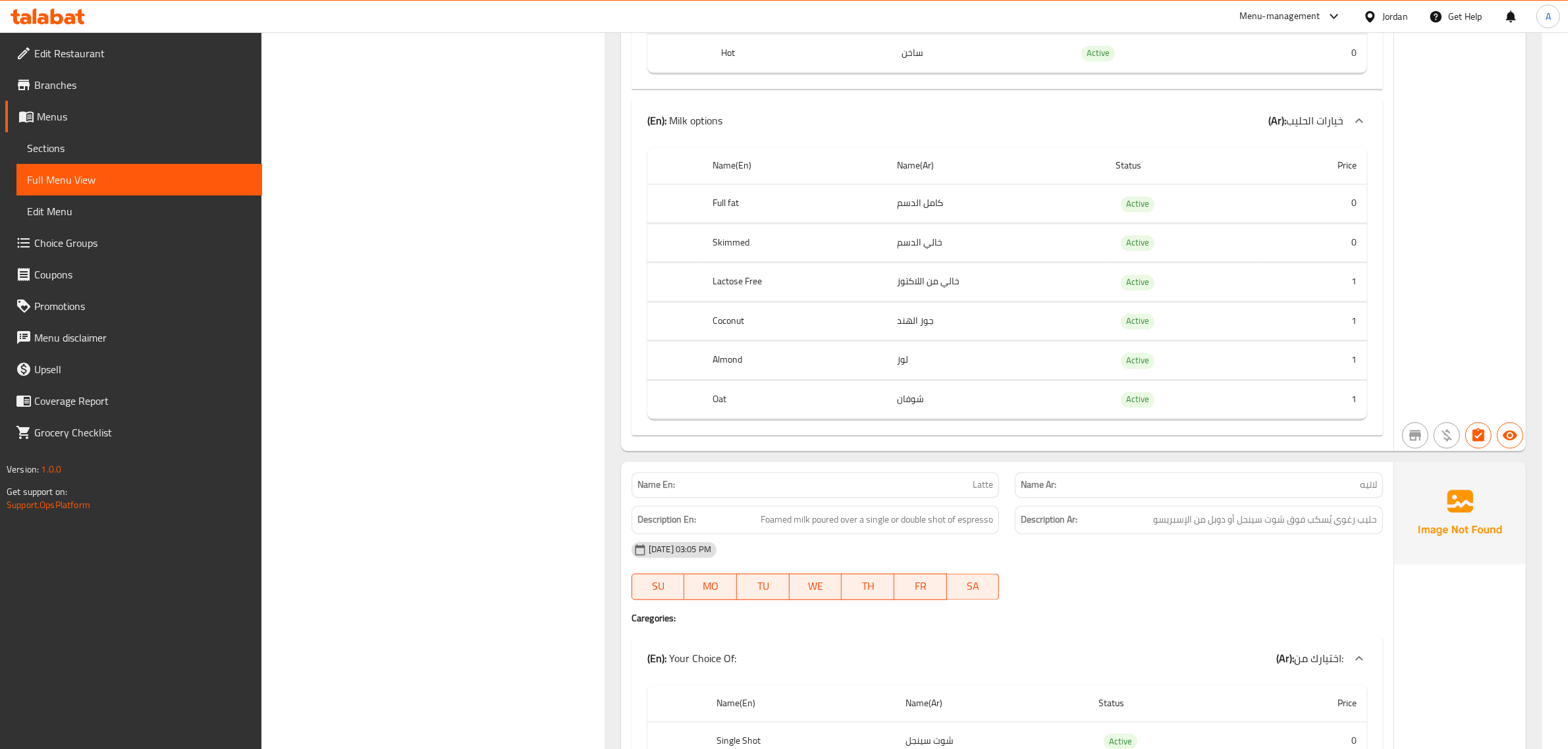
scroll to position [3208, 0]
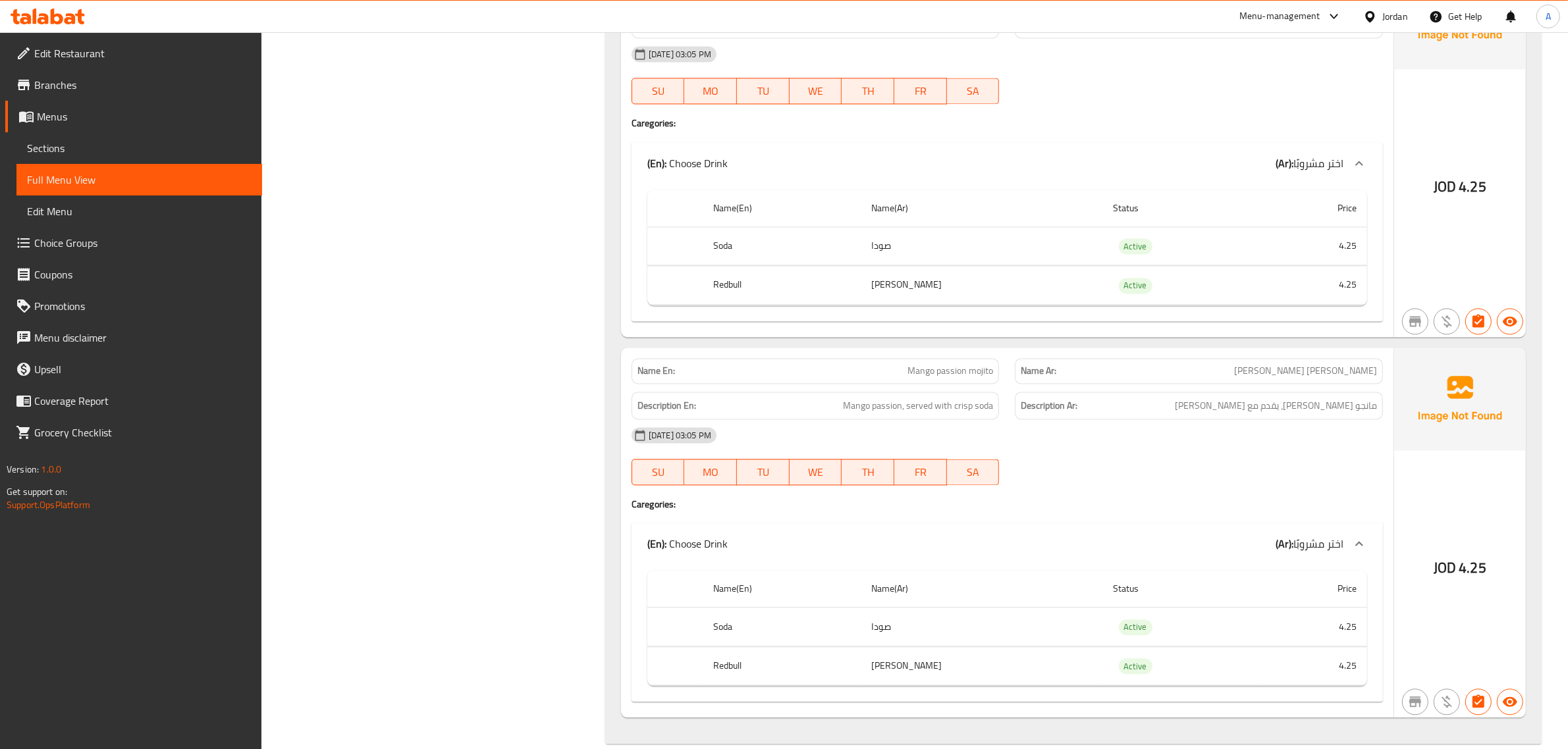
scroll to position [9788, 0]
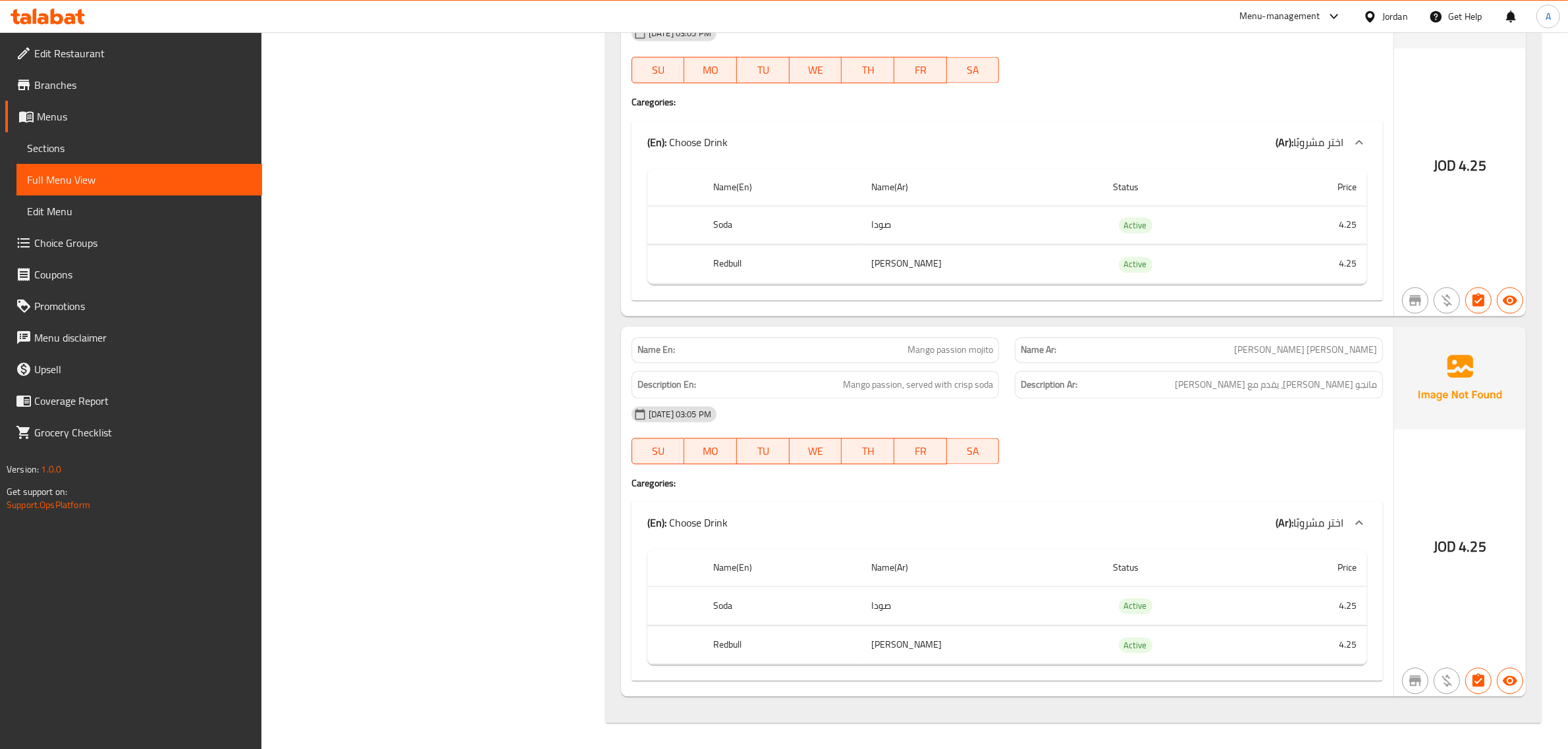
click at [940, 356] on span "Mango passion mojito" at bounding box center [950, 350] width 86 height 14
copy span "Mango passion mojito"
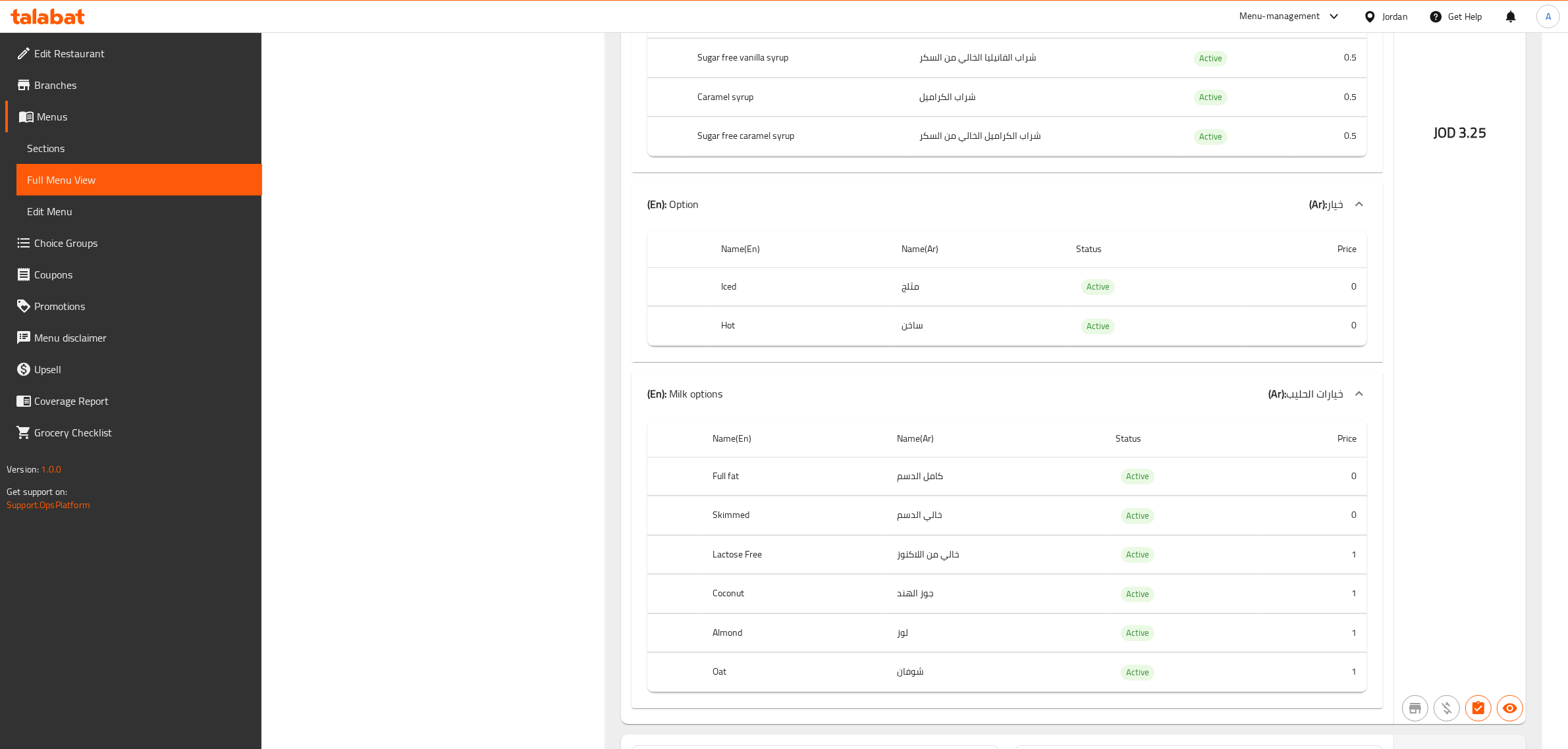
scroll to position [5100, 0]
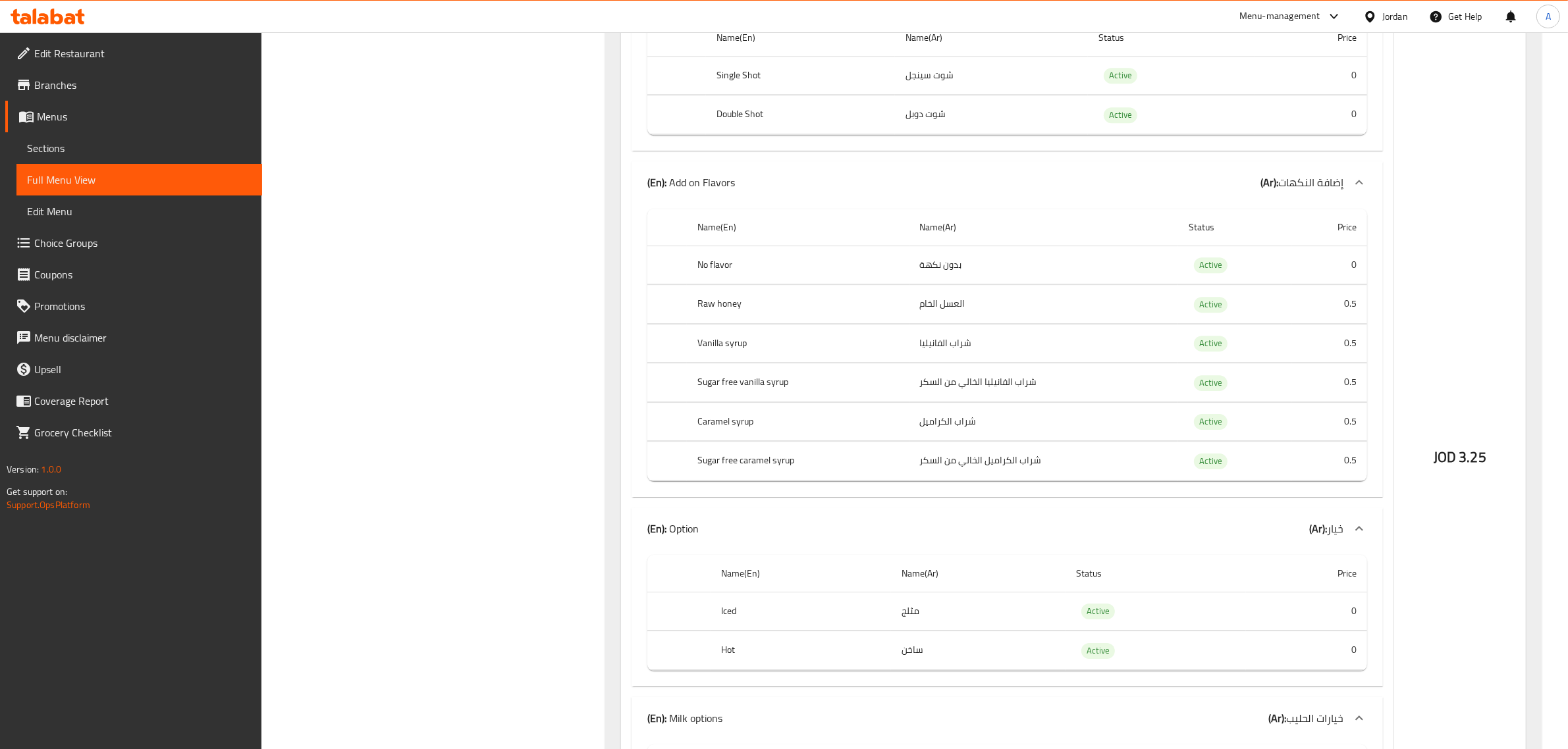
click at [157, 145] on span "Sections" at bounding box center [139, 148] width 225 height 16
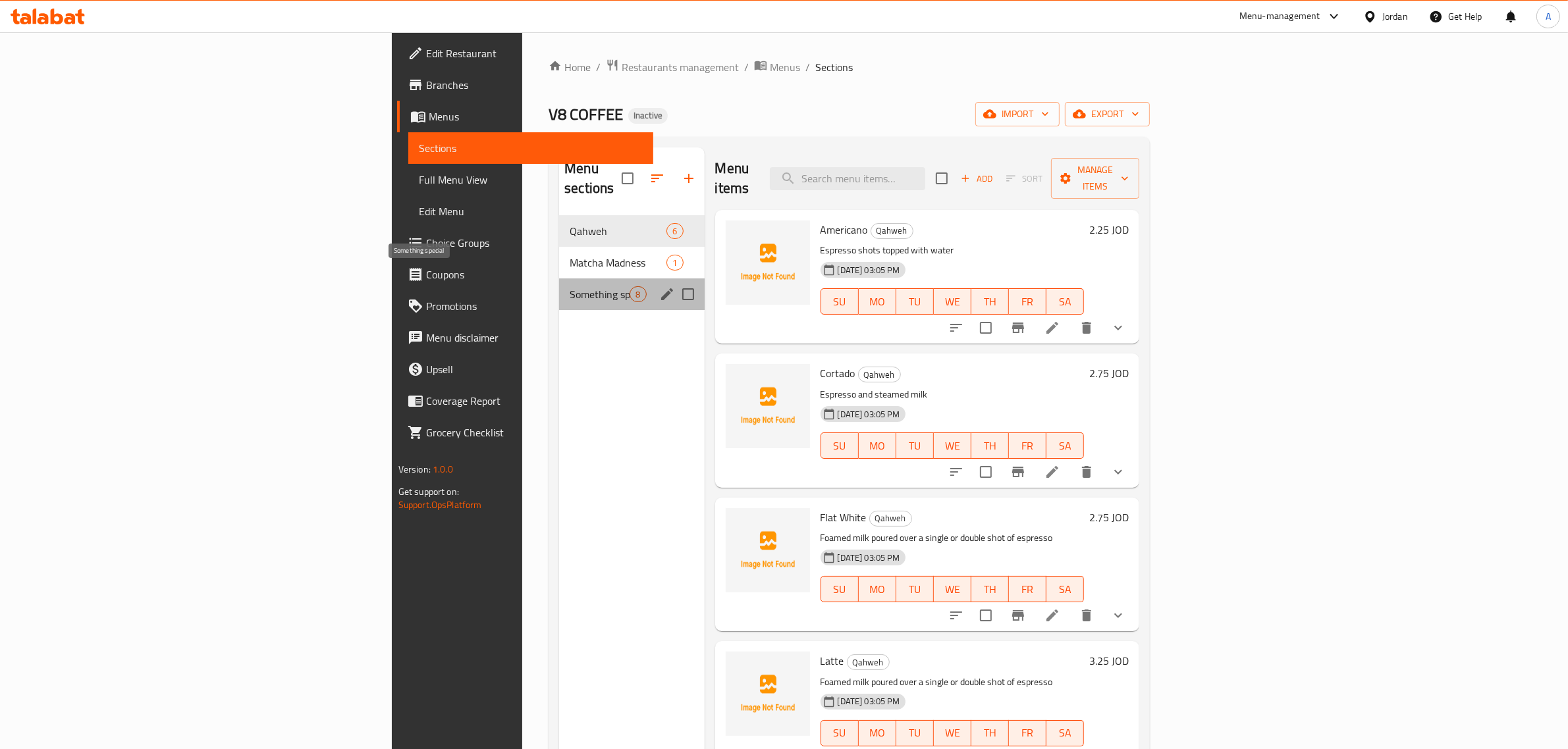
click at [570, 286] on span "Something special" at bounding box center [599, 294] width 60 height 16
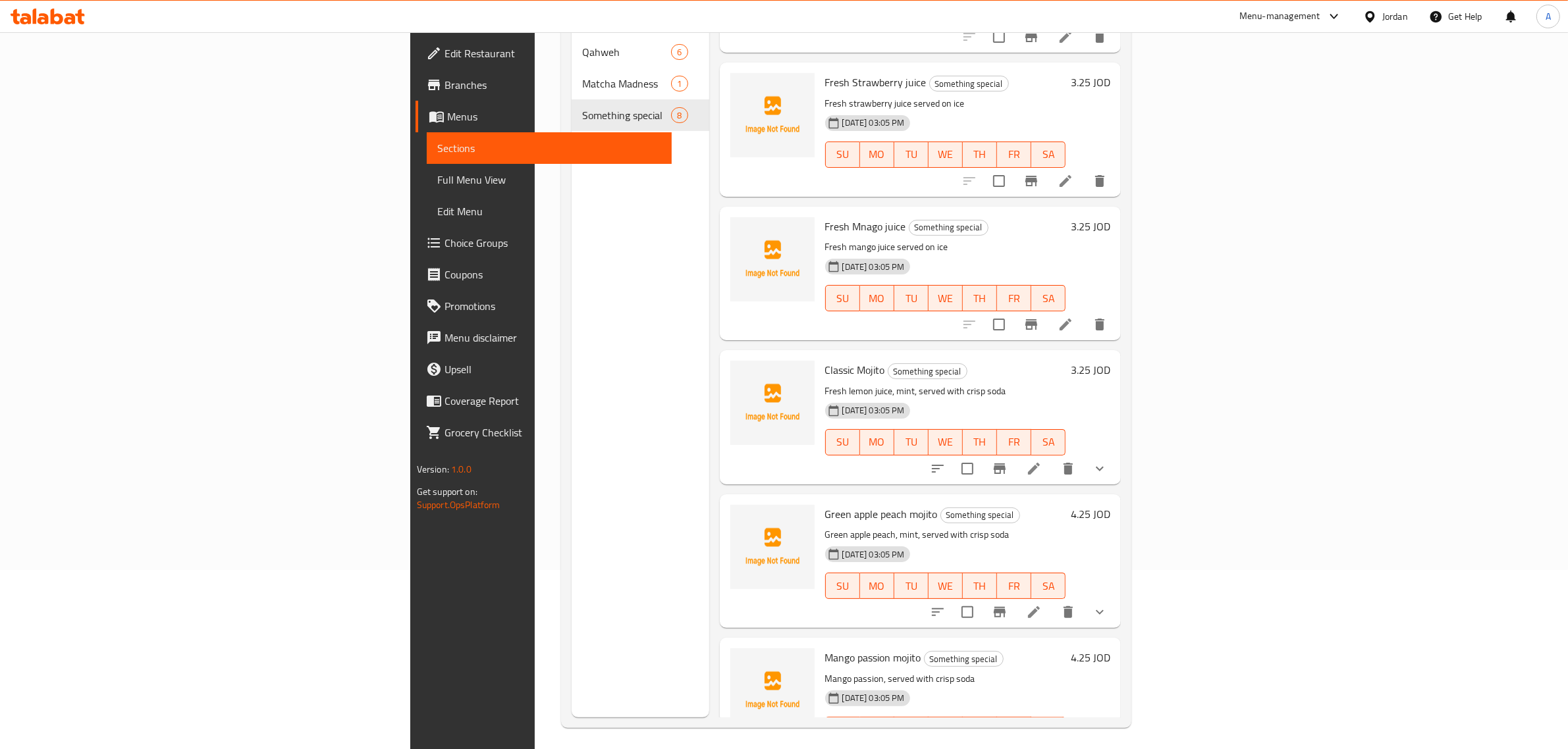
scroll to position [185, 0]
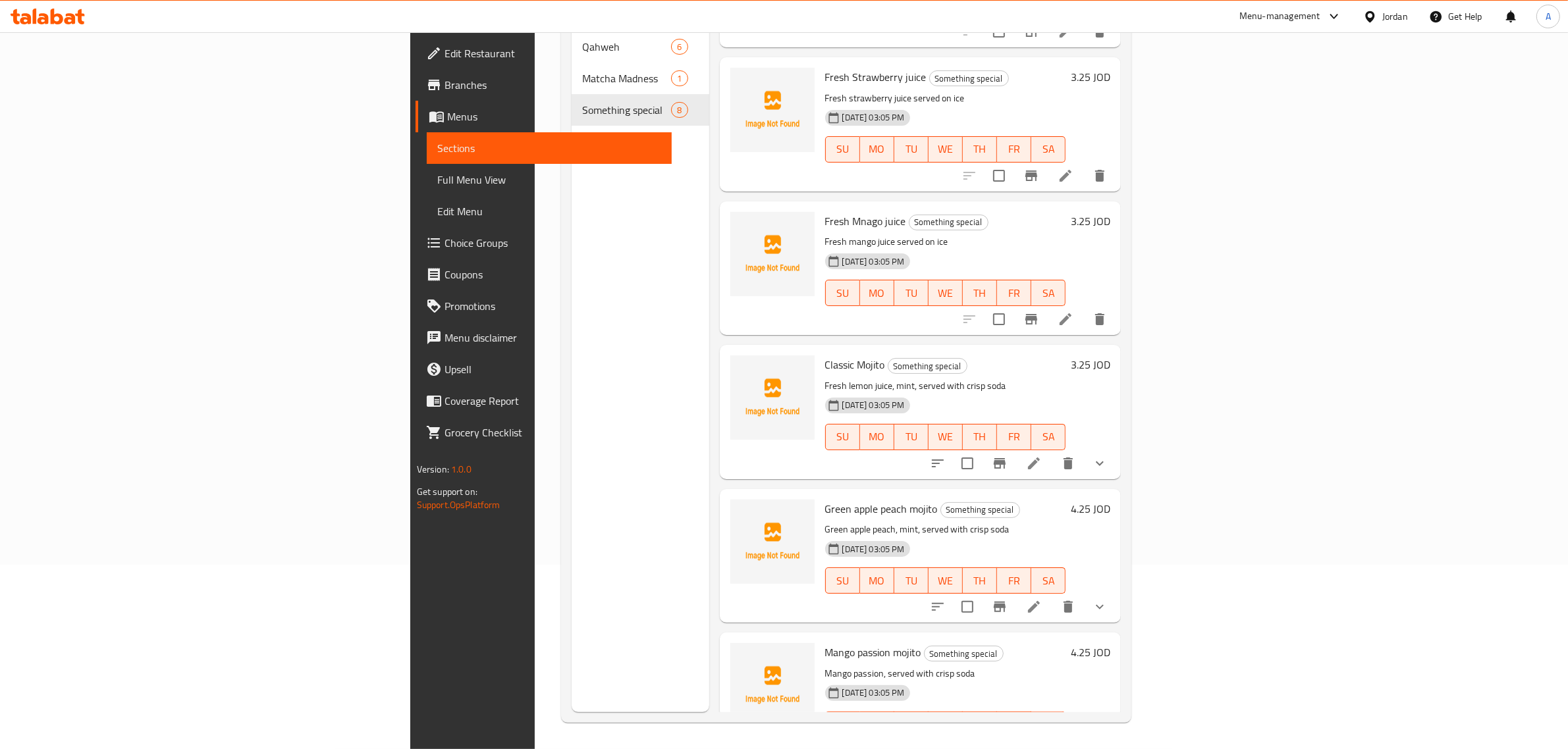
click at [1110, 355] on h6 "3.25 JOD" at bounding box center [1090, 364] width 40 height 19
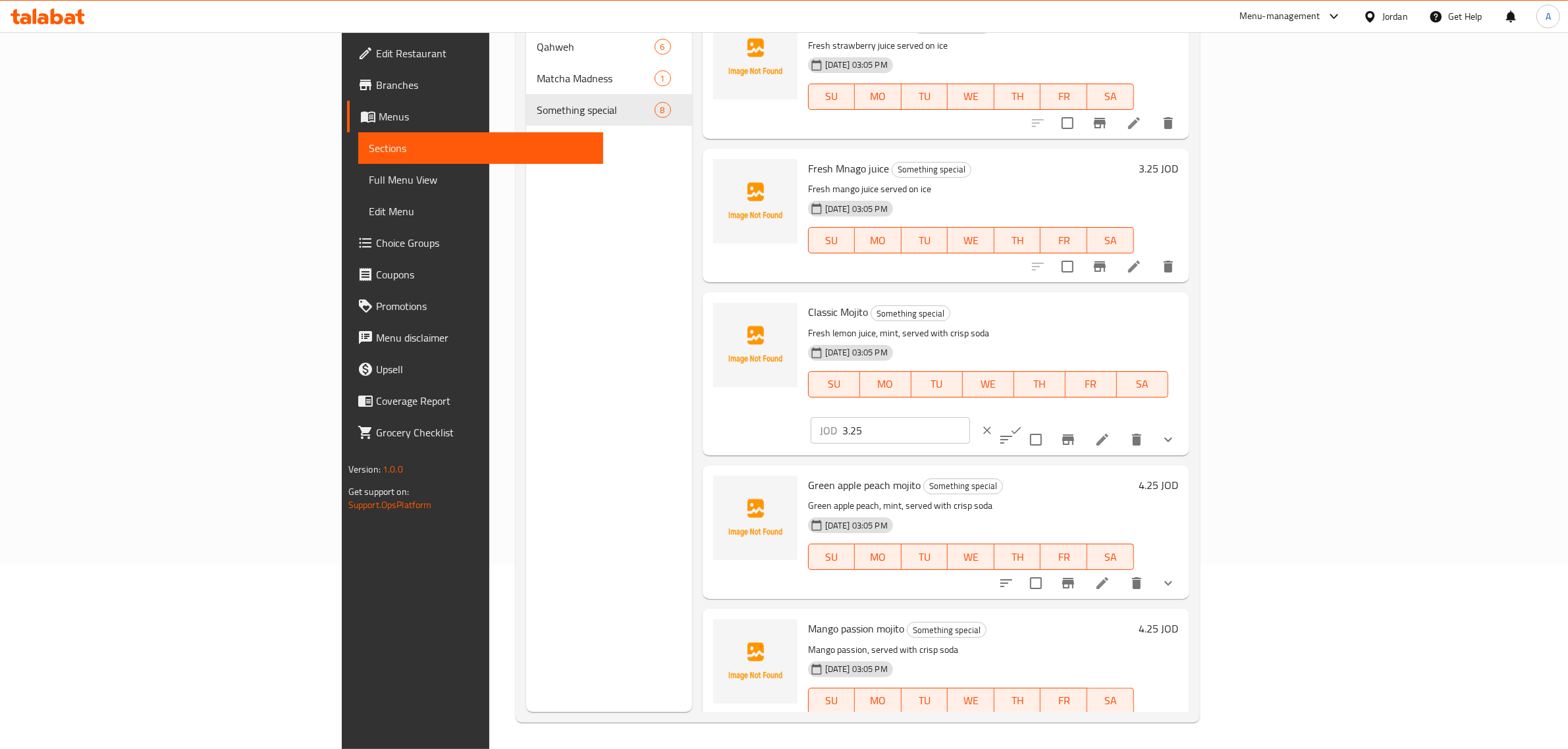
click at [970, 417] on input "3.25" at bounding box center [906, 430] width 128 height 26
type input "0"
click at [1022, 424] on icon "ok" at bounding box center [1016, 431] width 13 height 13
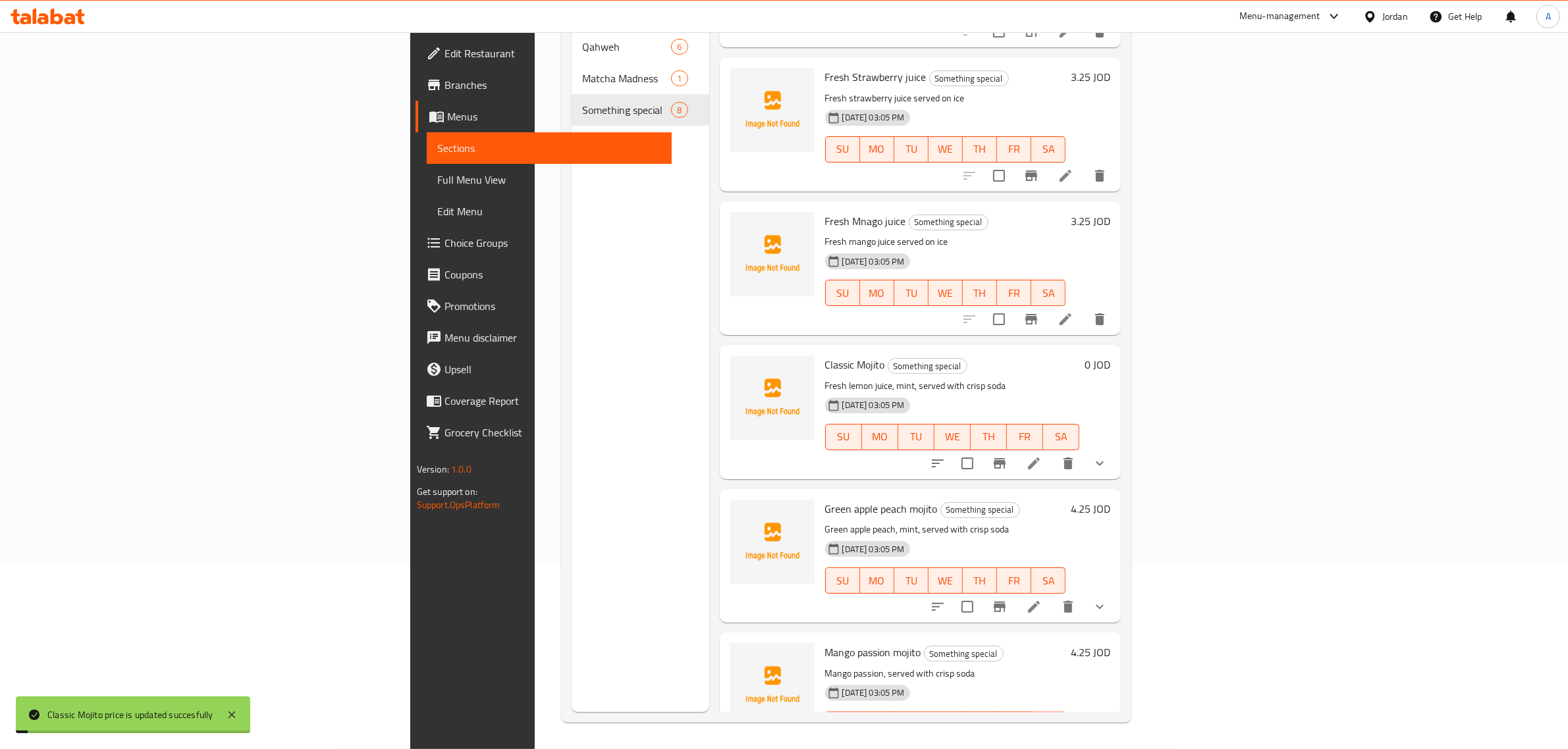
click at [1110, 499] on h6 "4.25 JOD" at bounding box center [1090, 508] width 40 height 19
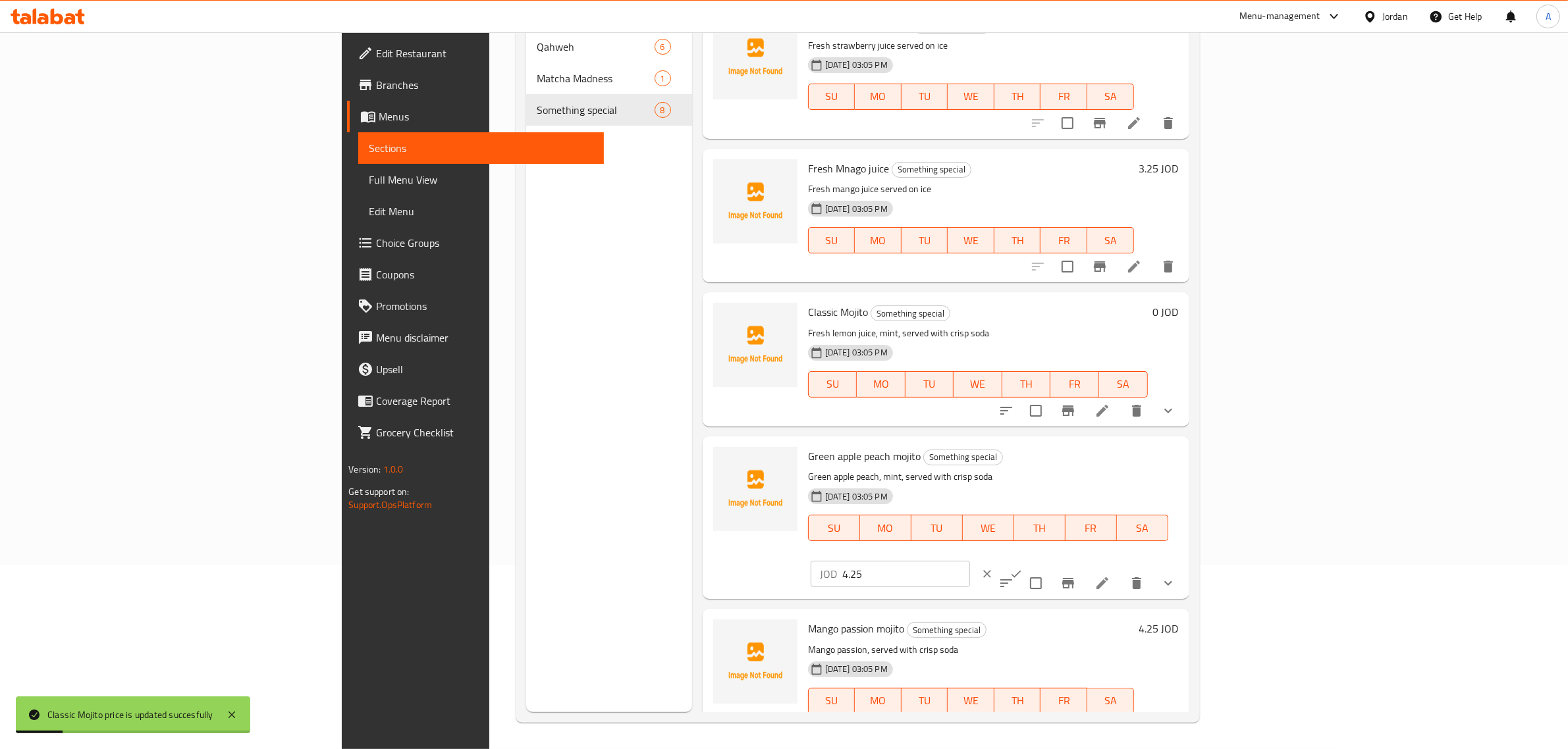
click at [970, 561] on input "4.25" at bounding box center [906, 573] width 128 height 26
type input "0"
click at [1022, 567] on icon "ok" at bounding box center [1016, 574] width 13 height 13
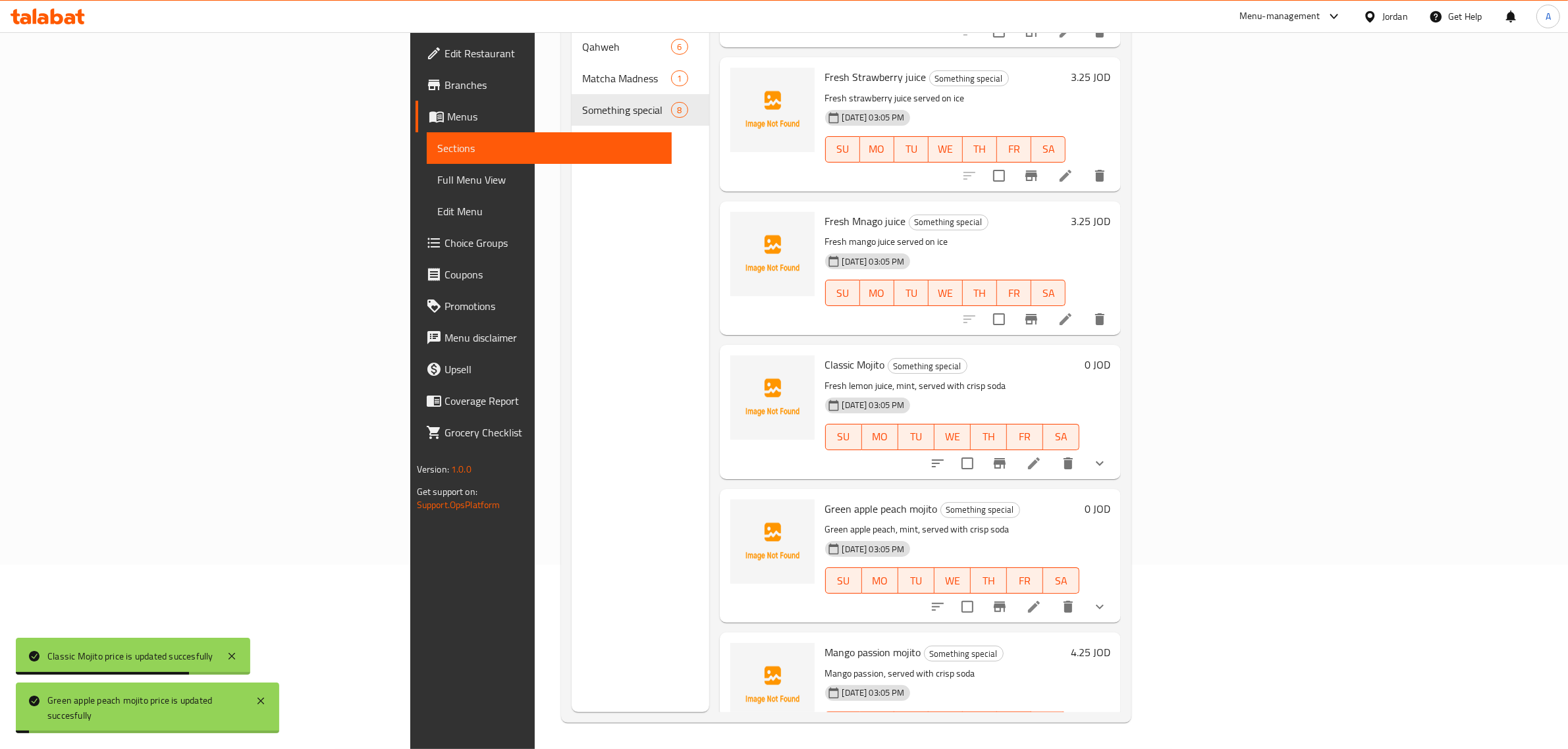
click at [1110, 643] on h6 "4.25 JOD" at bounding box center [1090, 653] width 40 height 19
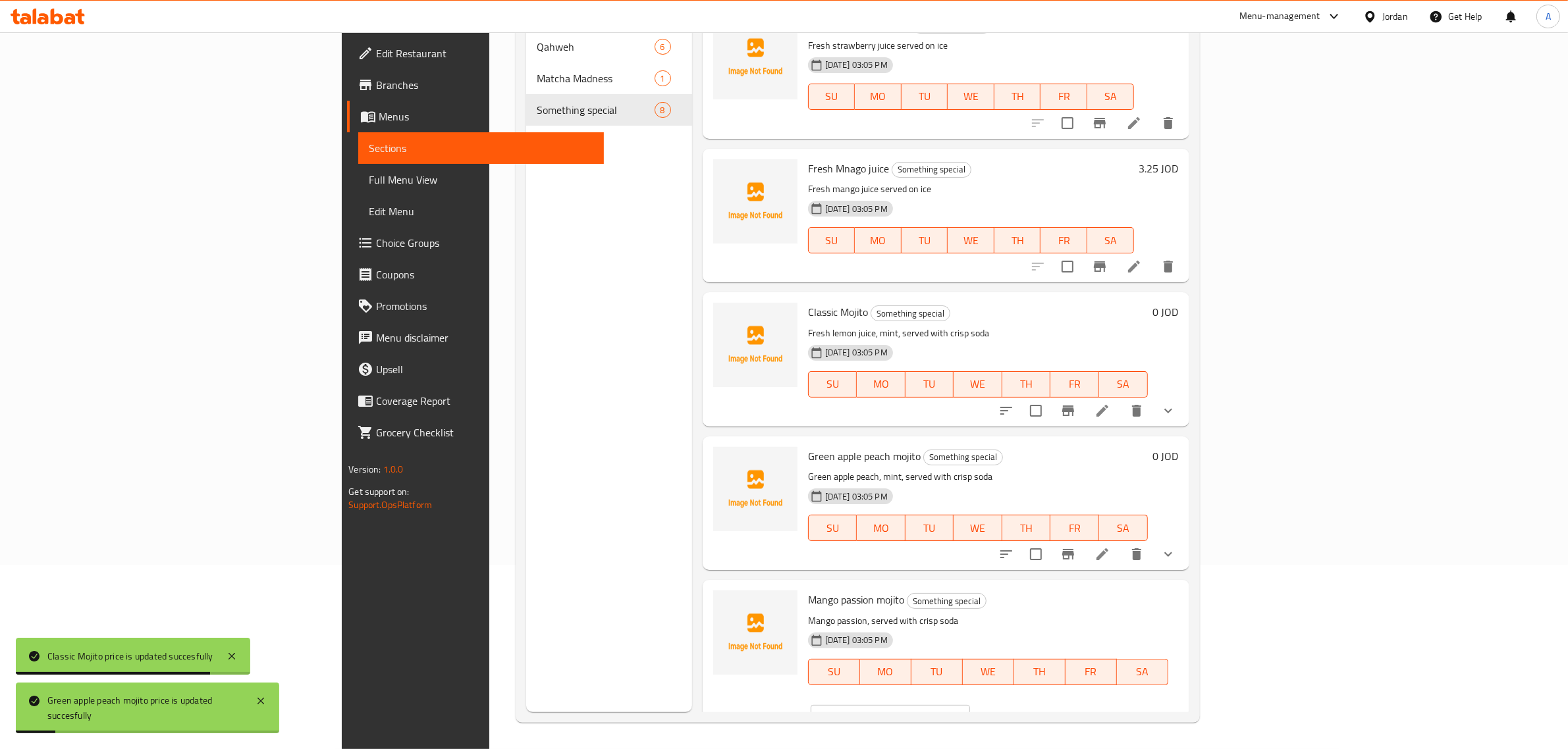
click at [970, 705] on input "4.25" at bounding box center [906, 718] width 128 height 26
type input "0"
click at [1022, 711] on icon "ok" at bounding box center [1016, 718] width 13 height 13
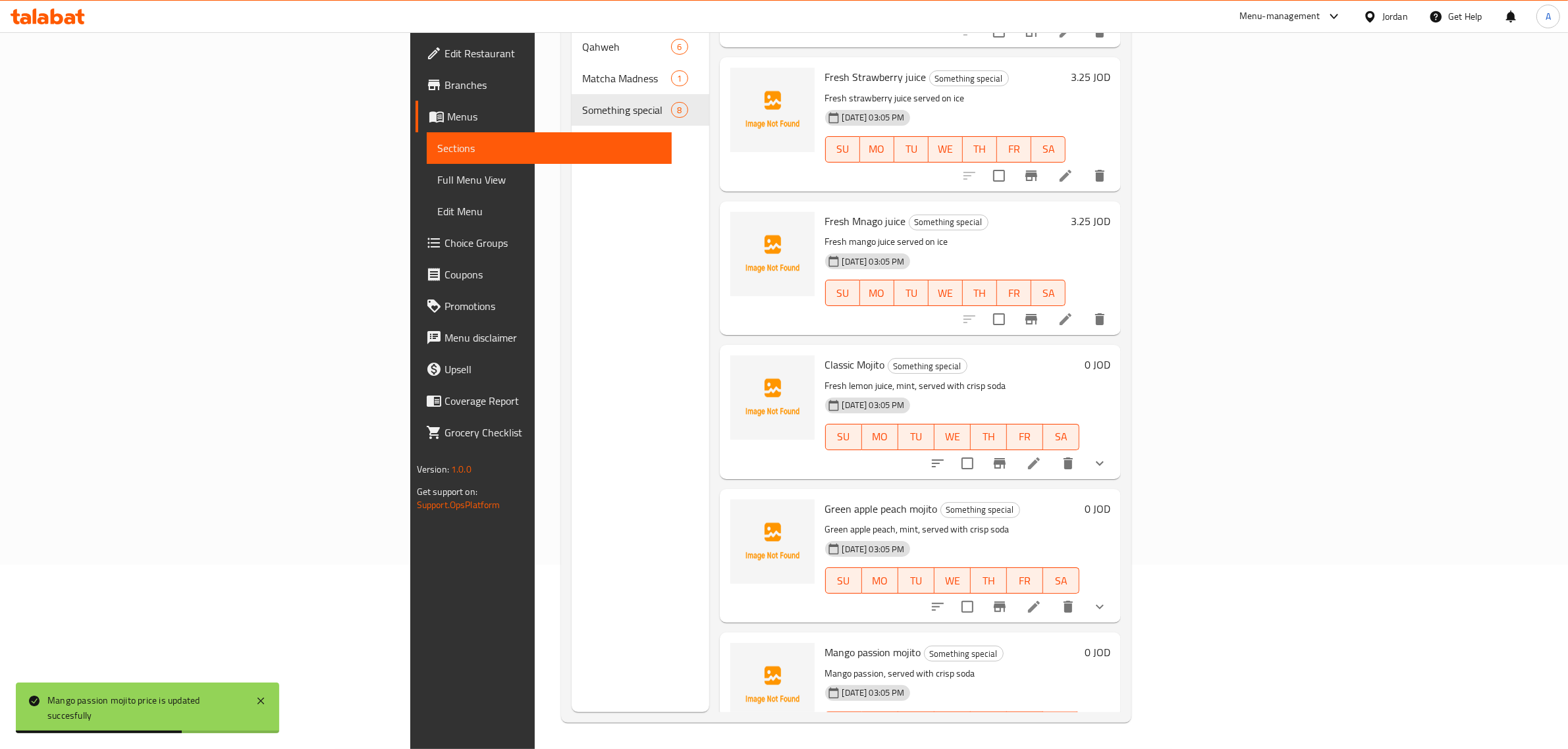
drag, startPoint x: 117, startPoint y: 180, endPoint x: 162, endPoint y: 182, distance: 45.0
click at [437, 180] on span "Full Menu View" at bounding box center [549, 180] width 225 height 16
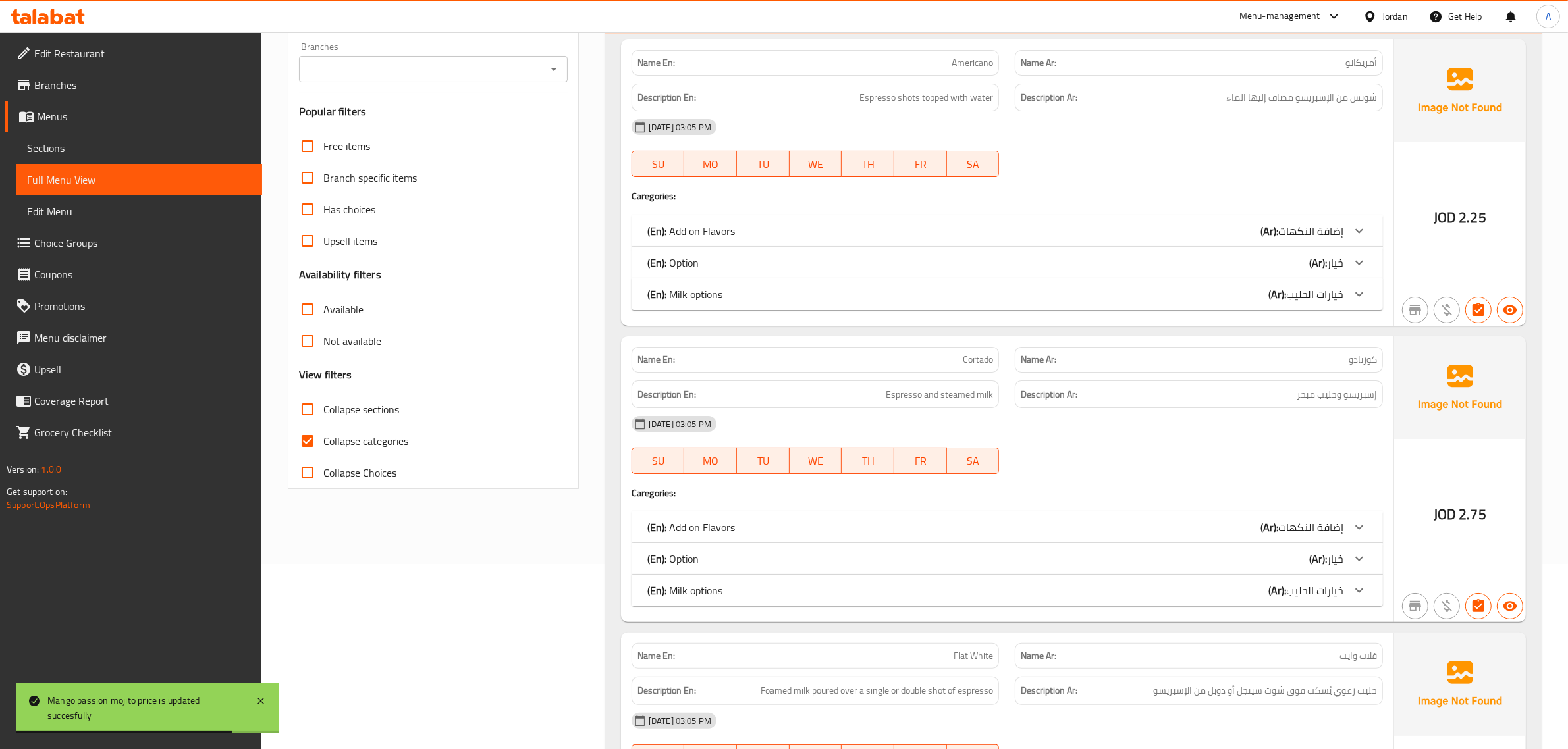
click at [372, 441] on span "Collapse categories" at bounding box center [365, 441] width 85 height 16
click at [323, 441] on input "Collapse categories" at bounding box center [307, 440] width 32 height 31
checkbox input "false"
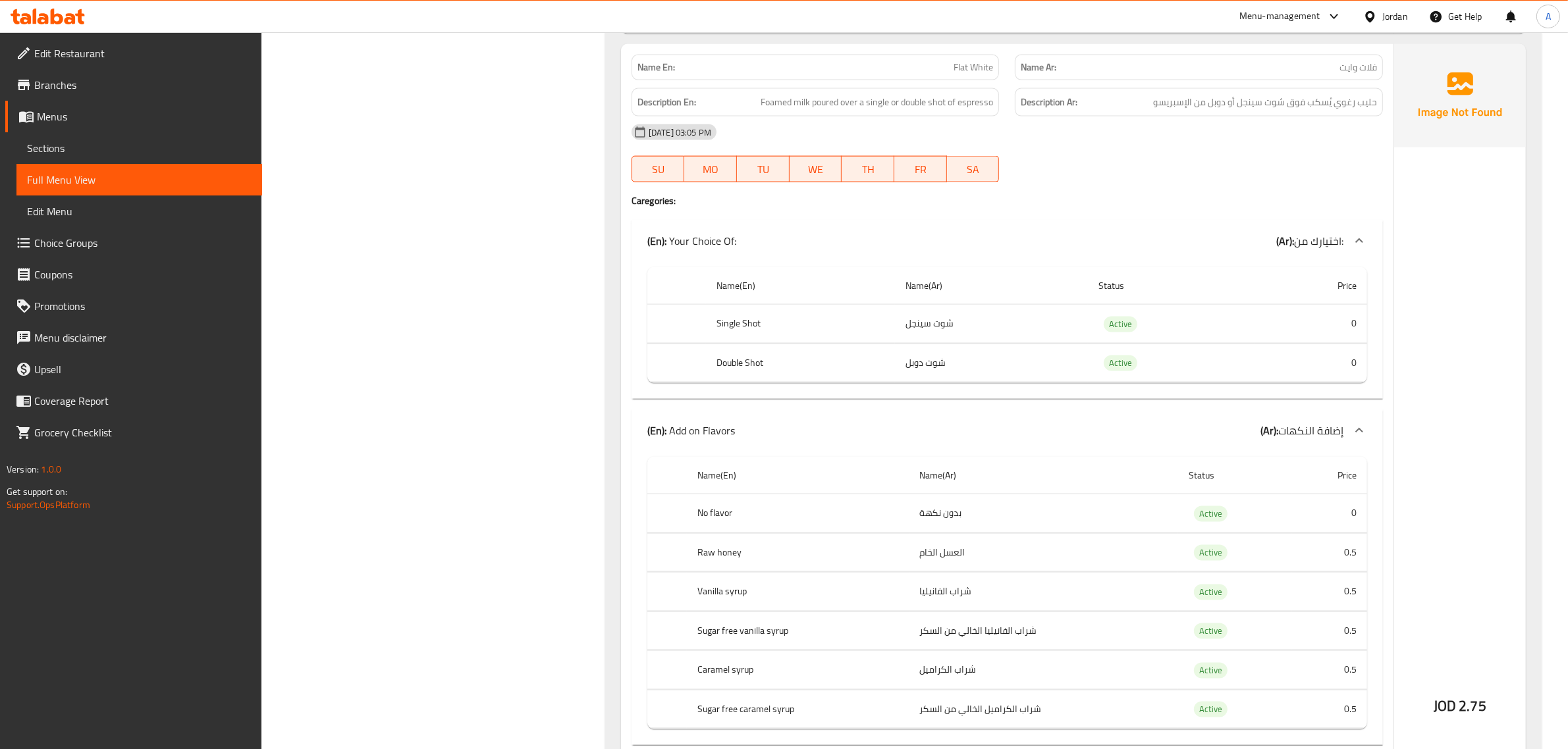
scroll to position [2159, 0]
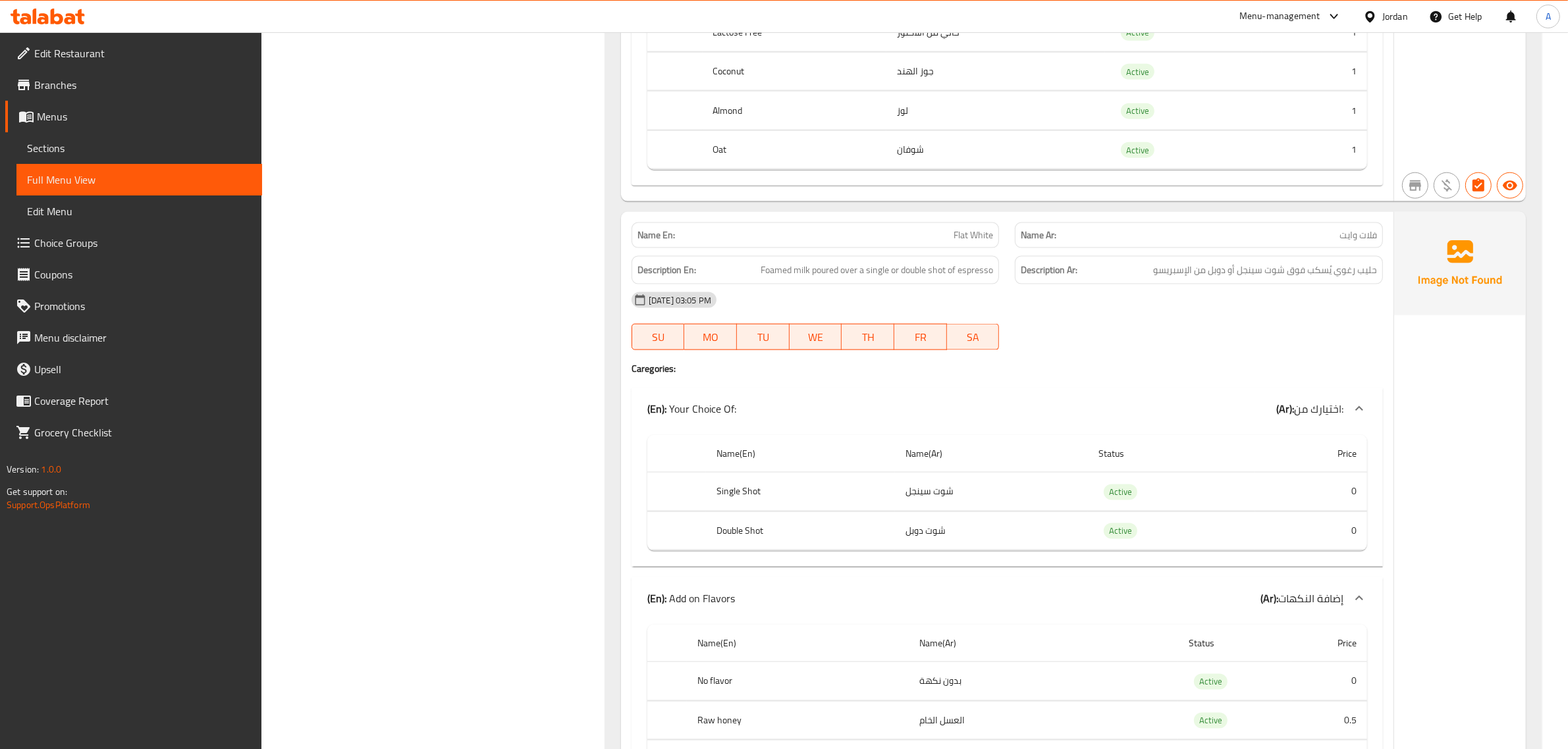
click at [979, 242] on span "Flat White" at bounding box center [973, 235] width 40 height 14
copy span "Flat White"
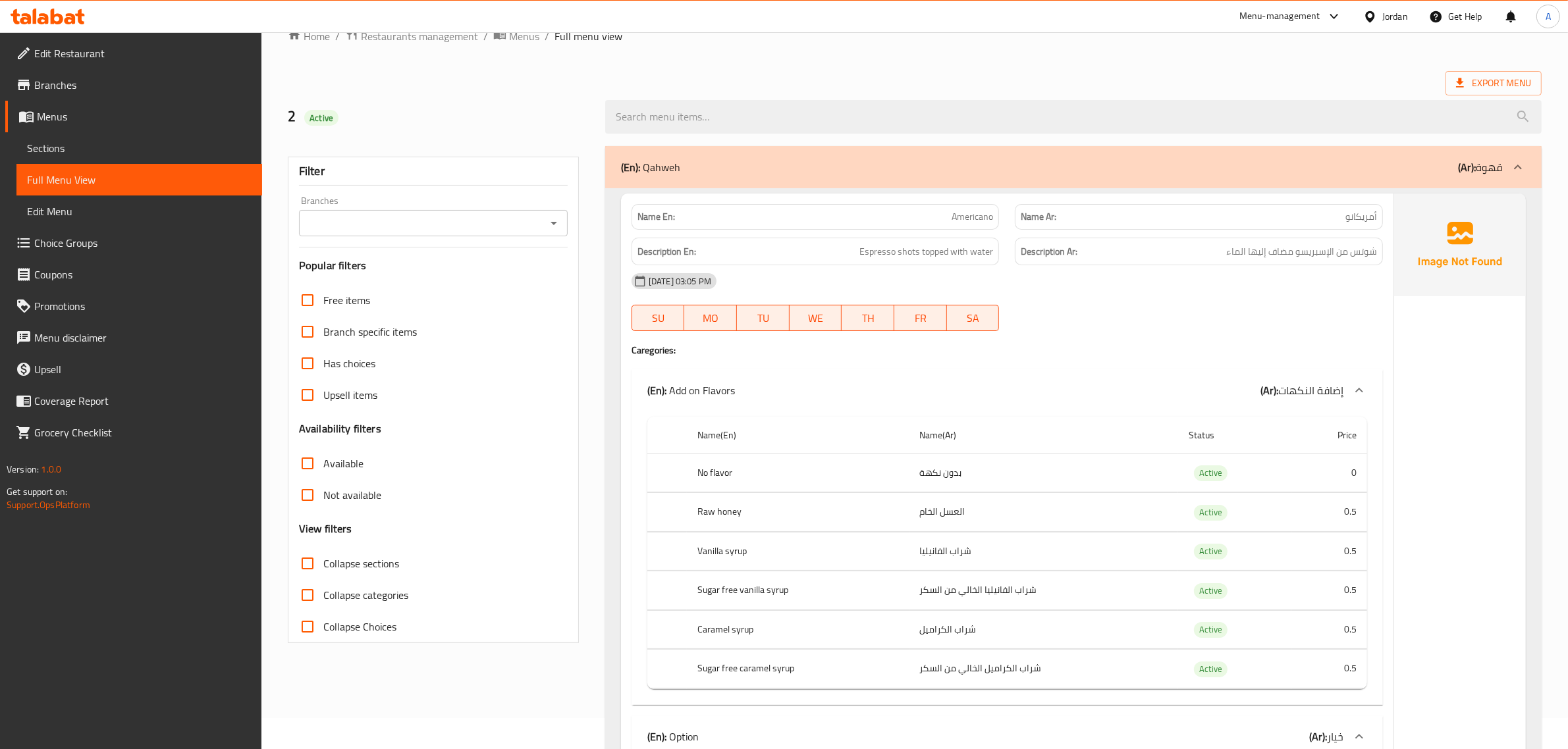
scroll to position [0, 0]
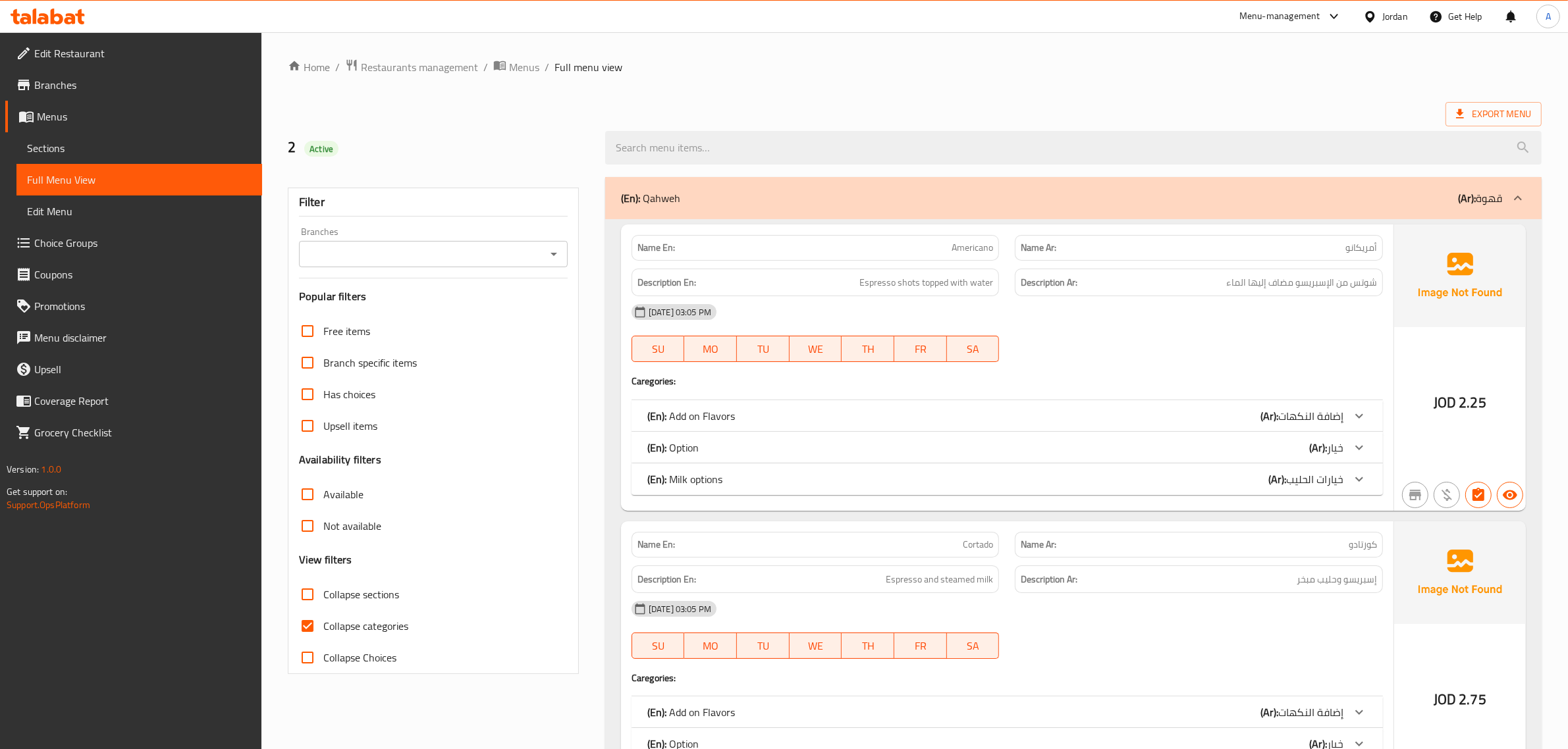
click at [323, 628] on span "Collapse categories" at bounding box center [365, 626] width 85 height 16
click at [323, 628] on input "Collapse categories" at bounding box center [307, 625] width 32 height 31
checkbox input "false"
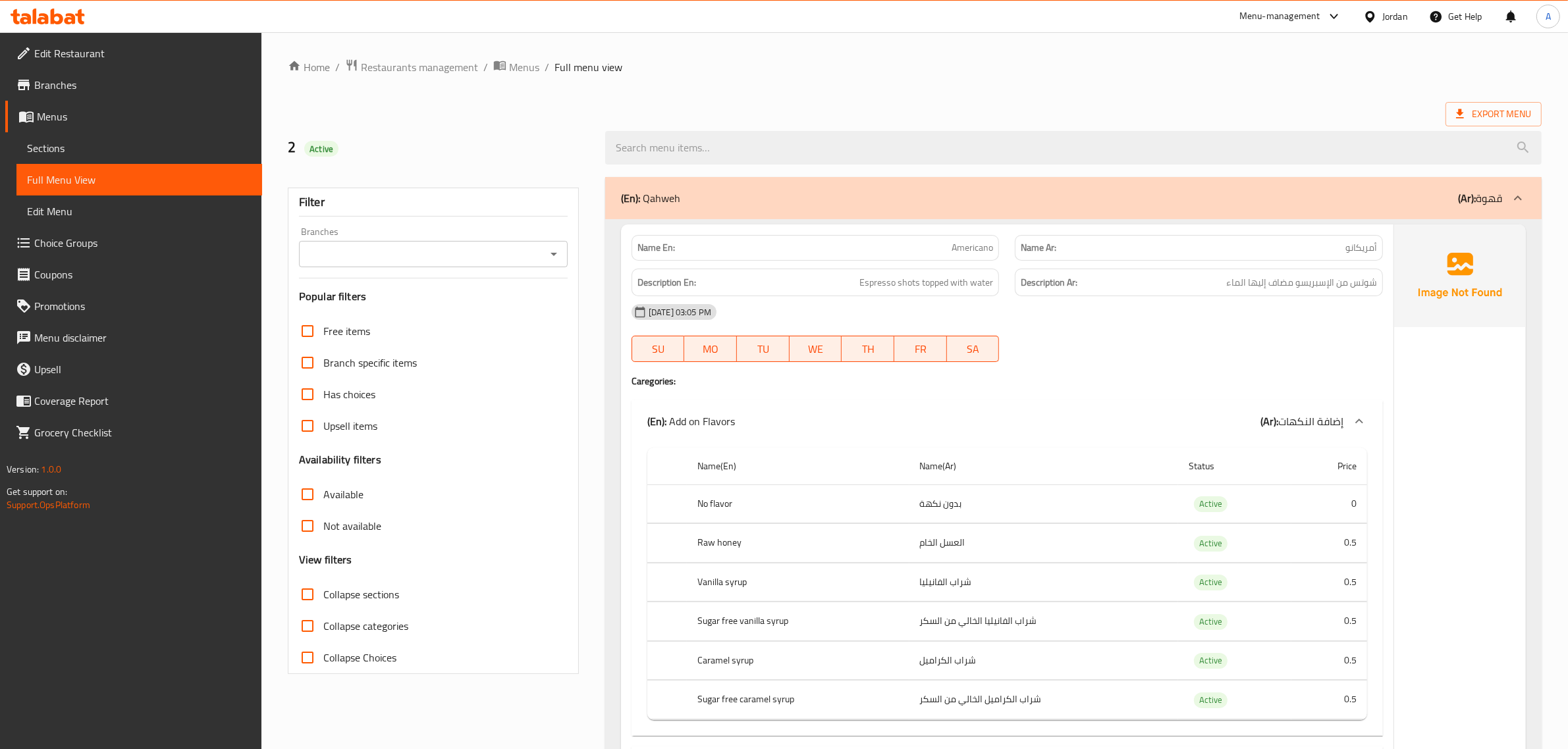
click at [697, 110] on div "Export Menu" at bounding box center [914, 114] width 1254 height 24
drag, startPoint x: 802, startPoint y: 92, endPoint x: 1015, endPoint y: 37, distance: 220.0
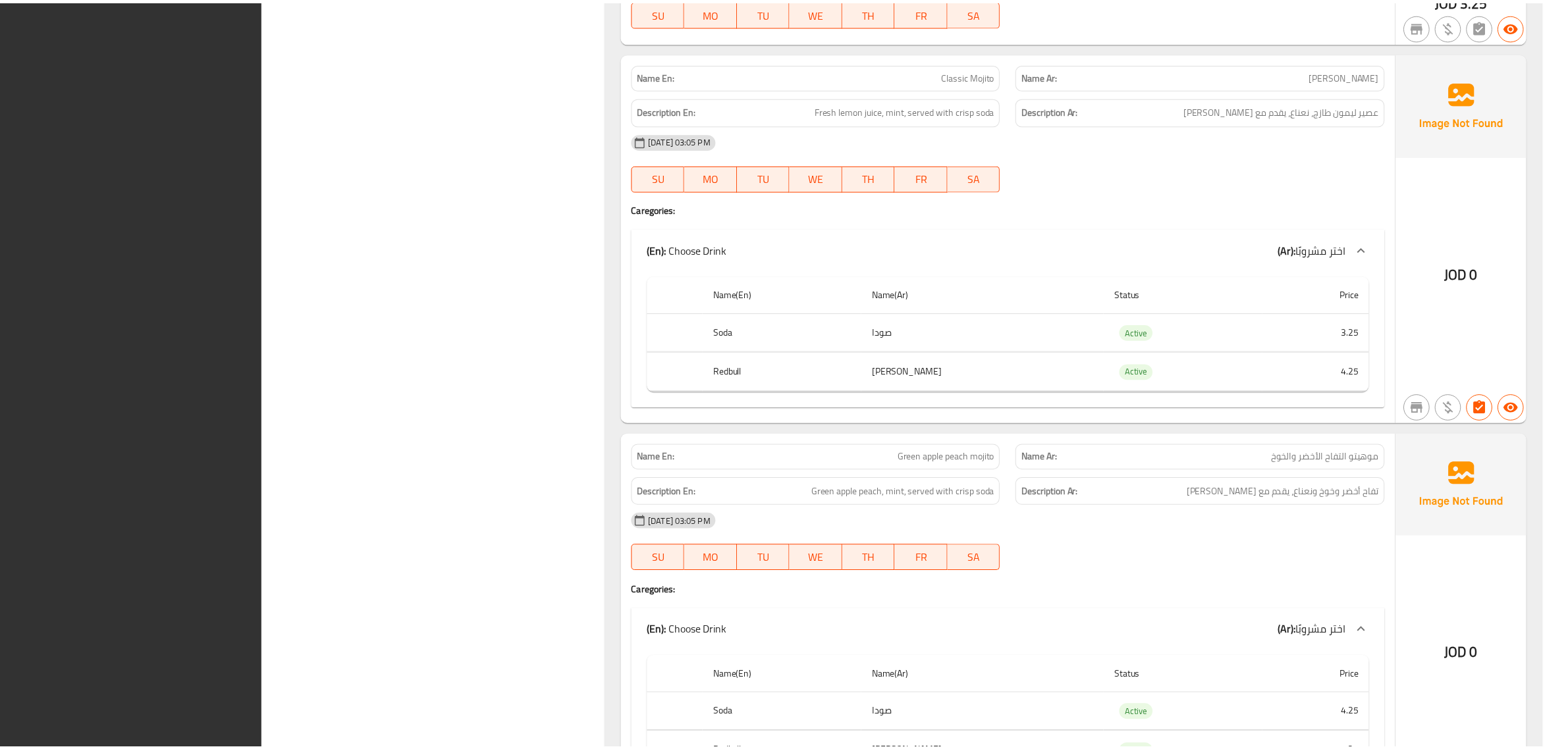
scroll to position [9807, 0]
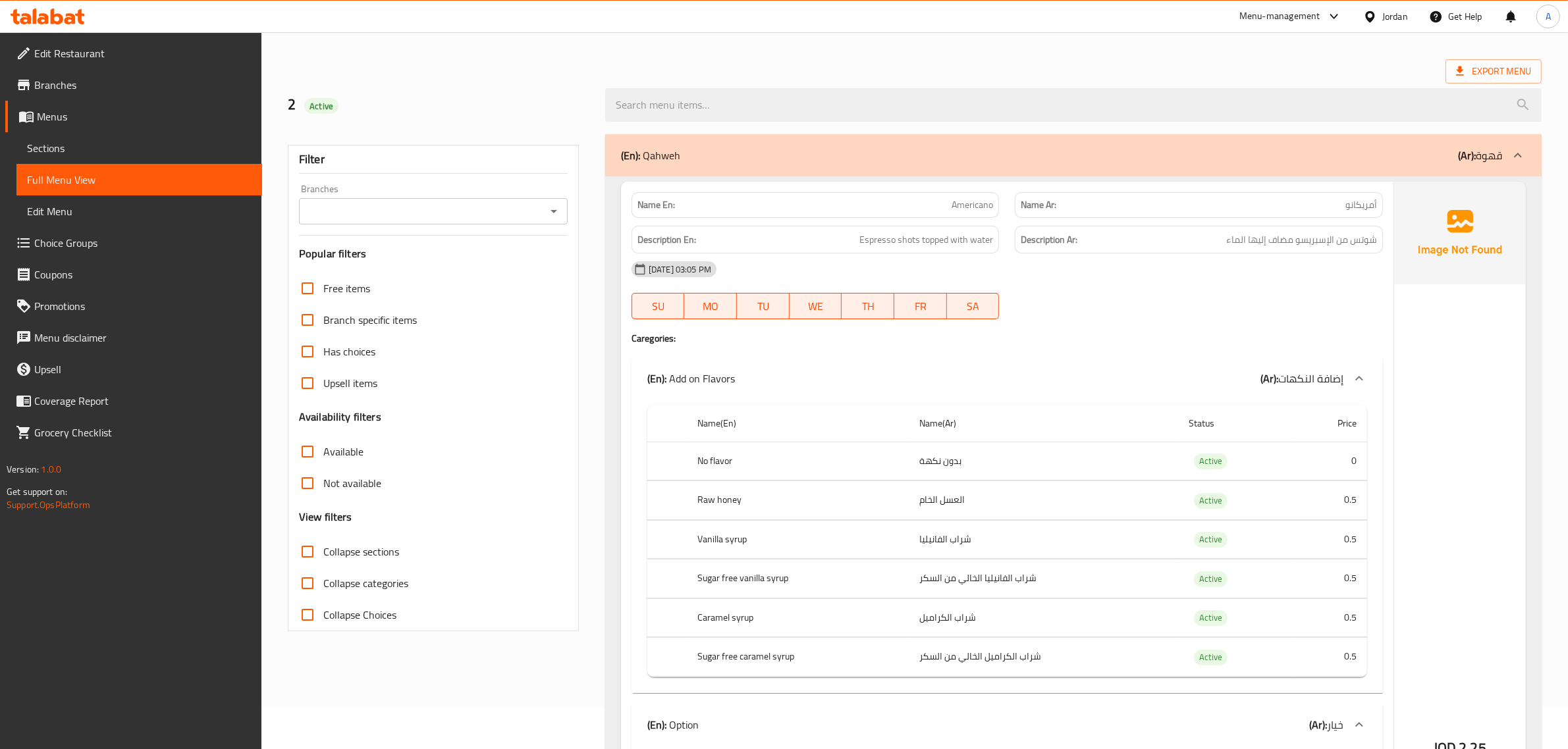
scroll to position [0, 0]
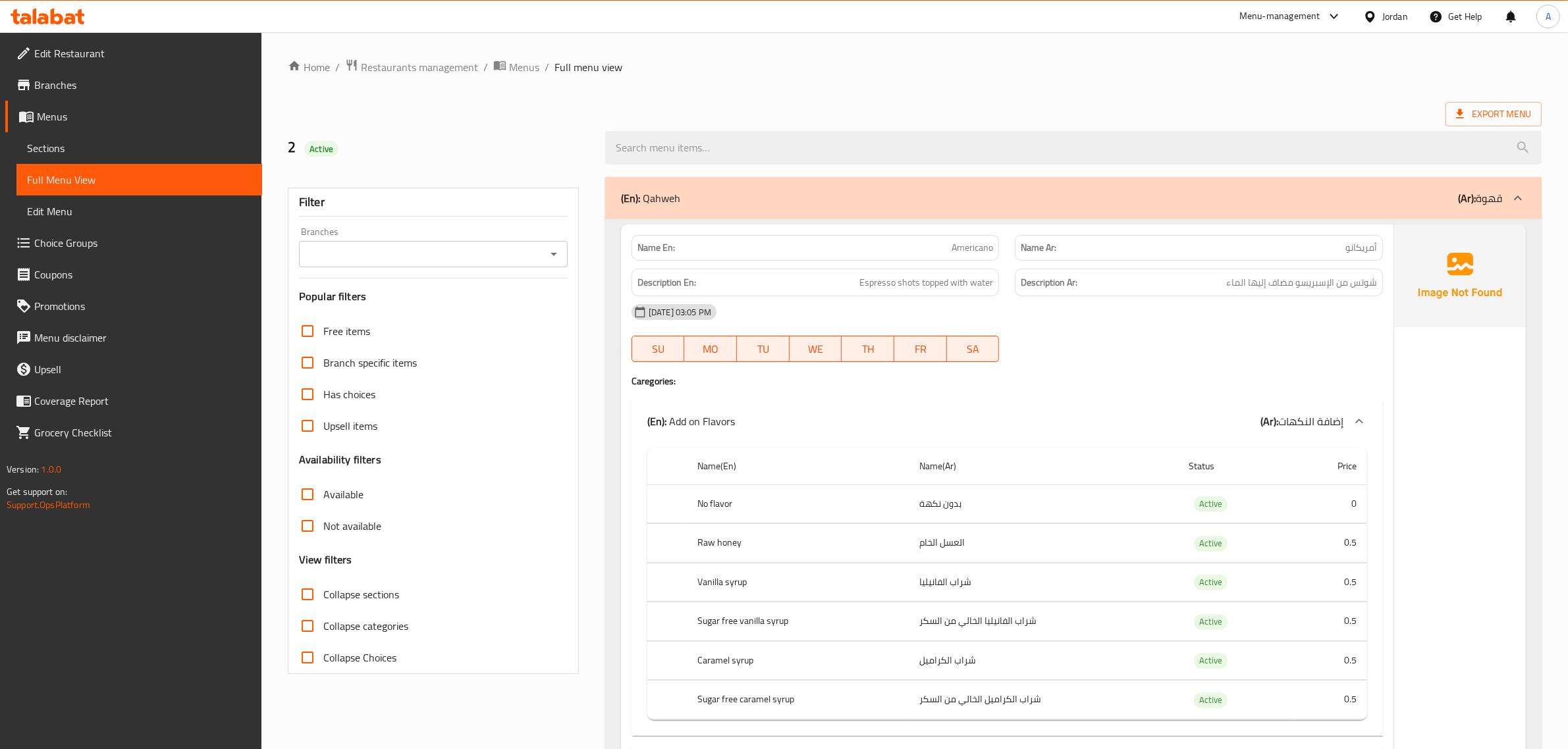
click at [95, 74] on link "Branches" at bounding box center [133, 84] width 257 height 31
